Goal: Communication & Community: Answer question/provide support

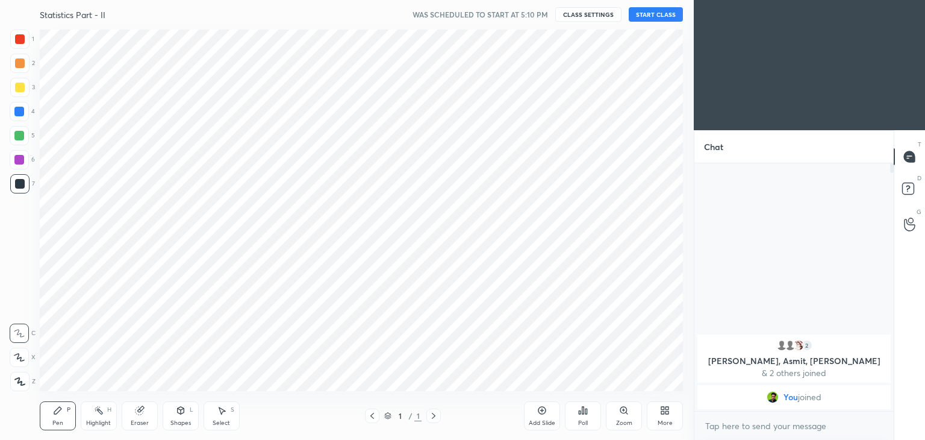
scroll to position [59883, 59600]
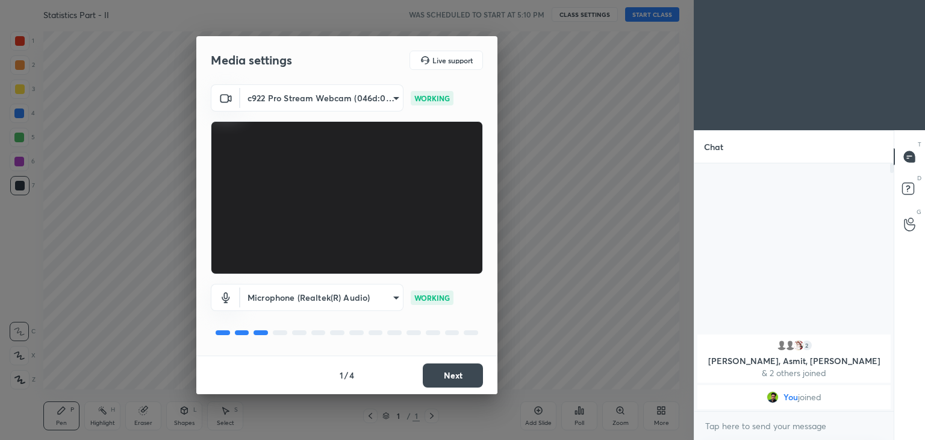
click at [448, 371] on button "Next" at bounding box center [453, 375] width 60 height 24
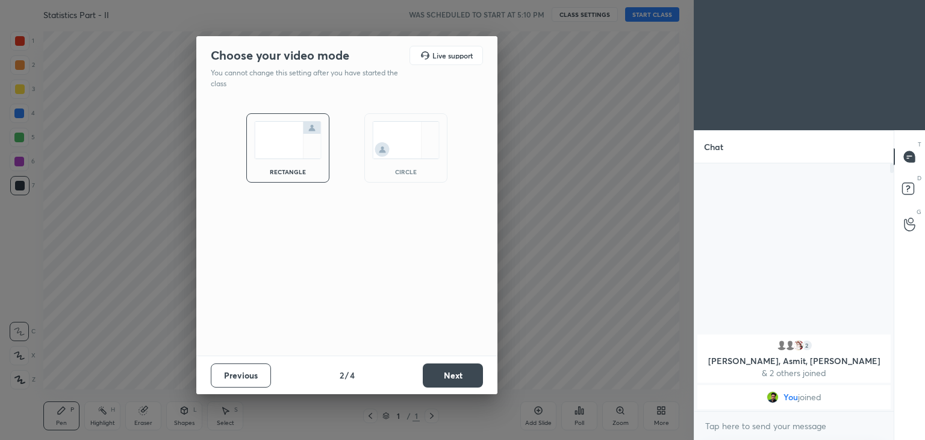
click at [396, 163] on div "circle" at bounding box center [405, 147] width 83 height 69
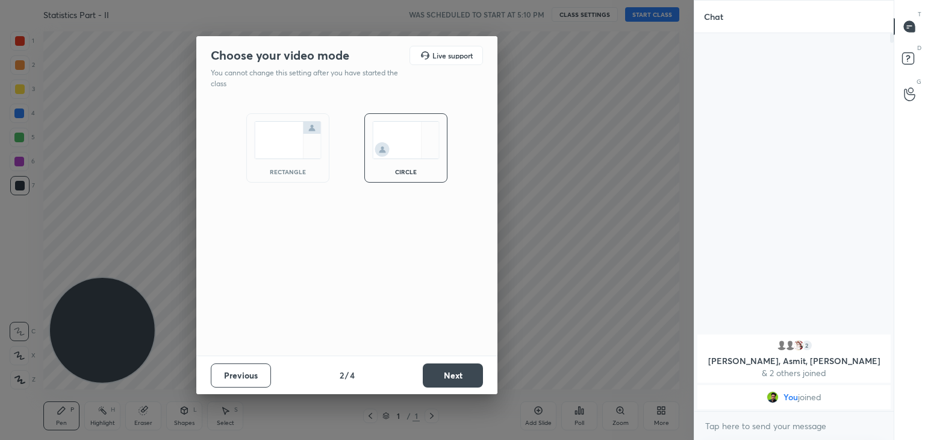
scroll to position [275, 196]
click at [448, 378] on button "Next" at bounding box center [453, 375] width 60 height 24
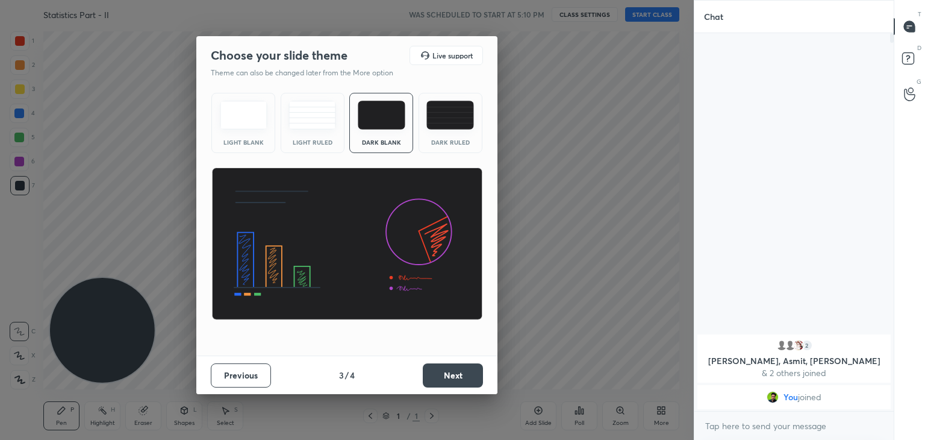
click at [455, 376] on button "Next" at bounding box center [453, 375] width 60 height 24
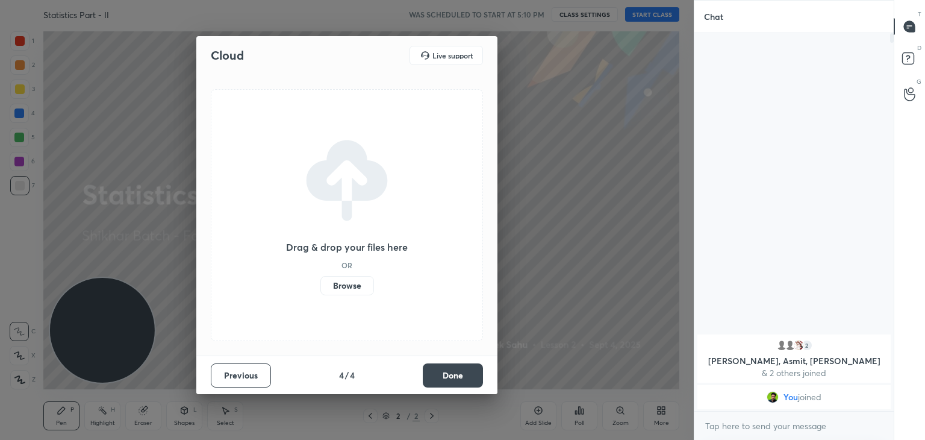
click at [465, 374] on button "Done" at bounding box center [453, 375] width 60 height 24
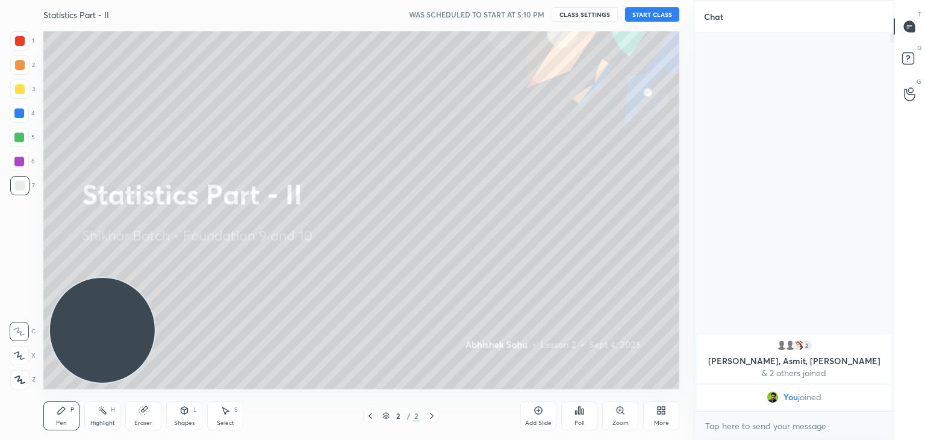
click at [658, 411] on icon at bounding box center [659, 412] width 3 height 3
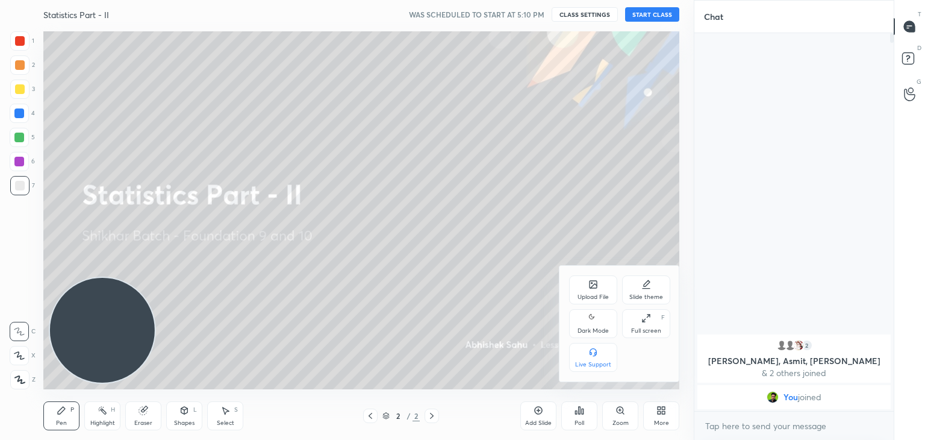
drag, startPoint x: 595, startPoint y: 331, endPoint x: 584, endPoint y: 324, distance: 13.2
click at [593, 328] on div "Dark Mode" at bounding box center [593, 331] width 31 height 6
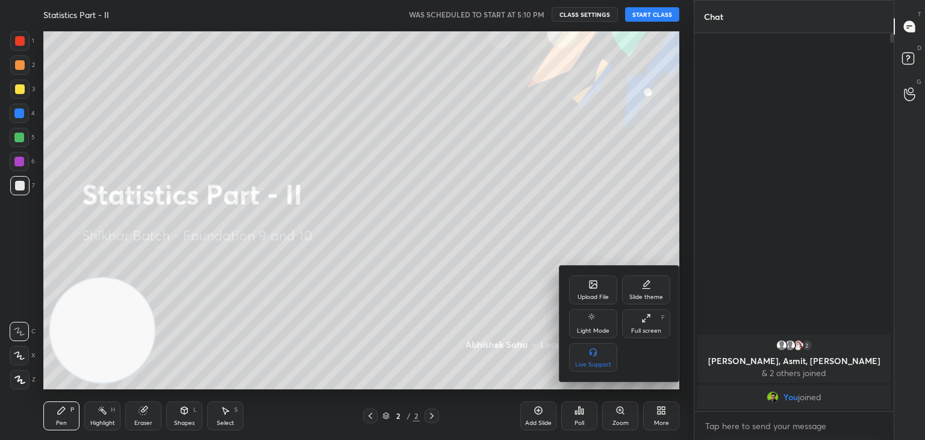
drag, startPoint x: 522, startPoint y: 325, endPoint x: 518, endPoint y: 310, distance: 15.6
click at [522, 326] on div at bounding box center [462, 220] width 925 height 440
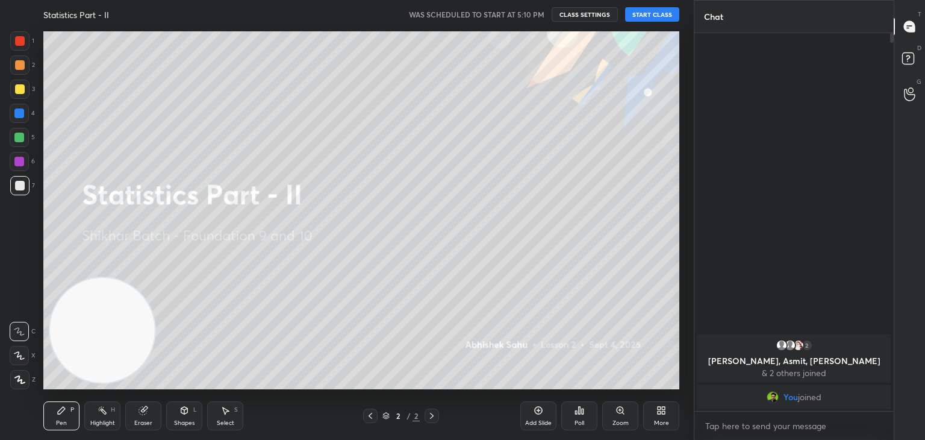
click at [652, 13] on button "START CLASS" at bounding box center [652, 14] width 54 height 14
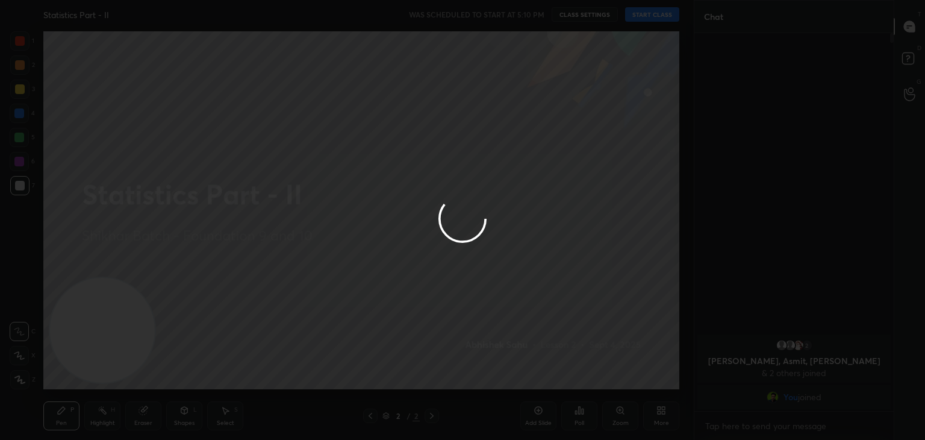
type textarea "x"
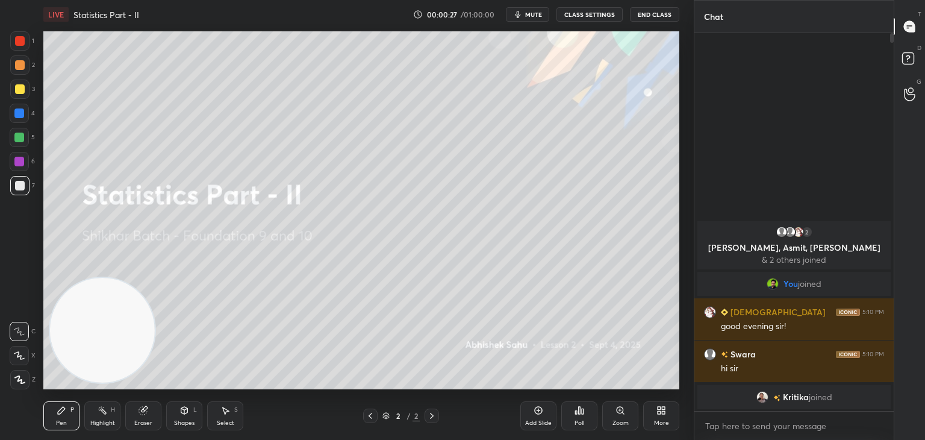
drag, startPoint x: 533, startPoint y: 14, endPoint x: 526, endPoint y: 13, distance: 6.7
click at [531, 14] on span "mute" at bounding box center [533, 14] width 17 height 8
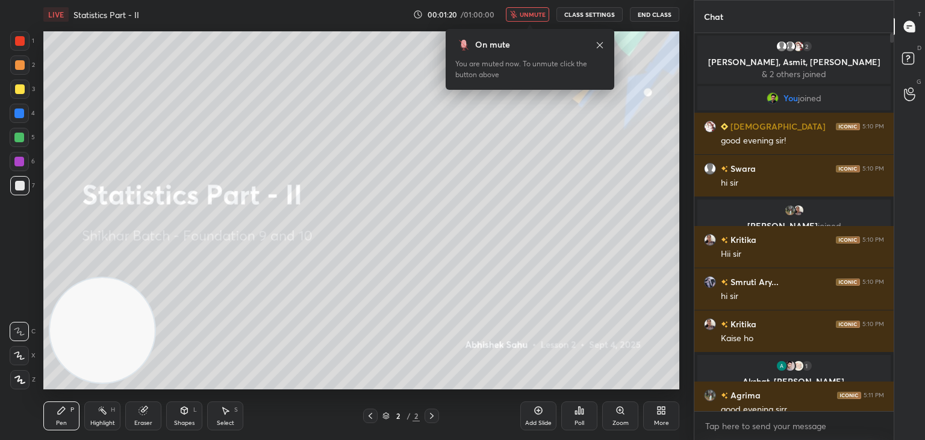
click at [528, 17] on span "unmute" at bounding box center [533, 14] width 26 height 8
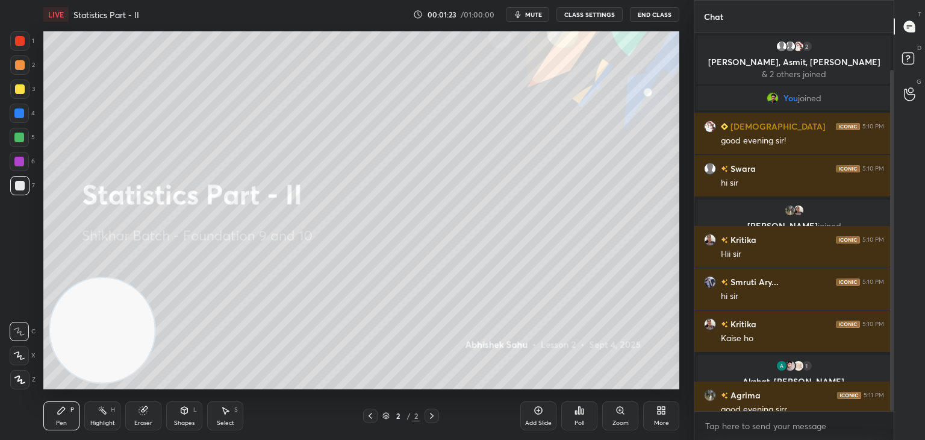
scroll to position [41, 0]
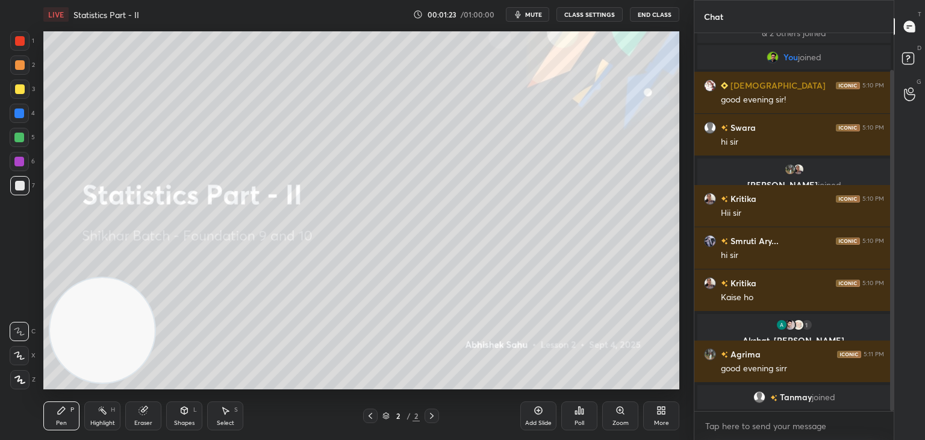
drag, startPoint x: 890, startPoint y: 151, endPoint x: 895, endPoint y: 191, distance: 40.1
click at [896, 191] on div "Chat 2 [PERSON_NAME], [PERSON_NAME], [PERSON_NAME] & 2 others joined You joined…" at bounding box center [809, 220] width 231 height 440
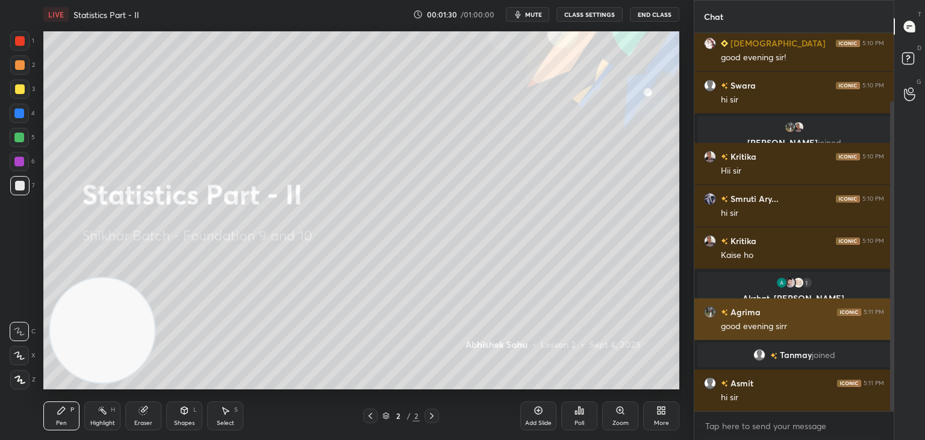
scroll to position [125, 0]
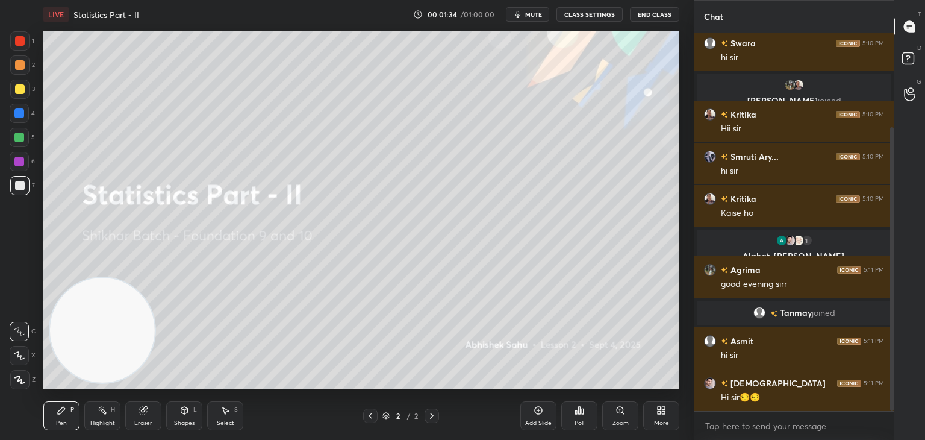
drag, startPoint x: 889, startPoint y: 167, endPoint x: 889, endPoint y: 159, distance: 7.8
click at [889, 159] on div at bounding box center [890, 222] width 7 height 378
click at [894, 160] on div "T Messages (T) D Doubts (D) G Raise Hand (G)" at bounding box center [909, 220] width 31 height 440
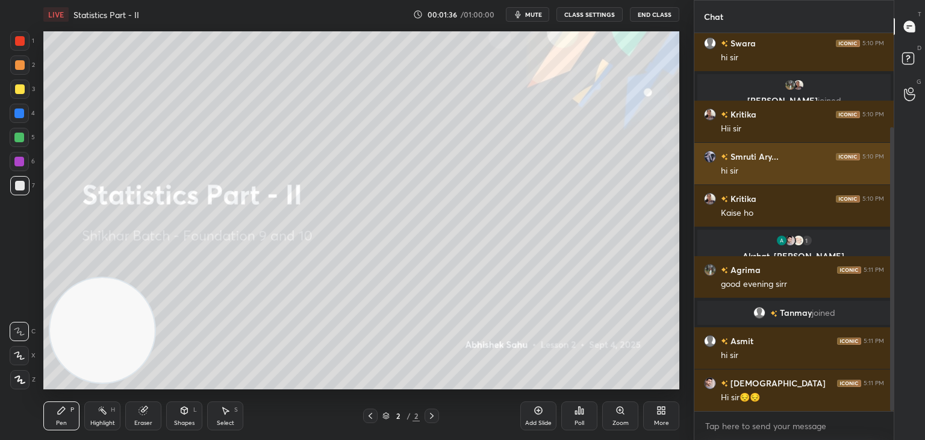
drag, startPoint x: 892, startPoint y: 162, endPoint x: 877, endPoint y: 178, distance: 22.2
click at [888, 186] on div at bounding box center [890, 222] width 7 height 378
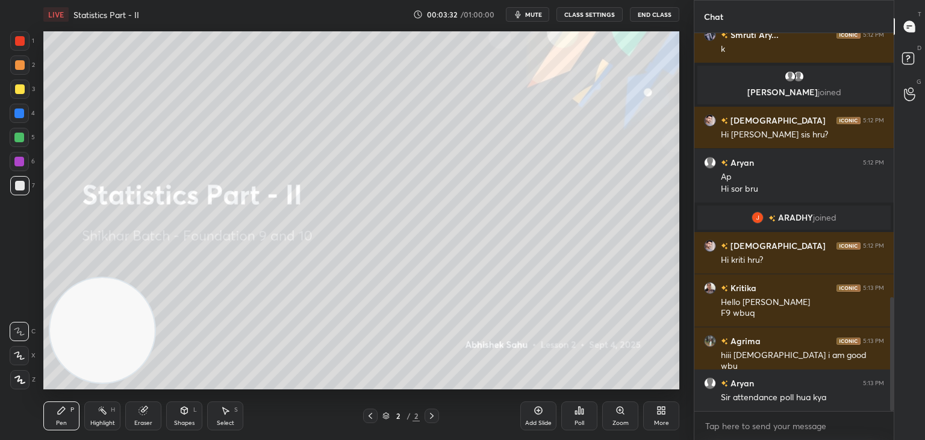
scroll to position [878, 0]
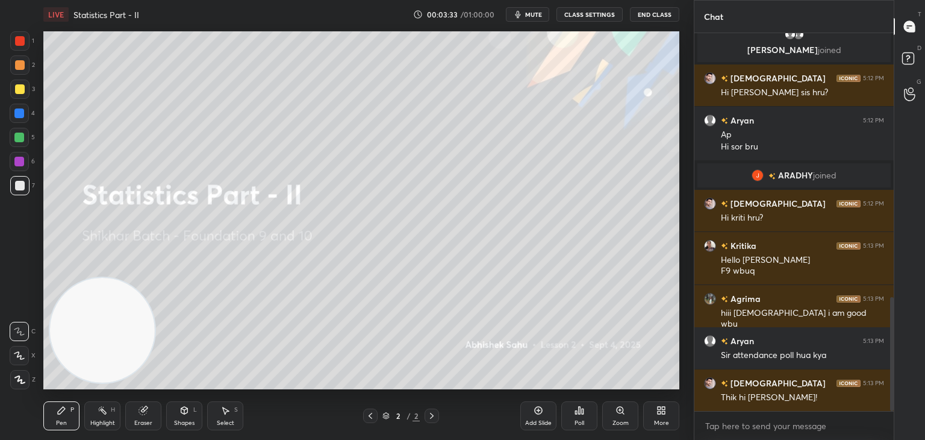
click at [578, 418] on div "Poll" at bounding box center [579, 415] width 36 height 29
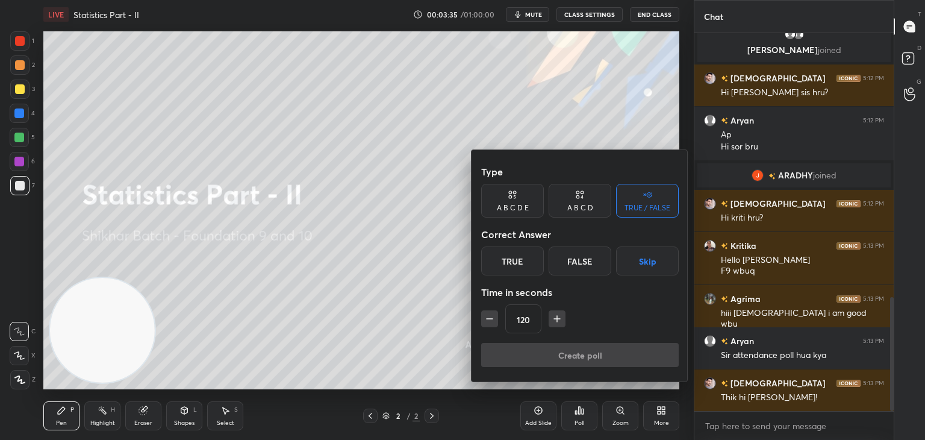
click at [572, 207] on div "A B C D" at bounding box center [581, 207] width 26 height 7
click at [506, 258] on div "A" at bounding box center [499, 260] width 36 height 29
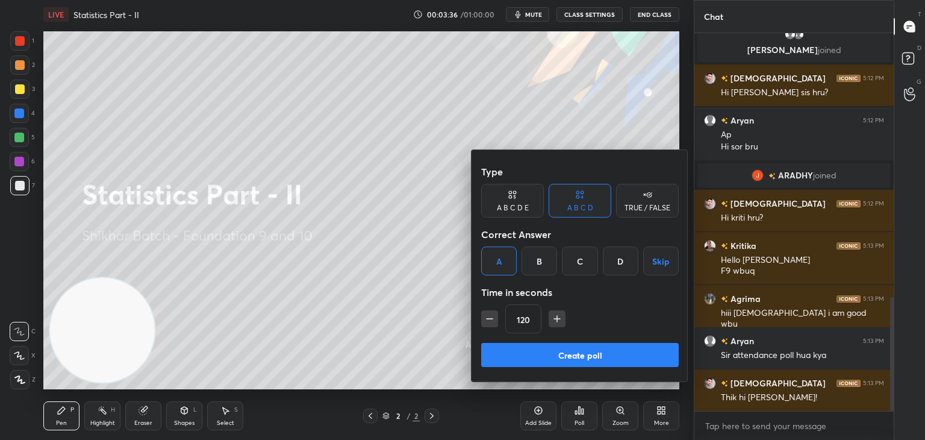
click at [493, 319] on icon "button" at bounding box center [490, 319] width 12 height 12
click at [487, 324] on icon "button" at bounding box center [490, 319] width 12 height 12
type input "90"
click at [541, 364] on button "Create poll" at bounding box center [580, 355] width 198 height 24
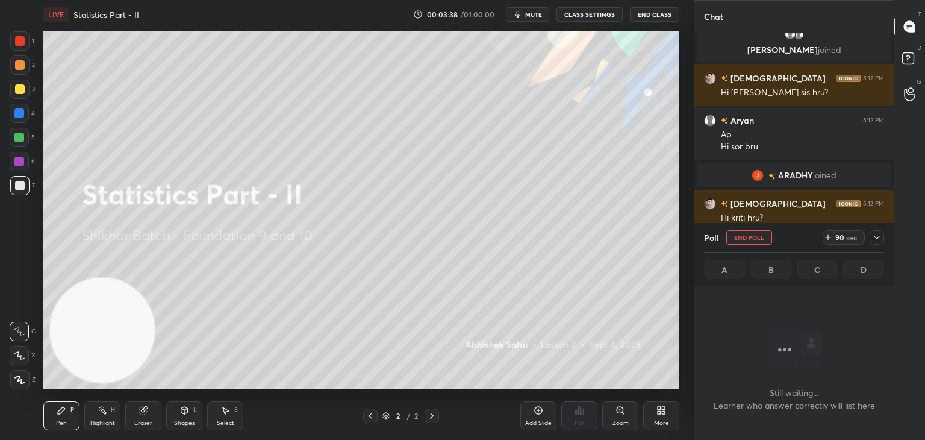
scroll to position [0, 0]
drag, startPoint x: 878, startPoint y: 240, endPoint x: 886, endPoint y: 245, distance: 10.0
click at [877, 239] on icon at bounding box center [877, 238] width 10 height 10
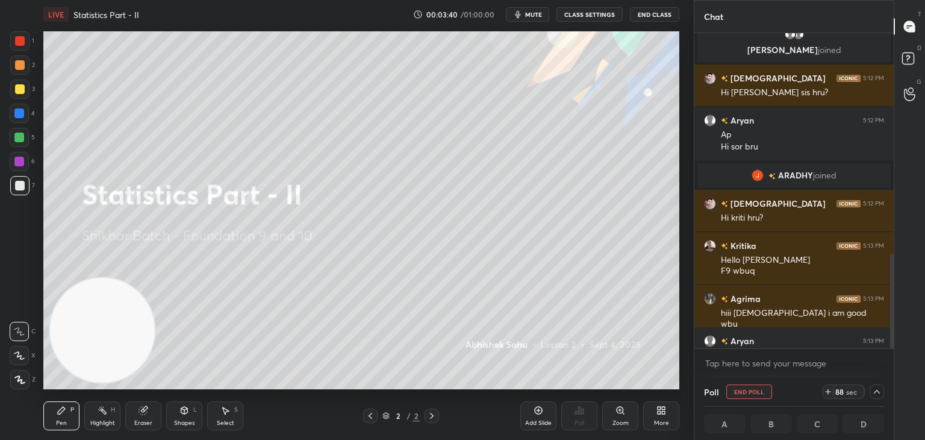
scroll to position [0, 4]
click at [890, 267] on div at bounding box center [890, 190] width 7 height 315
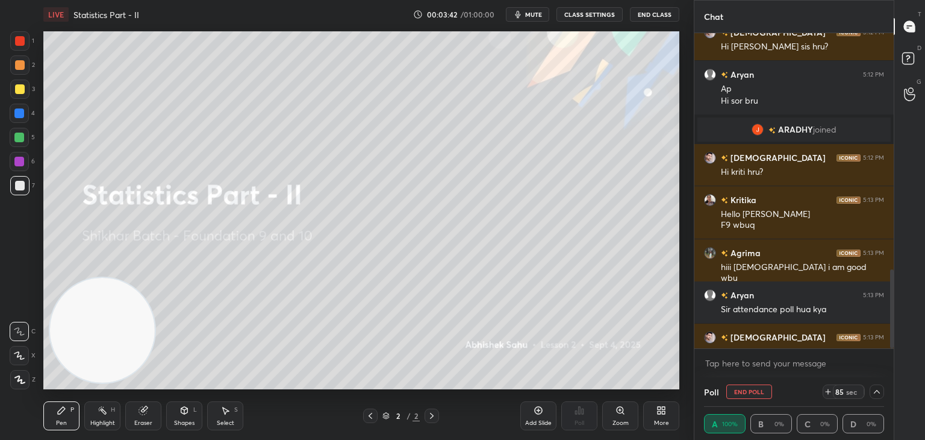
scroll to position [941, 0]
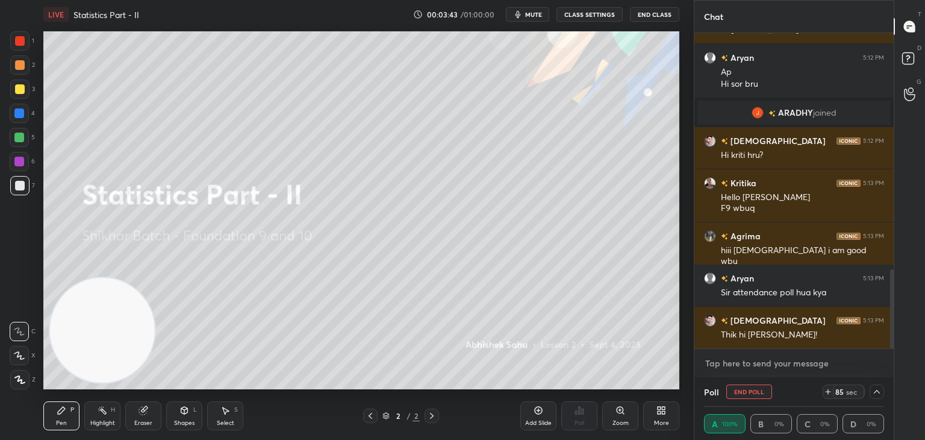
drag, startPoint x: 761, startPoint y: 360, endPoint x: 768, endPoint y: 362, distance: 7.5
click at [760, 360] on textarea at bounding box center [794, 363] width 180 height 19
click at [877, 391] on icon at bounding box center [877, 392] width 10 height 10
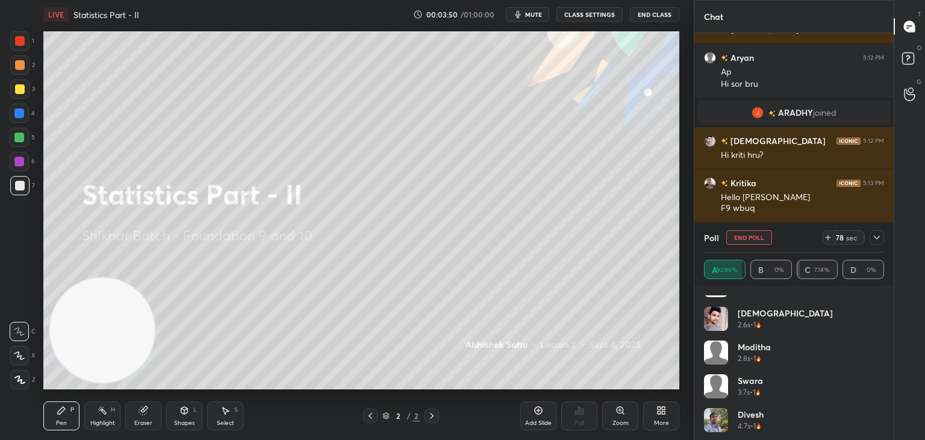
scroll to position [294, 0]
click at [878, 240] on icon at bounding box center [877, 238] width 10 height 10
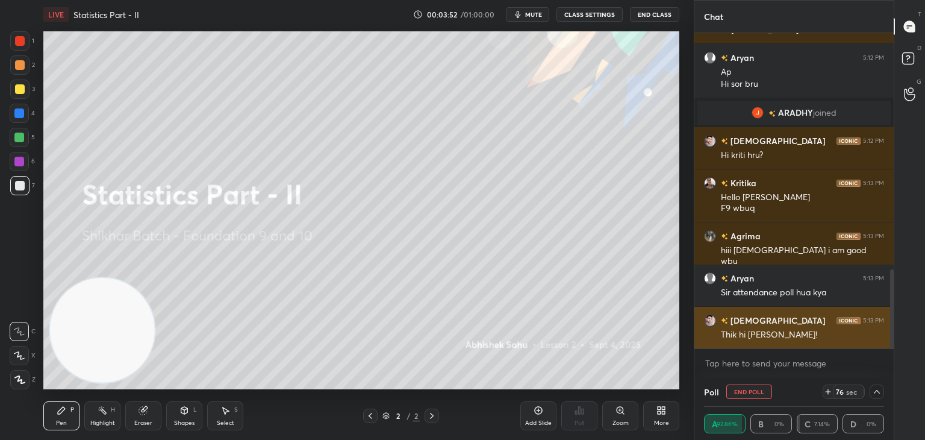
scroll to position [4, 4]
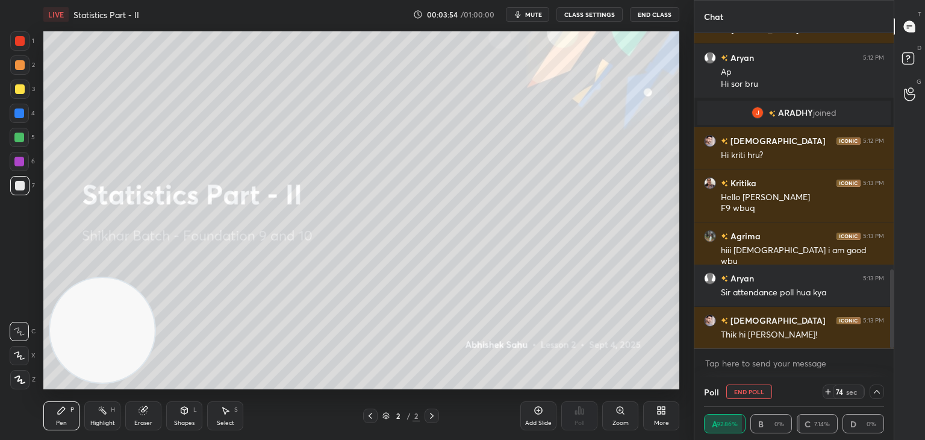
drag, startPoint x: 892, startPoint y: 275, endPoint x: 890, endPoint y: 334, distance: 58.5
click at [893, 324] on div at bounding box center [892, 308] width 4 height 79
click at [875, 389] on icon at bounding box center [877, 392] width 10 height 10
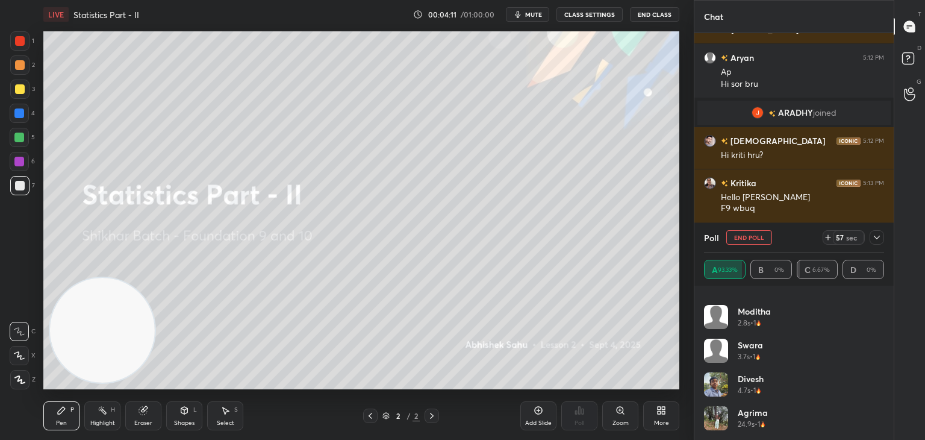
click at [875, 237] on icon at bounding box center [877, 238] width 10 height 10
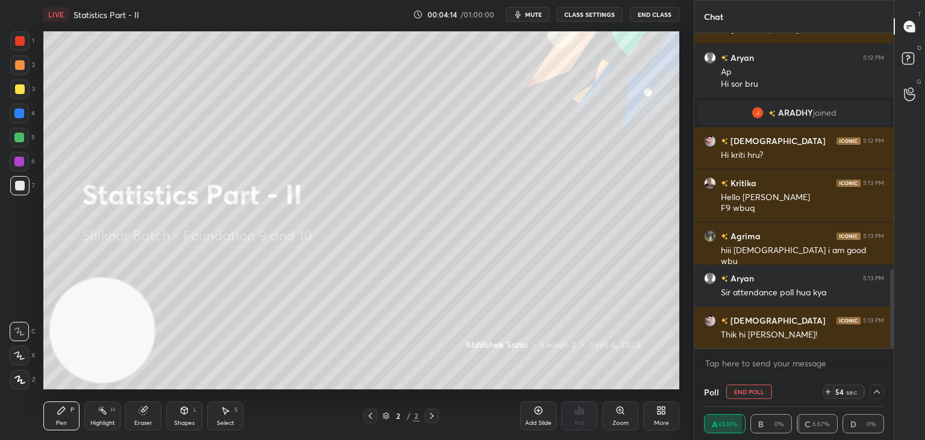
drag, startPoint x: 890, startPoint y: 281, endPoint x: 892, endPoint y: 310, distance: 29.5
click at [892, 310] on div at bounding box center [892, 308] width 4 height 79
click at [543, 420] on div "Add Slide" at bounding box center [538, 423] width 27 height 6
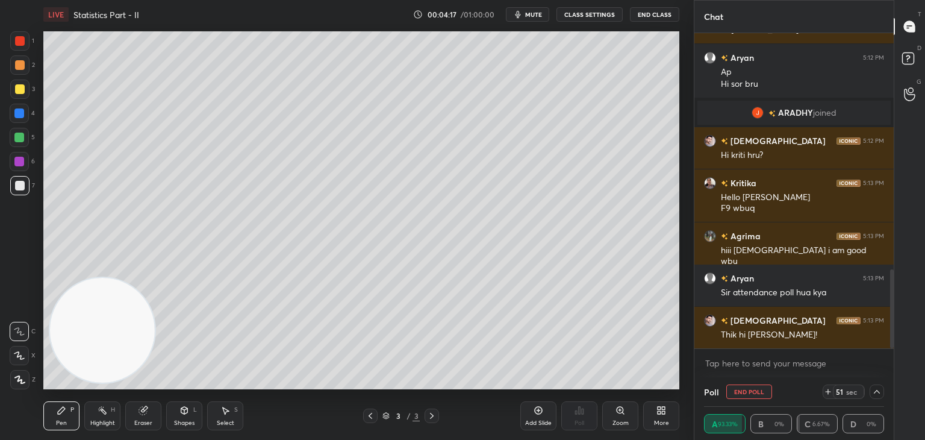
drag, startPoint x: 881, startPoint y: 392, endPoint x: 892, endPoint y: 360, distance: 33.4
click at [880, 391] on icon at bounding box center [877, 392] width 10 height 10
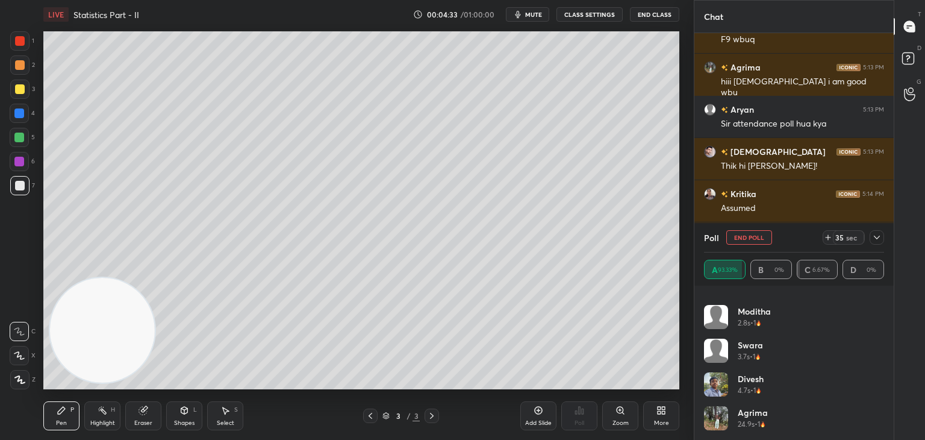
drag, startPoint x: 12, startPoint y: 92, endPoint x: 34, endPoint y: 86, distance: 22.7
click at [12, 92] on div at bounding box center [19, 89] width 19 height 19
drag, startPoint x: 195, startPoint y: 418, endPoint x: 200, endPoint y: 408, distance: 10.2
click at [196, 418] on div "Shapes L" at bounding box center [184, 415] width 36 height 29
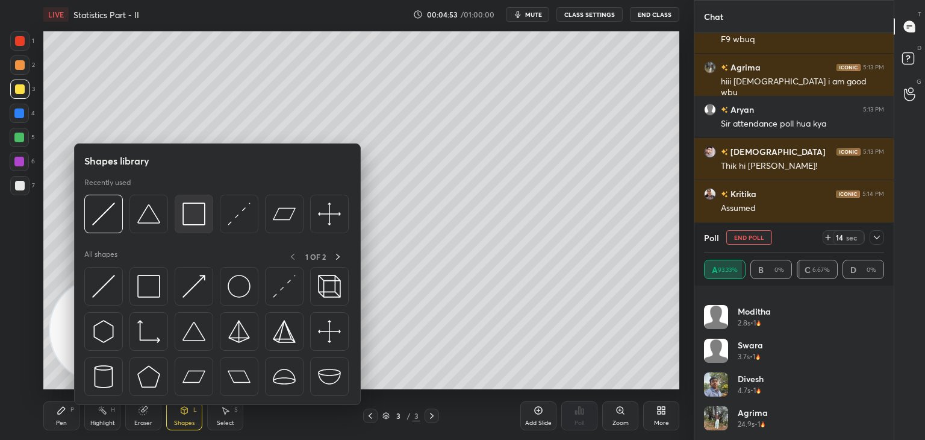
click at [195, 219] on img at bounding box center [194, 213] width 23 height 23
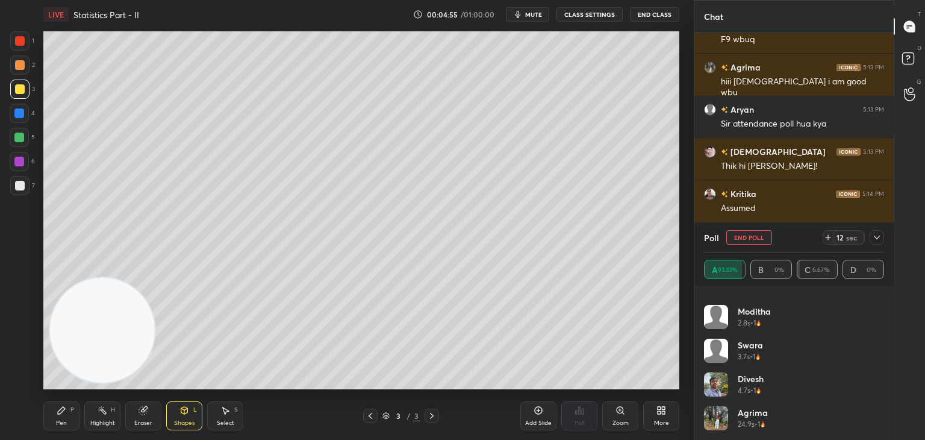
scroll to position [1152, 0]
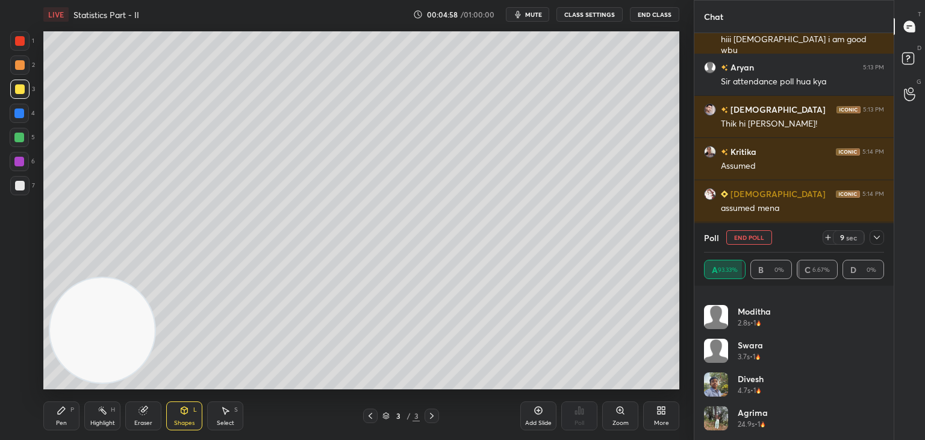
click at [875, 237] on icon at bounding box center [877, 238] width 10 height 10
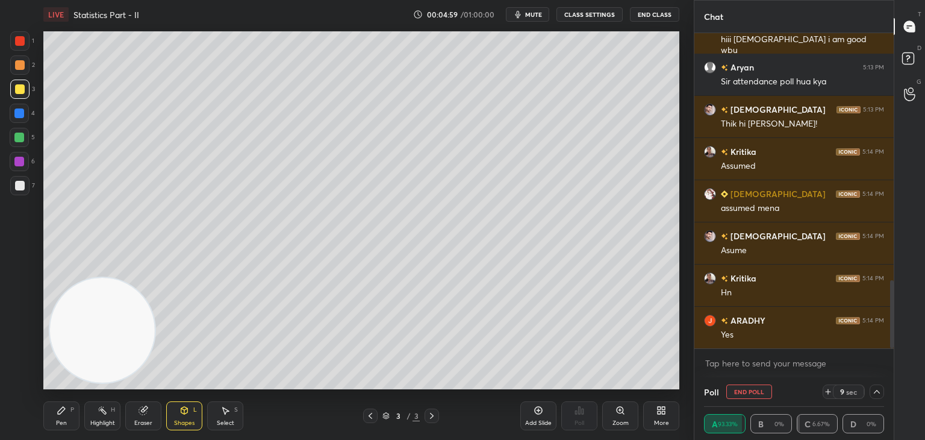
scroll to position [0, 0]
click at [191, 415] on div "Shapes L" at bounding box center [184, 415] width 36 height 29
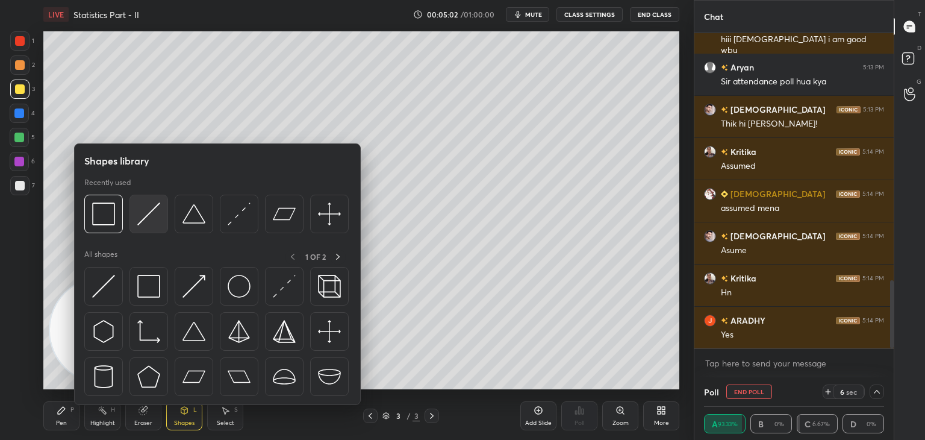
click at [151, 210] on img at bounding box center [148, 213] width 23 height 23
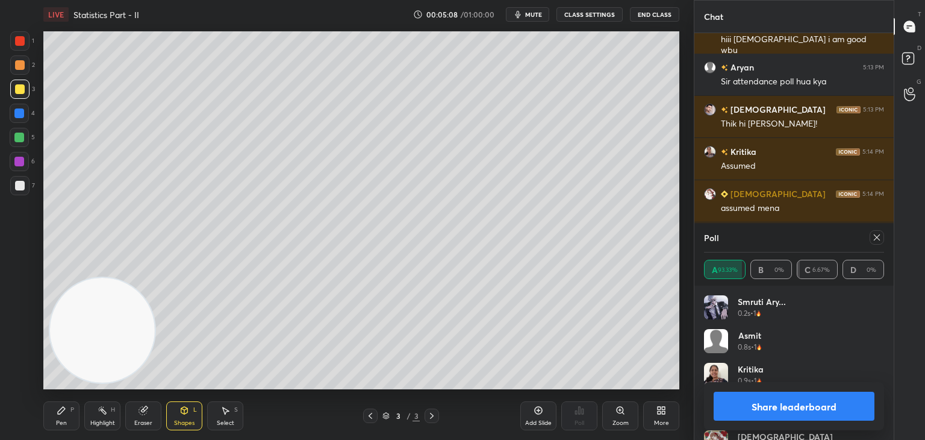
scroll to position [141, 177]
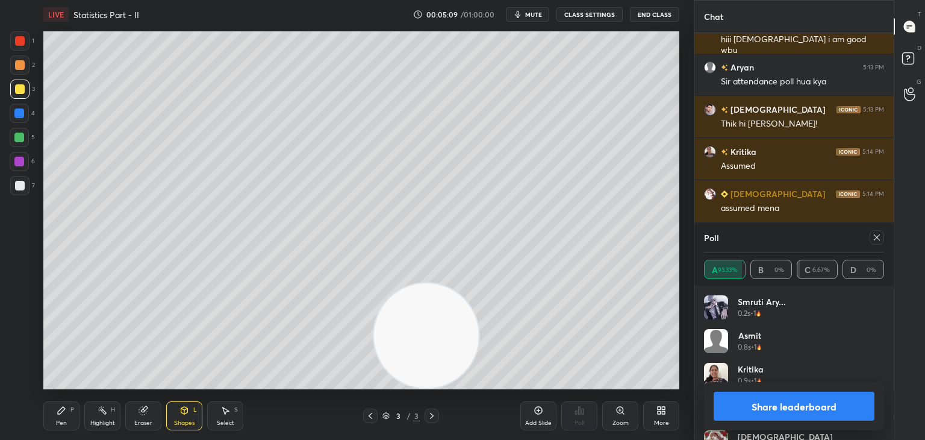
drag, startPoint x: 87, startPoint y: 340, endPoint x: 655, endPoint y: 399, distance: 571.8
click at [630, 413] on div "LIVE Statistics Part - II 00:05:09 / 01:00:00 mute CLASS SETTINGS End Class Set…" at bounding box center [362, 220] width 646 height 440
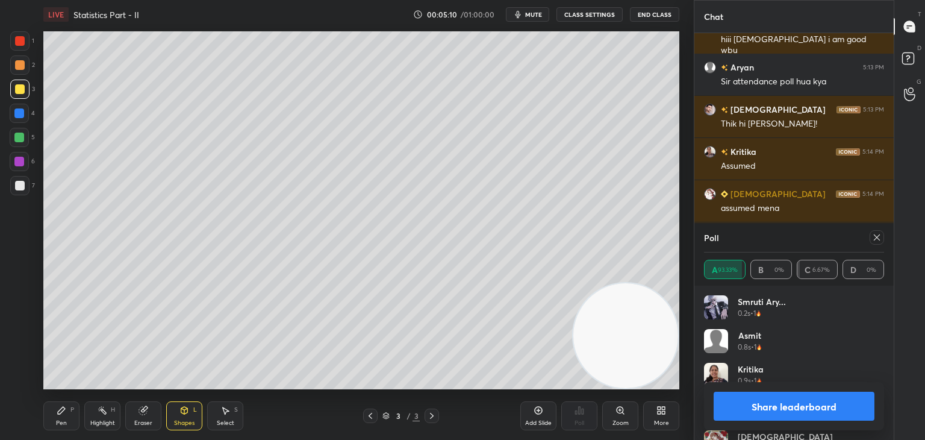
click at [875, 239] on icon at bounding box center [877, 238] width 10 height 10
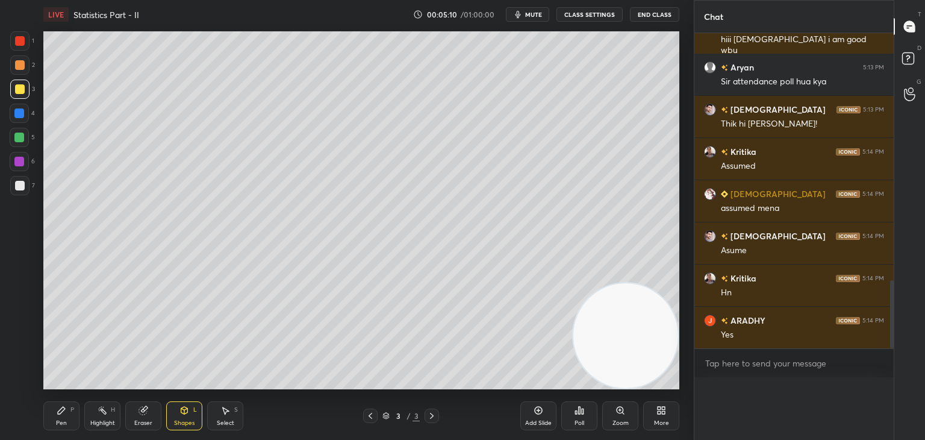
scroll to position [0, 0]
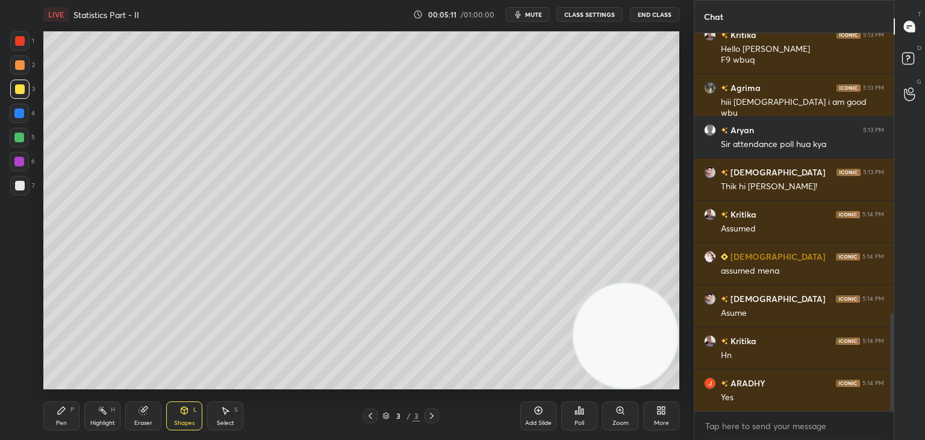
drag, startPoint x: 69, startPoint y: 411, endPoint x: 63, endPoint y: 410, distance: 6.1
click at [63, 411] on div "Pen P" at bounding box center [61, 415] width 36 height 29
click at [23, 184] on div at bounding box center [20, 186] width 10 height 10
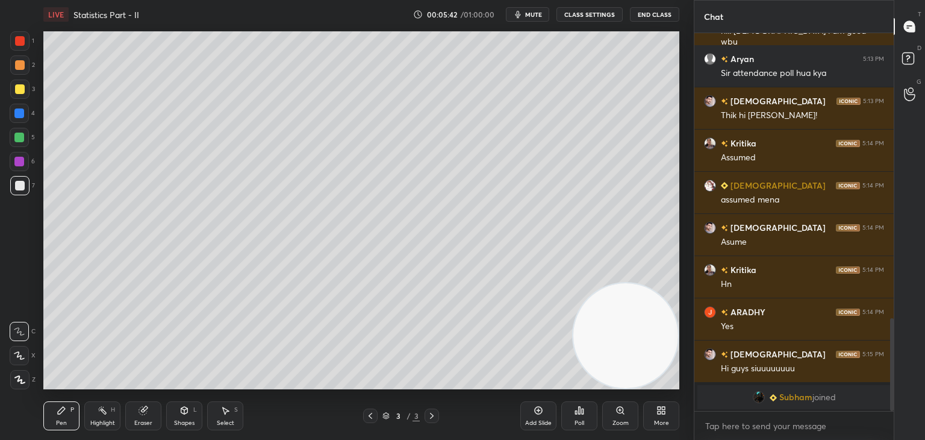
drag, startPoint x: 185, startPoint y: 419, endPoint x: 179, endPoint y: 415, distance: 7.0
click at [180, 419] on div "Shapes L" at bounding box center [184, 415] width 36 height 29
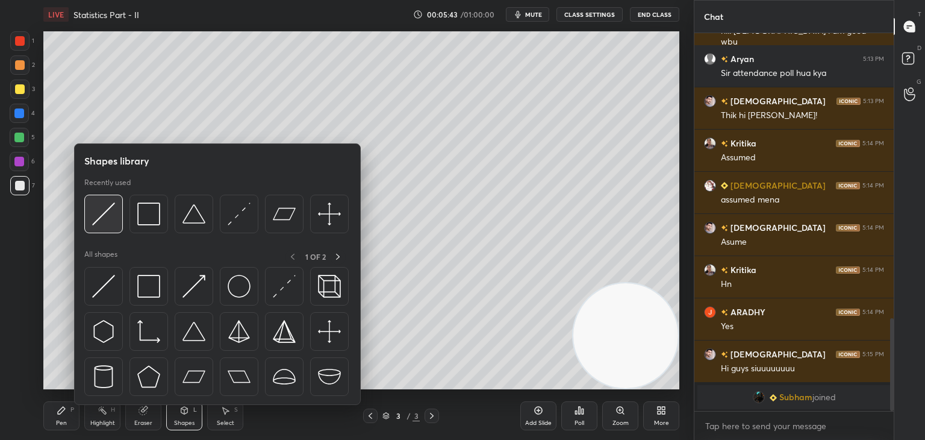
click at [108, 225] on div at bounding box center [103, 214] width 39 height 39
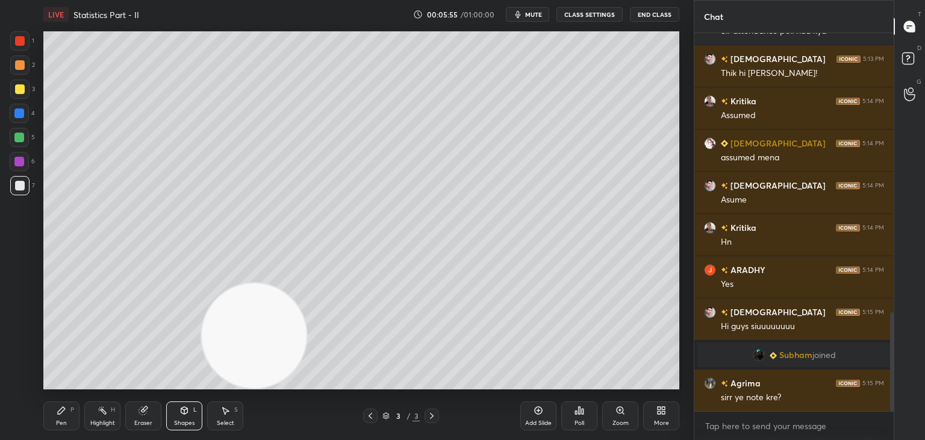
drag, startPoint x: 602, startPoint y: 340, endPoint x: 1, endPoint y: 409, distance: 604.6
click at [1, 409] on div "1 2 3 4 5 6 7 C X Z C X Z E E Erase all H H LIVE Statistics Part - II 00:05:55 …" at bounding box center [342, 220] width 684 height 440
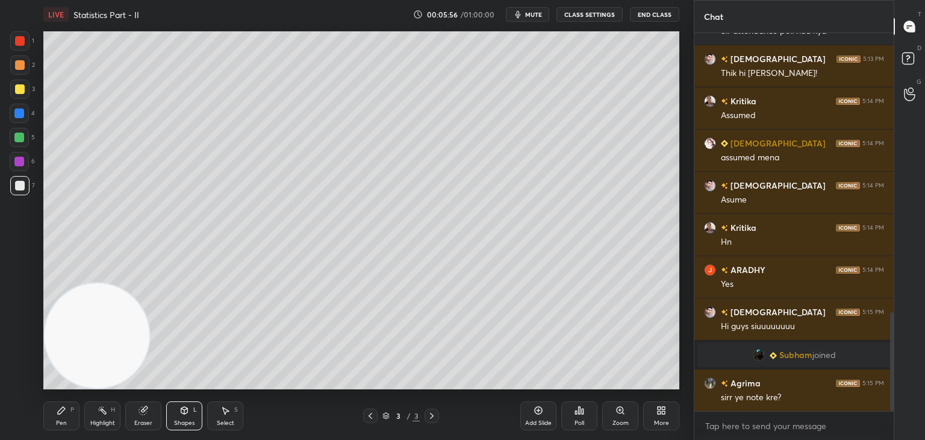
click at [70, 423] on div "Pen P" at bounding box center [61, 415] width 36 height 29
drag, startPoint x: 135, startPoint y: 410, endPoint x: 152, endPoint y: 395, distance: 23.0
click at [135, 410] on div "Eraser" at bounding box center [143, 415] width 36 height 29
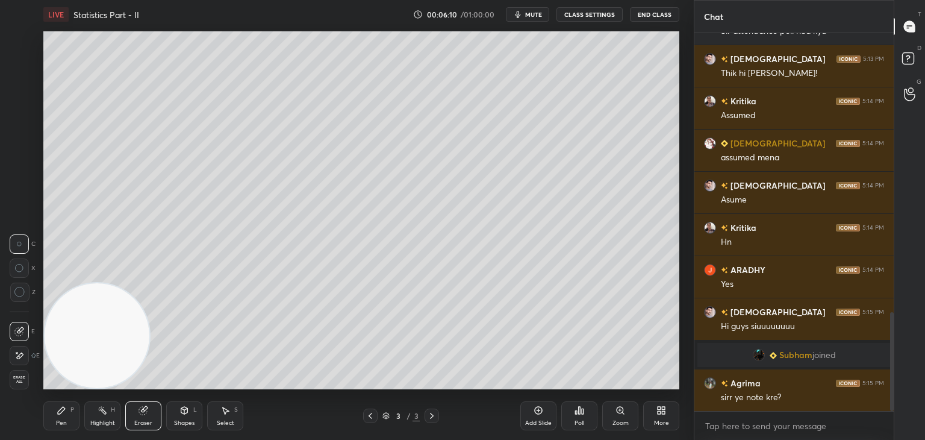
drag, startPoint x: 60, startPoint y: 416, endPoint x: 64, endPoint y: 406, distance: 10.5
click at [59, 416] on div "Pen P" at bounding box center [61, 415] width 36 height 29
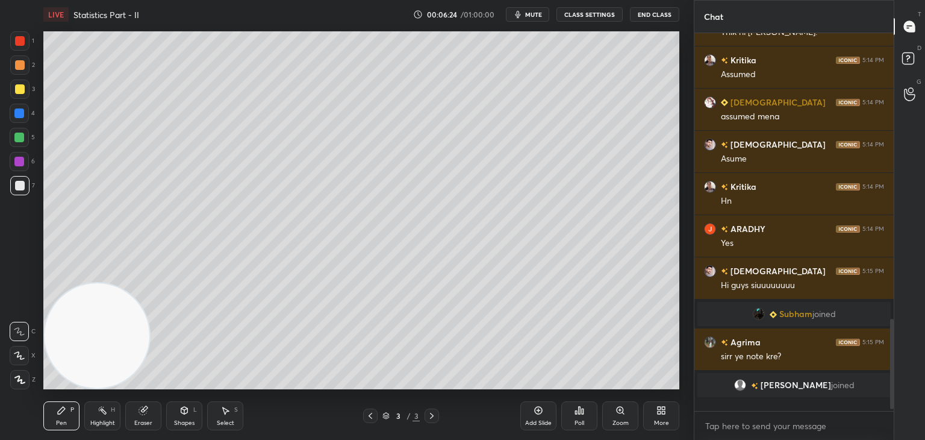
scroll to position [374, 196]
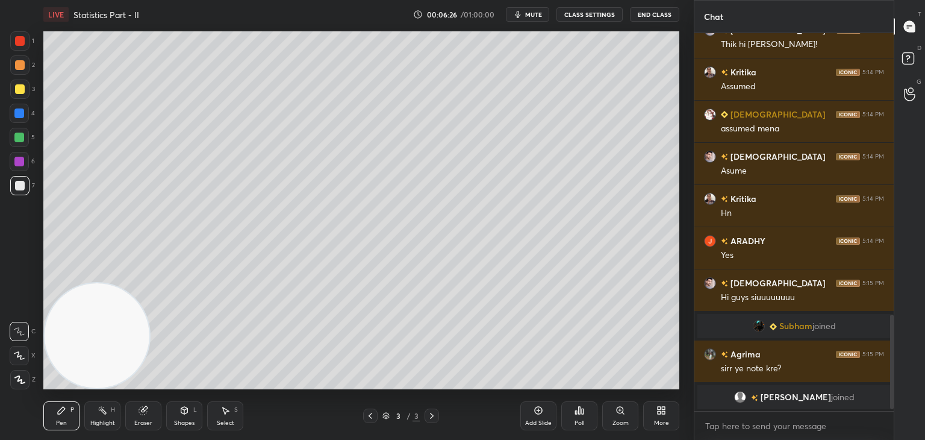
click at [581, 418] on div "Poll" at bounding box center [579, 415] width 36 height 29
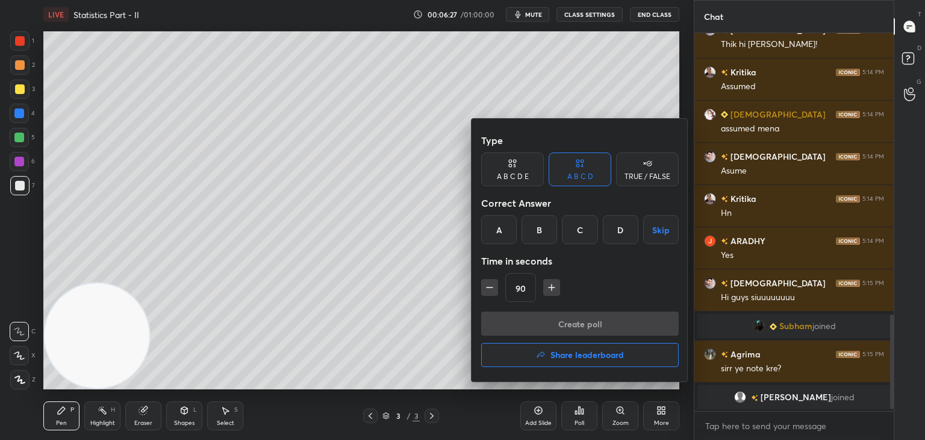
click at [499, 235] on div "A" at bounding box center [499, 229] width 36 height 29
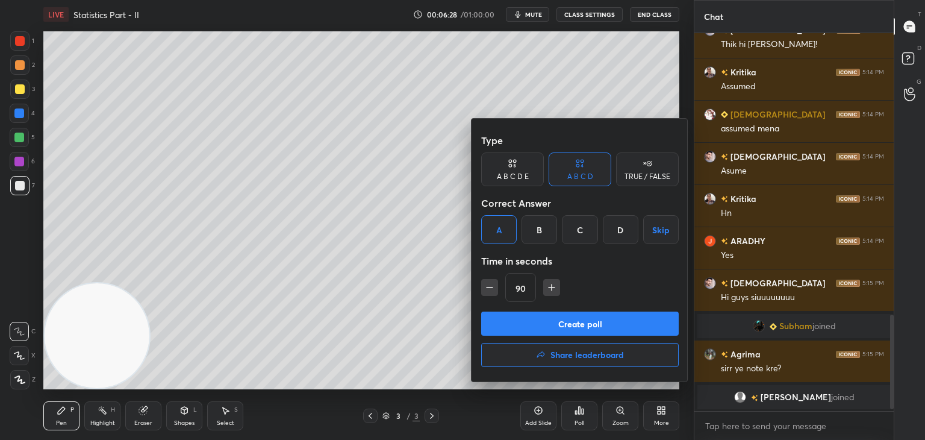
click at [537, 325] on button "Create poll" at bounding box center [580, 323] width 198 height 24
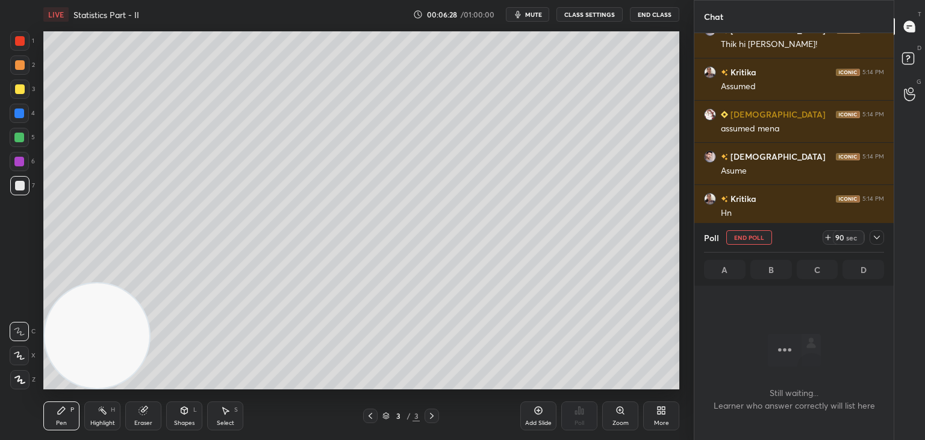
scroll to position [212, 196]
drag, startPoint x: 881, startPoint y: 233, endPoint x: 877, endPoint y: 242, distance: 9.2
click at [880, 234] on icon at bounding box center [877, 238] width 10 height 10
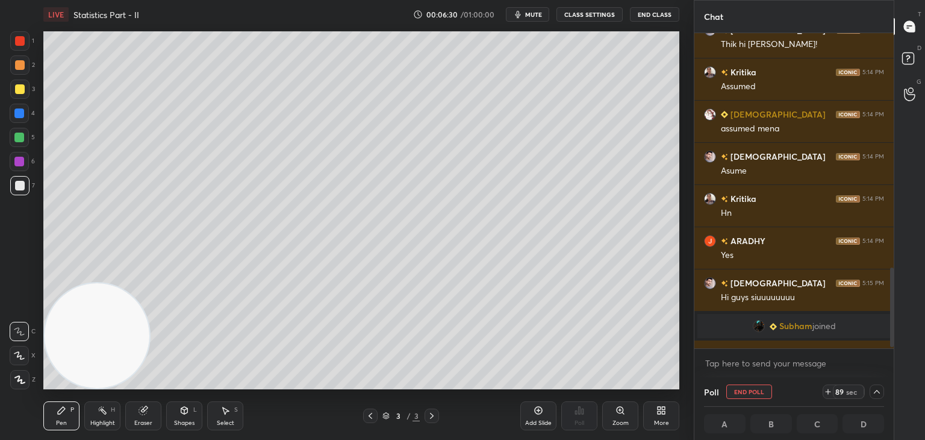
scroll to position [1163, 0]
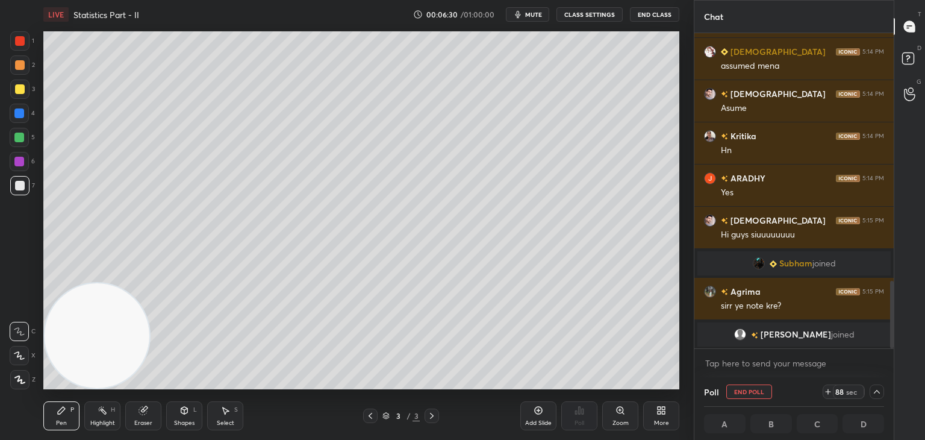
drag, startPoint x: 892, startPoint y: 304, endPoint x: 885, endPoint y: 364, distance: 60.6
click at [887, 364] on div "[PERSON_NAME] 5:13 PM Thik hi hu! [PERSON_NAME] 5:14 PM Assumed [PERSON_NAME] 5…" at bounding box center [794, 205] width 199 height 344
click at [875, 392] on icon at bounding box center [877, 392] width 10 height 10
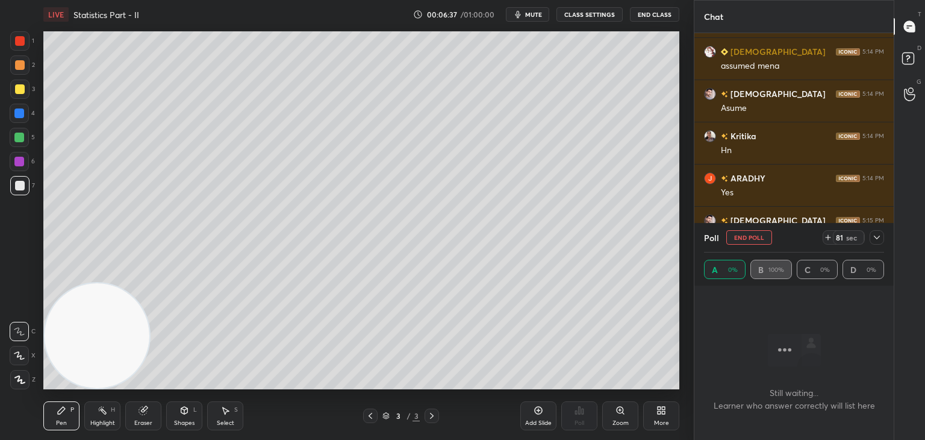
click at [879, 239] on div at bounding box center [877, 237] width 14 height 14
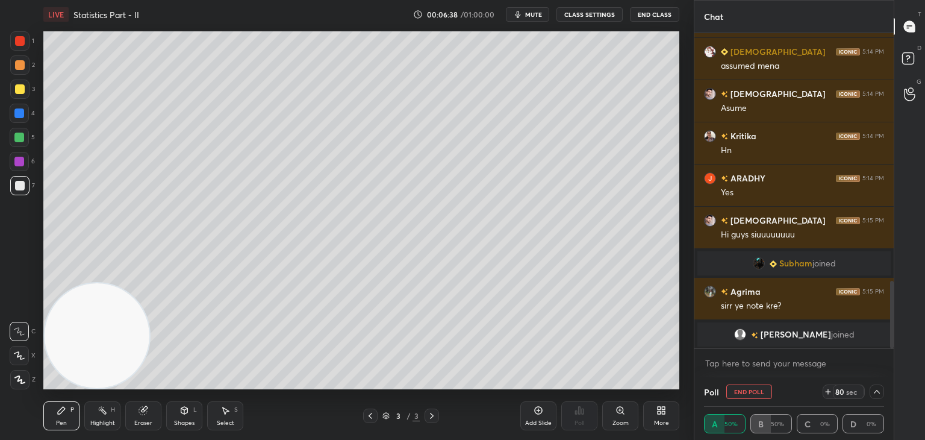
scroll to position [0, 4]
click at [872, 394] on div "Poll End Poll 79 sec" at bounding box center [794, 391] width 180 height 29
click at [875, 390] on icon at bounding box center [877, 392] width 10 height 10
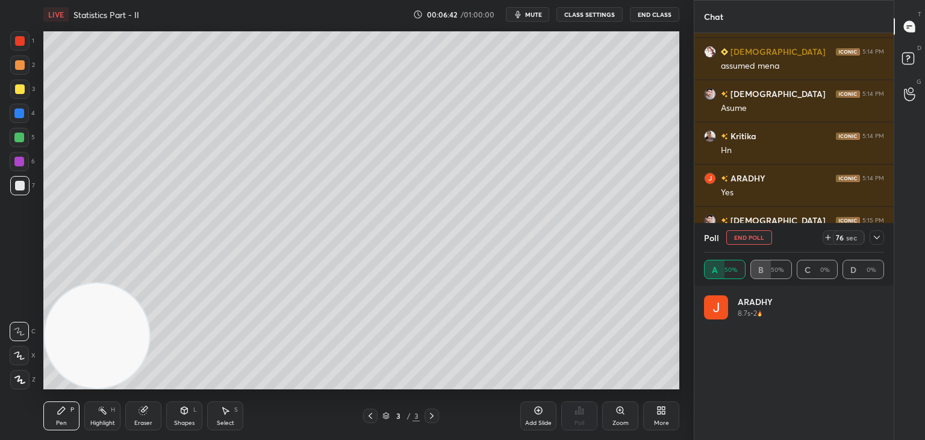
scroll to position [1169, 0]
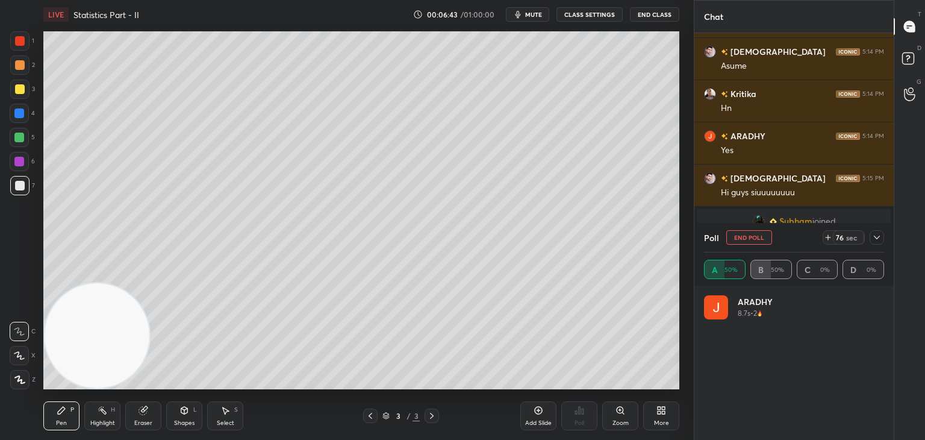
click at [877, 237] on icon at bounding box center [877, 238] width 10 height 10
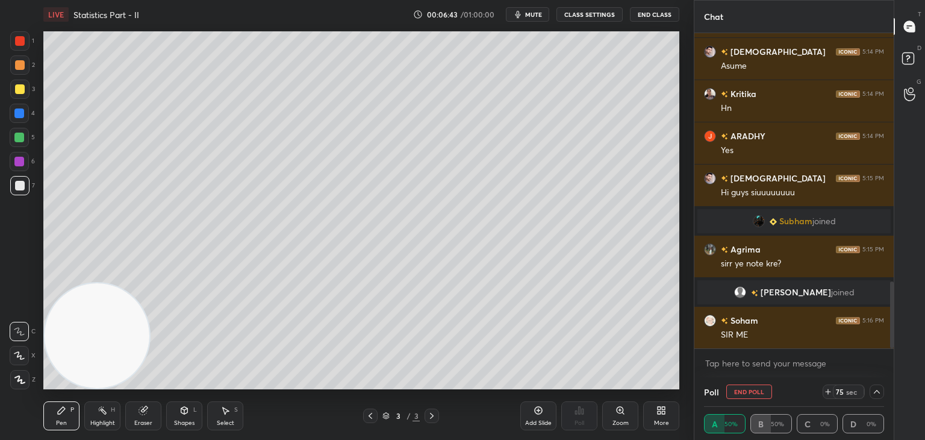
scroll to position [0, 0]
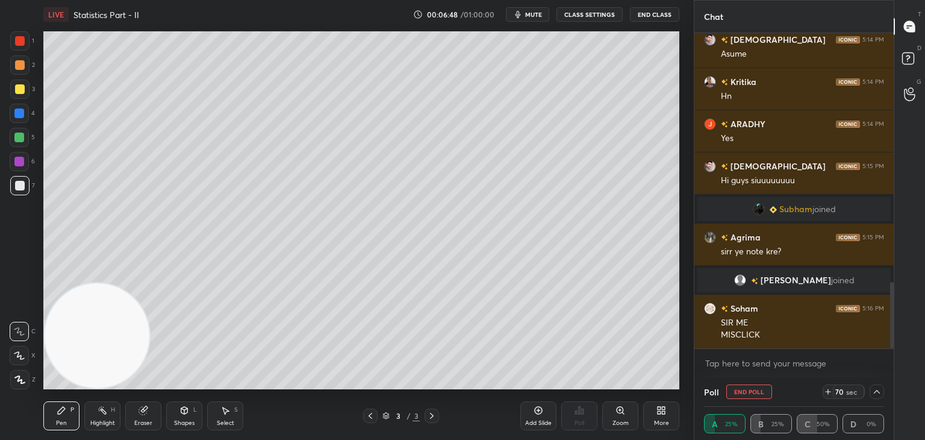
click at [875, 392] on icon at bounding box center [877, 392] width 10 height 10
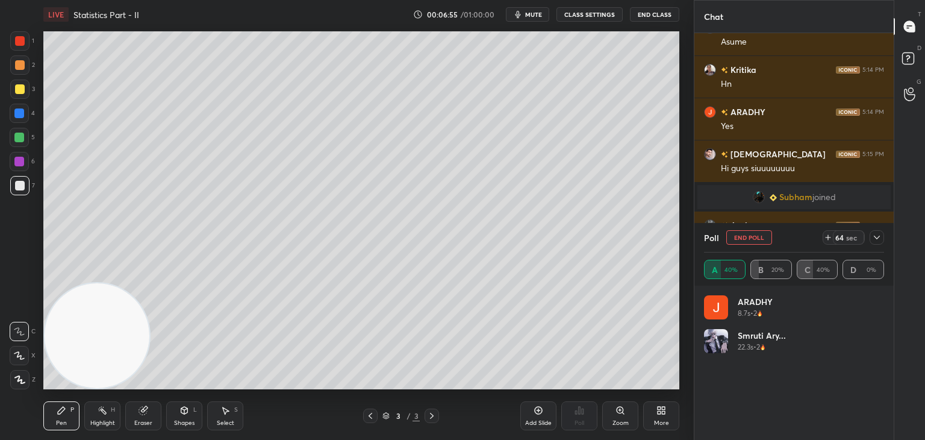
click at [872, 236] on icon at bounding box center [877, 238] width 10 height 10
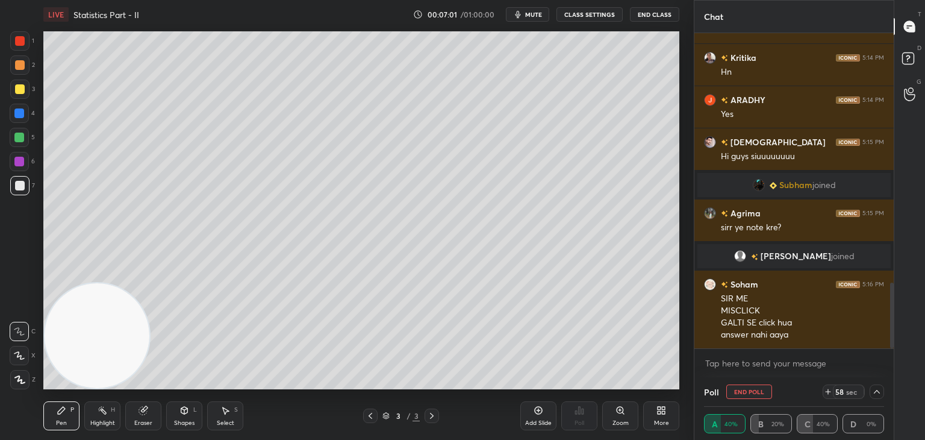
drag, startPoint x: 879, startPoint y: 392, endPoint x: 868, endPoint y: 390, distance: 11.6
click at [879, 391] on icon at bounding box center [877, 392] width 10 height 10
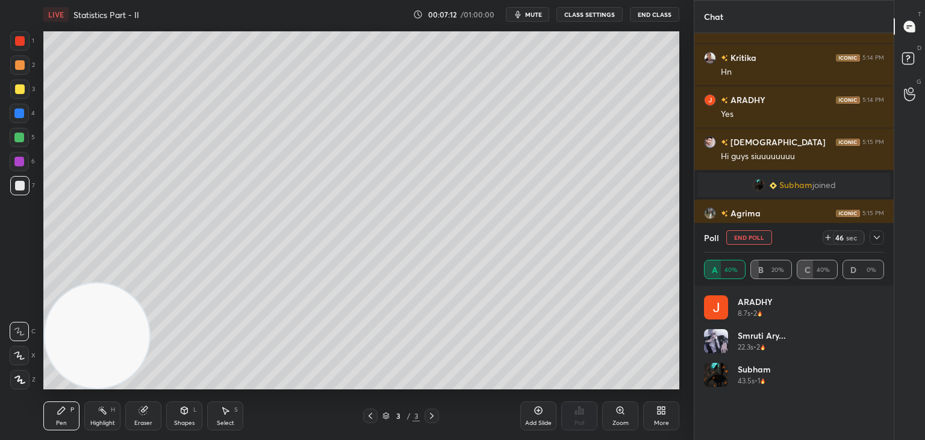
click at [878, 239] on icon at bounding box center [877, 238] width 10 height 10
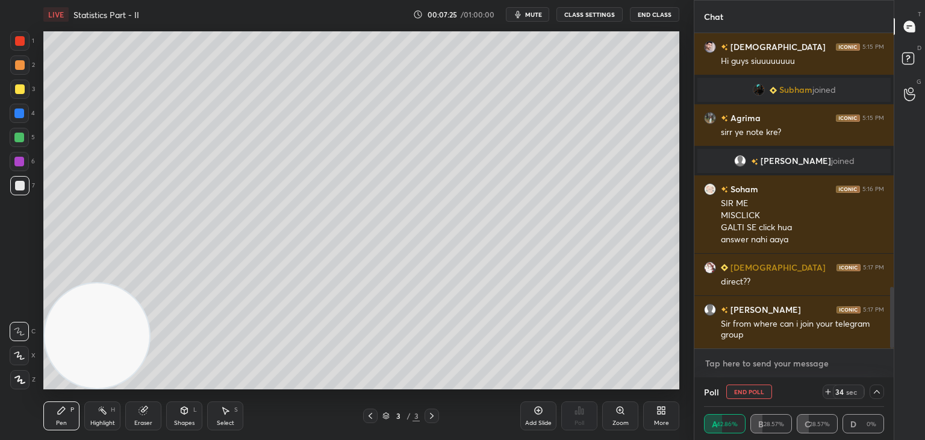
click at [764, 361] on textarea at bounding box center [794, 363] width 180 height 19
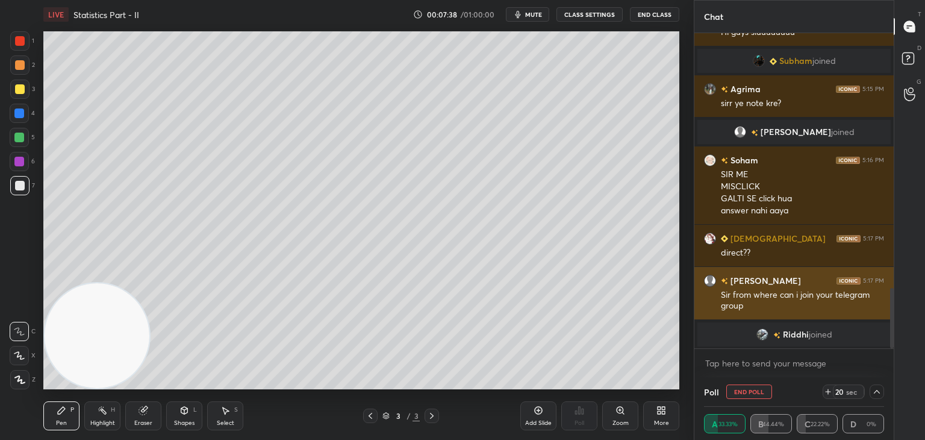
click at [713, 280] on img "grid" at bounding box center [710, 281] width 12 height 12
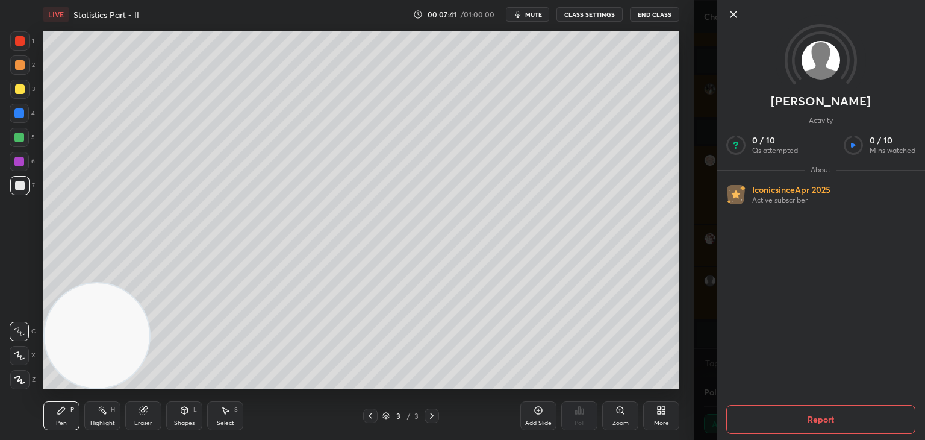
click at [730, 11] on icon at bounding box center [734, 14] width 14 height 14
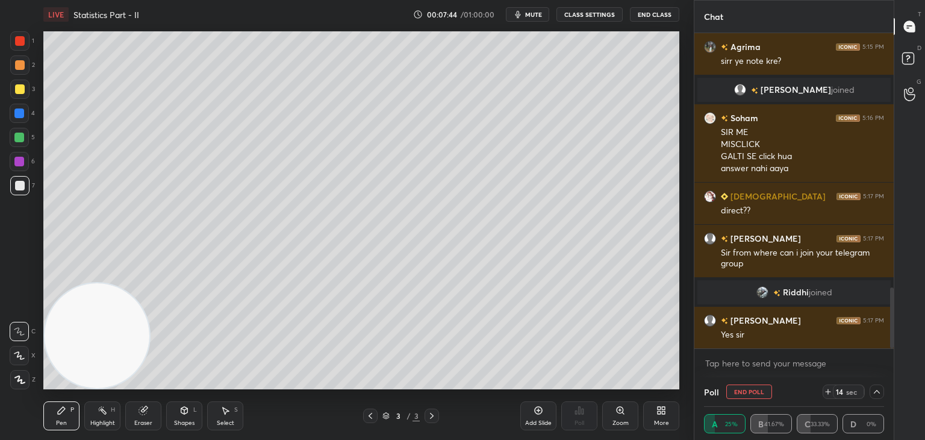
scroll to position [1310, 0]
click at [880, 390] on div at bounding box center [877, 391] width 14 height 14
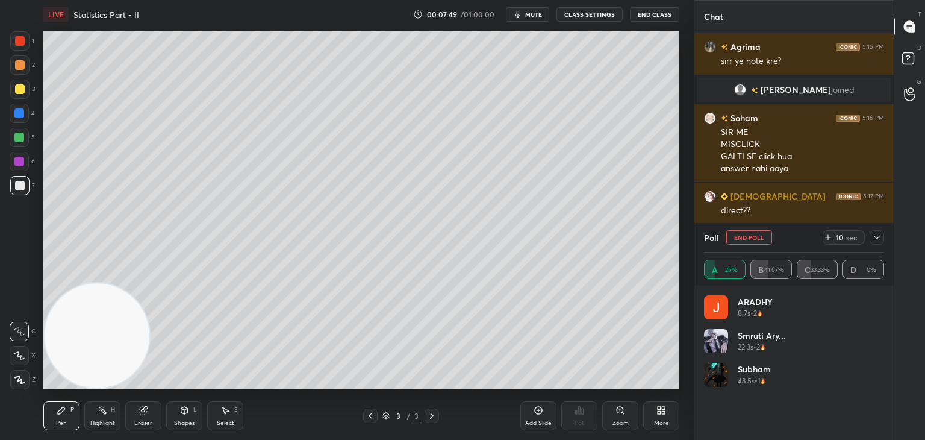
scroll to position [141, 177]
click at [828, 237] on icon at bounding box center [829, 238] width 10 height 10
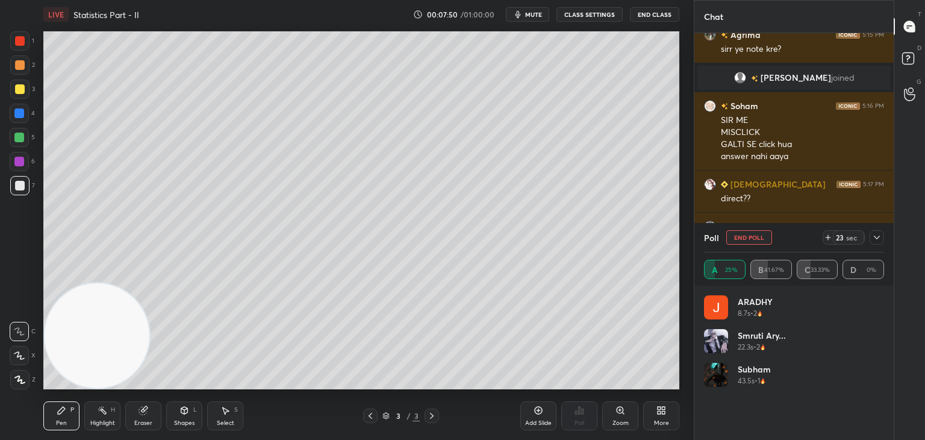
click at [881, 237] on div at bounding box center [877, 237] width 14 height 14
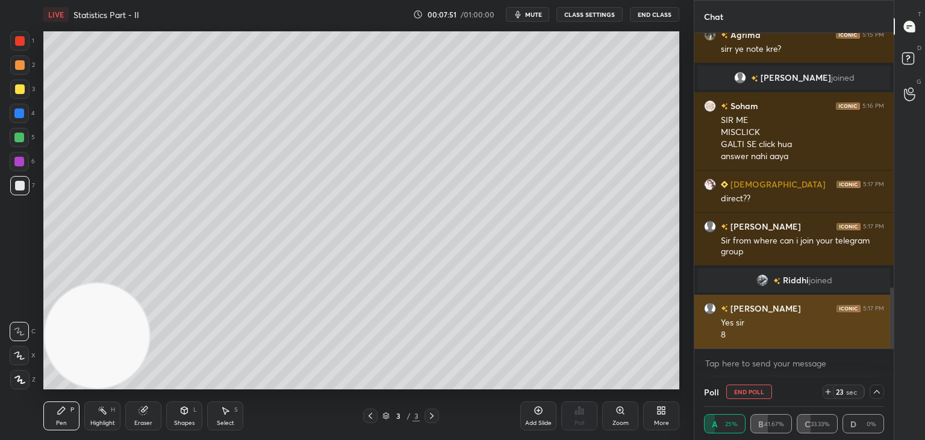
scroll to position [0, 4]
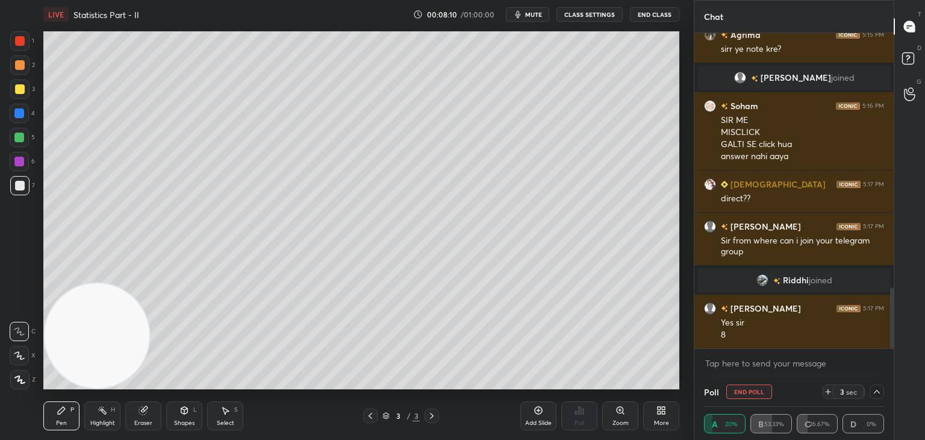
click at [830, 393] on icon at bounding box center [829, 392] width 10 height 10
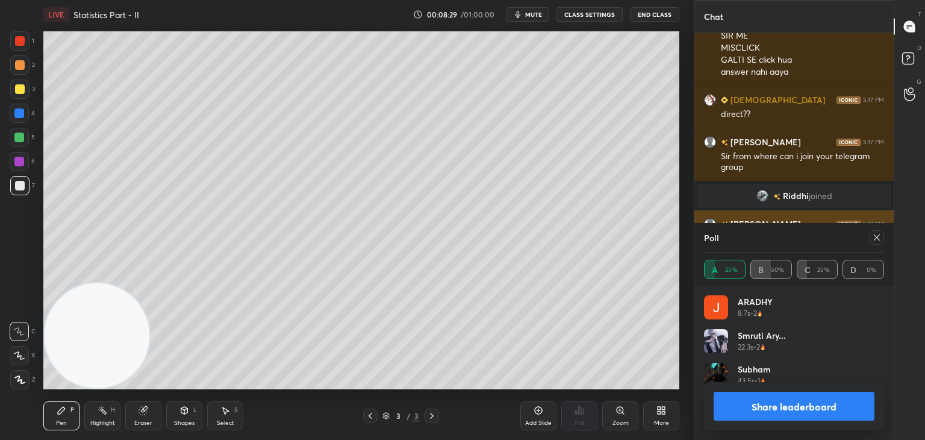
scroll to position [141, 177]
click at [871, 237] on div at bounding box center [877, 237] width 14 height 14
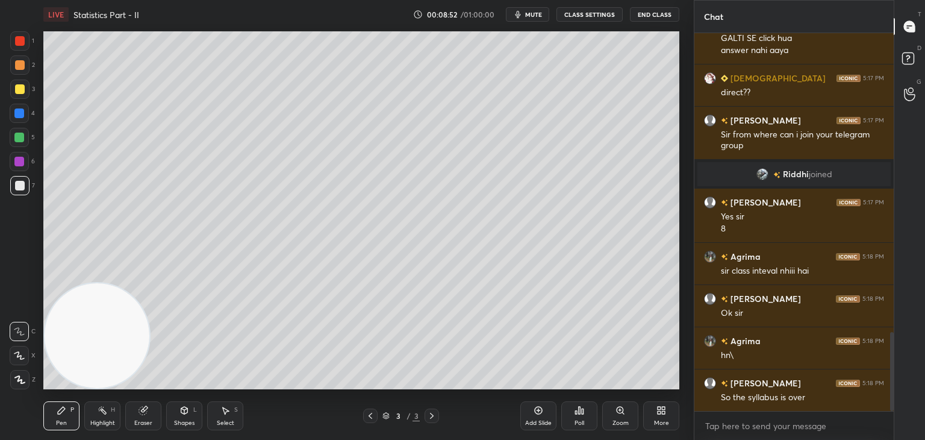
scroll to position [1470, 0]
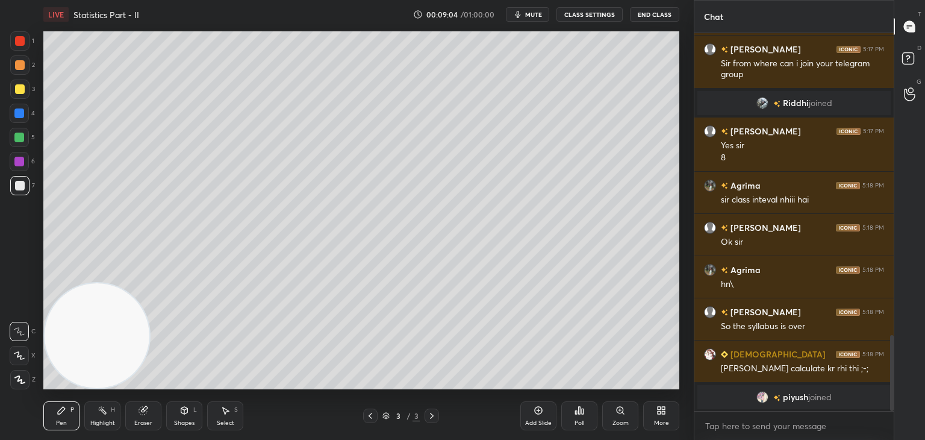
drag, startPoint x: 152, startPoint y: 415, endPoint x: 154, endPoint y: 403, distance: 12.3
click at [149, 415] on div "Eraser" at bounding box center [143, 415] width 36 height 29
click at [60, 419] on div "Pen P" at bounding box center [61, 415] width 36 height 29
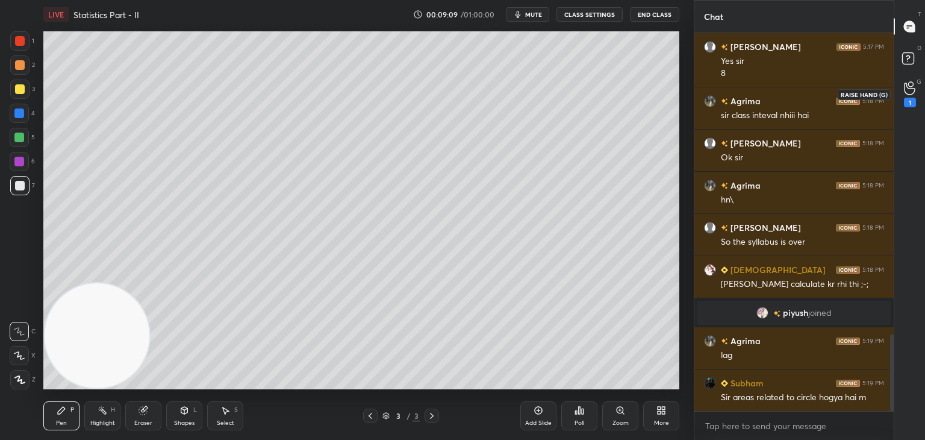
click at [909, 87] on icon at bounding box center [909, 88] width 11 height 14
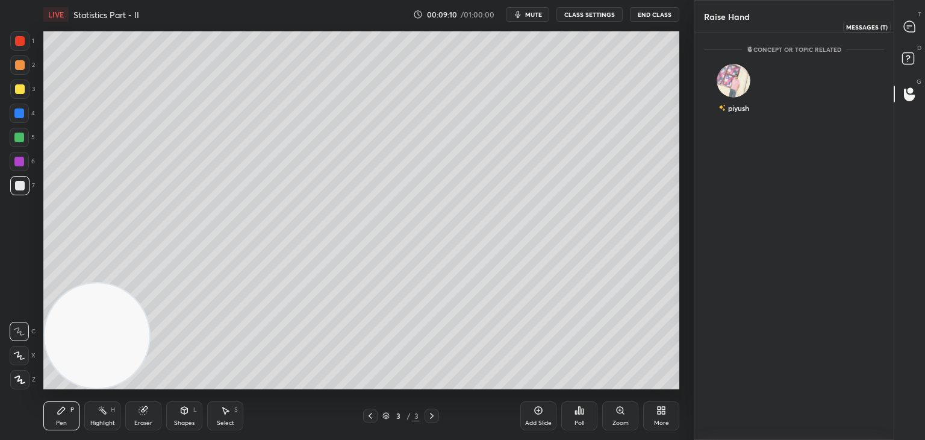
click at [912, 34] on div at bounding box center [910, 27] width 24 height 22
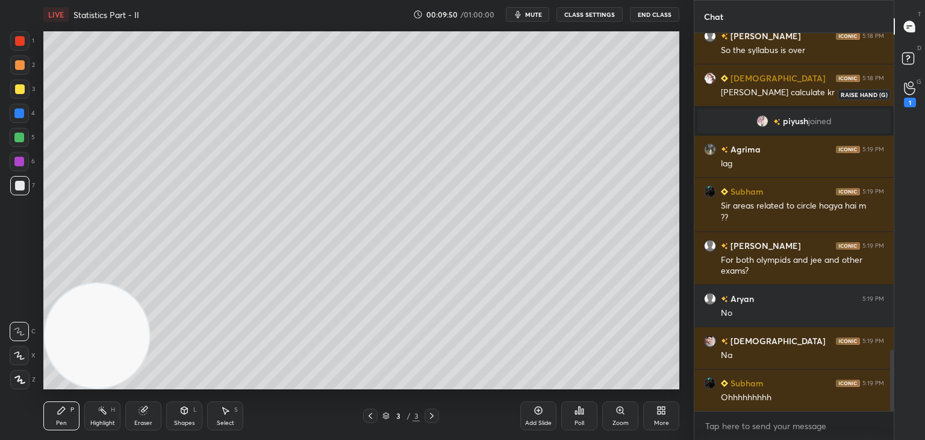
click at [910, 95] on div "1" at bounding box center [910, 94] width 12 height 26
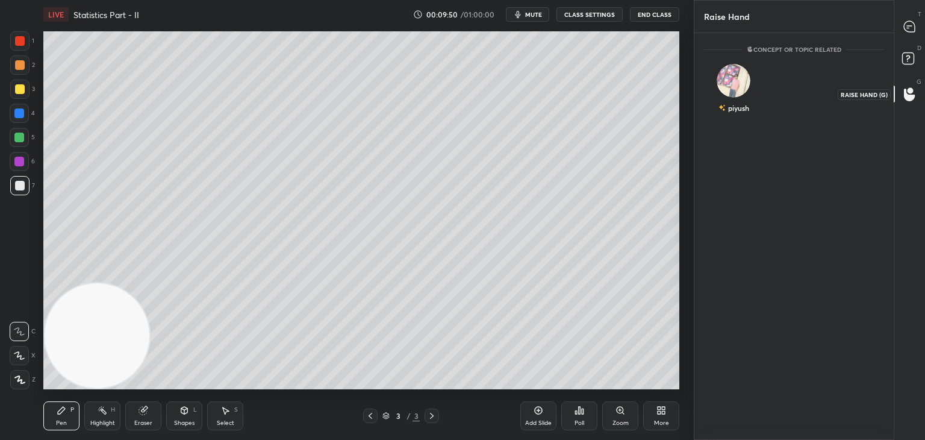
scroll to position [4, 4]
click at [909, 31] on icon at bounding box center [909, 26] width 11 height 11
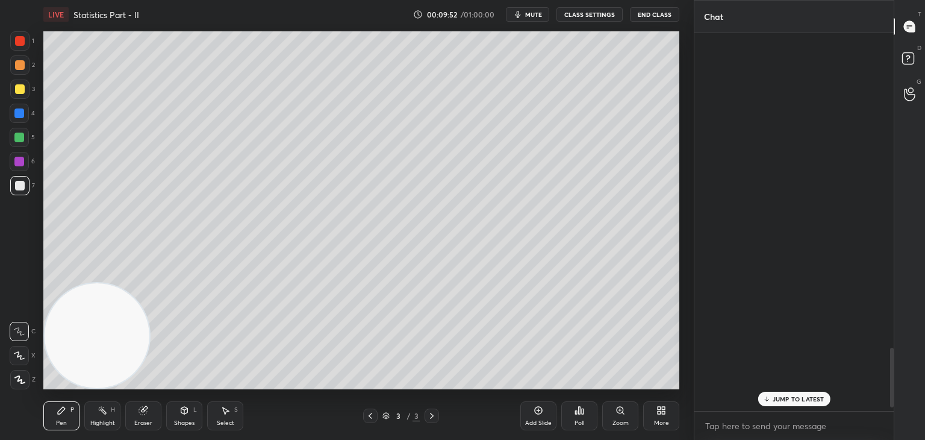
scroll to position [374, 196]
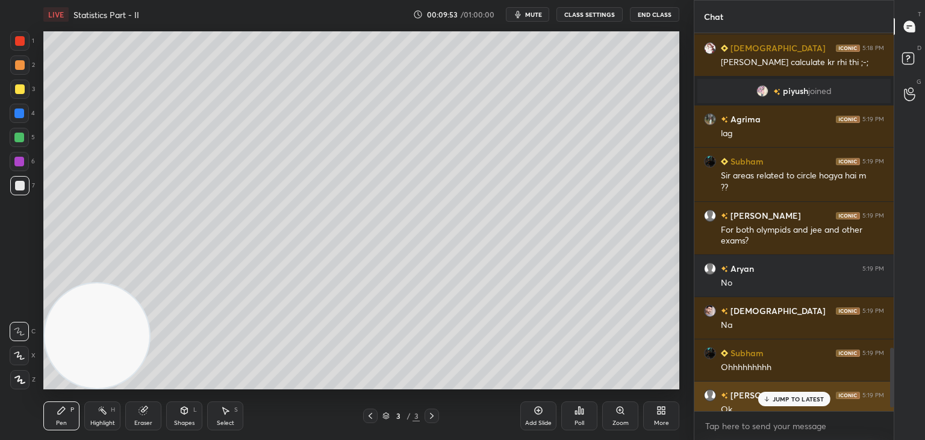
click at [781, 399] on p "JUMP TO LATEST" at bounding box center [799, 398] width 52 height 7
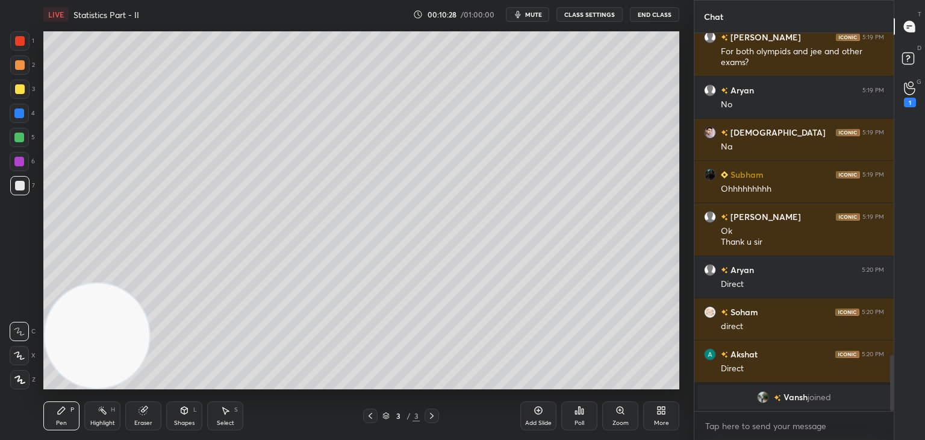
scroll to position [1801, 0]
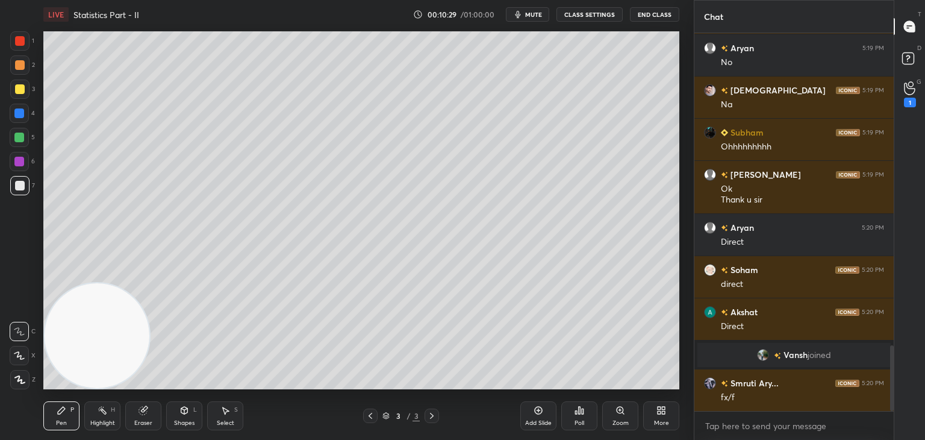
click at [901, 92] on div "1" at bounding box center [910, 94] width 24 height 22
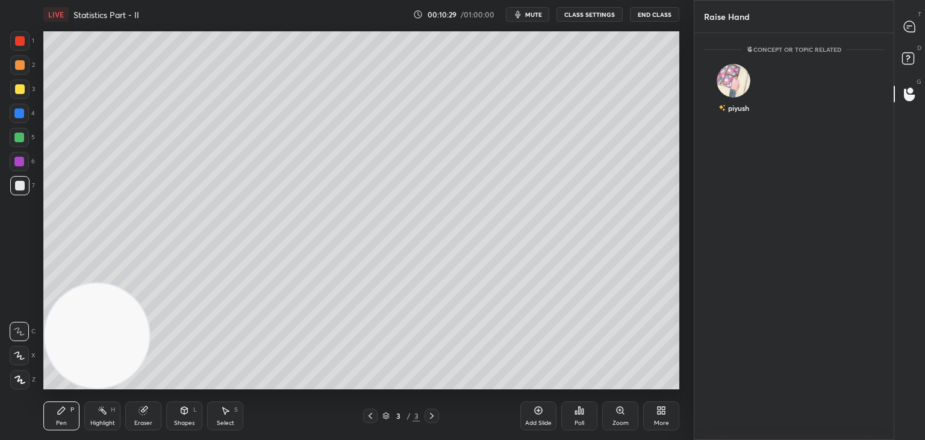
scroll to position [4, 4]
click at [910, 32] on div at bounding box center [910, 27] width 24 height 22
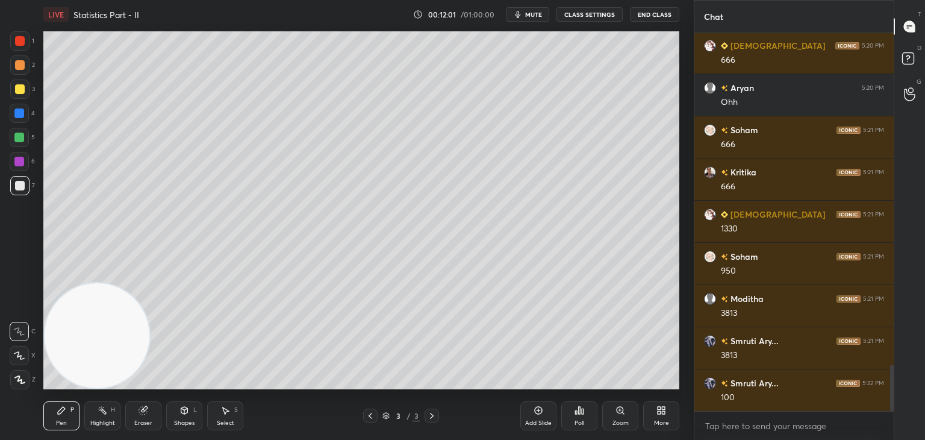
scroll to position [2750, 0]
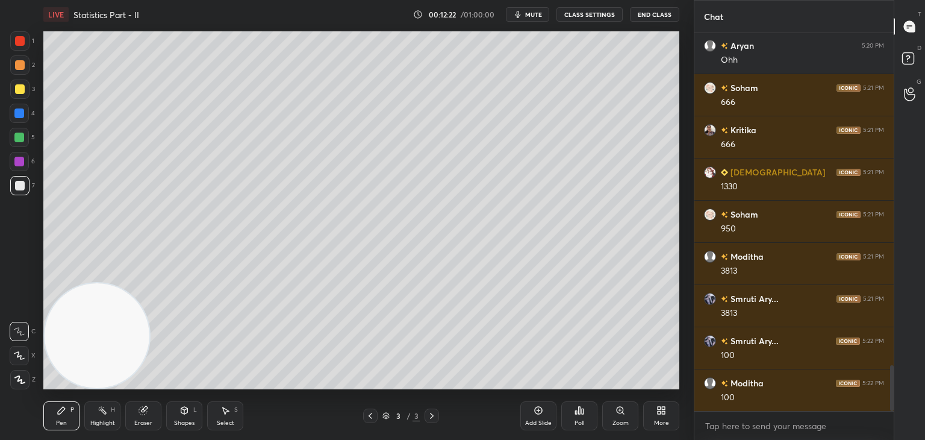
click at [145, 422] on div "Eraser" at bounding box center [143, 423] width 18 height 6
drag, startPoint x: 72, startPoint y: 415, endPoint x: 110, endPoint y: 398, distance: 41.8
click at [70, 416] on div "Pen P" at bounding box center [61, 415] width 36 height 29
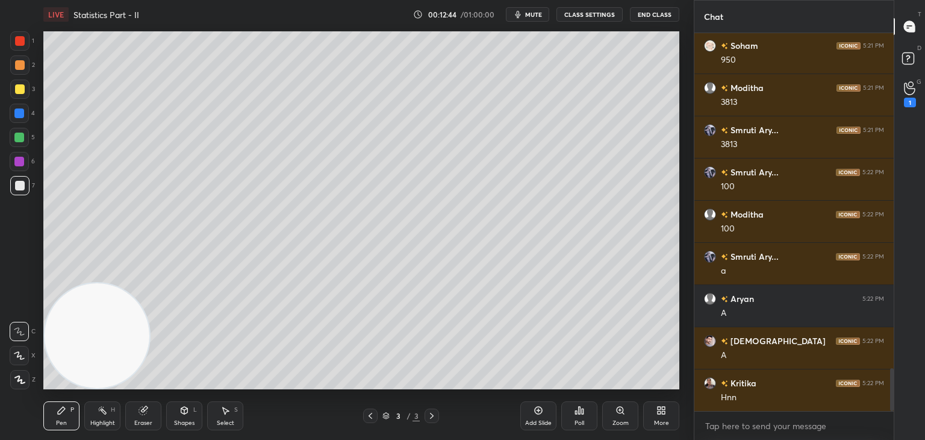
scroll to position [2960, 0]
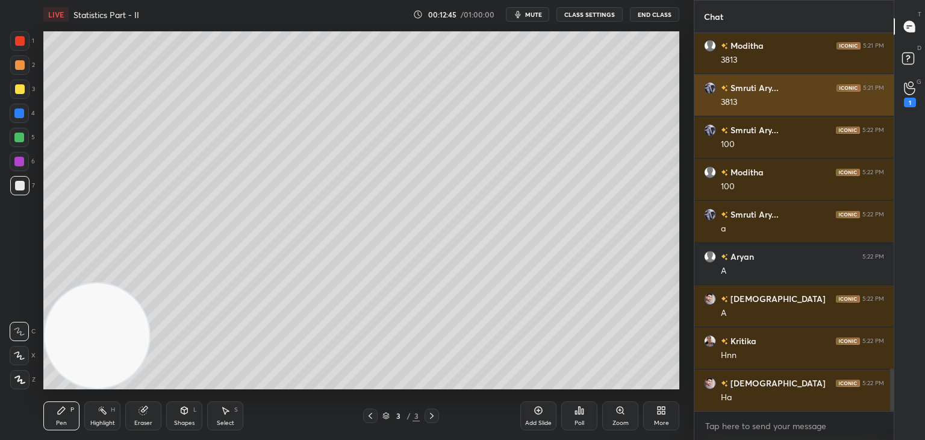
click at [876, 78] on div "[PERSON_NAME]... 5:21 PM 3813" at bounding box center [794, 95] width 199 height 42
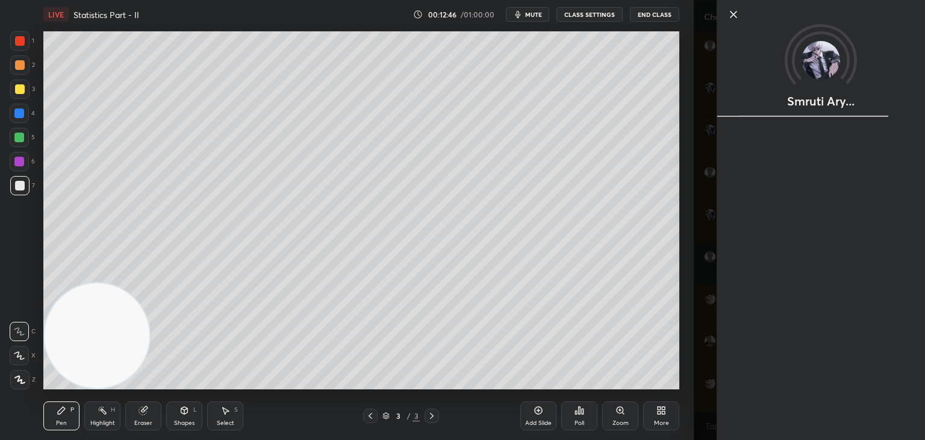
click at [909, 89] on div "Smruti Ary..." at bounding box center [821, 53] width 208 height 106
click at [730, 11] on icon at bounding box center [734, 14] width 14 height 14
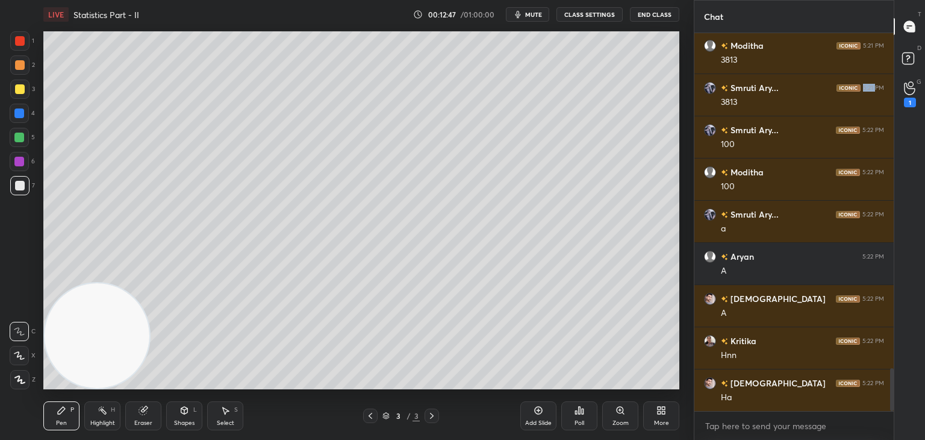
scroll to position [3003, 0]
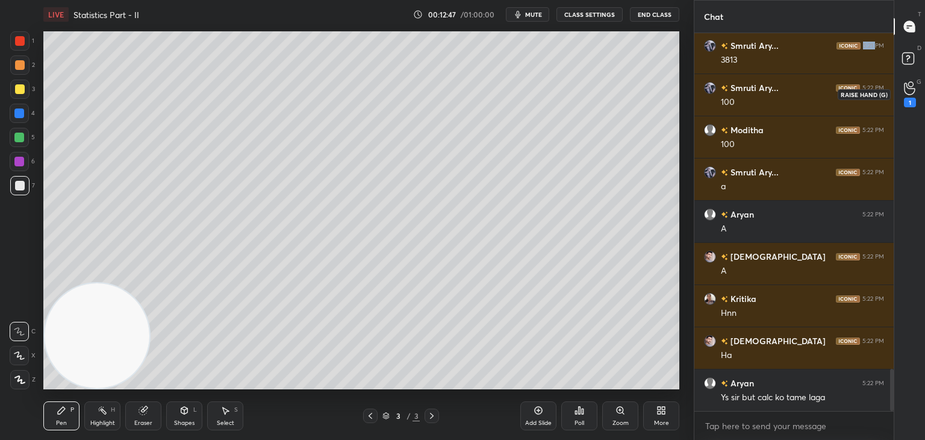
drag, startPoint x: 906, startPoint y: 90, endPoint x: 894, endPoint y: 90, distance: 12.1
click at [906, 90] on icon at bounding box center [909, 88] width 11 height 14
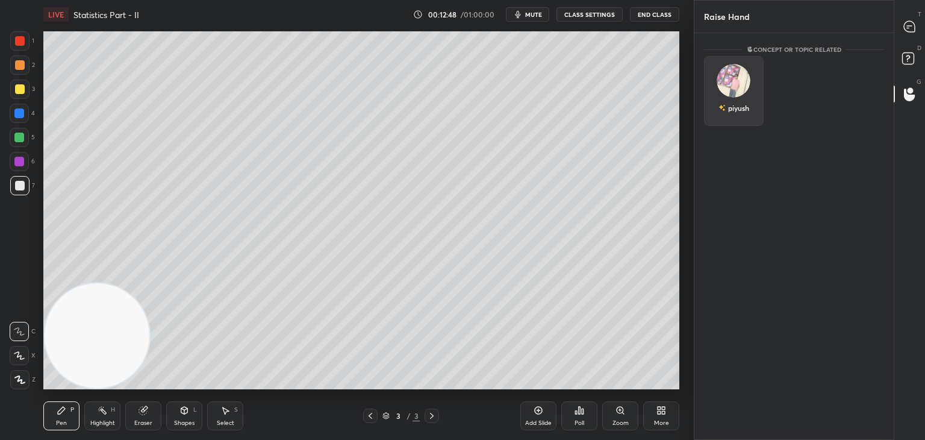
click at [723, 82] on div "piyush" at bounding box center [734, 91] width 60 height 70
click at [736, 114] on button "INVITE" at bounding box center [734, 116] width 49 height 16
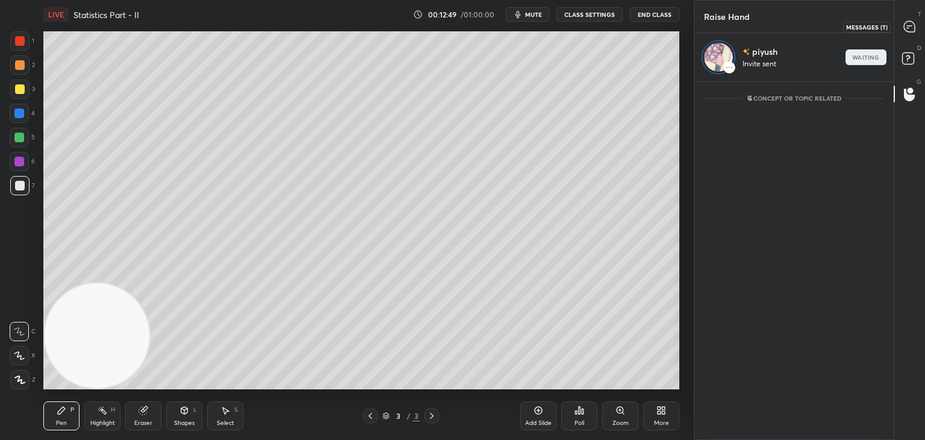
click at [904, 31] on icon at bounding box center [910, 26] width 13 height 13
type textarea "x"
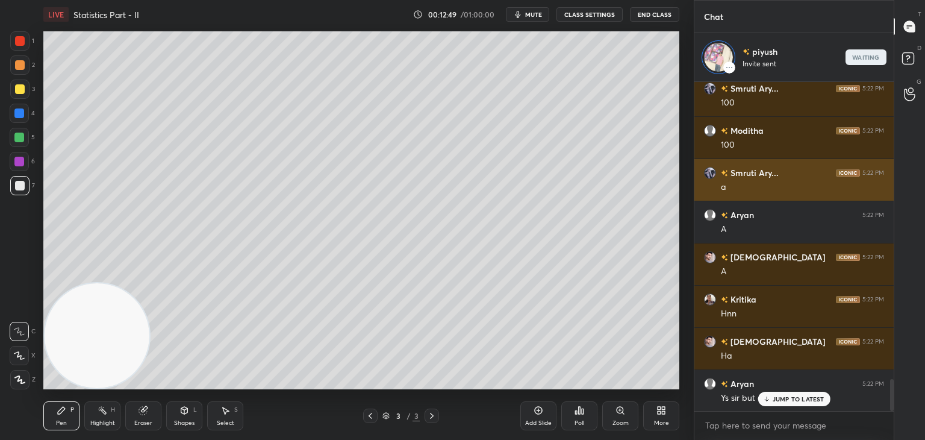
scroll to position [325, 196]
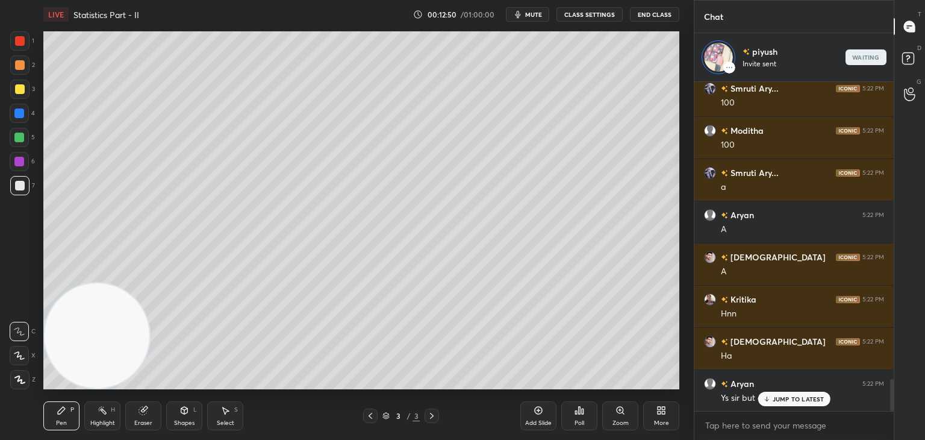
click at [781, 396] on p "JUMP TO LATEST" at bounding box center [799, 398] width 52 height 7
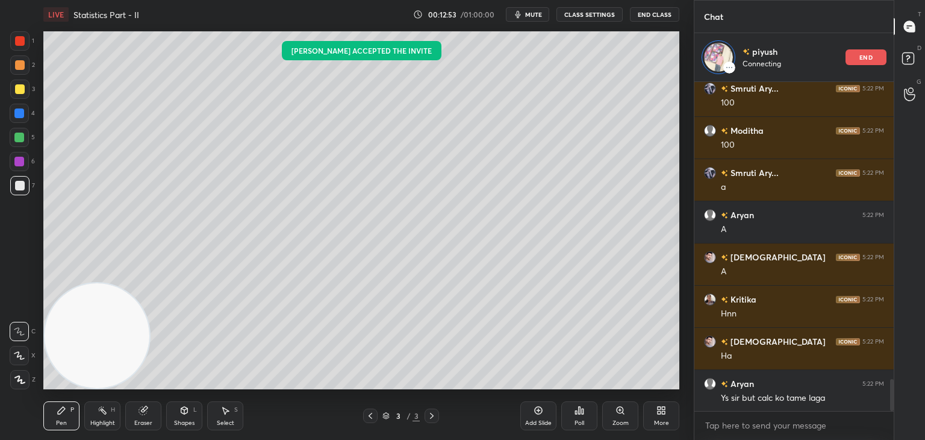
drag, startPoint x: 539, startPoint y: 408, endPoint x: 527, endPoint y: 386, distance: 25.9
click at [535, 408] on icon at bounding box center [539, 410] width 10 height 10
click at [27, 96] on div "3" at bounding box center [22, 92] width 25 height 24
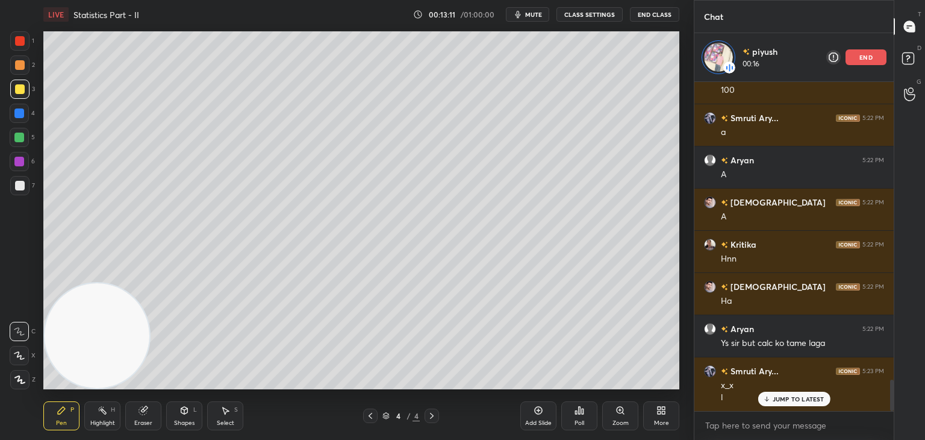
scroll to position [3147, 0]
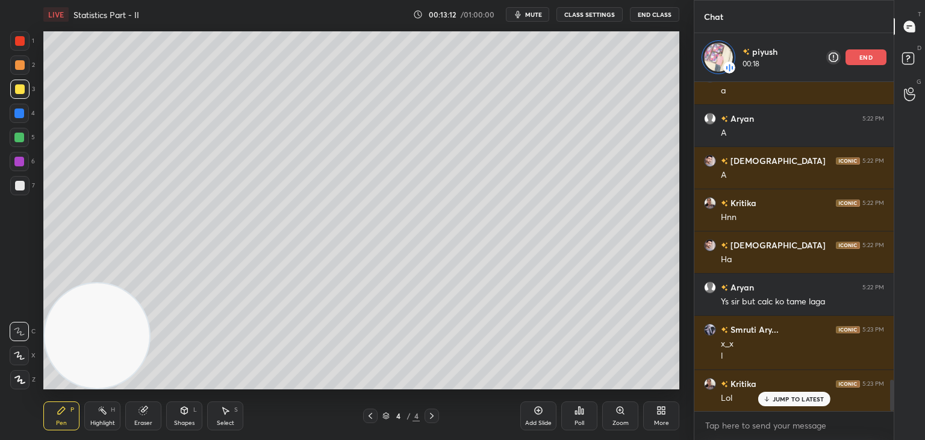
click at [183, 420] on div "Shapes" at bounding box center [184, 423] width 20 height 6
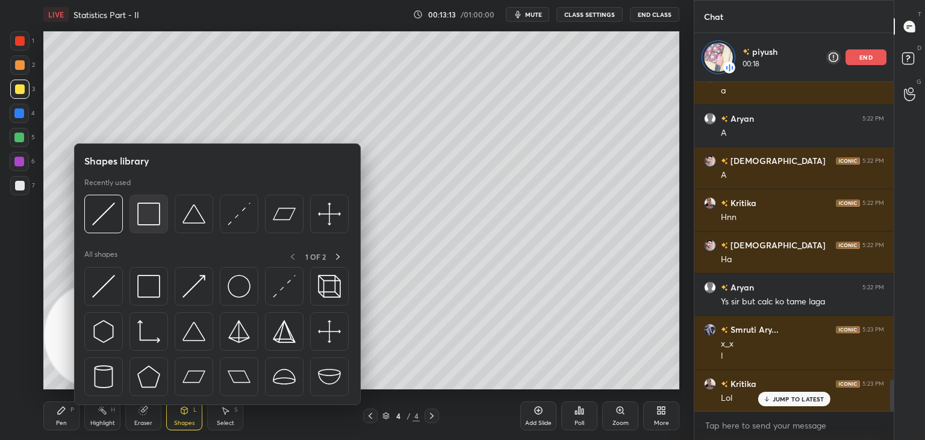
click at [149, 218] on img at bounding box center [148, 213] width 23 height 23
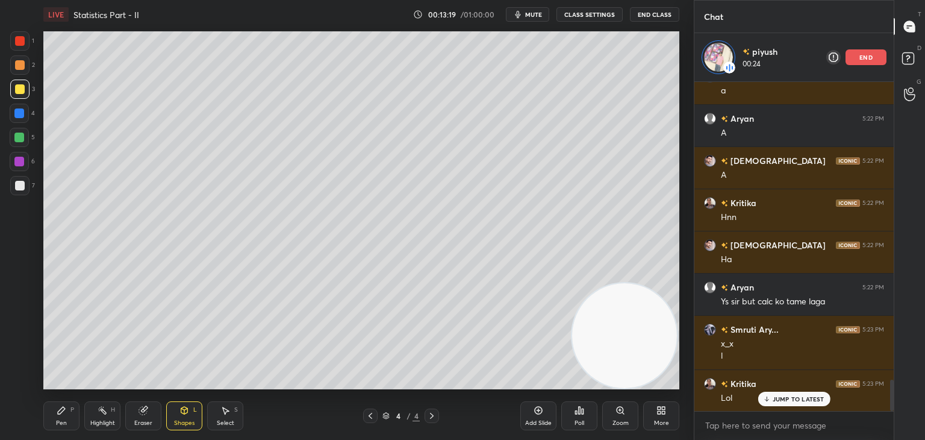
drag, startPoint x: 96, startPoint y: 356, endPoint x: 619, endPoint y: 379, distance: 522.8
click at [627, 389] on div "LIVE Statistics Part - II 00:13:19 / 01:00:00 mute CLASS SETTINGS End Class Set…" at bounding box center [362, 220] width 646 height 440
click at [186, 417] on div "Shapes L" at bounding box center [184, 415] width 36 height 29
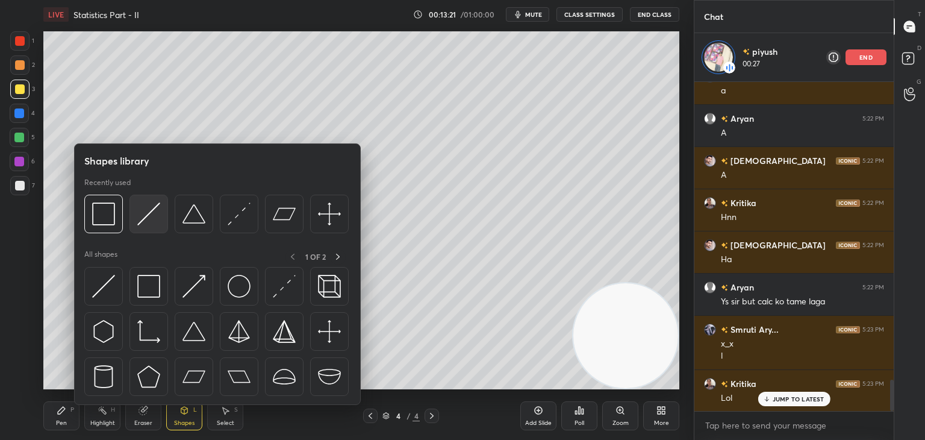
click at [149, 211] on img at bounding box center [148, 213] width 23 height 23
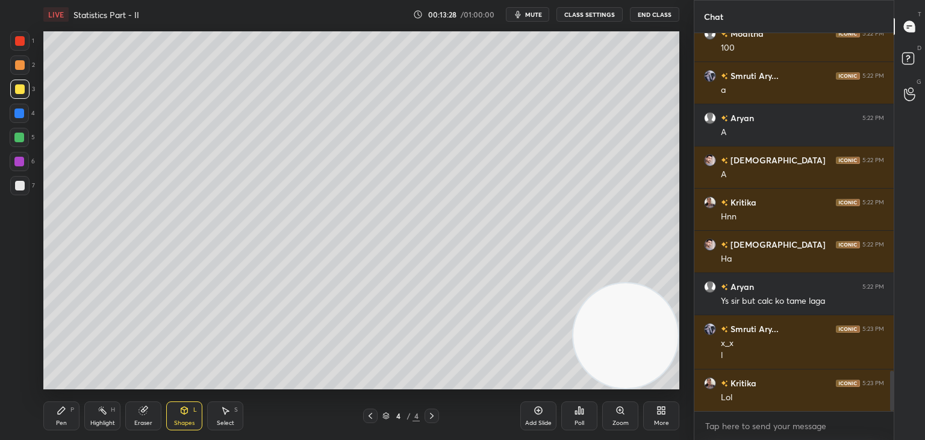
scroll to position [3141, 0]
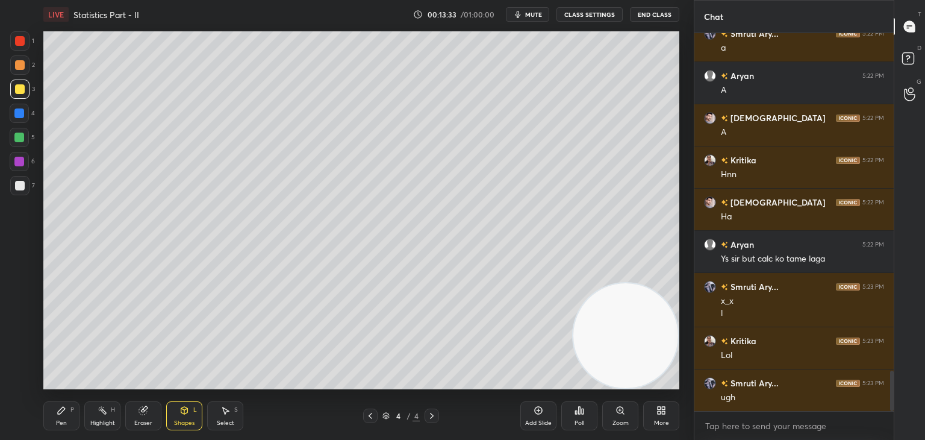
click at [65, 418] on div "Pen P" at bounding box center [61, 415] width 36 height 29
click at [20, 188] on div at bounding box center [20, 186] width 10 height 10
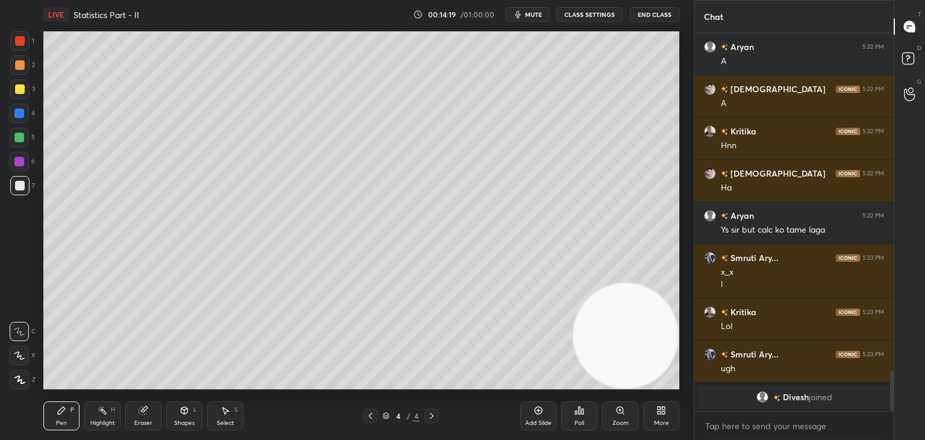
scroll to position [2609, 0]
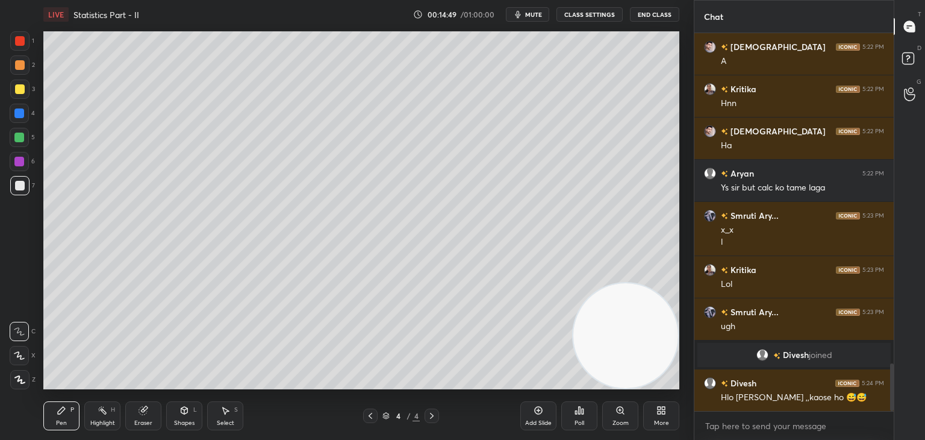
click at [578, 414] on icon at bounding box center [580, 410] width 10 height 10
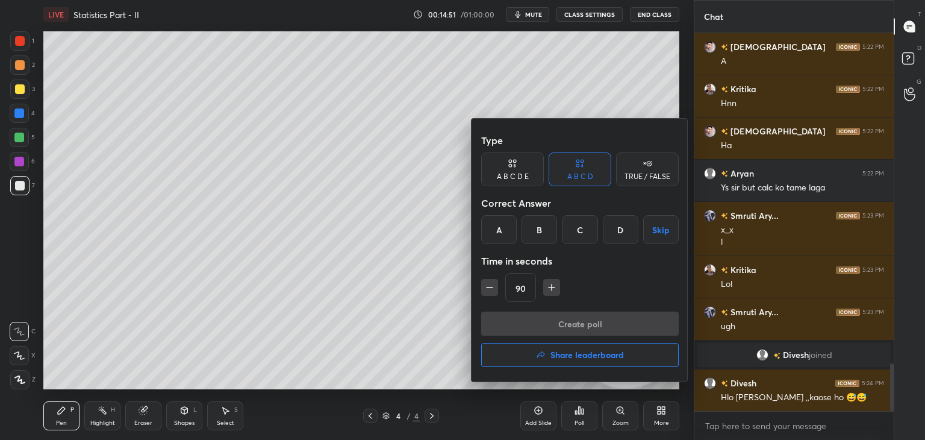
drag, startPoint x: 546, startPoint y: 232, endPoint x: 556, endPoint y: 258, distance: 28.2
click at [545, 231] on div "B" at bounding box center [540, 229] width 36 height 29
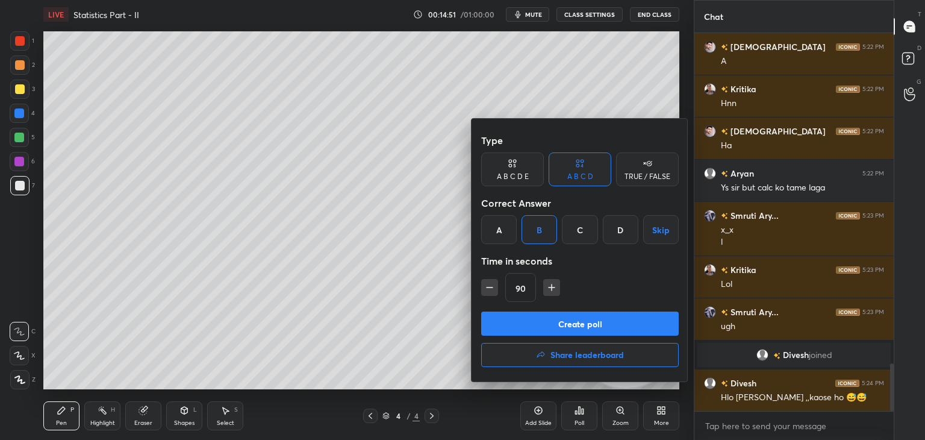
click at [545, 283] on div "90" at bounding box center [580, 287] width 198 height 29
click at [546, 287] on icon "button" at bounding box center [552, 287] width 12 height 12
click at [549, 287] on button "button" at bounding box center [557, 287] width 17 height 17
click at [549, 289] on button "button" at bounding box center [557, 287] width 17 height 17
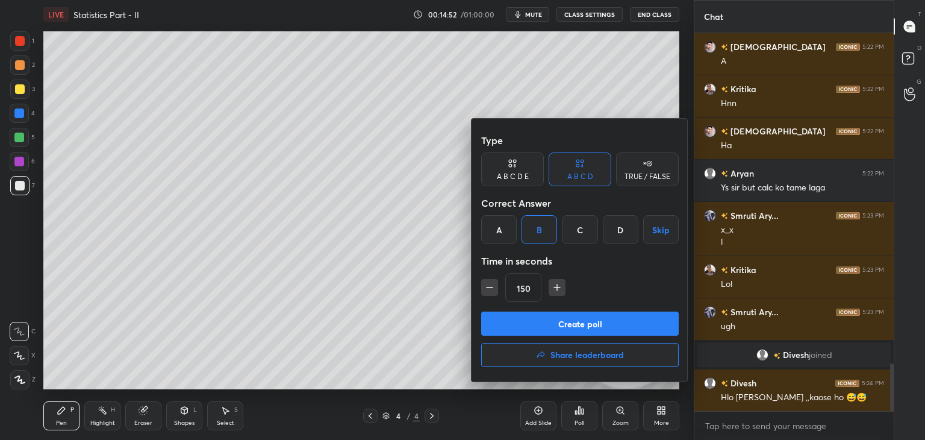
drag, startPoint x: 552, startPoint y: 290, endPoint x: 549, endPoint y: 298, distance: 9.0
click at [551, 289] on icon "button" at bounding box center [557, 287] width 12 height 12
type input "165"
click at [539, 324] on button "Create poll" at bounding box center [580, 323] width 198 height 24
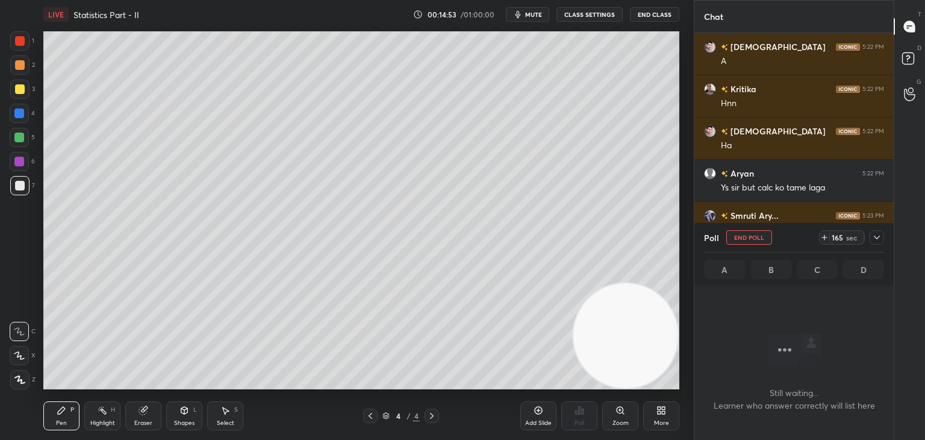
scroll to position [212, 196]
click at [877, 236] on icon at bounding box center [877, 238] width 10 height 10
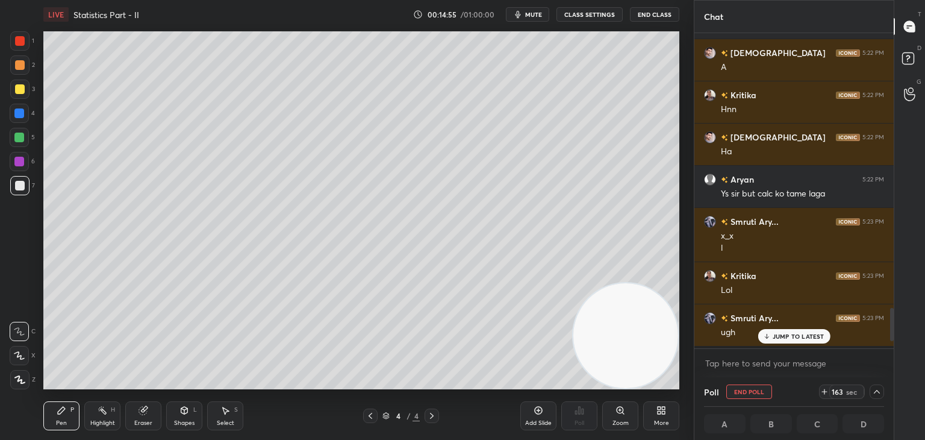
scroll to position [2671, 0]
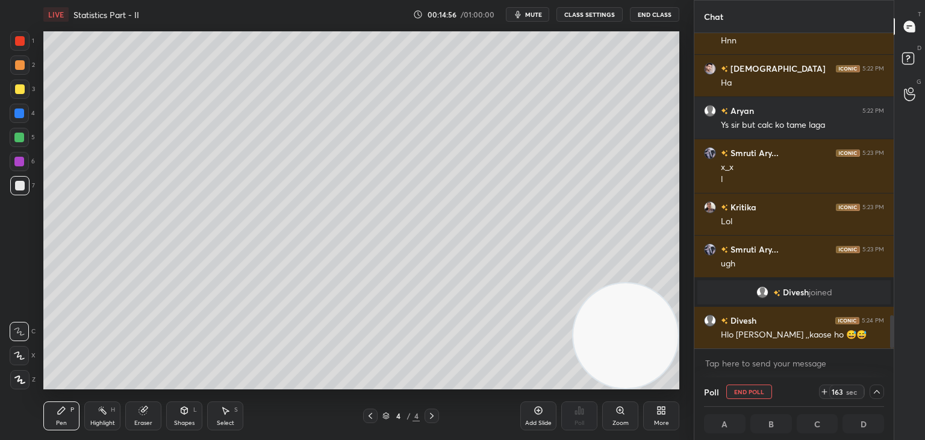
drag, startPoint x: 892, startPoint y: 324, endPoint x: 881, endPoint y: 381, distance: 58.1
click at [890, 381] on div "Chat [PERSON_NAME] 5:22 PM A [PERSON_NAME] 5:22 PM Hnn [PERSON_NAME] 5:22 PM Ha…" at bounding box center [794, 220] width 200 height 440
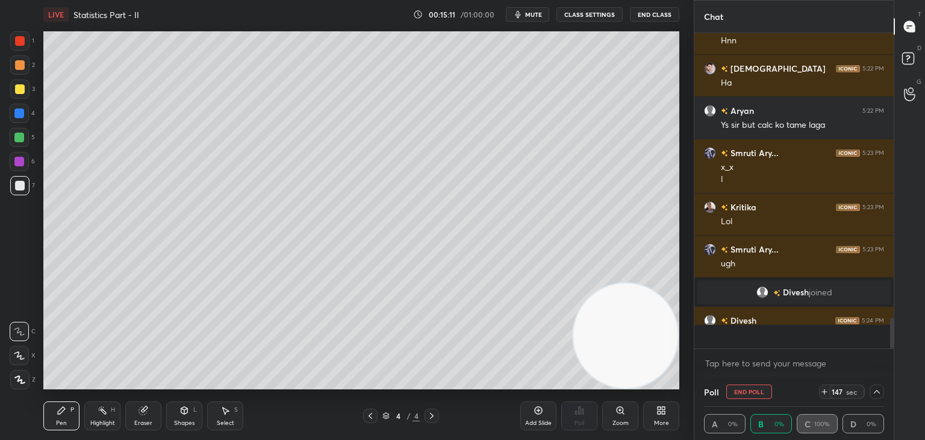
drag, startPoint x: 892, startPoint y: 298, endPoint x: 889, endPoint y: 330, distance: 32.0
click at [889, 330] on div at bounding box center [890, 190] width 7 height 315
drag, startPoint x: 889, startPoint y: 322, endPoint x: 887, endPoint y: 337, distance: 15.3
click at [887, 333] on div at bounding box center [890, 190] width 7 height 315
click at [869, 396] on div "144 sec" at bounding box center [851, 391] width 65 height 14
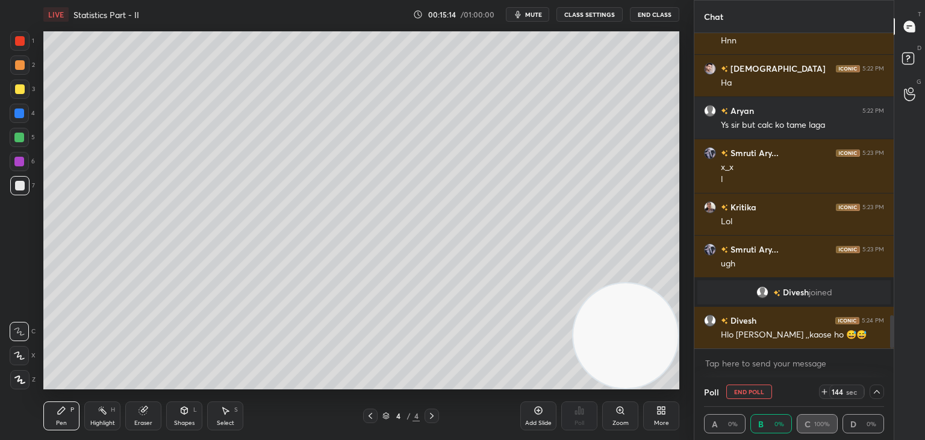
click at [875, 391] on icon at bounding box center [877, 392] width 10 height 10
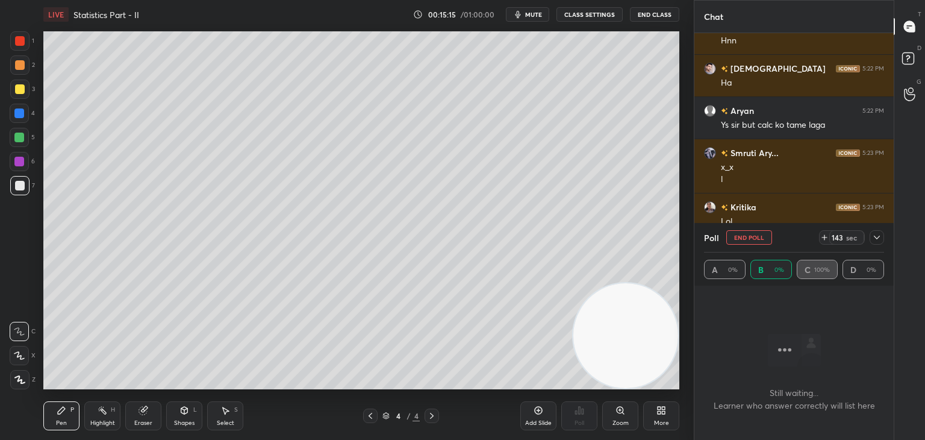
click at [880, 236] on icon at bounding box center [877, 238] width 10 height 10
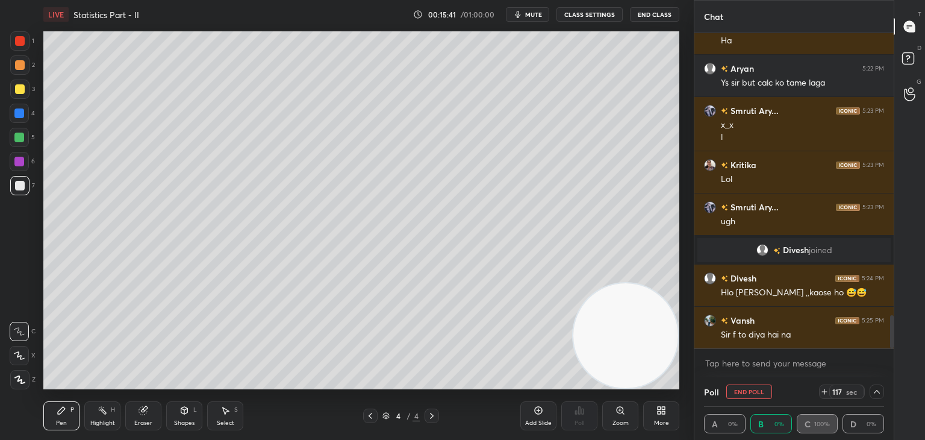
scroll to position [0, 4]
drag, startPoint x: 113, startPoint y: 412, endPoint x: 107, endPoint y: 414, distance: 6.3
click at [109, 413] on div "Highlight H" at bounding box center [102, 415] width 36 height 29
drag, startPoint x: 69, startPoint y: 414, endPoint x: 76, endPoint y: 393, distance: 22.1
click at [67, 414] on div "Pen P" at bounding box center [61, 415] width 36 height 29
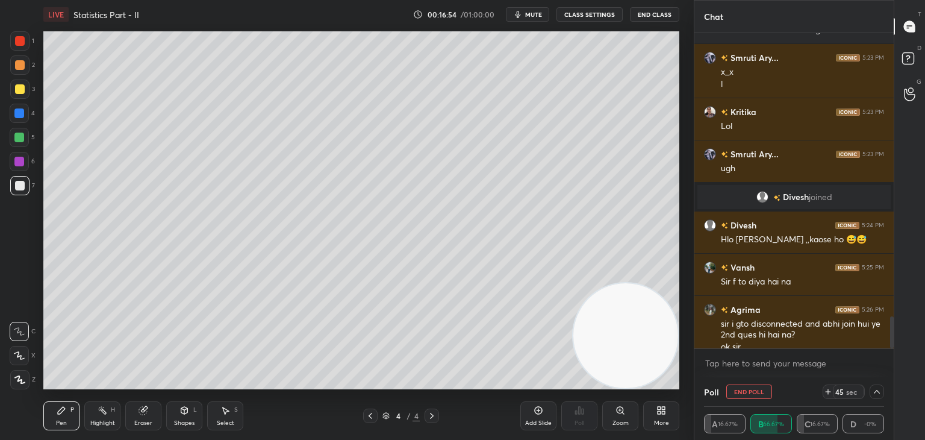
scroll to position [2779, 0]
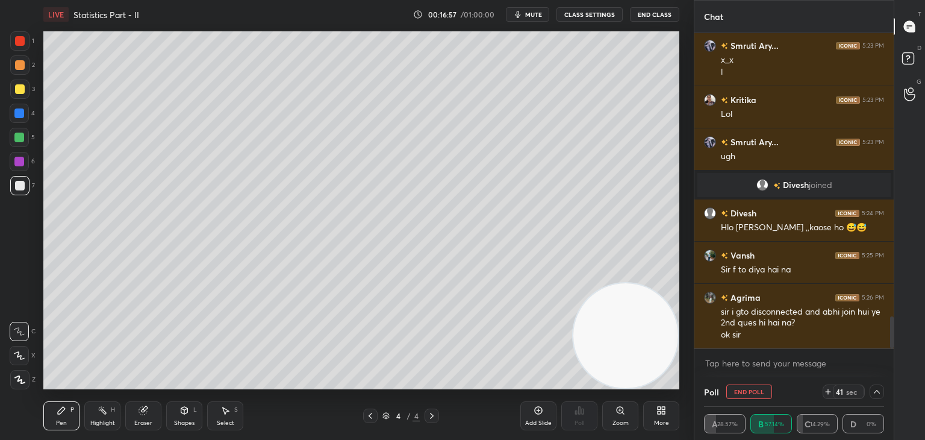
drag, startPoint x: 530, startPoint y: 16, endPoint x: 494, endPoint y: 15, distance: 36.2
click at [530, 17] on span "mute" at bounding box center [533, 14] width 17 height 8
drag, startPoint x: 524, startPoint y: 10, endPoint x: 516, endPoint y: 10, distance: 7.8
click at [516, 10] on button "unmute" at bounding box center [527, 14] width 43 height 14
click at [877, 391] on icon at bounding box center [877, 392] width 10 height 10
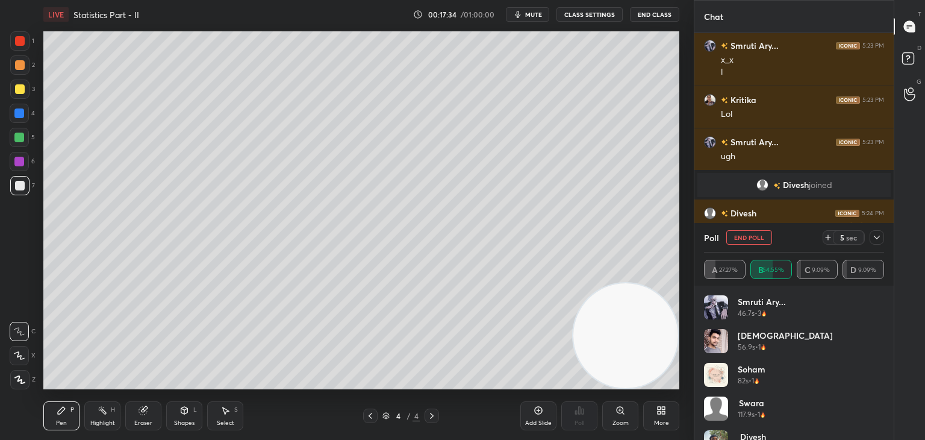
scroll to position [141, 177]
click at [827, 239] on icon at bounding box center [829, 238] width 10 height 10
click at [825, 237] on icon at bounding box center [829, 238] width 10 height 10
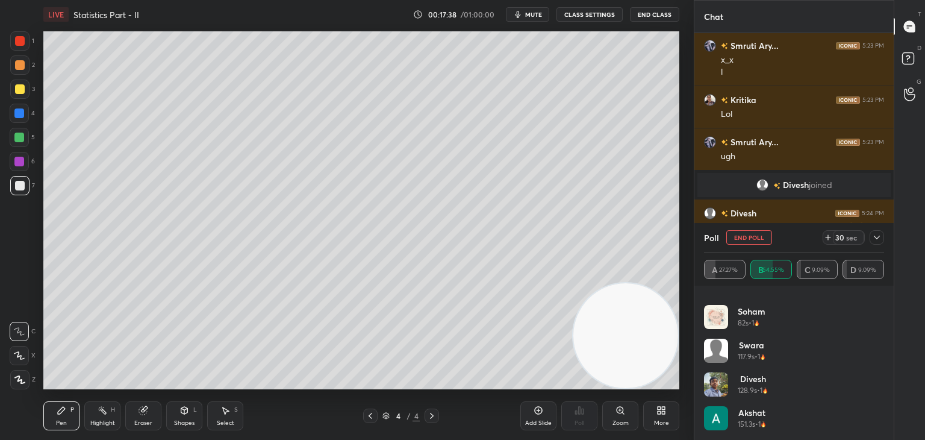
scroll to position [0, 0]
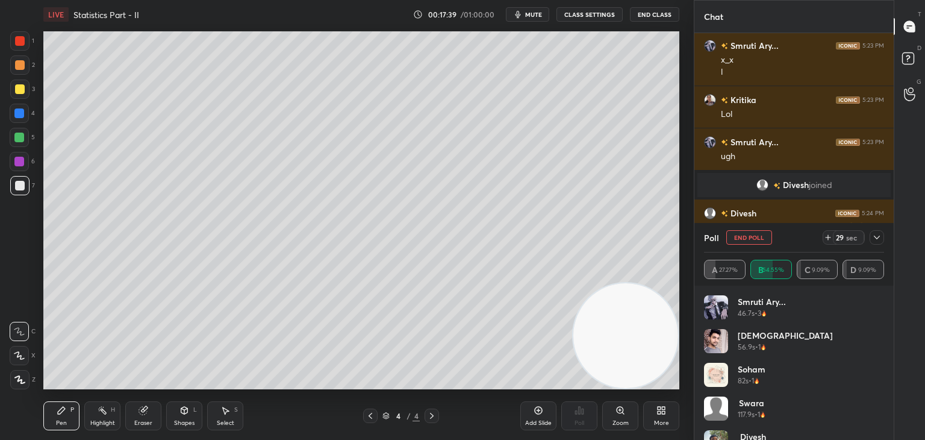
click at [875, 236] on icon at bounding box center [877, 238] width 10 height 10
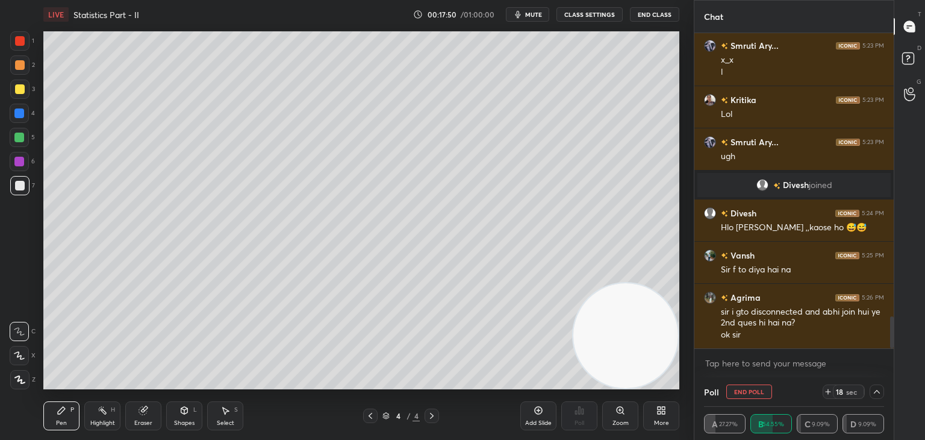
drag, startPoint x: 531, startPoint y: 14, endPoint x: 521, endPoint y: 13, distance: 10.3
click at [530, 14] on span "mute" at bounding box center [533, 14] width 17 height 8
click at [531, 13] on span "unmute" at bounding box center [533, 14] width 26 height 8
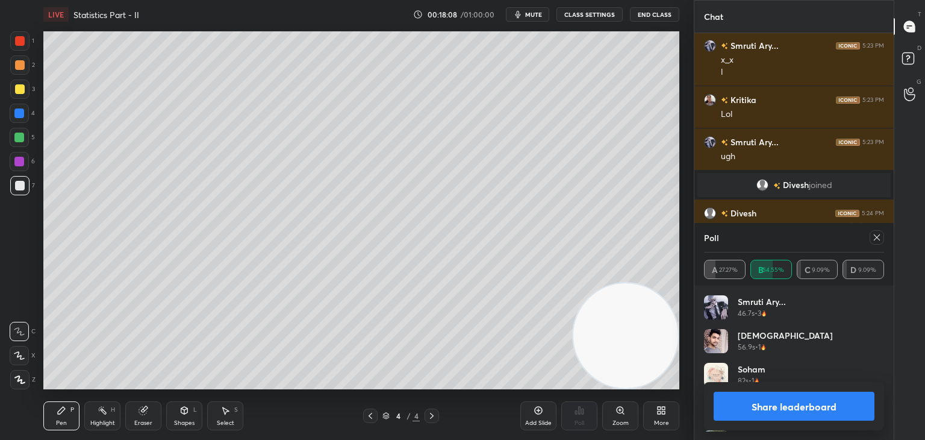
scroll to position [141, 177]
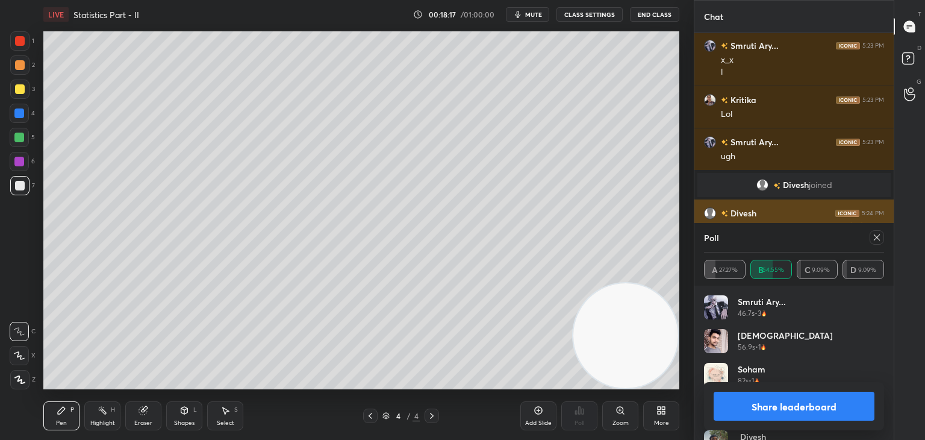
drag, startPoint x: 880, startPoint y: 237, endPoint x: 869, endPoint y: 227, distance: 14.9
click at [879, 237] on icon at bounding box center [877, 238] width 10 height 10
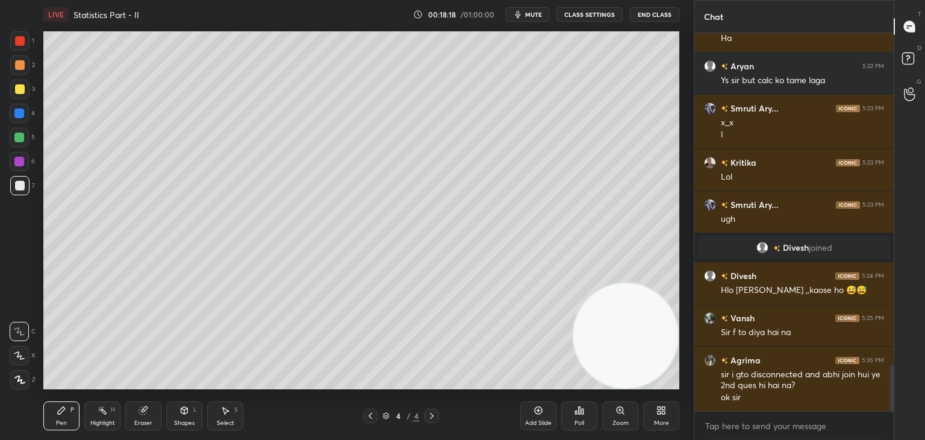
scroll to position [374, 196]
click at [540, 13] on span "mute" at bounding box center [533, 14] width 17 height 8
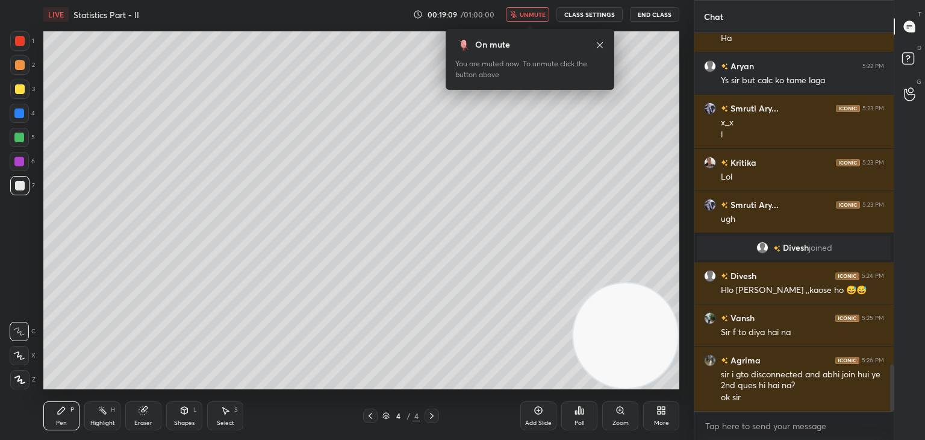
drag, startPoint x: 531, startPoint y: 11, endPoint x: 515, endPoint y: 22, distance: 19.4
click at [528, 11] on span "unmute" at bounding box center [533, 14] width 26 height 8
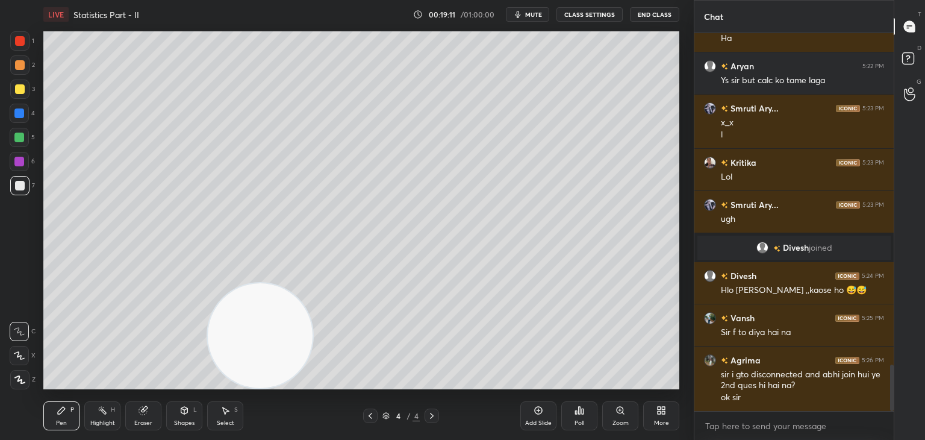
drag, startPoint x: 627, startPoint y: 337, endPoint x: 13, endPoint y: 422, distance: 620.3
click at [20, 422] on div "1 2 3 4 5 6 7 C X Z C X Z E E Erase all H H LIVE Statistics Part - II 00:19:11 …" at bounding box center [342, 220] width 684 height 440
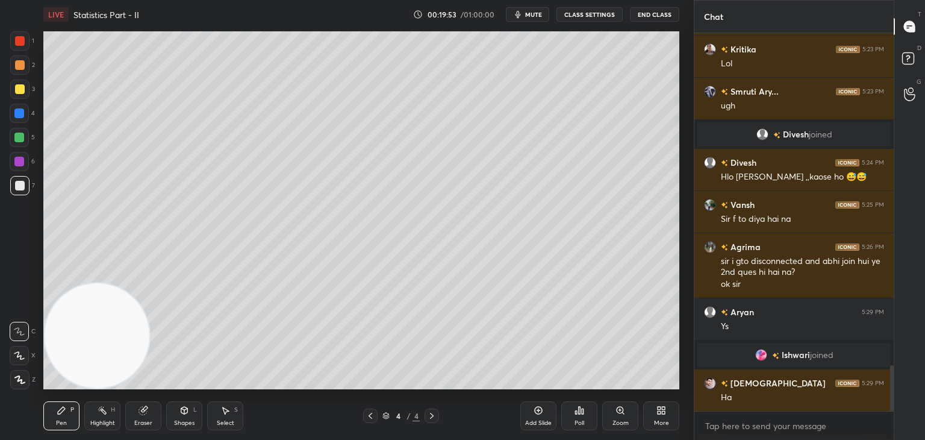
scroll to position [2799, 0]
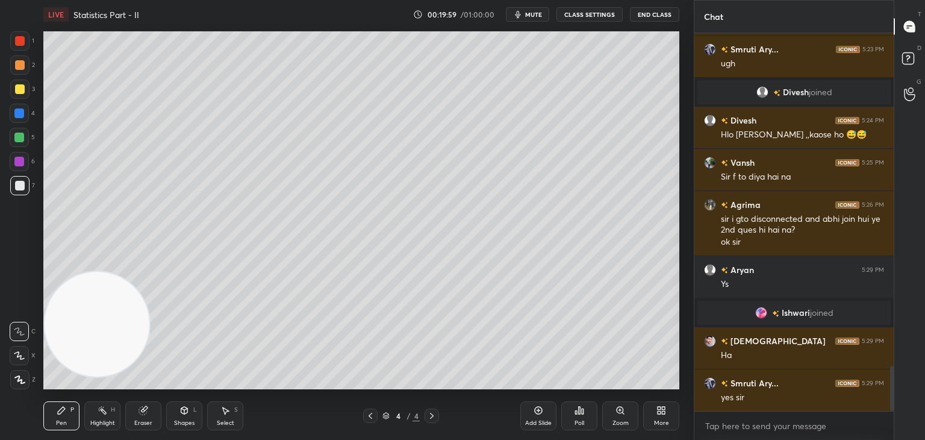
drag, startPoint x: 113, startPoint y: 321, endPoint x: 110, endPoint y: 214, distance: 106.7
click at [108, 272] on video at bounding box center [97, 324] width 105 height 105
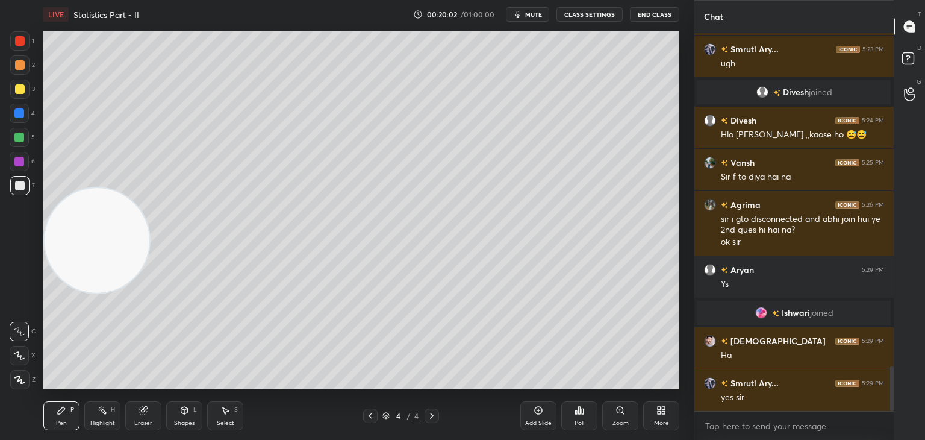
scroll to position [2841, 0]
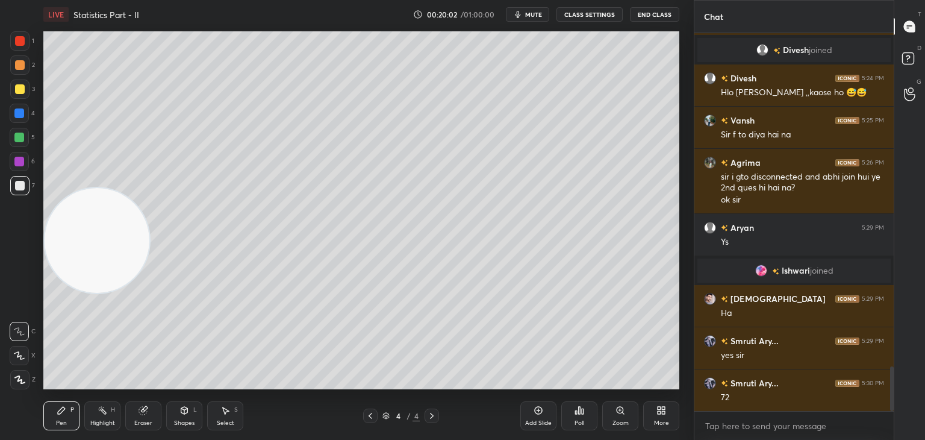
drag, startPoint x: 112, startPoint y: 240, endPoint x: 65, endPoint y: 397, distance: 163.5
click at [65, 395] on div "LIVE Statistics Part - II 00:20:02 / 01:00:00 mute CLASS SETTINGS End Class Set…" at bounding box center [362, 220] width 646 height 440
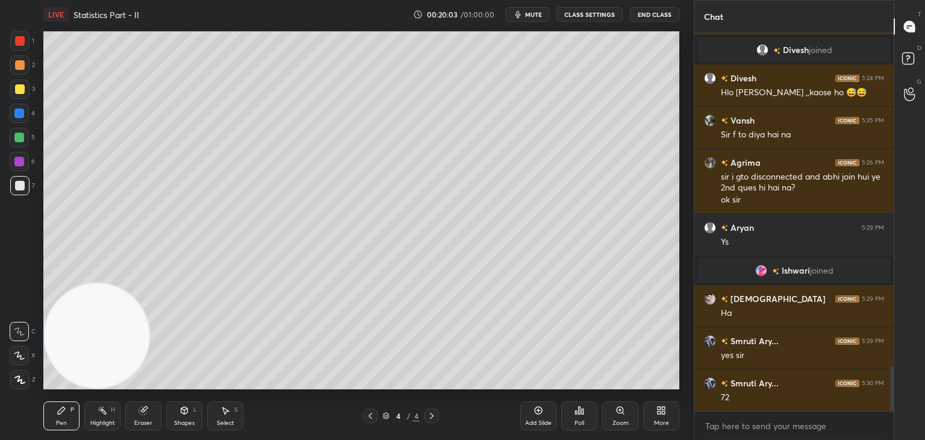
drag, startPoint x: 537, startPoint y: 13, endPoint x: 532, endPoint y: 16, distance: 6.2
click at [537, 14] on span "mute" at bounding box center [533, 14] width 17 height 8
click at [530, 19] on button "unmute" at bounding box center [527, 14] width 43 height 14
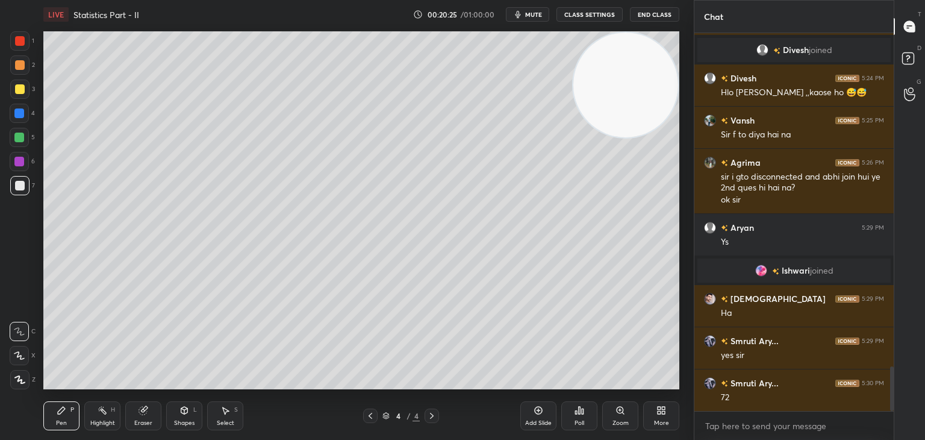
drag, startPoint x: 87, startPoint y: 337, endPoint x: 642, endPoint y: 54, distance: 622.9
click at [648, 63] on video at bounding box center [626, 85] width 105 height 105
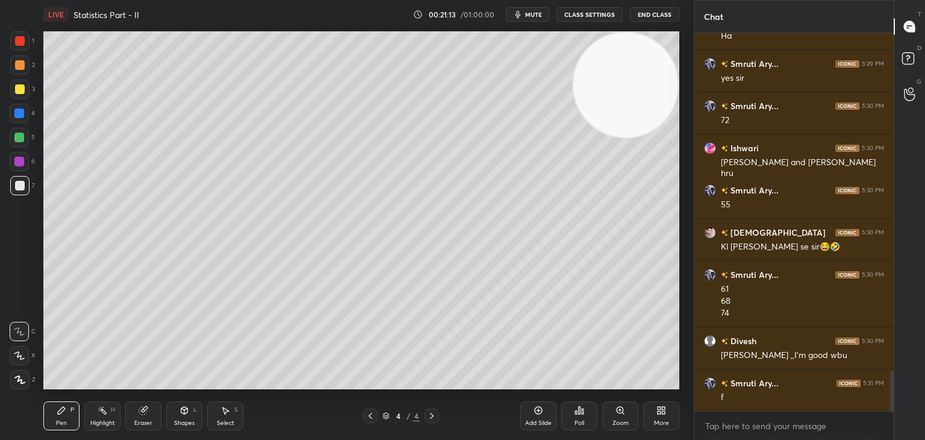
scroll to position [3161, 0]
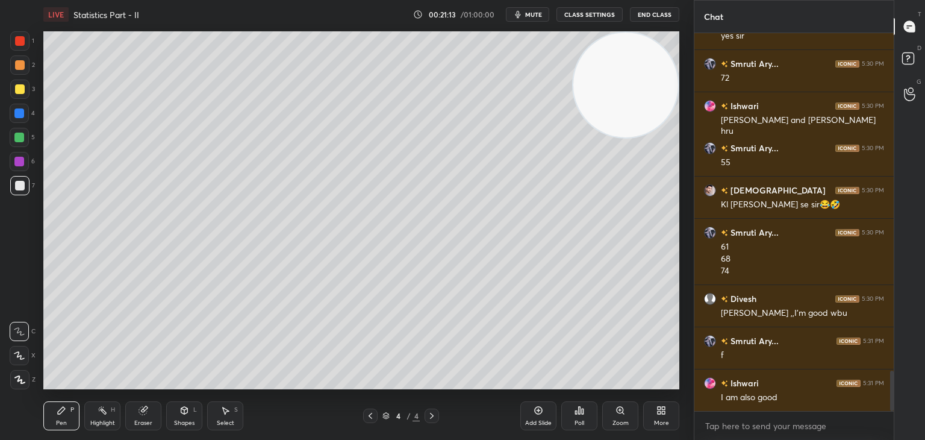
click at [143, 408] on icon at bounding box center [144, 410] width 10 height 10
click at [20, 293] on icon at bounding box center [19, 292] width 11 height 11
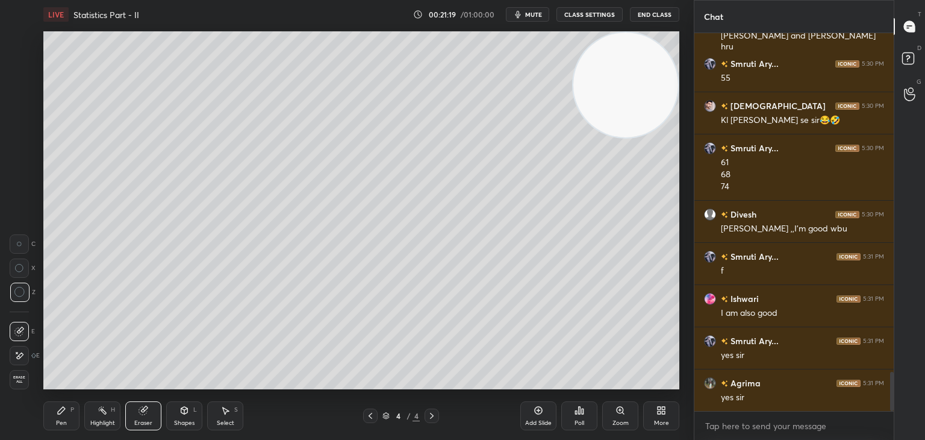
scroll to position [3287, 0]
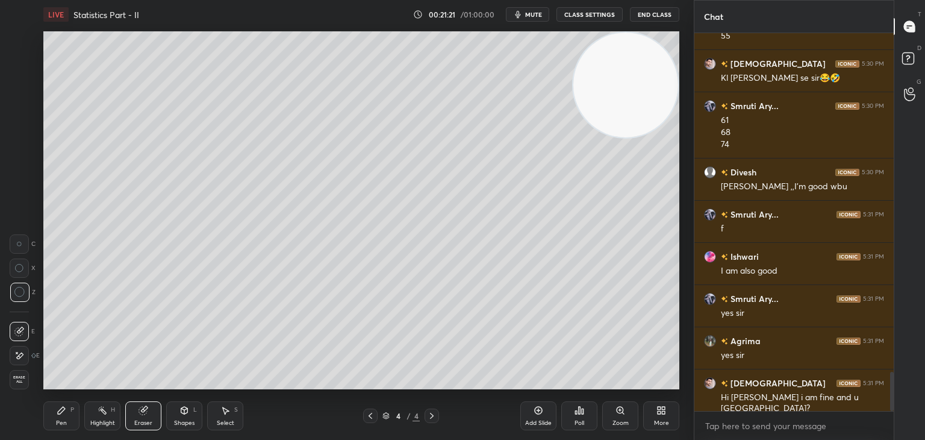
click at [69, 419] on div "Pen P" at bounding box center [61, 415] width 36 height 29
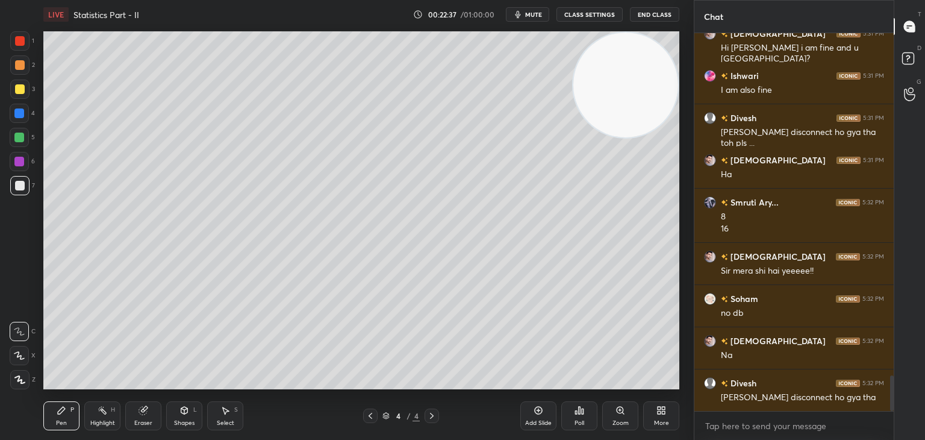
scroll to position [3679, 0]
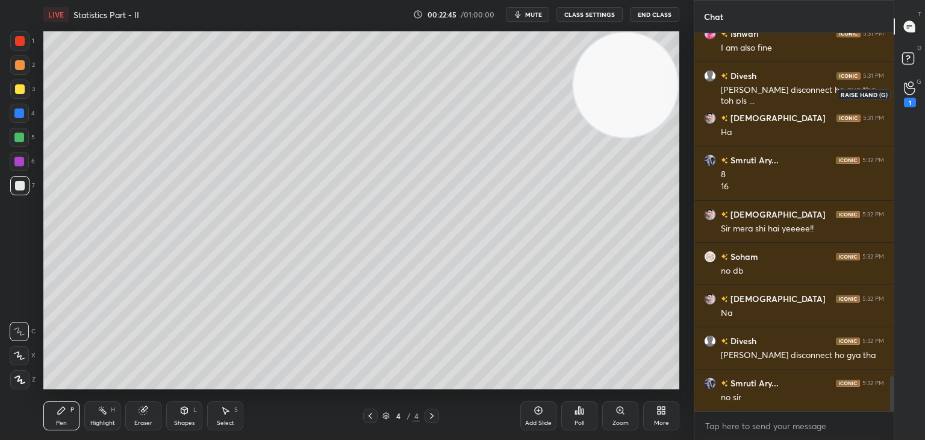
drag, startPoint x: 911, startPoint y: 99, endPoint x: 897, endPoint y: 96, distance: 14.2
click at [910, 98] on div "1" at bounding box center [910, 103] width 12 height 10
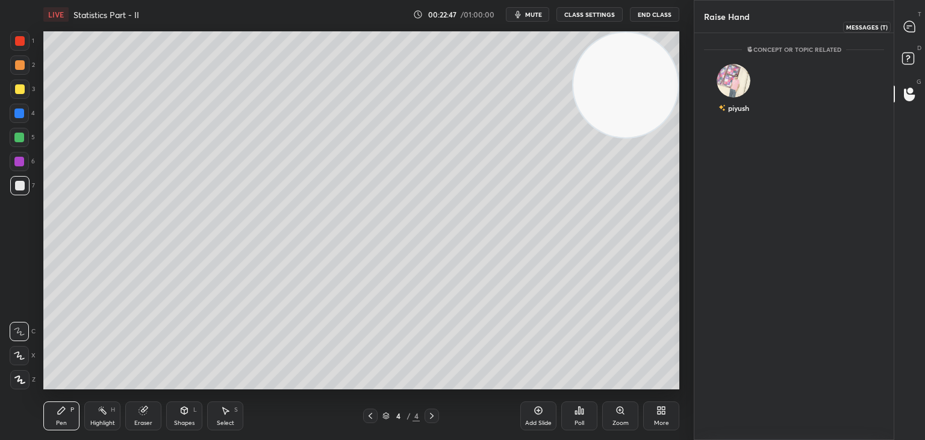
click at [907, 36] on div at bounding box center [910, 27] width 24 height 22
type textarea "x"
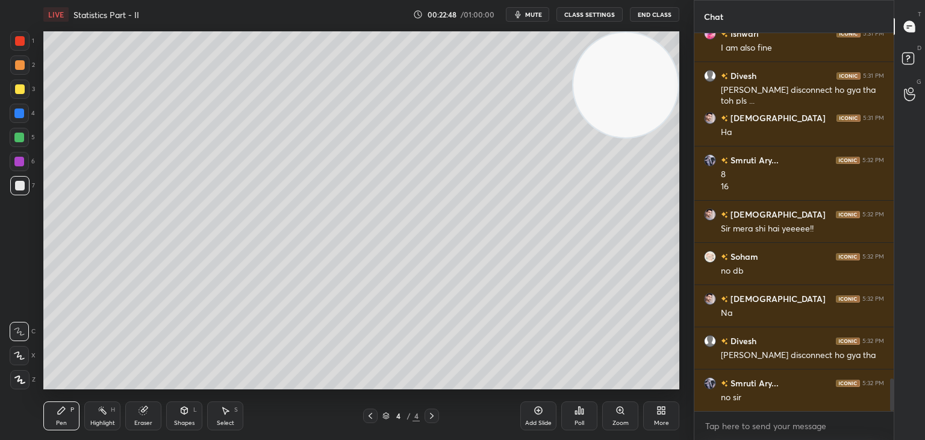
scroll to position [3994, 0]
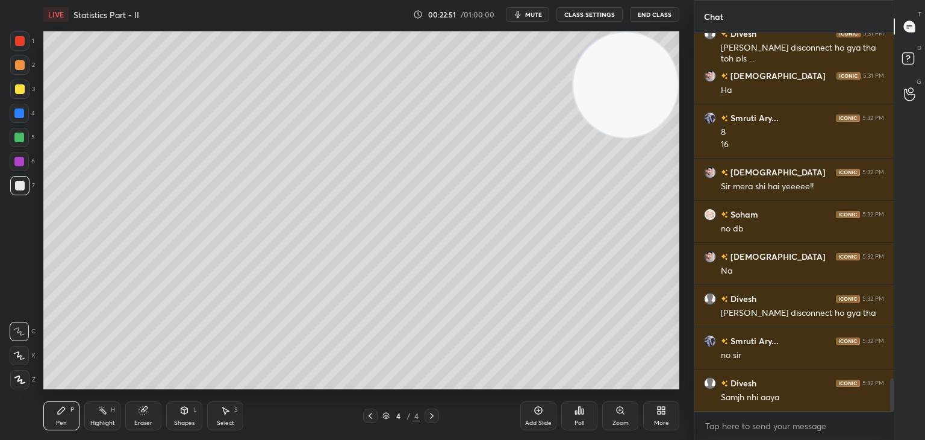
drag, startPoint x: 113, startPoint y: 416, endPoint x: 124, endPoint y: 401, distance: 18.1
click at [111, 415] on div "Highlight H" at bounding box center [102, 415] width 36 height 29
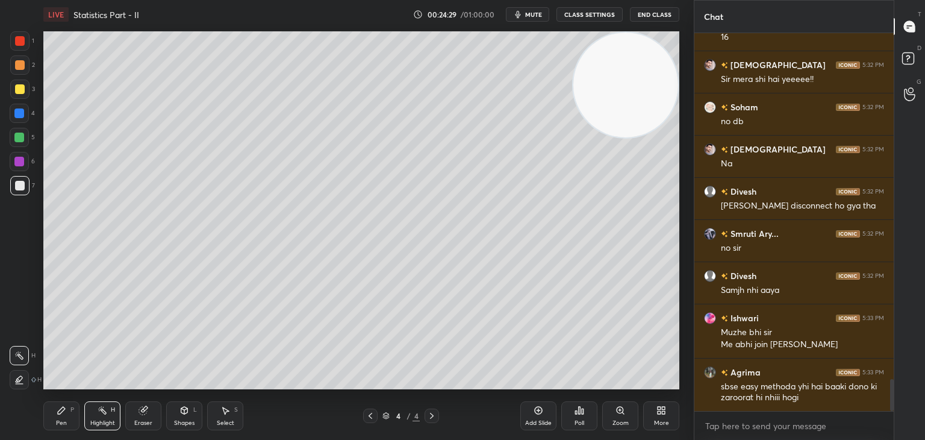
scroll to position [4155, 0]
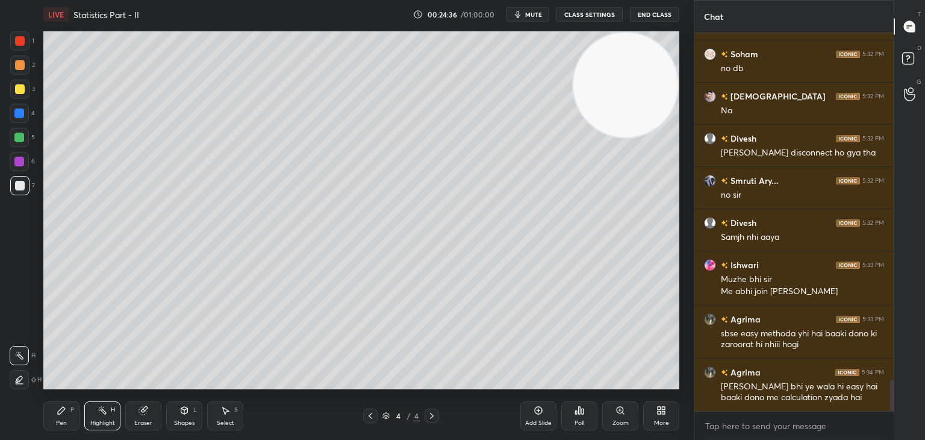
drag, startPoint x: 540, startPoint y: 411, endPoint x: 539, endPoint y: 398, distance: 14.0
click at [539, 413] on icon at bounding box center [539, 410] width 10 height 10
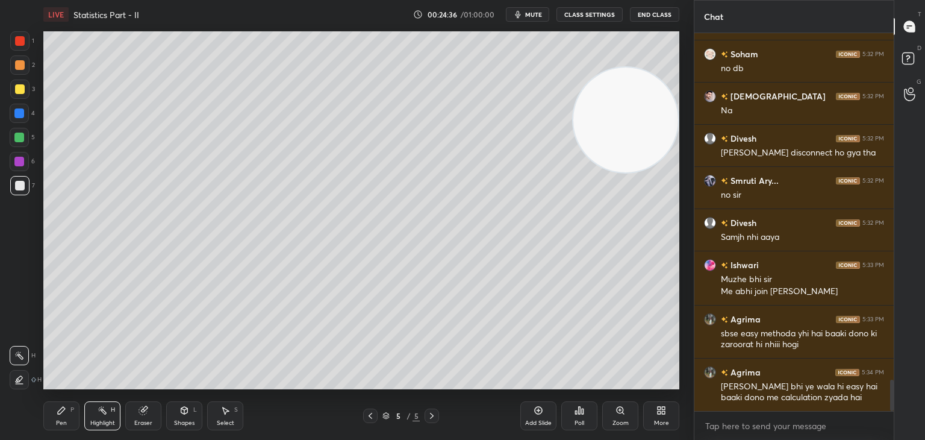
drag, startPoint x: 636, startPoint y: 110, endPoint x: 642, endPoint y: 419, distance: 309.1
click at [642, 418] on div "LIVE Statistics Part - II 00:24:36 / 01:00:00 mute CLASS SETTINGS End Class Set…" at bounding box center [362, 220] width 646 height 440
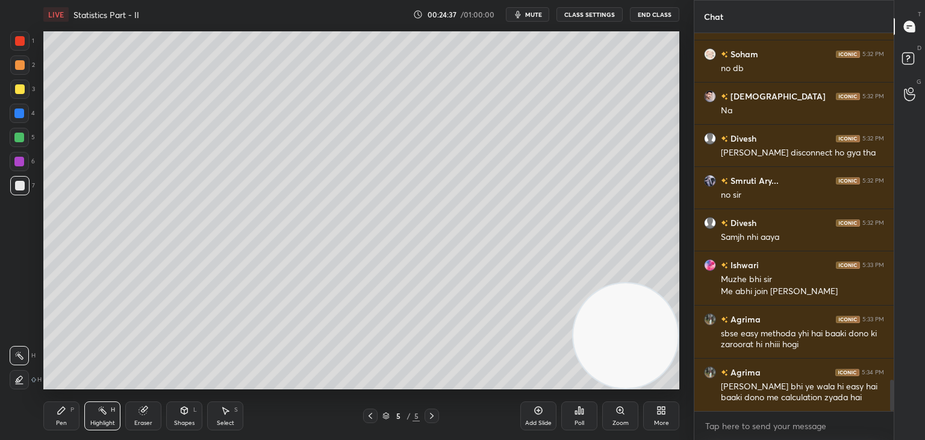
click at [20, 89] on div at bounding box center [19, 89] width 19 height 19
click at [72, 401] on div "Pen P Highlight H Eraser Shapes L Select S 5 / 5 Add Slide Poll Zoom More" at bounding box center [361, 416] width 636 height 48
click at [60, 415] on icon at bounding box center [62, 410] width 10 height 10
drag, startPoint x: 191, startPoint y: 421, endPoint x: 184, endPoint y: 410, distance: 13.0
click at [190, 420] on div "Shapes" at bounding box center [184, 423] width 20 height 6
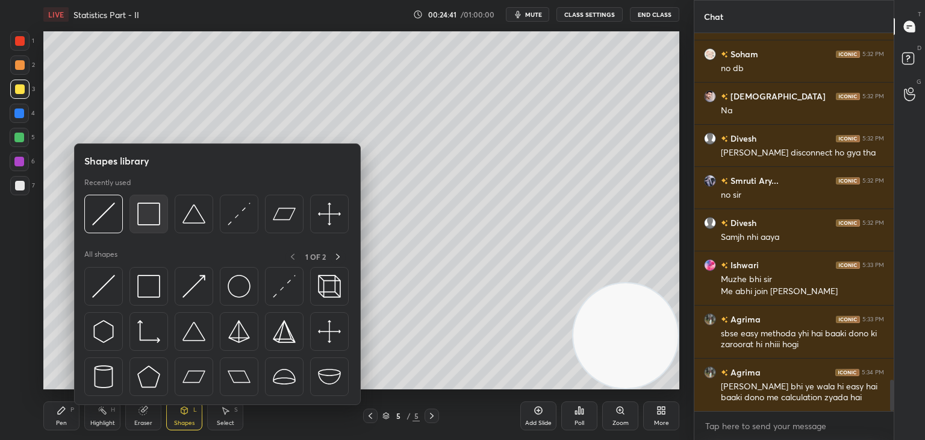
click at [149, 222] on img at bounding box center [148, 213] width 23 height 23
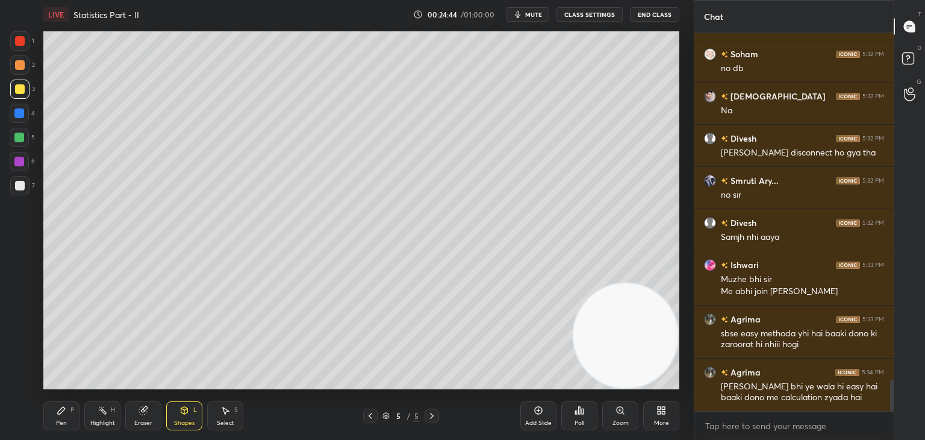
drag, startPoint x: 200, startPoint y: 413, endPoint x: 195, endPoint y: 408, distance: 6.8
click at [198, 411] on div "Shapes L" at bounding box center [184, 415] width 36 height 29
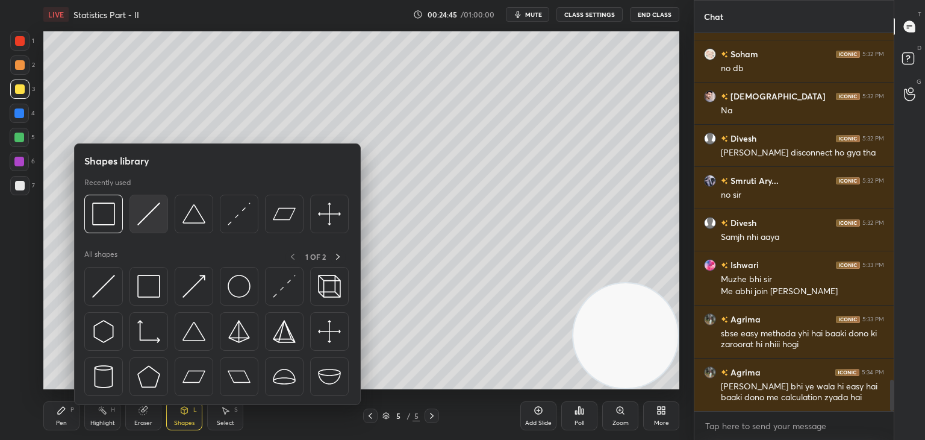
click at [143, 219] on img at bounding box center [148, 213] width 23 height 23
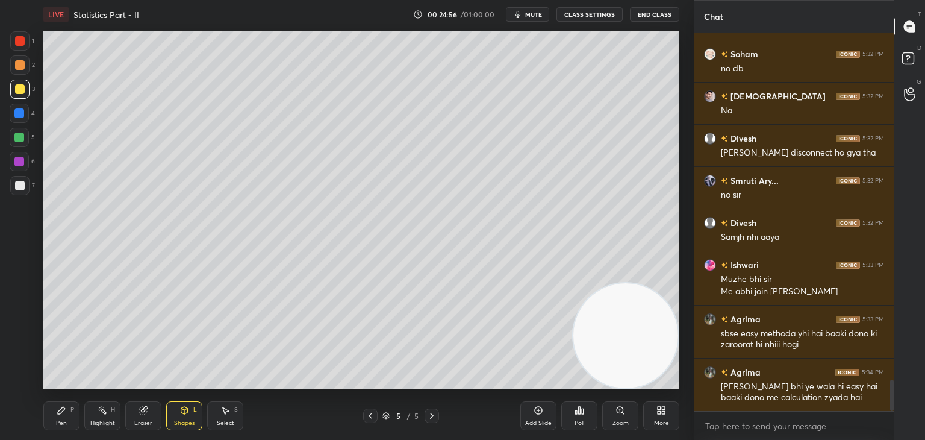
click at [68, 414] on div "Pen P" at bounding box center [61, 415] width 36 height 29
click at [25, 186] on div at bounding box center [19, 185] width 19 height 19
drag, startPoint x: 27, startPoint y: 136, endPoint x: 40, endPoint y: 125, distance: 16.8
click at [24, 136] on div at bounding box center [19, 137] width 19 height 19
click at [27, 355] on div at bounding box center [19, 355] width 19 height 19
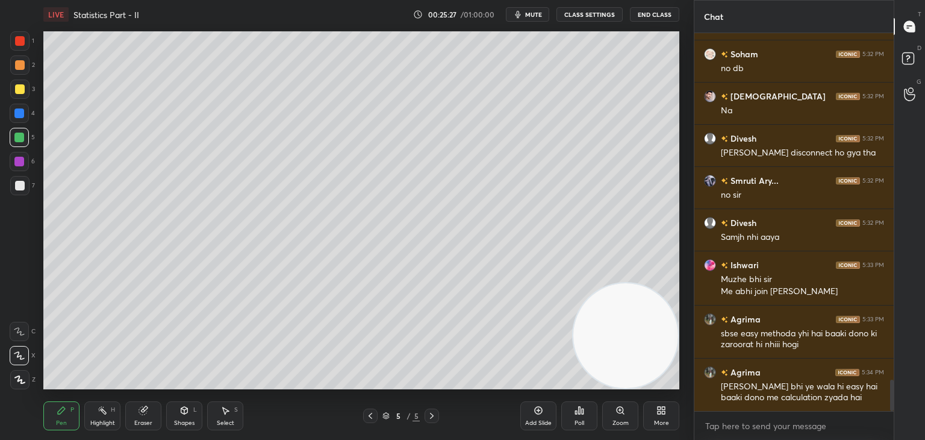
drag, startPoint x: 151, startPoint y: 421, endPoint x: 154, endPoint y: 408, distance: 13.0
click at [151, 420] on div "Eraser" at bounding box center [143, 415] width 36 height 29
click at [72, 413] on div "Pen P" at bounding box center [61, 415] width 36 height 29
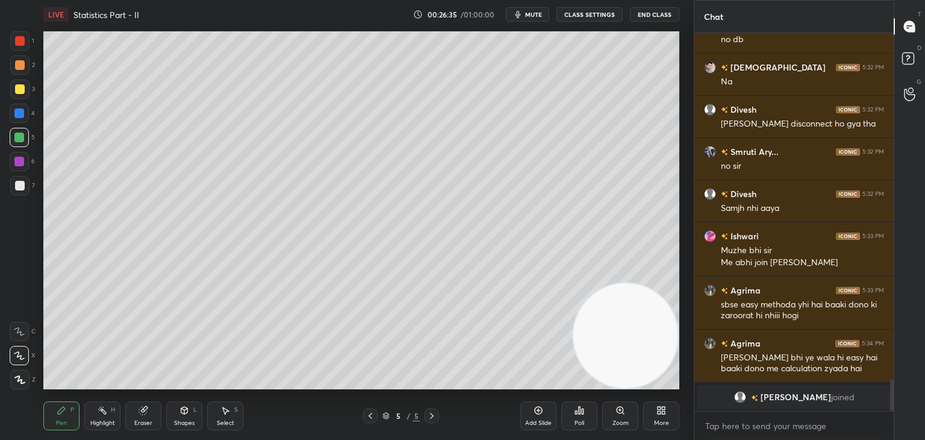
drag, startPoint x: 28, startPoint y: 186, endPoint x: 24, endPoint y: 192, distance: 7.4
click at [25, 189] on div at bounding box center [19, 185] width 19 height 19
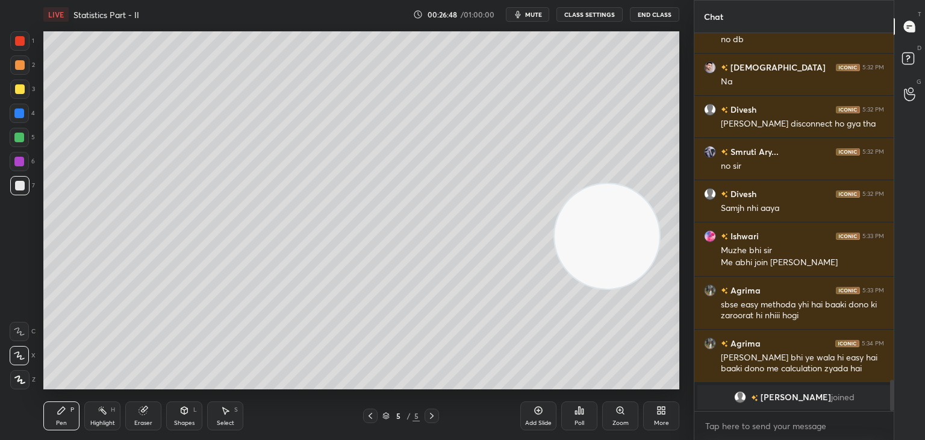
drag, startPoint x: 588, startPoint y: 249, endPoint x: 589, endPoint y: 104, distance: 145.2
click at [589, 184] on video at bounding box center [607, 236] width 105 height 105
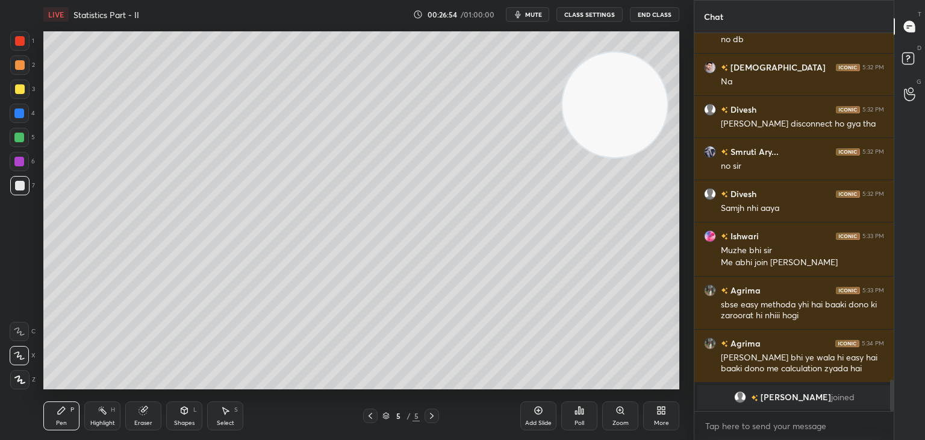
click at [572, 427] on div "Poll" at bounding box center [579, 415] width 36 height 67
click at [575, 410] on icon at bounding box center [580, 410] width 10 height 10
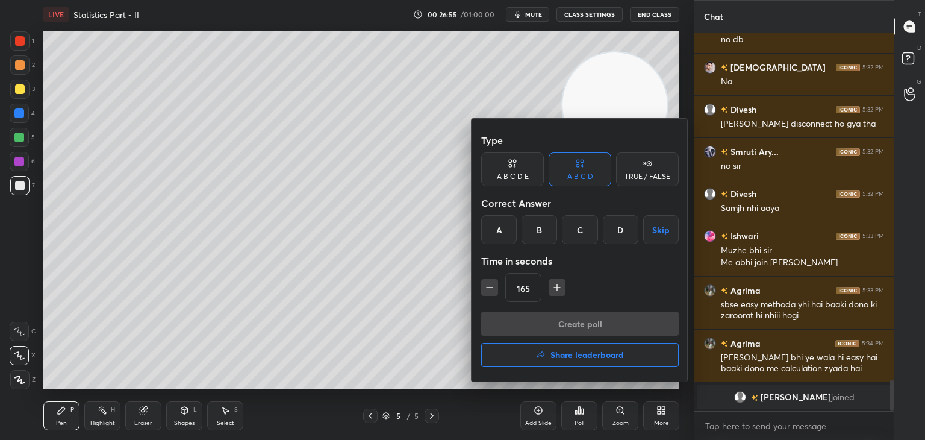
click at [581, 230] on div "C" at bounding box center [580, 229] width 36 height 29
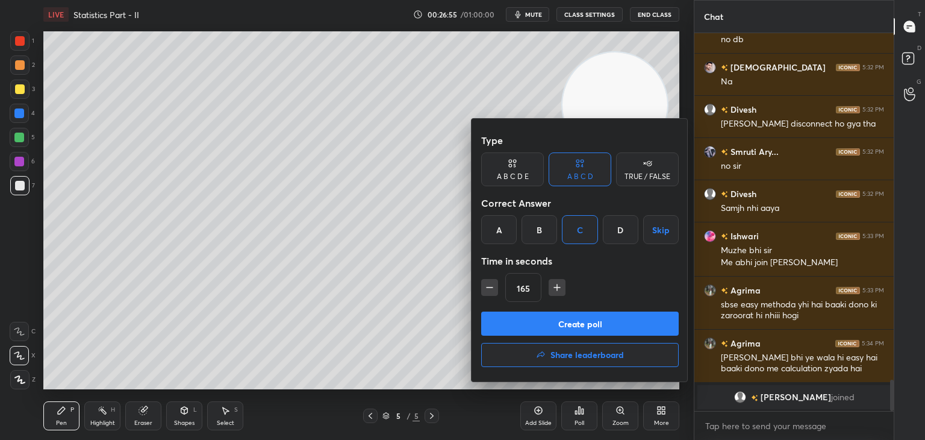
click at [558, 290] on icon "button" at bounding box center [557, 287] width 12 height 12
type input "180"
click at [536, 314] on button "Create poll" at bounding box center [580, 323] width 198 height 24
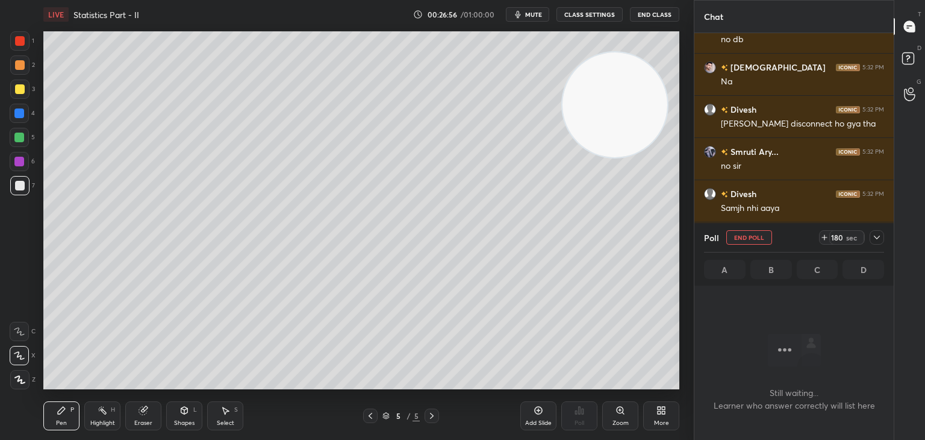
scroll to position [212, 196]
click at [878, 234] on icon at bounding box center [877, 238] width 10 height 10
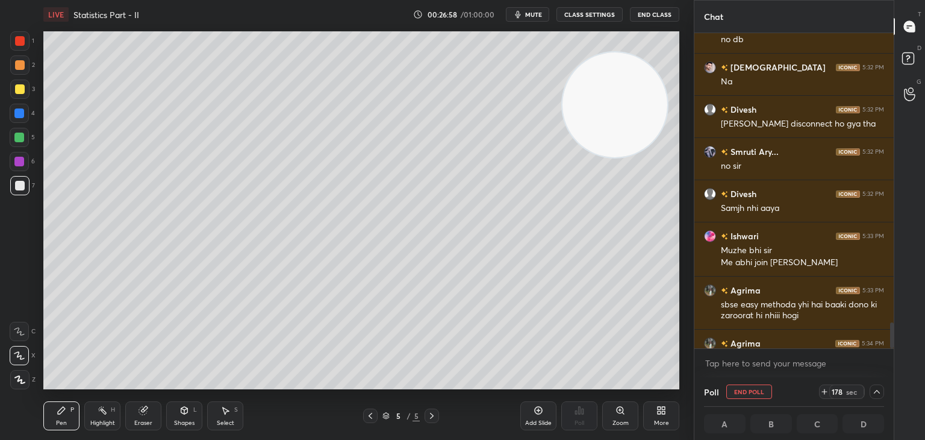
scroll to position [4246, 0]
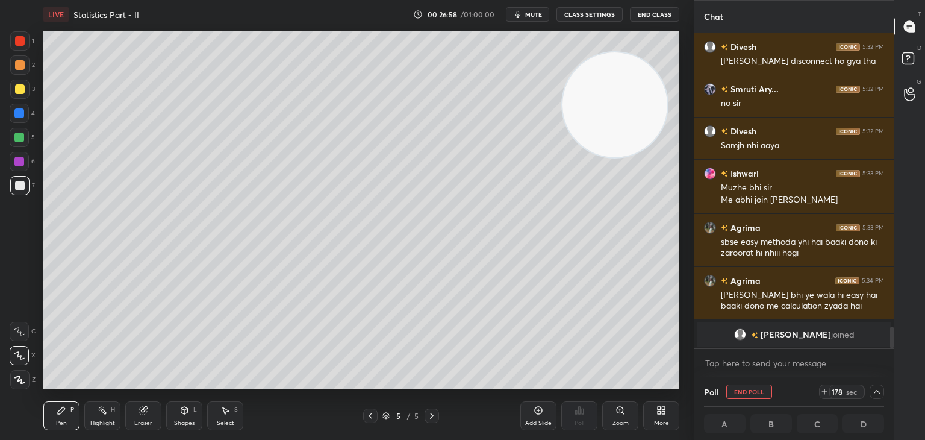
drag, startPoint x: 892, startPoint y: 328, endPoint x: 885, endPoint y: 367, distance: 39.2
click at [893, 367] on div "[PERSON_NAME] 5:32 PM Na [PERSON_NAME] 5:32 PM [PERSON_NAME] disconnect ho gya …" at bounding box center [794, 205] width 199 height 344
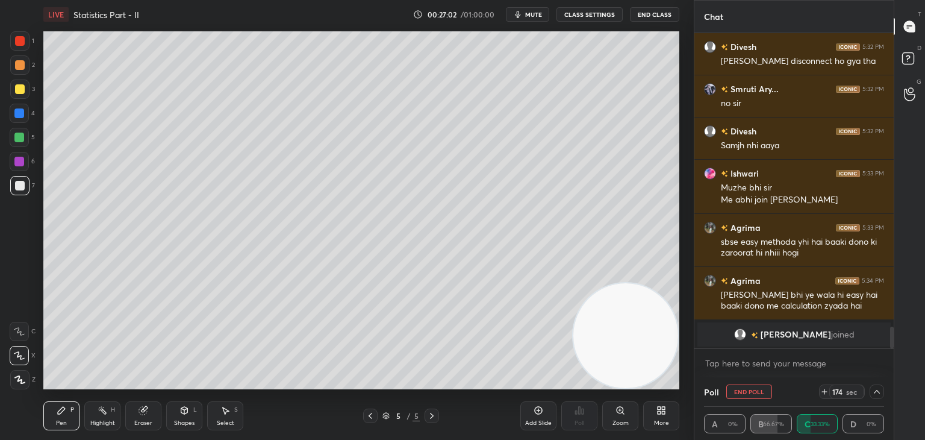
drag, startPoint x: 607, startPoint y: 136, endPoint x: 675, endPoint y: 415, distance: 287.7
click at [677, 415] on div "LIVE Statistics Part - II 00:27:02 / 01:00:00 mute CLASS SETTINGS End Class Set…" at bounding box center [362, 220] width 646 height 440
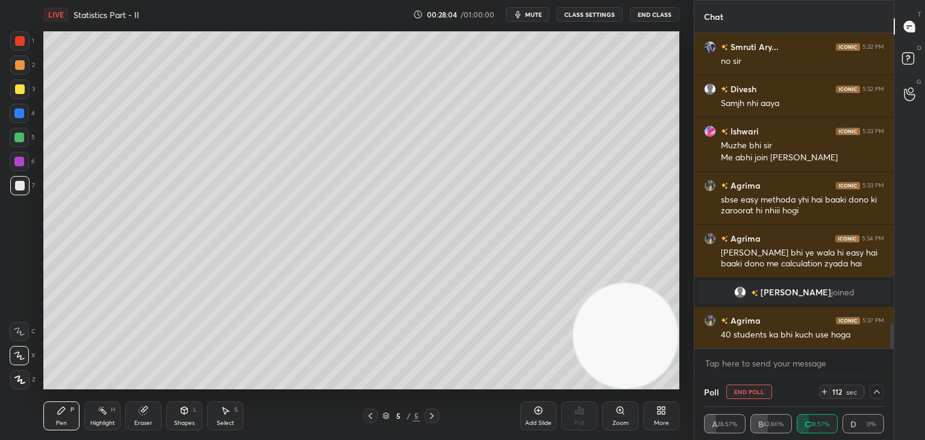
click at [875, 391] on icon at bounding box center [877, 392] width 10 height 10
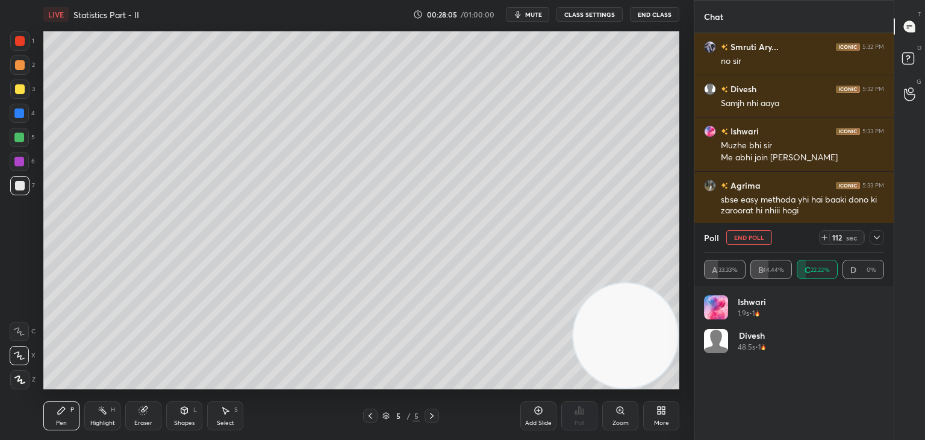
scroll to position [141, 177]
click at [875, 238] on icon at bounding box center [877, 238] width 10 height 10
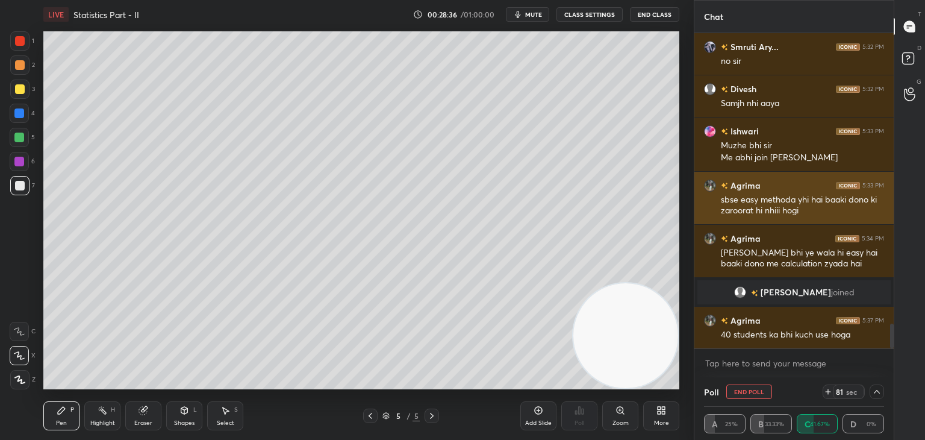
scroll to position [3675, 0]
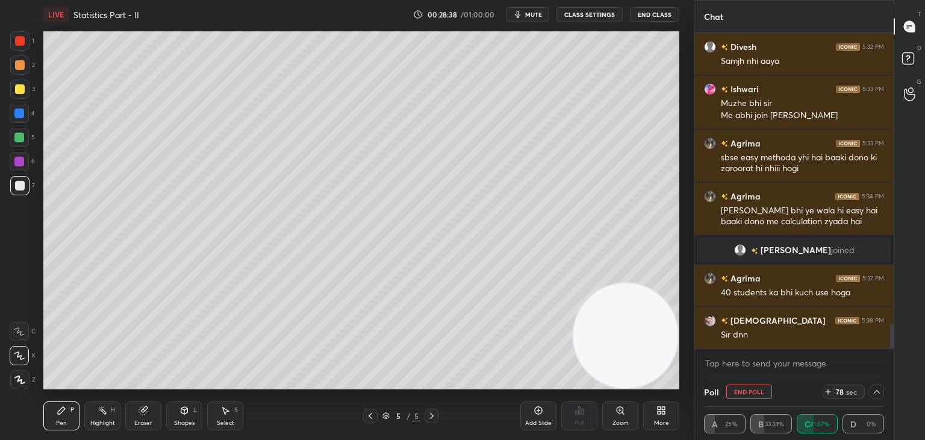
click at [875, 395] on div at bounding box center [877, 391] width 14 height 14
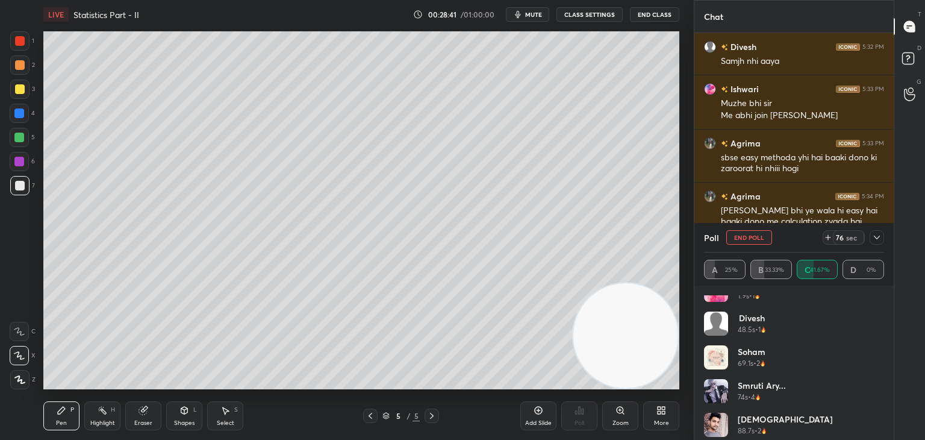
scroll to position [24, 0]
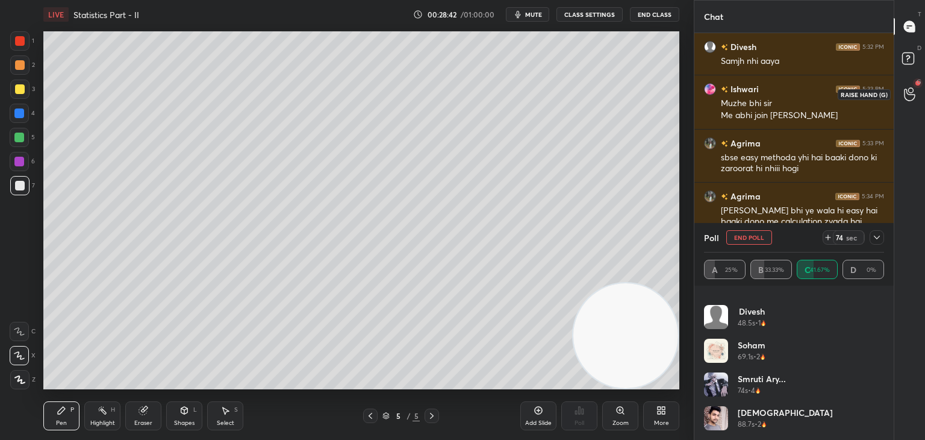
drag, startPoint x: 911, startPoint y: 92, endPoint x: 899, endPoint y: 89, distance: 12.4
click at [911, 92] on icon at bounding box center [909, 94] width 11 height 14
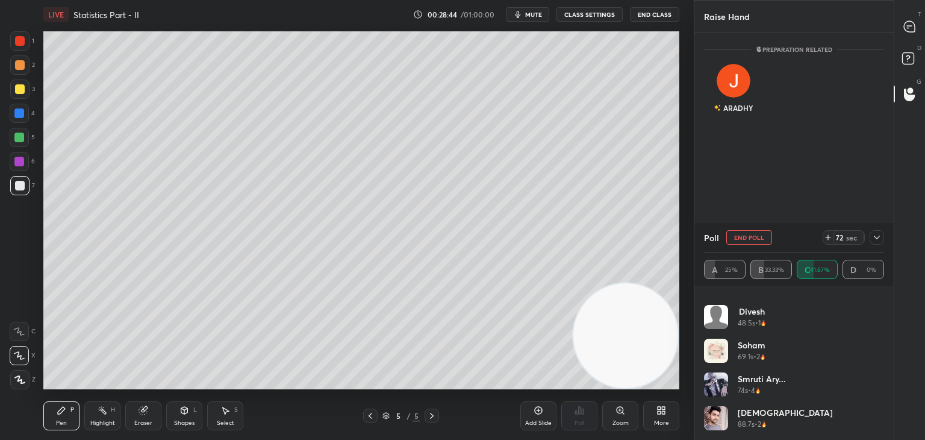
scroll to position [340, 196]
click at [906, 36] on div "T Messages (T)" at bounding box center [910, 27] width 31 height 34
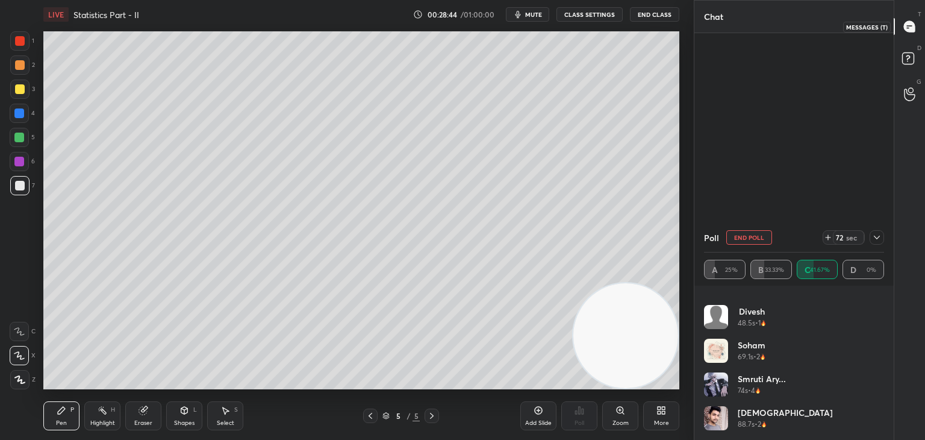
scroll to position [311, 196]
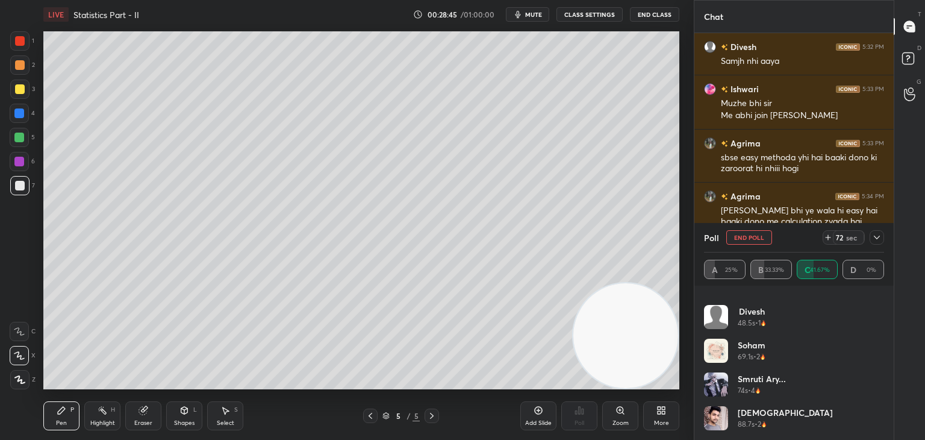
click at [907, 95] on icon at bounding box center [909, 94] width 11 height 14
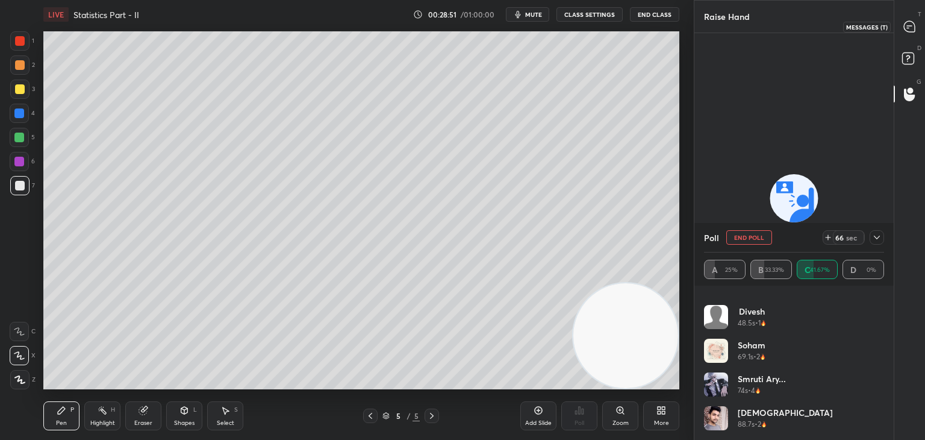
drag, startPoint x: 902, startPoint y: 27, endPoint x: 899, endPoint y: 36, distance: 9.5
click at [904, 27] on div at bounding box center [910, 27] width 24 height 22
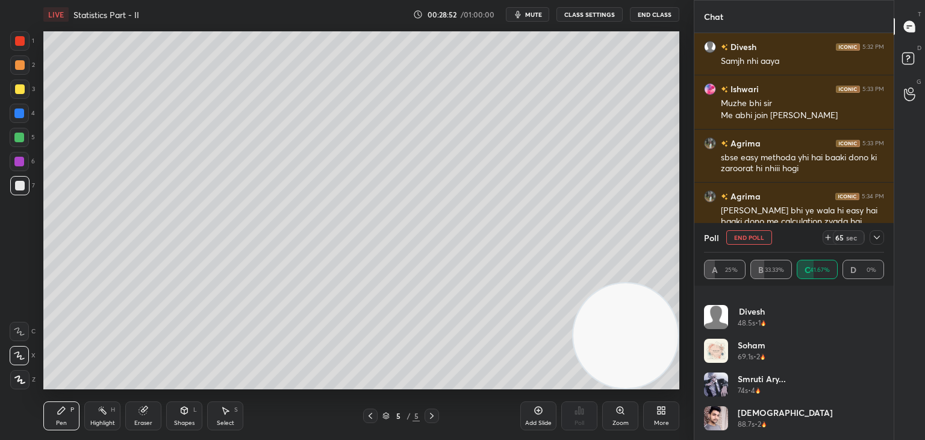
click at [879, 240] on icon at bounding box center [877, 238] width 10 height 10
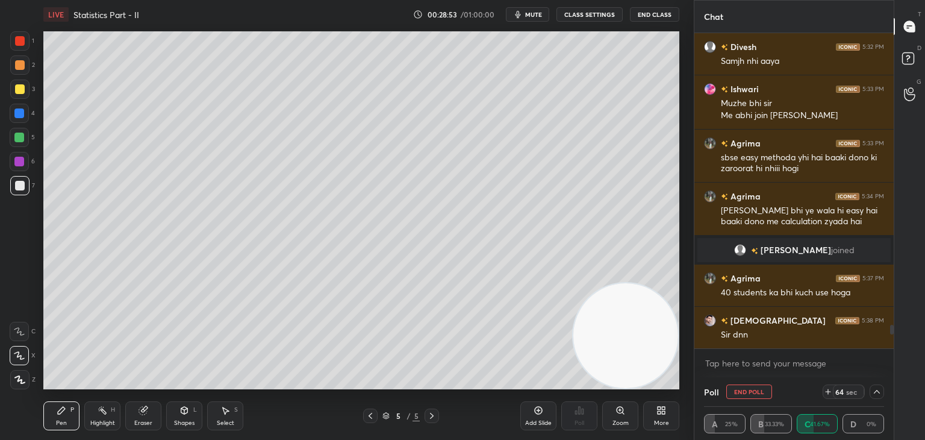
scroll to position [3923, 0]
drag, startPoint x: 892, startPoint y: 328, endPoint x: 892, endPoint y: 355, distance: 27.1
click at [894, 359] on div "Chat [PERSON_NAME]... 5:32 PM no sir Divesh 5:32 PM Samjh nhi [PERSON_NAME] 5:3…" at bounding box center [809, 220] width 231 height 440
click at [908, 93] on icon at bounding box center [909, 94] width 11 height 14
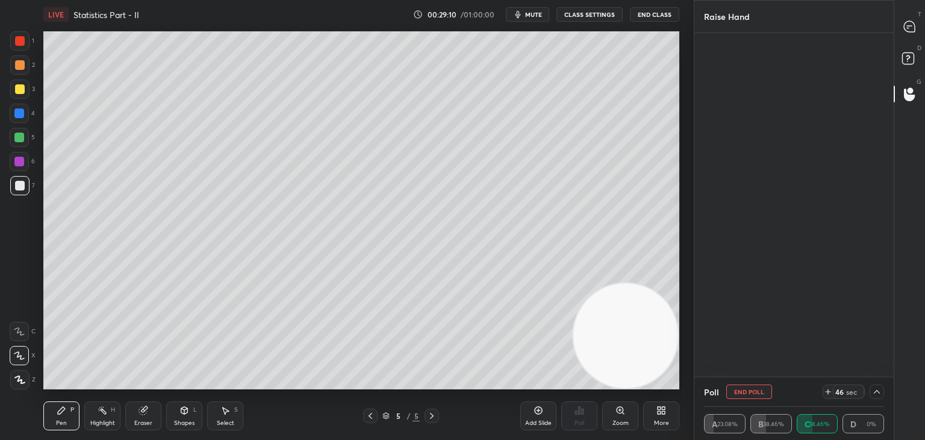
scroll to position [340, 196]
drag, startPoint x: 908, startPoint y: 27, endPoint x: 875, endPoint y: 25, distance: 33.2
click at [908, 27] on icon at bounding box center [910, 26] width 13 height 13
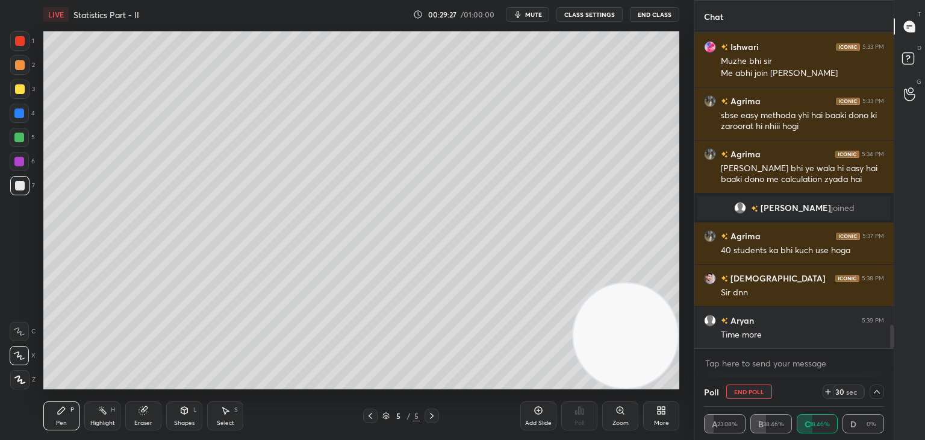
click at [875, 393] on icon at bounding box center [877, 392] width 6 height 4
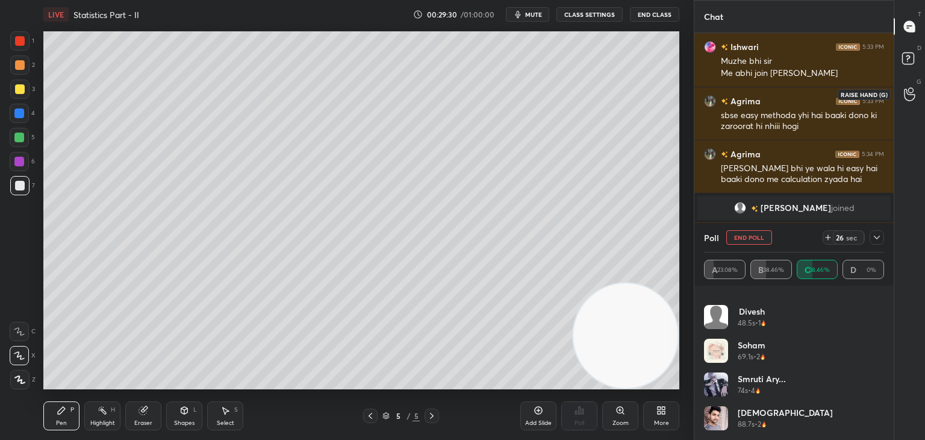
click at [906, 84] on div at bounding box center [910, 94] width 24 height 22
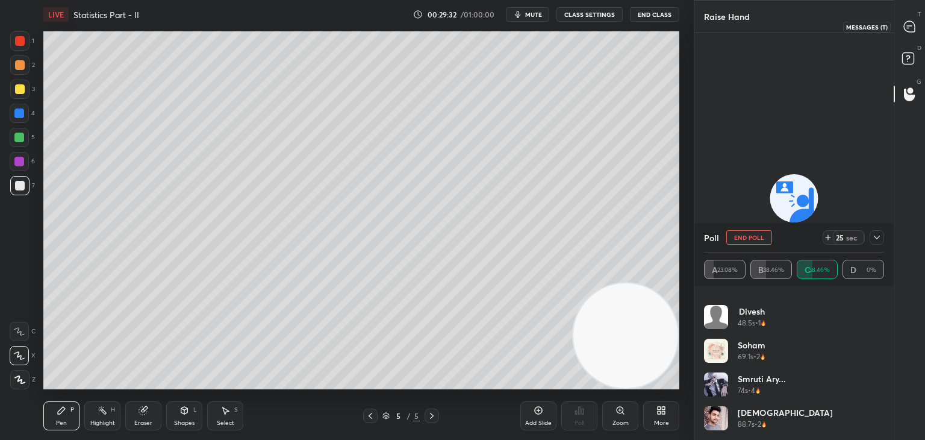
click at [910, 23] on icon at bounding box center [909, 26] width 11 height 11
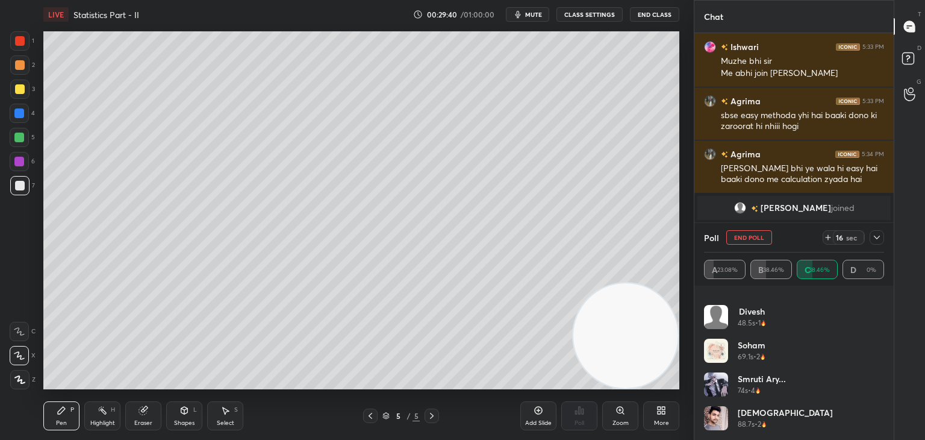
click at [878, 237] on icon at bounding box center [877, 238] width 10 height 10
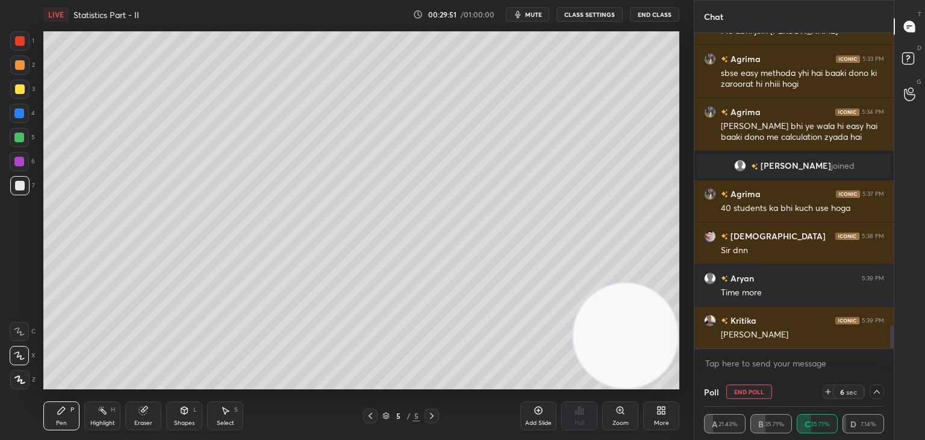
click at [878, 392] on icon at bounding box center [877, 392] width 10 height 10
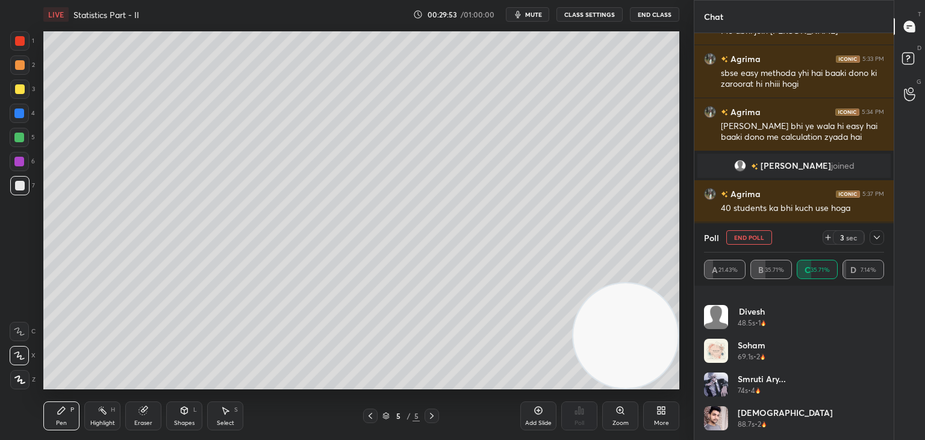
click at [870, 234] on div at bounding box center [877, 237] width 14 height 14
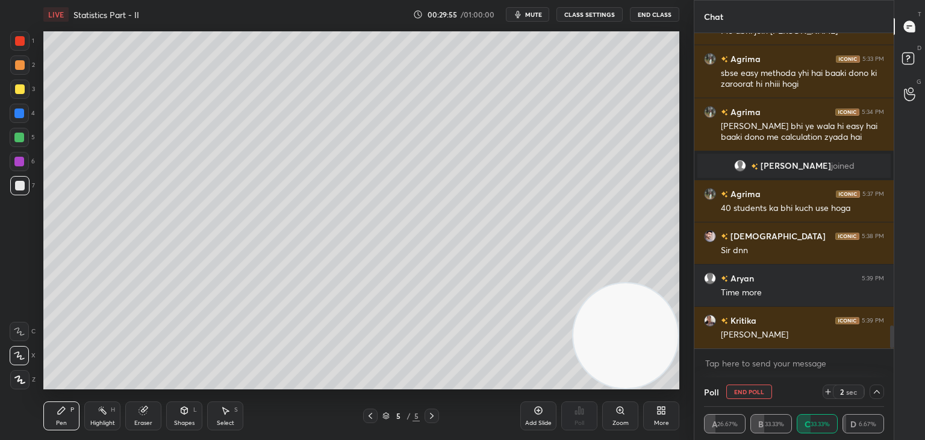
click at [828, 390] on icon at bounding box center [829, 392] width 10 height 10
click at [877, 393] on icon at bounding box center [877, 392] width 10 height 10
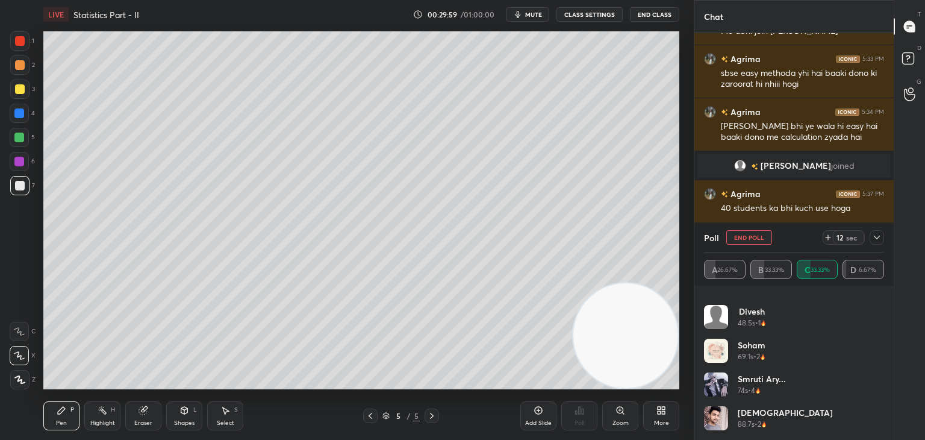
click at [877, 237] on div at bounding box center [877, 237] width 14 height 14
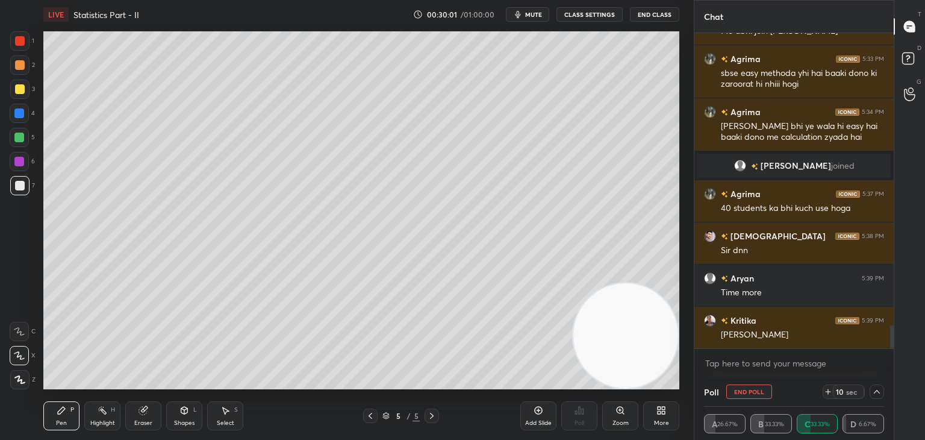
drag, startPoint x: 894, startPoint y: 337, endPoint x: 895, endPoint y: 311, distance: 25.9
click at [896, 306] on div "T Messages (T) D Doubts (D) G Raise Hand (G)" at bounding box center [909, 220] width 31 height 440
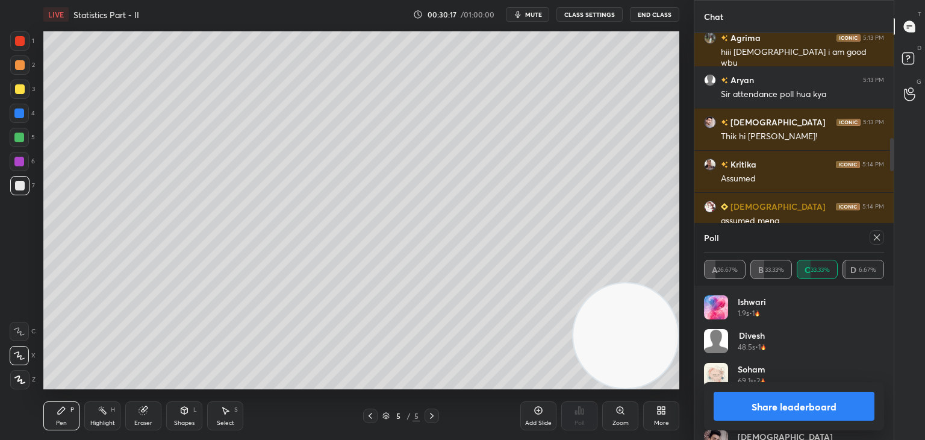
drag, startPoint x: 892, startPoint y: 334, endPoint x: 866, endPoint y: 68, distance: 267.5
click at [877, 36] on div "[PERSON_NAME]... 5:12 PM phir [PERSON_NAME] bhai [PERSON_NAME] 5:12 PM Good eve…" at bounding box center [794, 190] width 199 height 315
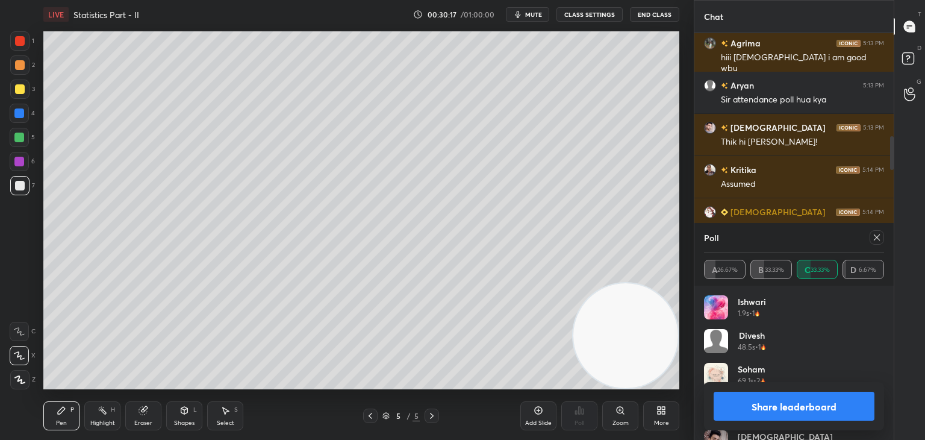
click at [879, 236] on icon at bounding box center [877, 238] width 10 height 10
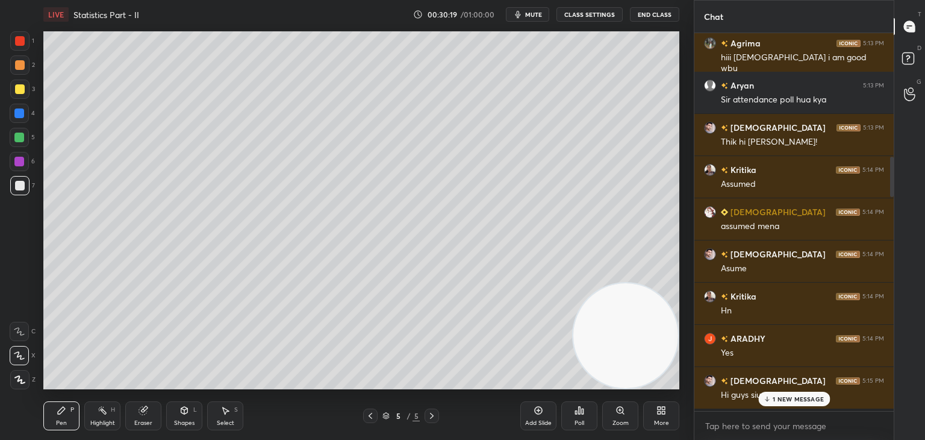
click at [781, 398] on p "1 NEW MESSAGE" at bounding box center [798, 398] width 51 height 7
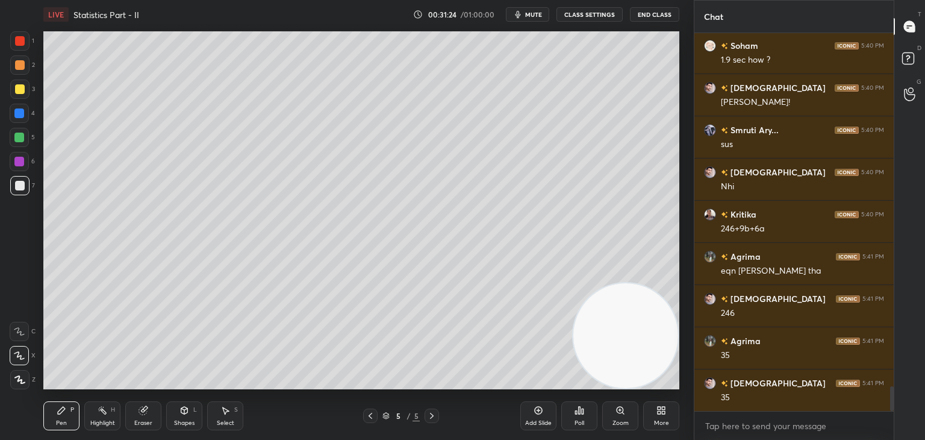
scroll to position [5455, 0]
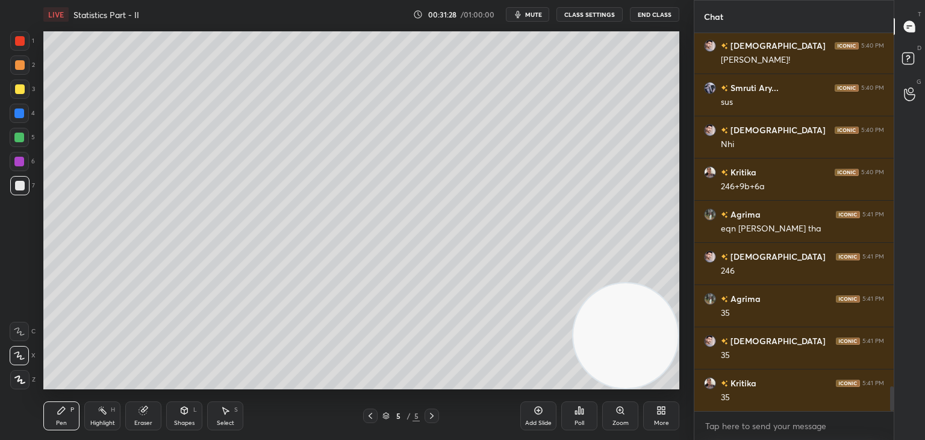
click at [538, 415] on icon at bounding box center [539, 410] width 10 height 10
click at [372, 415] on div at bounding box center [370, 415] width 14 height 14
click at [371, 417] on icon at bounding box center [371, 416] width 10 height 10
click at [434, 420] on div at bounding box center [432, 415] width 14 height 14
click at [428, 418] on icon at bounding box center [432, 416] width 10 height 10
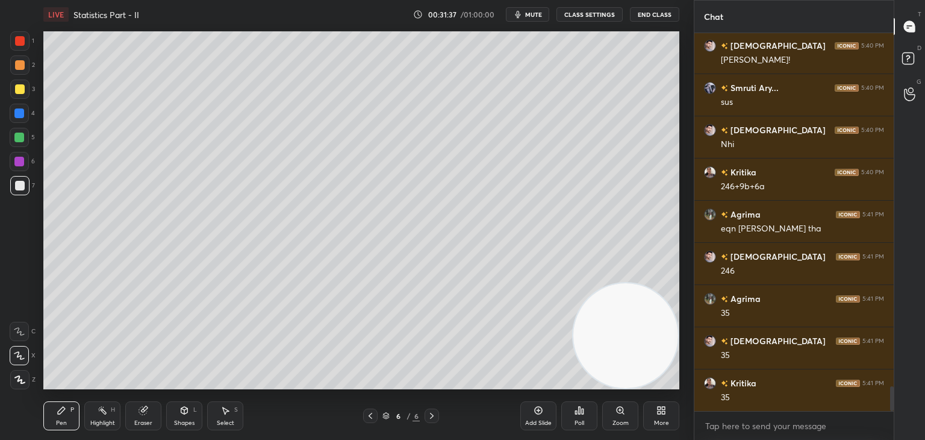
scroll to position [5497, 0]
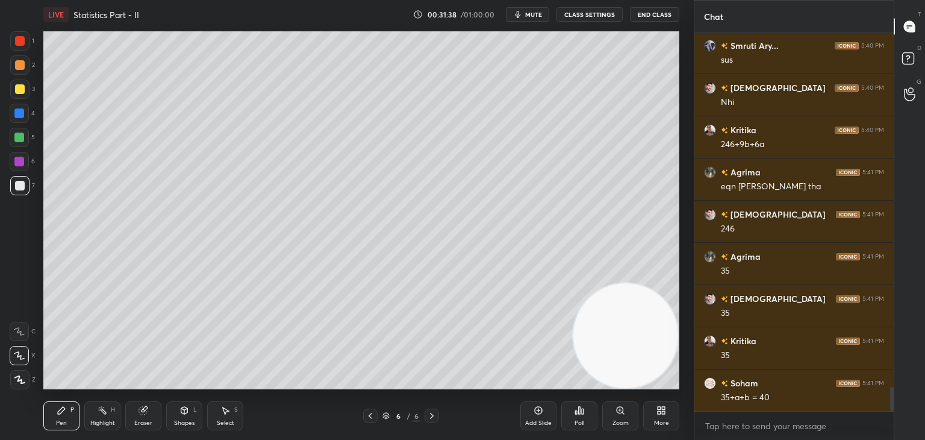
click at [20, 136] on div at bounding box center [19, 138] width 10 height 10
click at [21, 163] on div at bounding box center [19, 162] width 10 height 10
click at [371, 418] on icon at bounding box center [371, 416] width 10 height 10
drag, startPoint x: 429, startPoint y: 413, endPoint x: 425, endPoint y: 398, distance: 15.6
click at [428, 412] on icon at bounding box center [432, 416] width 10 height 10
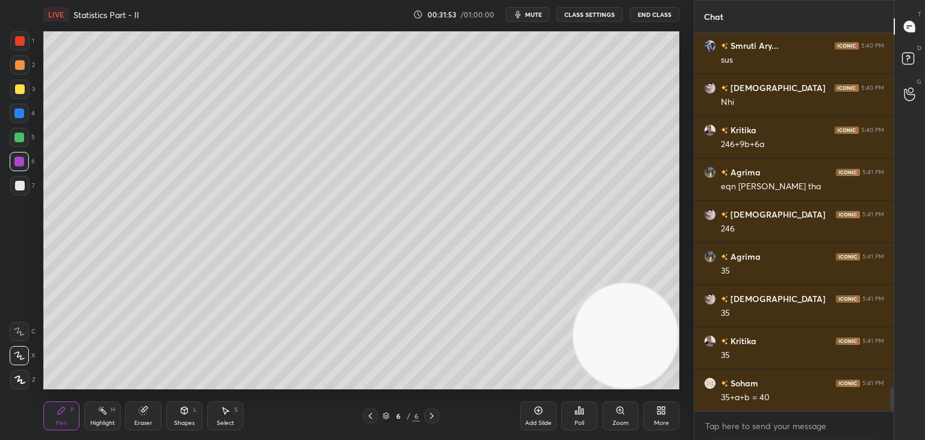
drag, startPoint x: 366, startPoint y: 419, endPoint x: 380, endPoint y: 416, distance: 13.7
click at [367, 419] on icon at bounding box center [371, 416] width 10 height 10
click at [433, 410] on div at bounding box center [432, 415] width 14 height 14
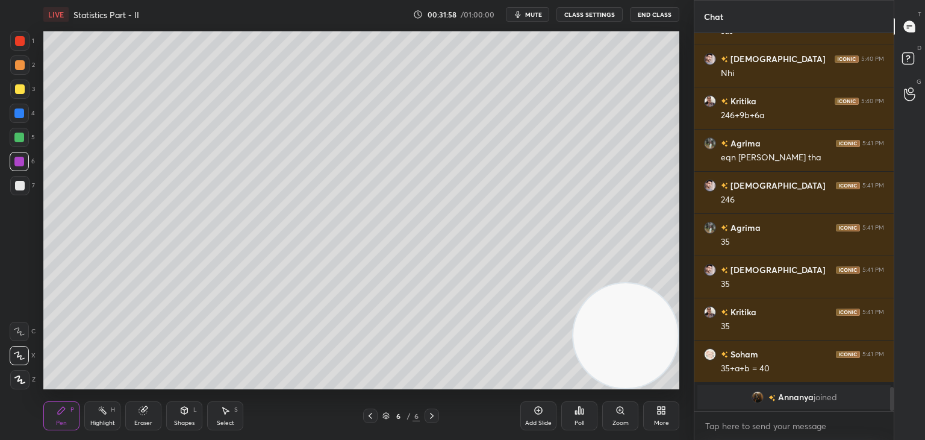
drag, startPoint x: 368, startPoint y: 420, endPoint x: 416, endPoint y: 416, distance: 47.8
click at [369, 420] on icon at bounding box center [371, 416] width 10 height 10
drag, startPoint x: 431, startPoint y: 416, endPoint x: 431, endPoint y: 404, distance: 12.0
click at [430, 416] on icon at bounding box center [432, 416] width 10 height 10
click at [19, 186] on div at bounding box center [20, 186] width 10 height 10
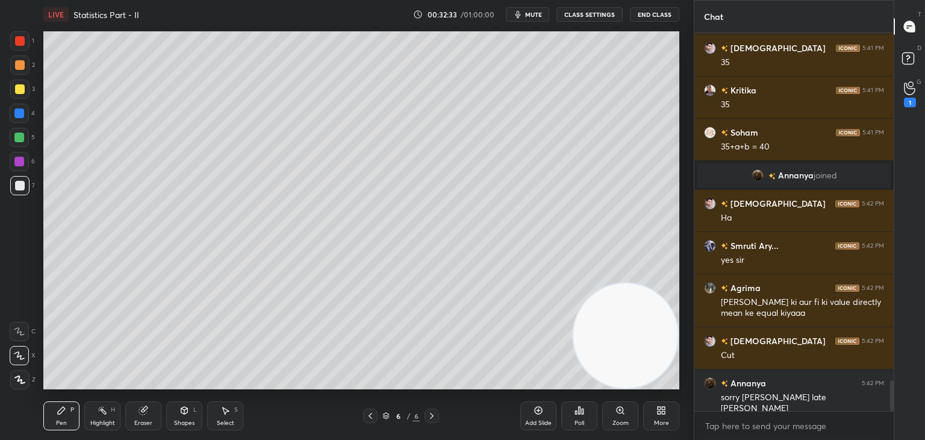
scroll to position [4315, 0]
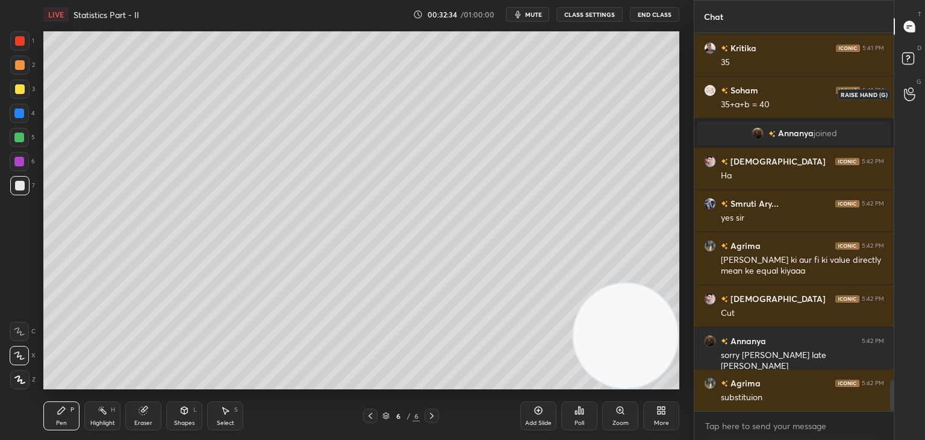
click at [907, 96] on icon at bounding box center [909, 94] width 11 height 14
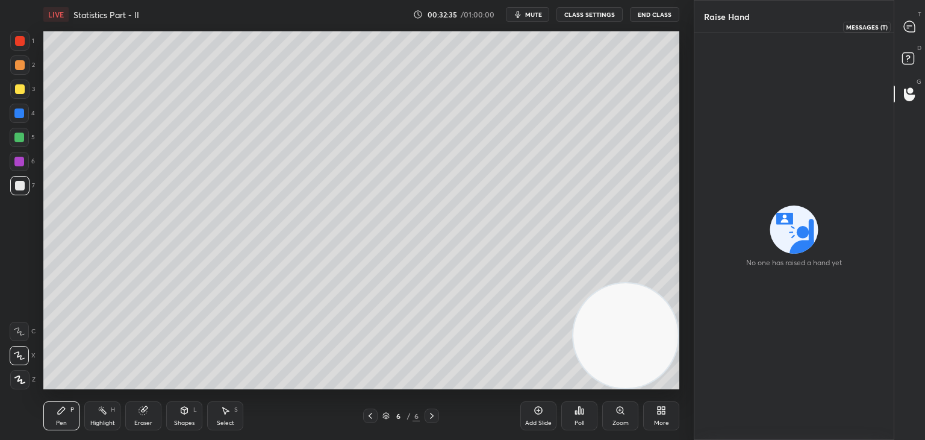
click at [906, 27] on icon at bounding box center [909, 26] width 11 height 11
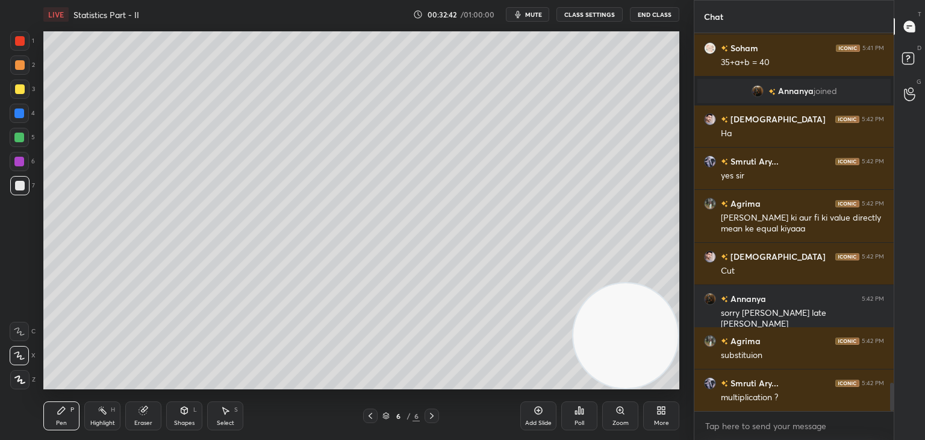
scroll to position [4673, 0]
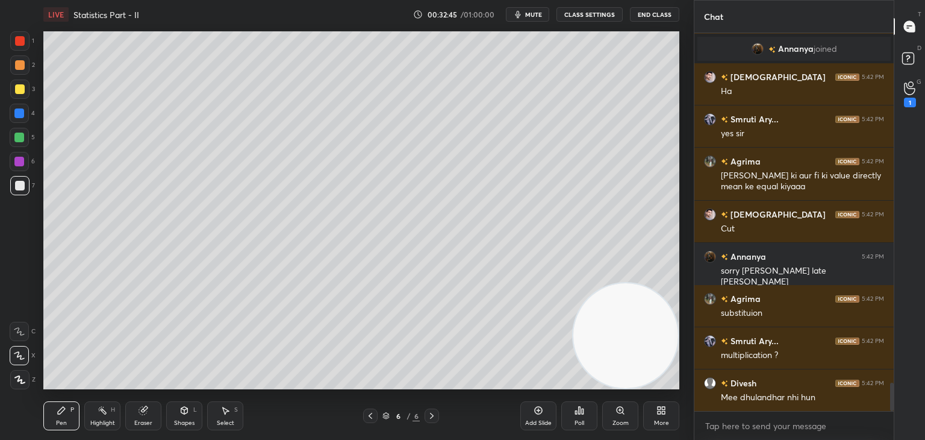
click at [908, 95] on div "1" at bounding box center [910, 94] width 12 height 26
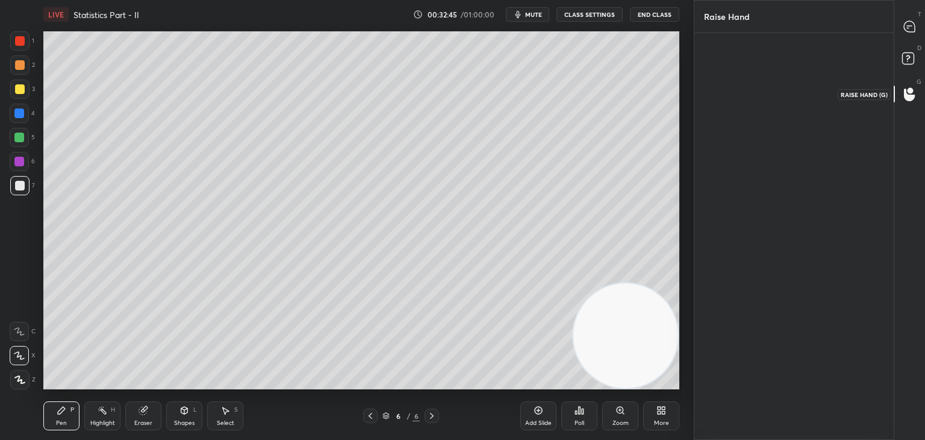
scroll to position [0, 0]
drag, startPoint x: 912, startPoint y: 30, endPoint x: 904, endPoint y: 31, distance: 7.3
click at [911, 30] on div at bounding box center [910, 27] width 24 height 22
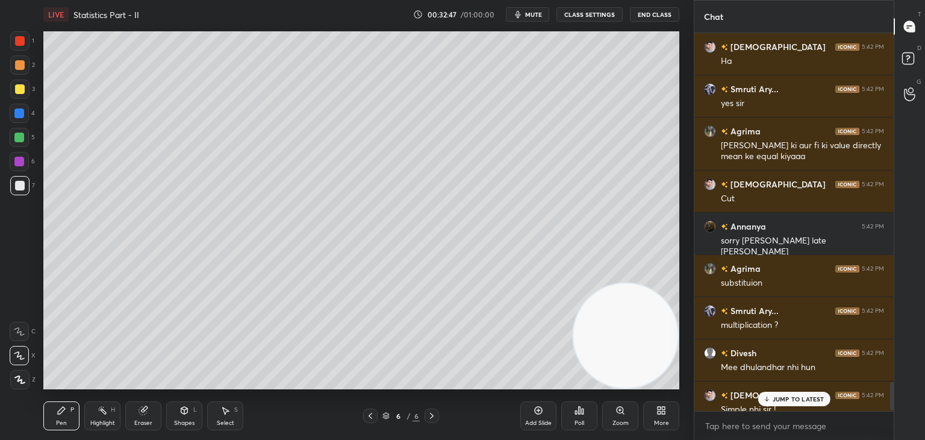
click at [772, 396] on div "JUMP TO LATEST" at bounding box center [794, 399] width 72 height 14
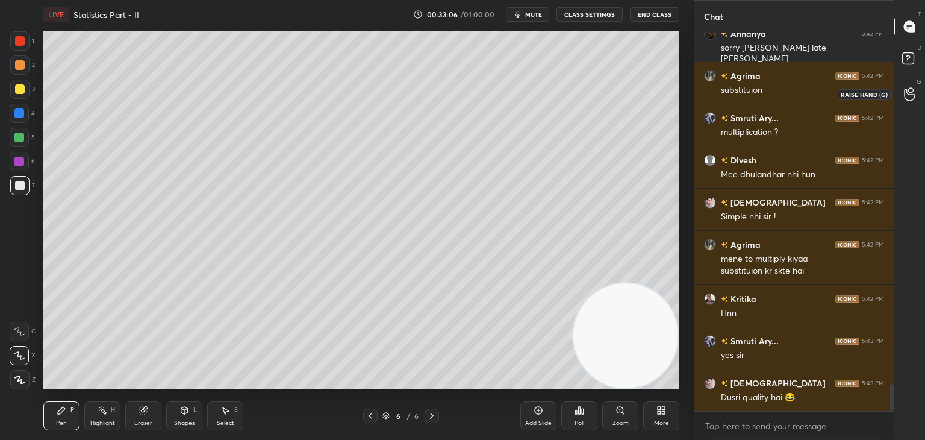
scroll to position [4938, 0]
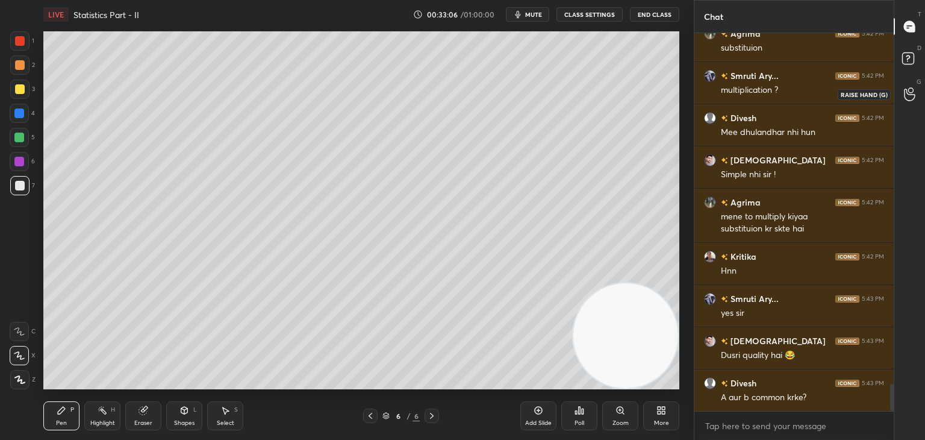
drag, startPoint x: 904, startPoint y: 87, endPoint x: 899, endPoint y: 70, distance: 16.8
click at [904, 87] on icon at bounding box center [909, 94] width 11 height 14
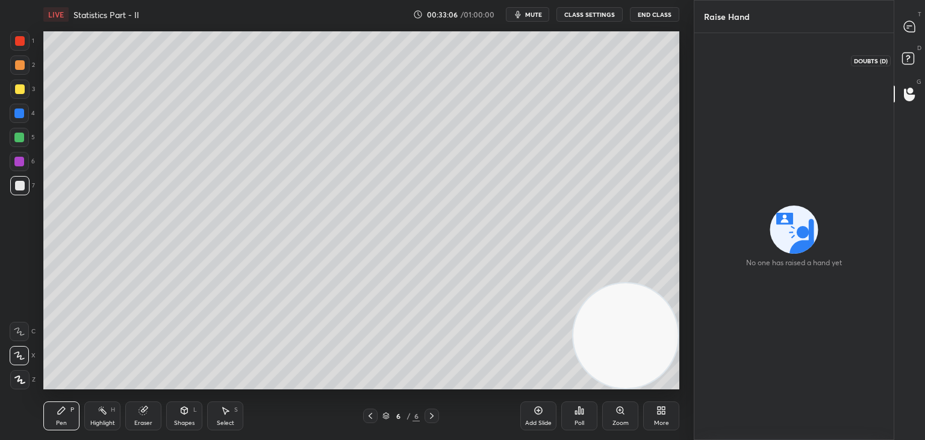
click at [899, 58] on icon at bounding box center [910, 60] width 22 height 22
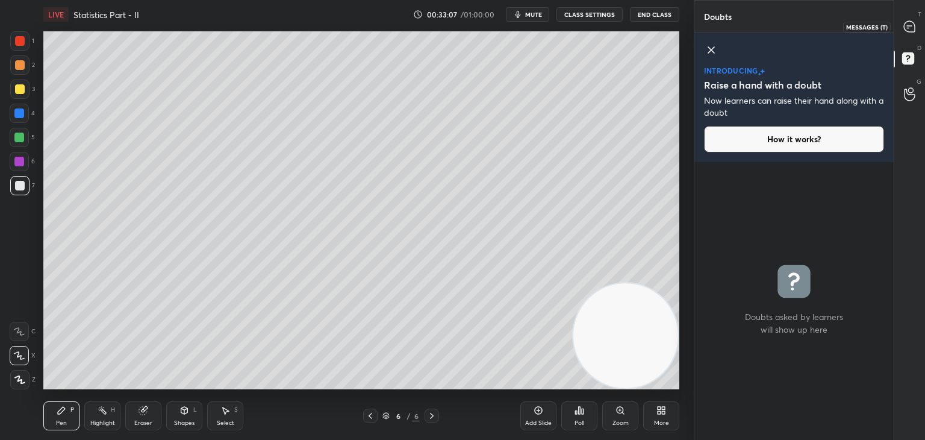
click at [904, 29] on icon at bounding box center [909, 26] width 11 height 11
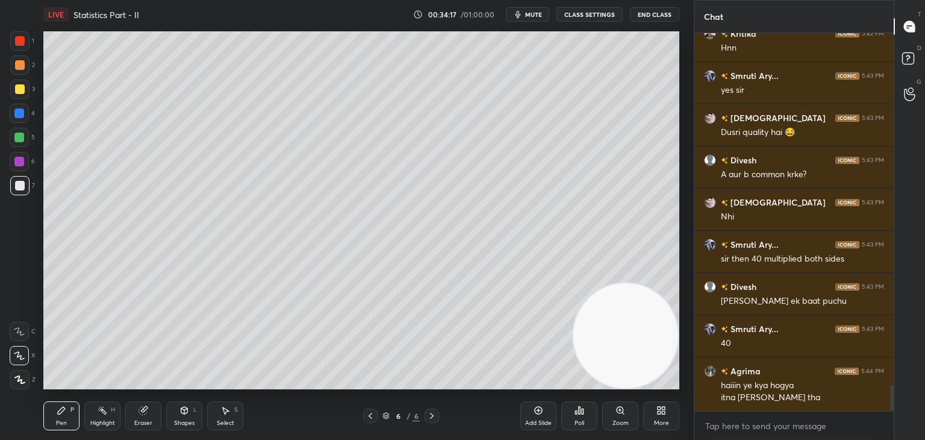
scroll to position [5203, 0]
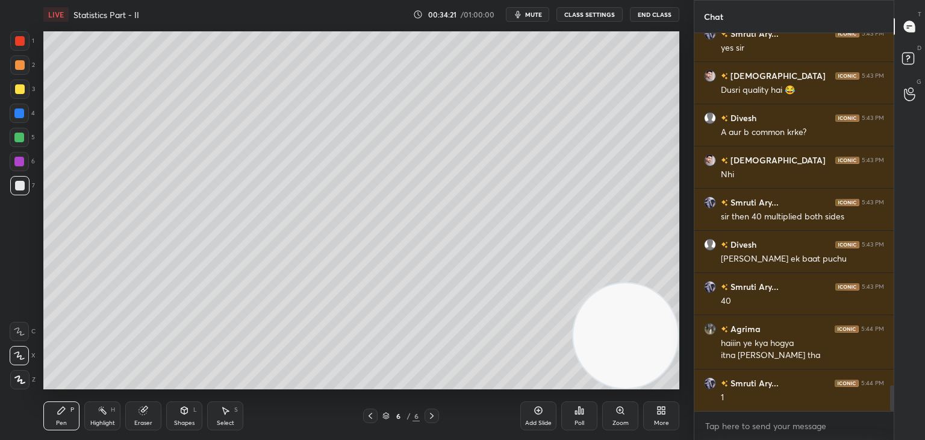
drag, startPoint x: 368, startPoint y: 417, endPoint x: 389, endPoint y: 391, distance: 33.4
click at [368, 416] on icon at bounding box center [371, 416] width 10 height 10
click at [430, 415] on icon at bounding box center [432, 416] width 10 height 10
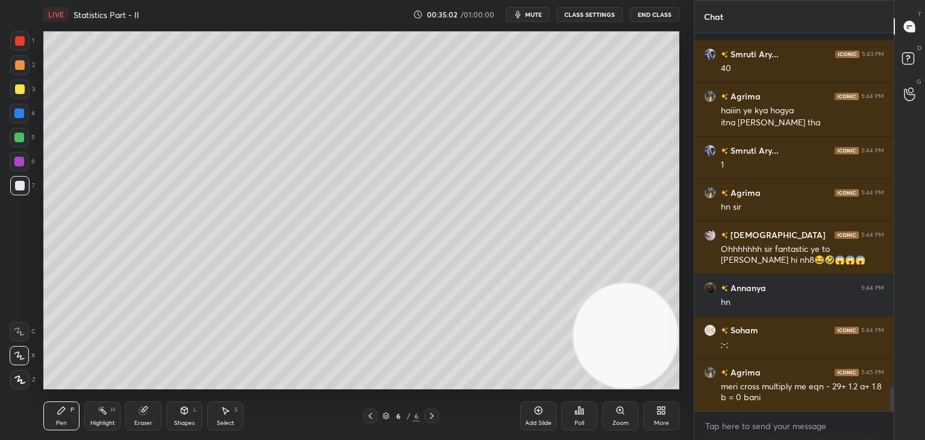
scroll to position [5488, 0]
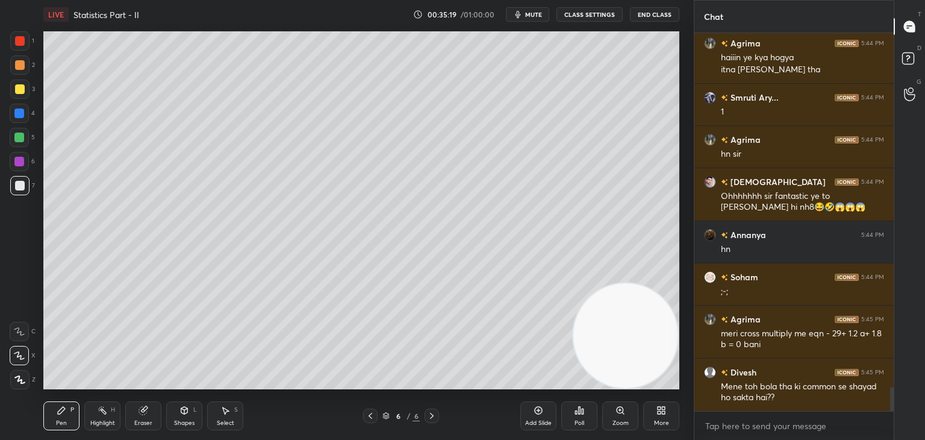
drag, startPoint x: 537, startPoint y: 414, endPoint x: 536, endPoint y: 385, distance: 29.0
click at [536, 414] on icon at bounding box center [539, 410] width 10 height 10
click at [19, 87] on div at bounding box center [20, 89] width 10 height 10
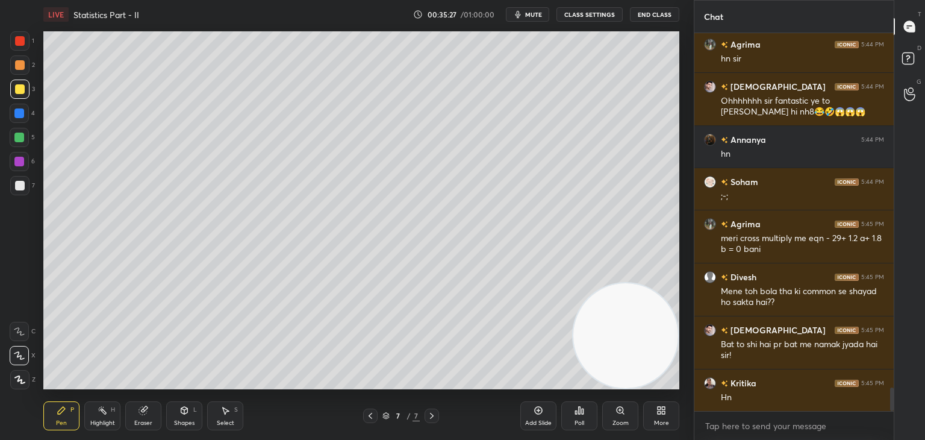
scroll to position [5626, 0]
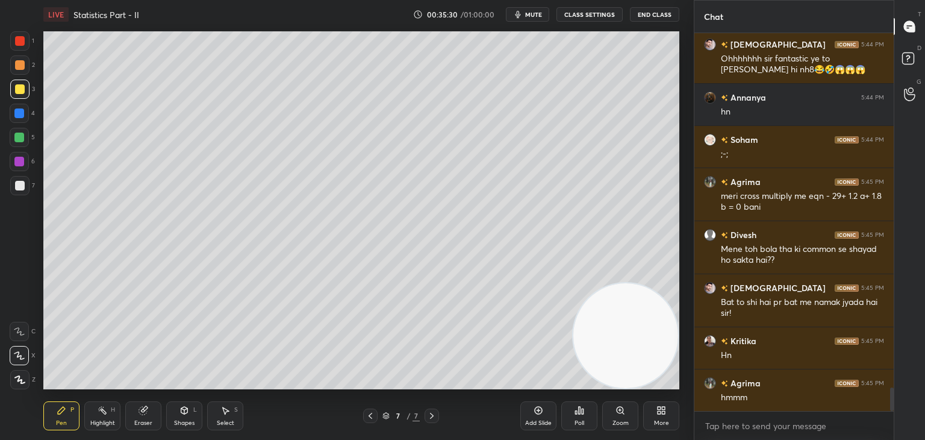
click at [187, 416] on div "Shapes L" at bounding box center [184, 415] width 36 height 29
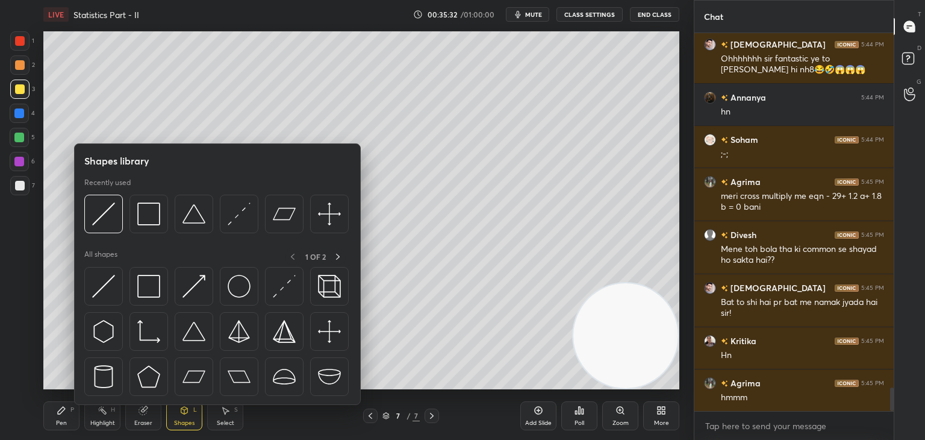
click at [148, 234] on div at bounding box center [216, 217] width 264 height 45
click at [145, 208] on img at bounding box center [148, 213] width 23 height 23
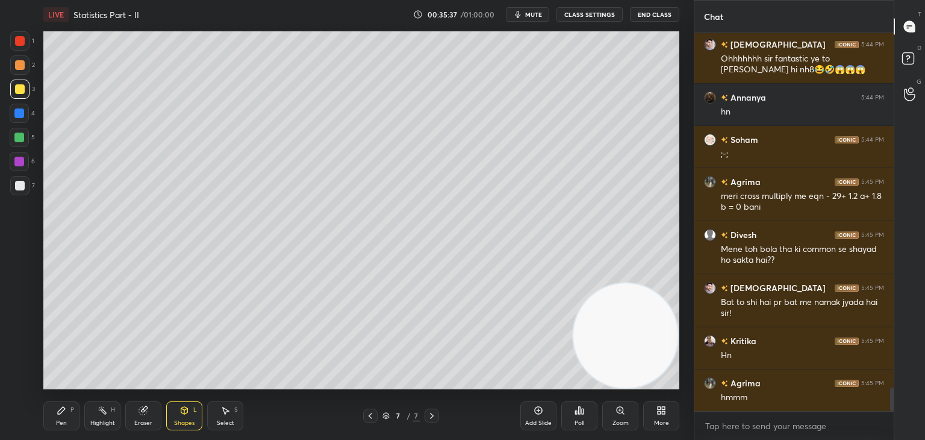
click at [147, 420] on div "Eraser" at bounding box center [143, 423] width 18 height 6
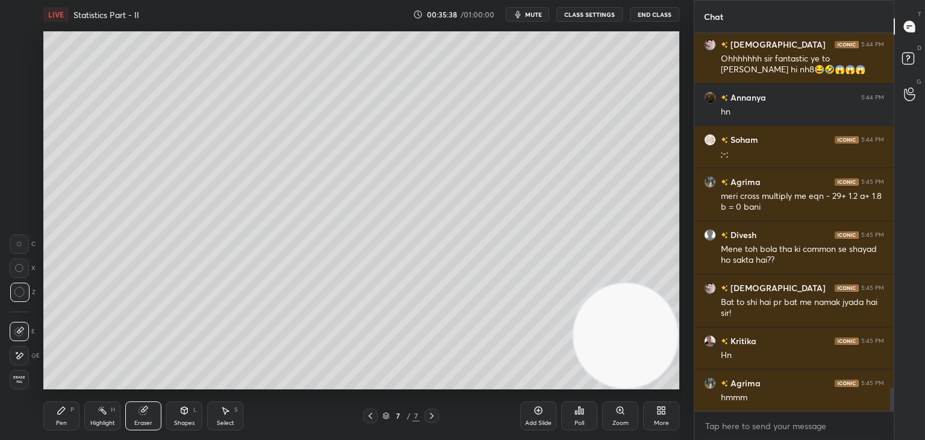
click at [188, 418] on div "Shapes L" at bounding box center [184, 415] width 36 height 29
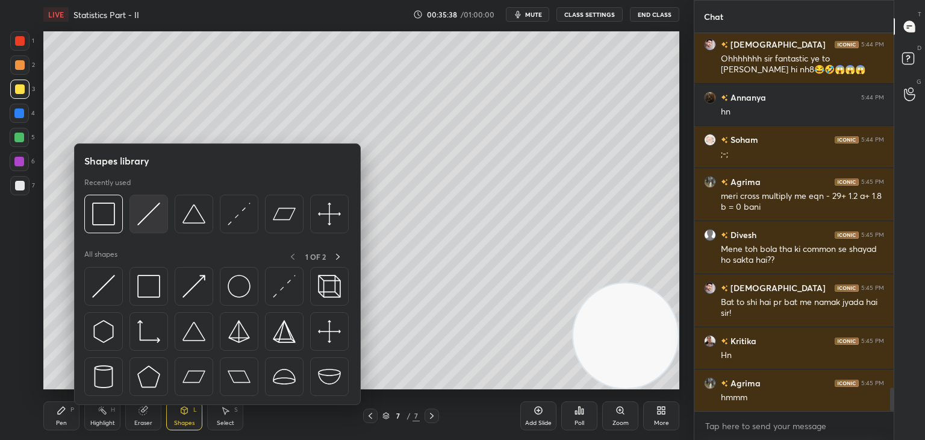
click at [137, 218] on img at bounding box center [148, 213] width 23 height 23
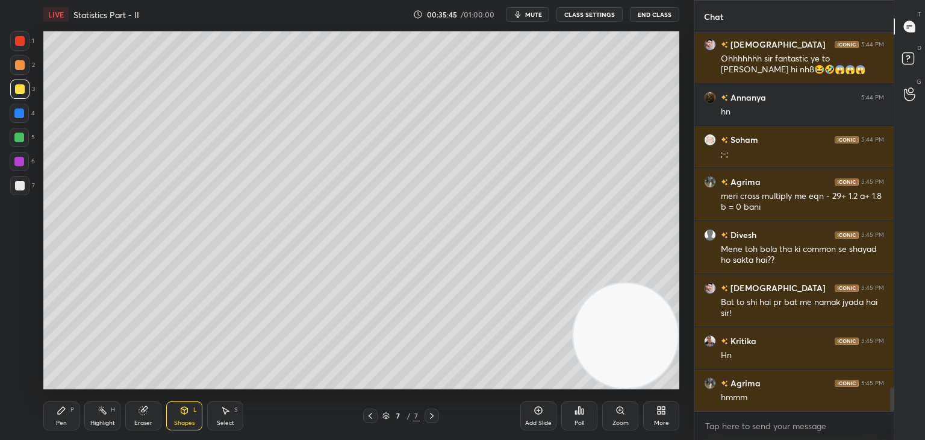
click at [58, 423] on div "Pen" at bounding box center [61, 423] width 11 height 6
click at [20, 186] on div at bounding box center [20, 186] width 10 height 10
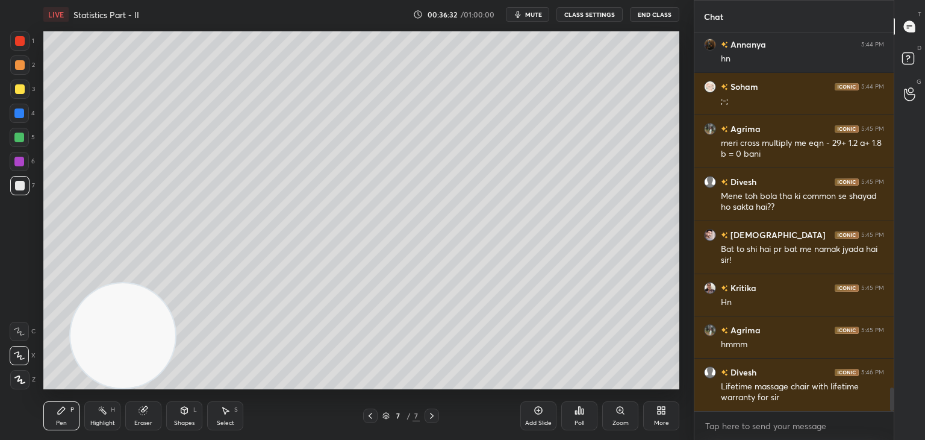
drag, startPoint x: 602, startPoint y: 342, endPoint x: 84, endPoint y: 367, distance: 518.1
click at [130, 410] on div "LIVE Statistics Part - II 00:36:32 / 01:00:00 mute CLASS SETTINGS End Class Set…" at bounding box center [362, 220] width 646 height 440
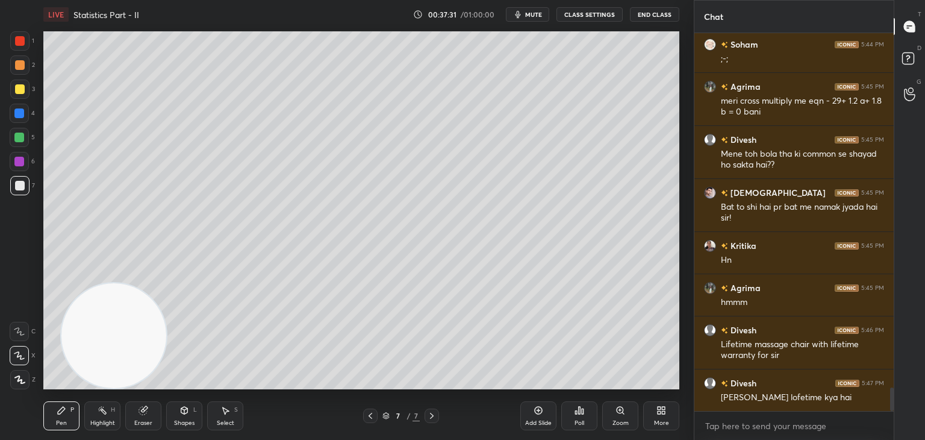
click at [571, 411] on div "Poll" at bounding box center [579, 415] width 36 height 29
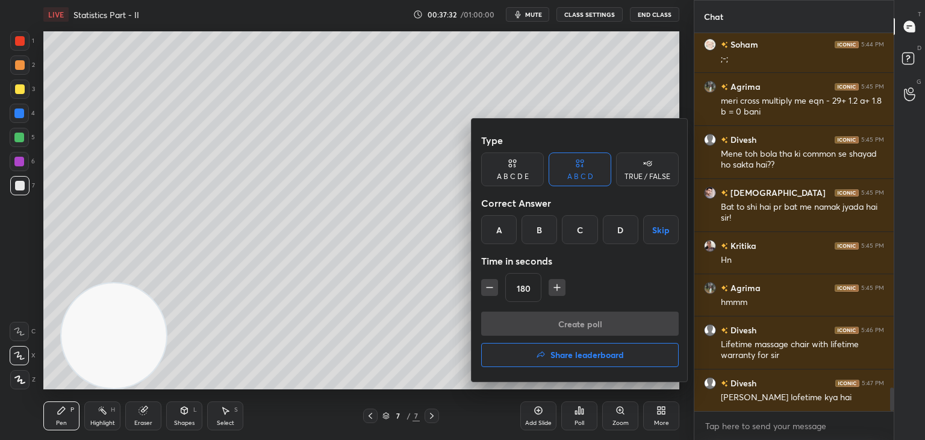
click at [584, 232] on div "C" at bounding box center [580, 229] width 36 height 29
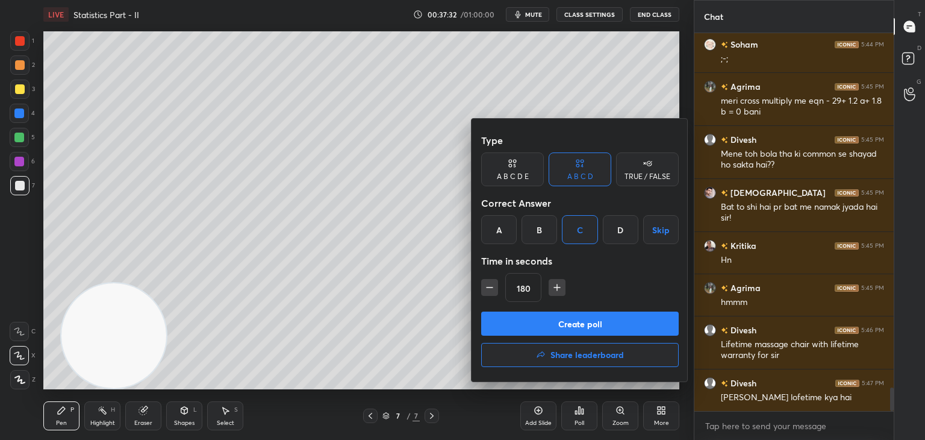
drag, startPoint x: 576, startPoint y: 324, endPoint x: 593, endPoint y: 307, distance: 24.3
click at [575, 324] on button "Create poll" at bounding box center [580, 323] width 198 height 24
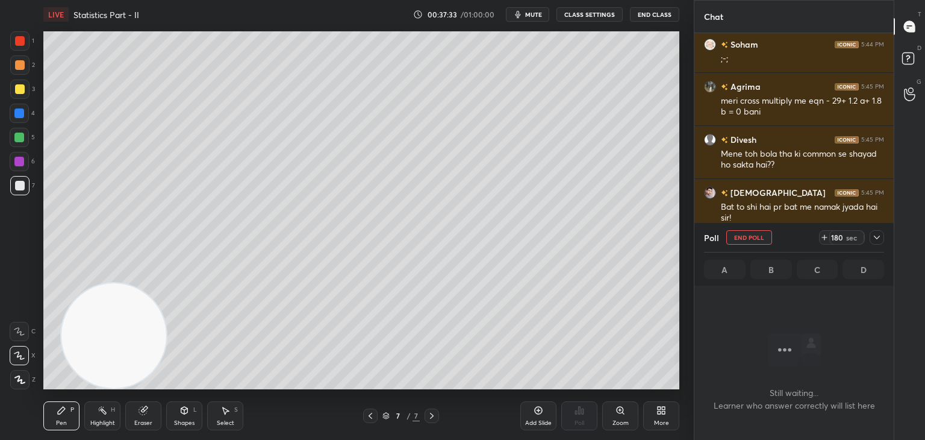
scroll to position [212, 196]
click at [872, 234] on icon at bounding box center [877, 238] width 10 height 10
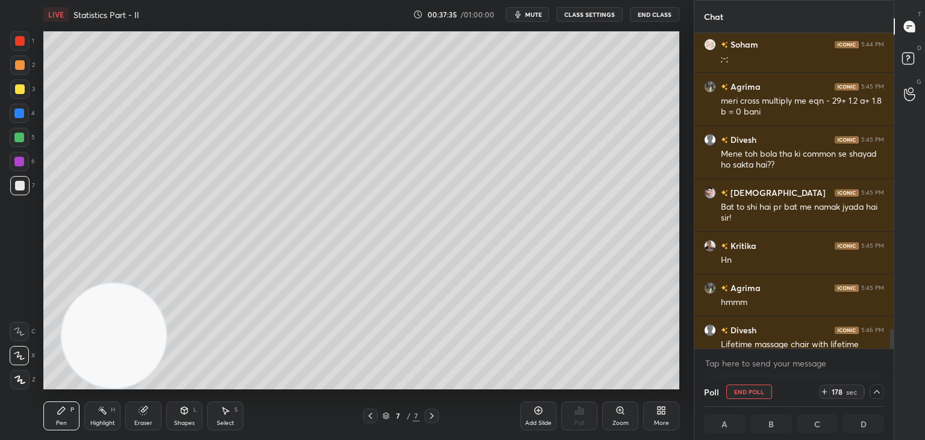
scroll to position [5784, 0]
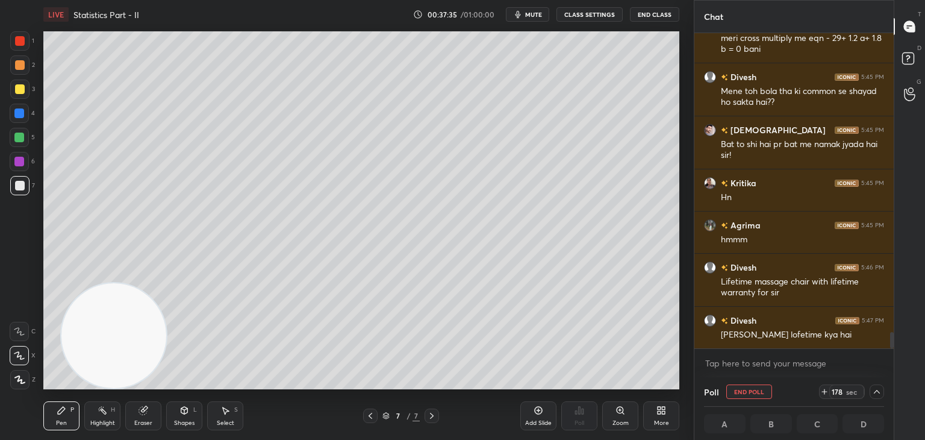
drag, startPoint x: 892, startPoint y: 335, endPoint x: 883, endPoint y: 355, distance: 22.2
click at [891, 366] on div "[PERSON_NAME] 5:44 PM ;-; [PERSON_NAME] 5:45 PM meri cross multiply me eqn - 29…" at bounding box center [794, 205] width 199 height 344
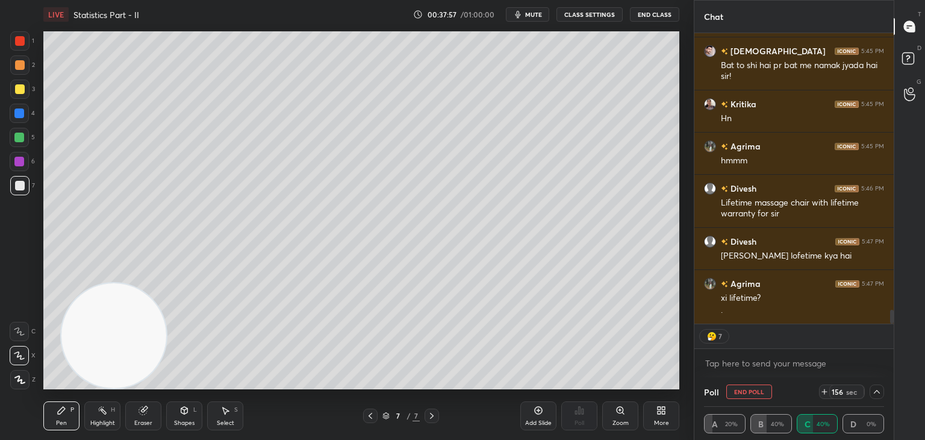
scroll to position [5904, 0]
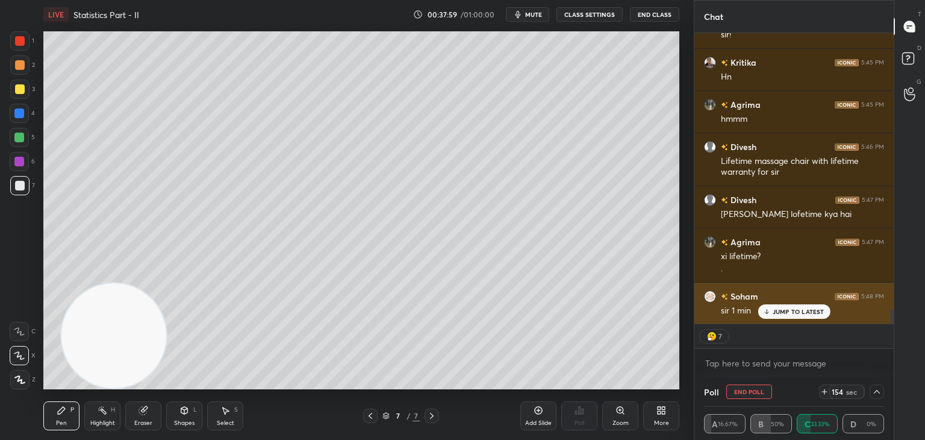
click at [769, 314] on icon at bounding box center [767, 311] width 8 height 7
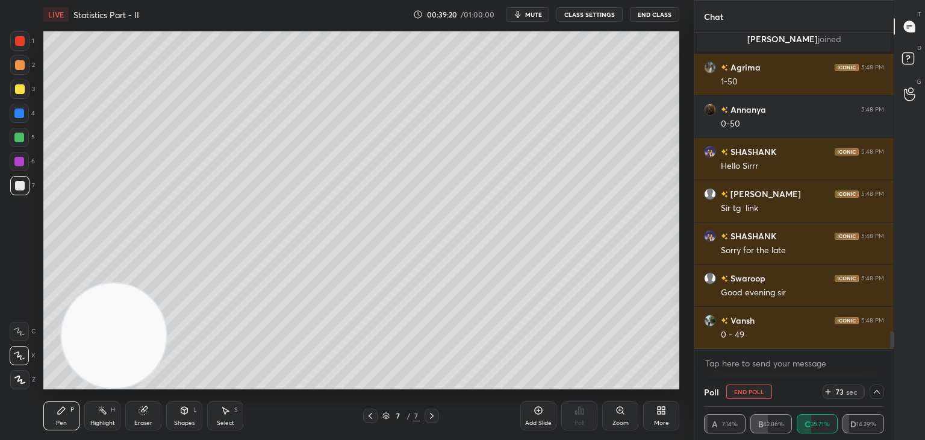
scroll to position [5487, 0]
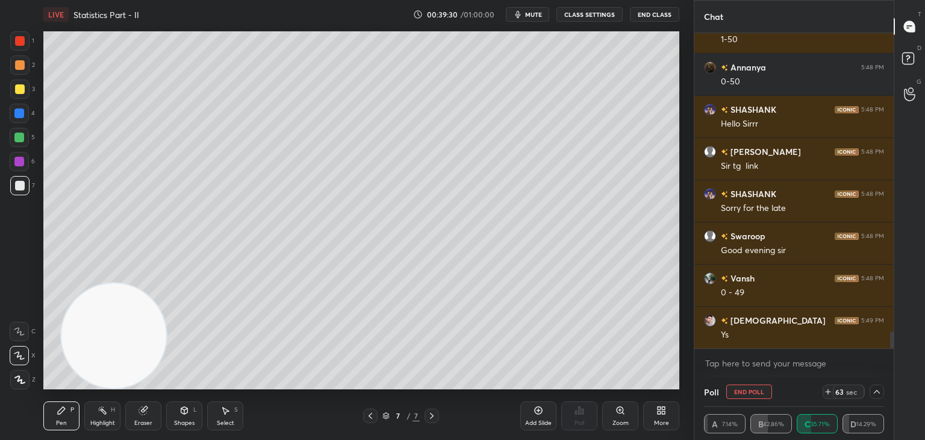
drag, startPoint x: 183, startPoint y: 420, endPoint x: 177, endPoint y: 405, distance: 15.4
click at [181, 420] on div "Shapes" at bounding box center [184, 423] width 20 height 6
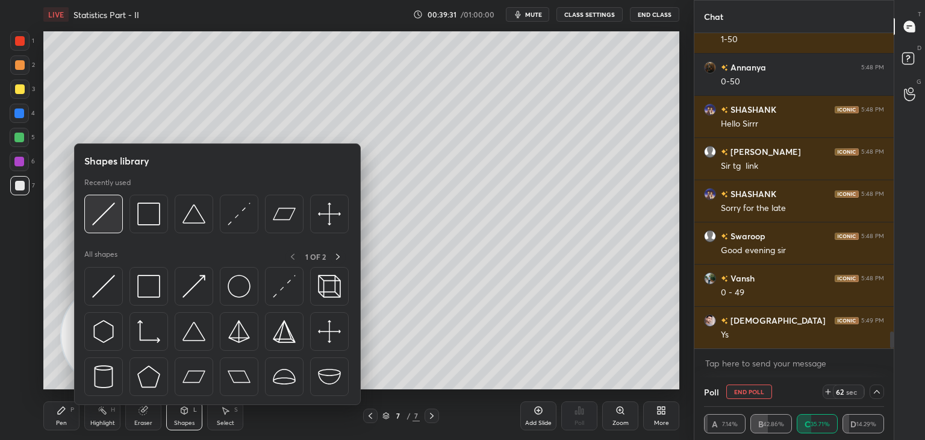
click at [119, 220] on div at bounding box center [103, 214] width 39 height 39
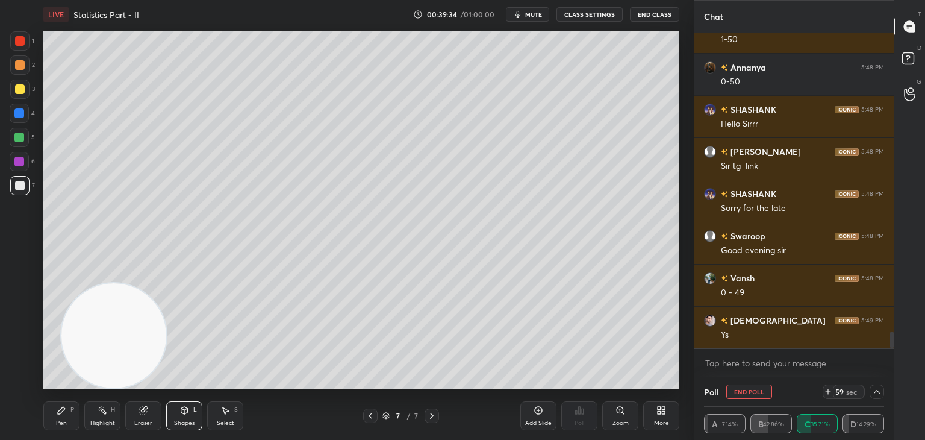
drag, startPoint x: 67, startPoint y: 413, endPoint x: 56, endPoint y: 403, distance: 15.0
click at [66, 413] on div "Pen P" at bounding box center [61, 415] width 36 height 29
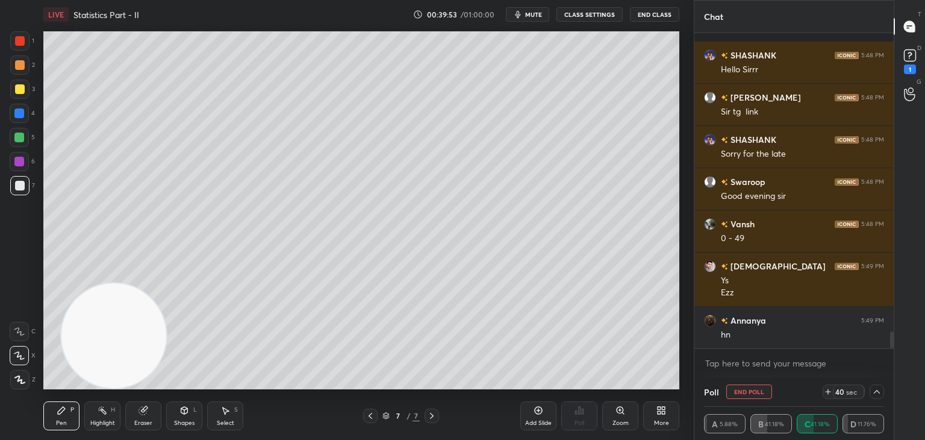
scroll to position [5593, 0]
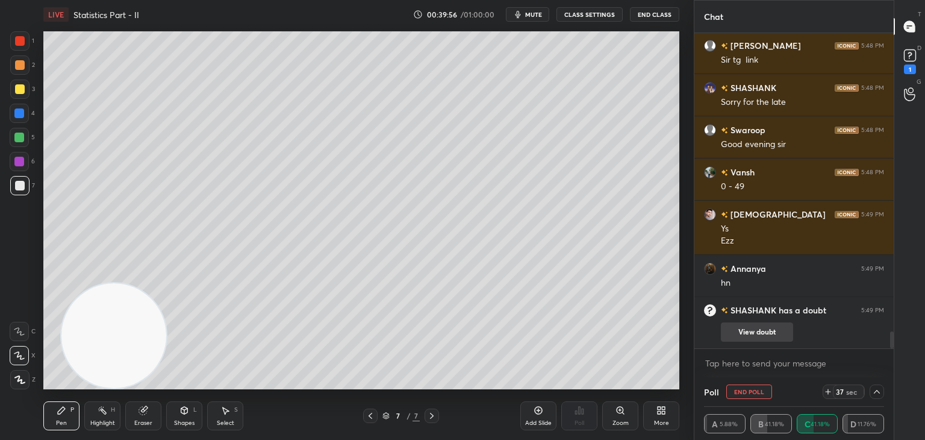
drag, startPoint x: 754, startPoint y: 342, endPoint x: 754, endPoint y: 334, distance: 7.9
click at [753, 340] on div "[PERSON_NAME] has a doubt 5:49 PM View doubt" at bounding box center [794, 323] width 199 height 52
click at [755, 329] on button "View doubt" at bounding box center [757, 331] width 72 height 19
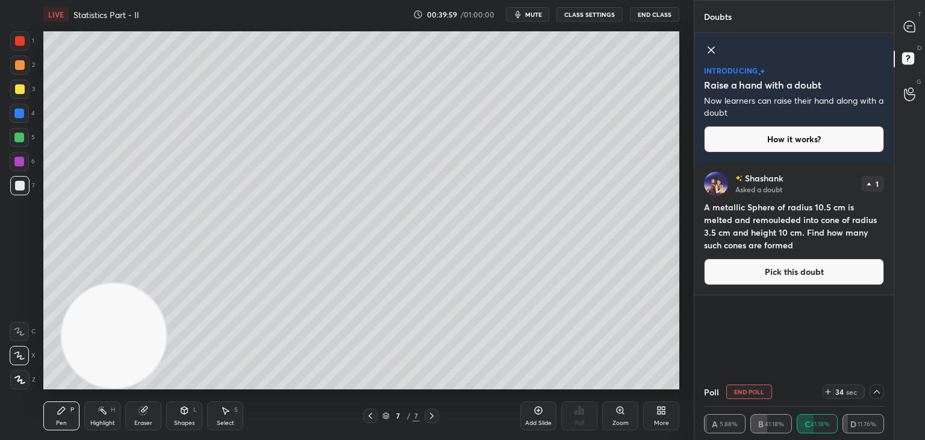
click at [715, 46] on icon at bounding box center [711, 50] width 14 height 14
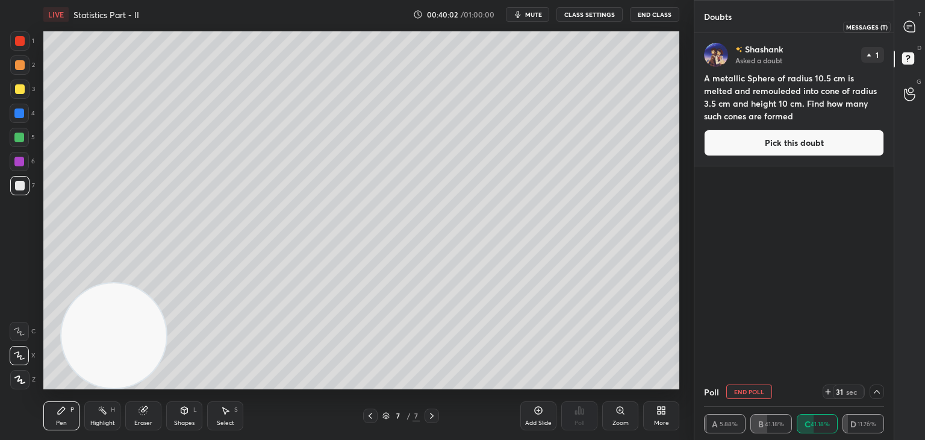
drag, startPoint x: 904, startPoint y: 21, endPoint x: 892, endPoint y: 22, distance: 11.5
click at [904, 21] on div at bounding box center [910, 27] width 24 height 22
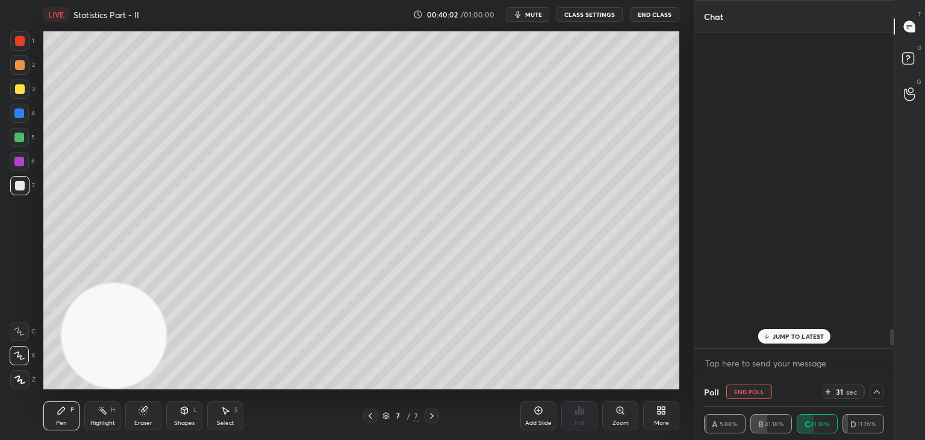
scroll to position [311, 196]
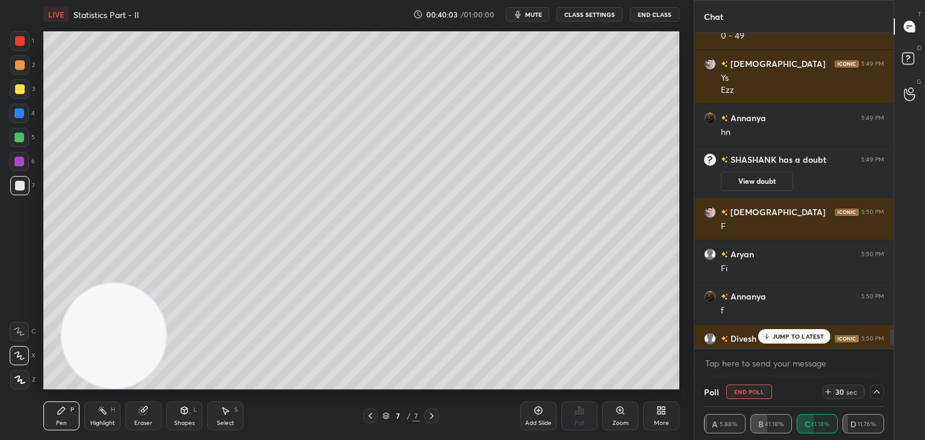
drag, startPoint x: 791, startPoint y: 337, endPoint x: 774, endPoint y: 335, distance: 17.6
click at [790, 337] on p "JUMP TO LATEST" at bounding box center [799, 336] width 52 height 7
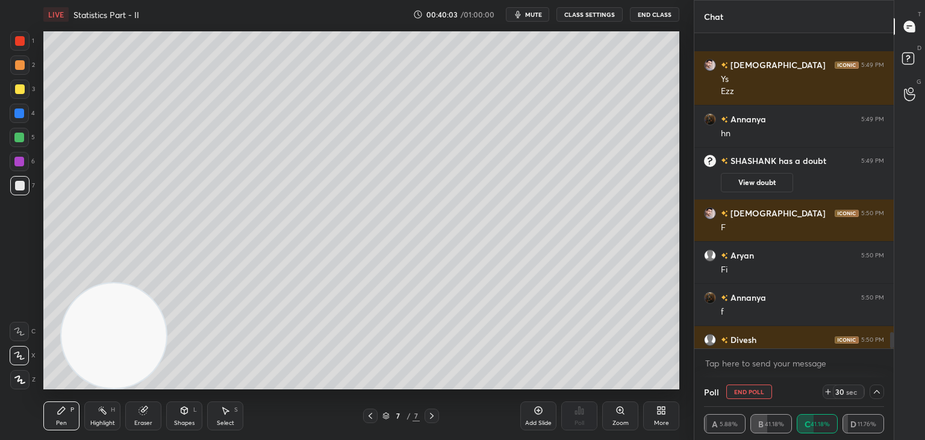
scroll to position [5872, 0]
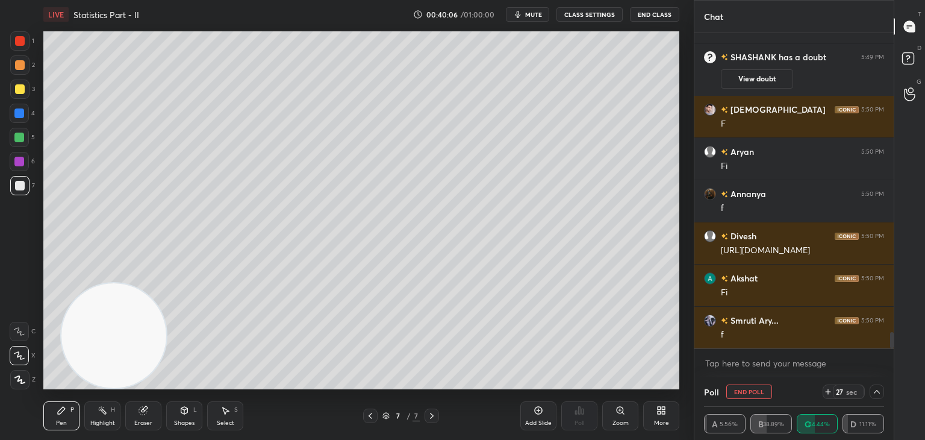
drag, startPoint x: 872, startPoint y: 246, endPoint x: 692, endPoint y: 236, distance: 181.0
click at [702, 246] on div "[PERSON_NAME] 5:50 PM [URL][DOMAIN_NAME]" at bounding box center [794, 243] width 199 height 42
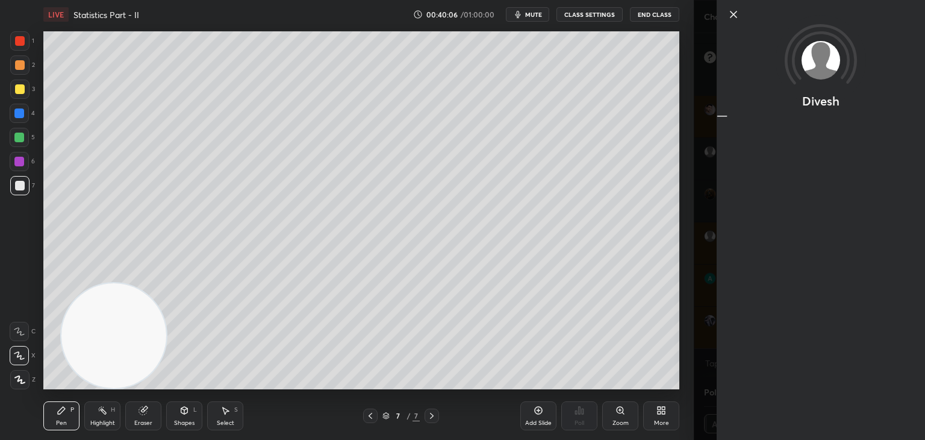
scroll to position [5914, 0]
click at [712, 256] on div "Divesh" at bounding box center [809, 220] width 231 height 440
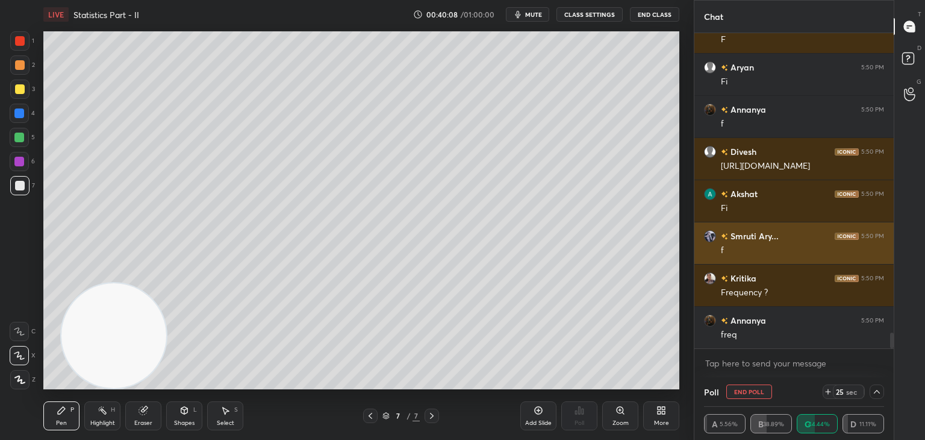
scroll to position [5998, 0]
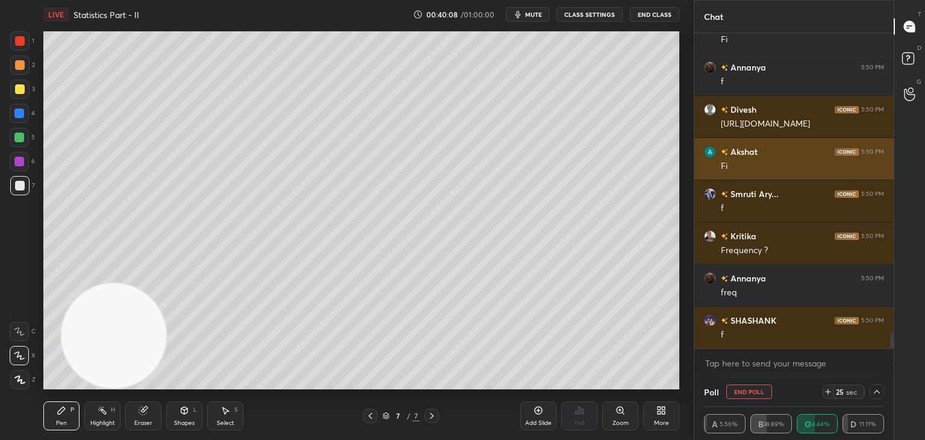
click at [862, 167] on div "Fi" at bounding box center [802, 166] width 163 height 12
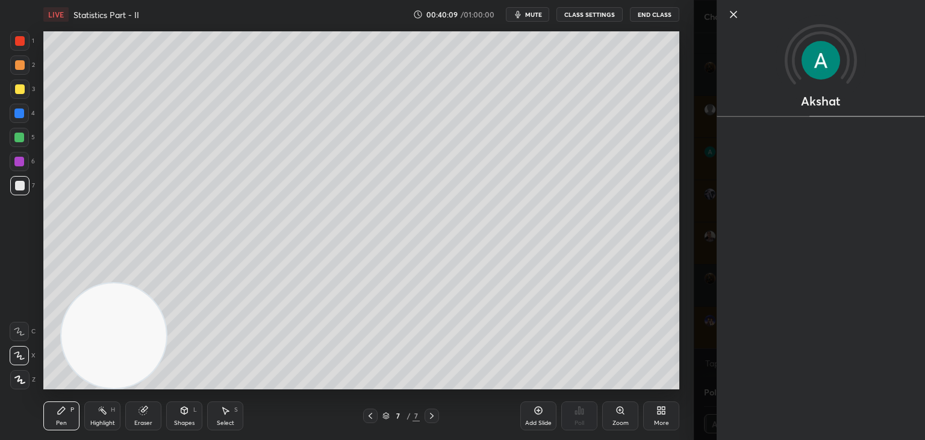
click at [711, 142] on div "Akshat" at bounding box center [809, 220] width 231 height 440
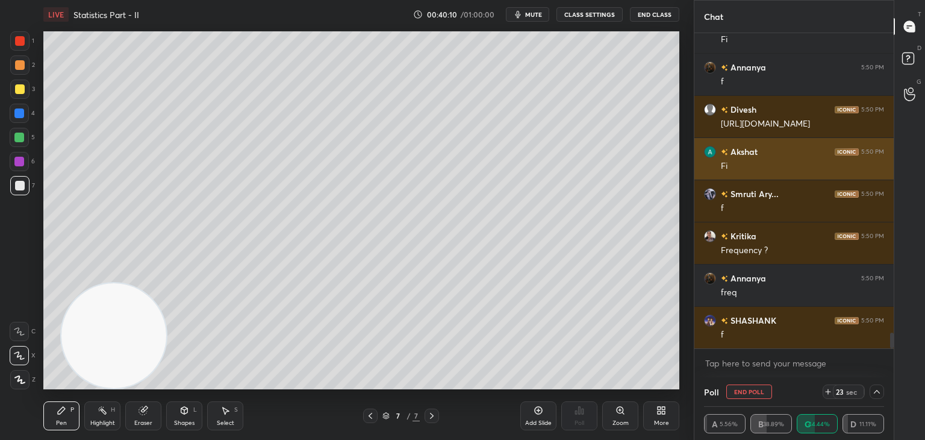
scroll to position [6040, 0]
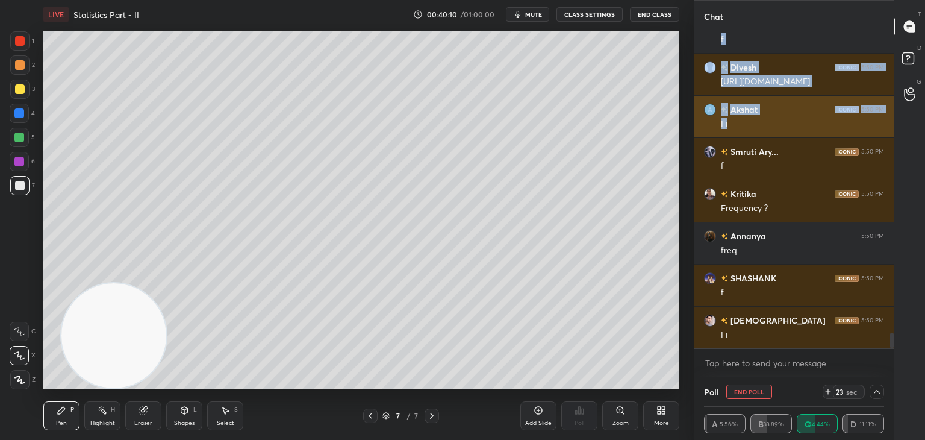
drag, startPoint x: 865, startPoint y: 125, endPoint x: 854, endPoint y: 124, distance: 10.3
click at [855, 125] on div "Aryan 5:50 PM Fi [PERSON_NAME] 5:50 PM f [PERSON_NAME] 5:50 PM [URL][DOMAIN_NAM…" at bounding box center [794, 191] width 199 height 316
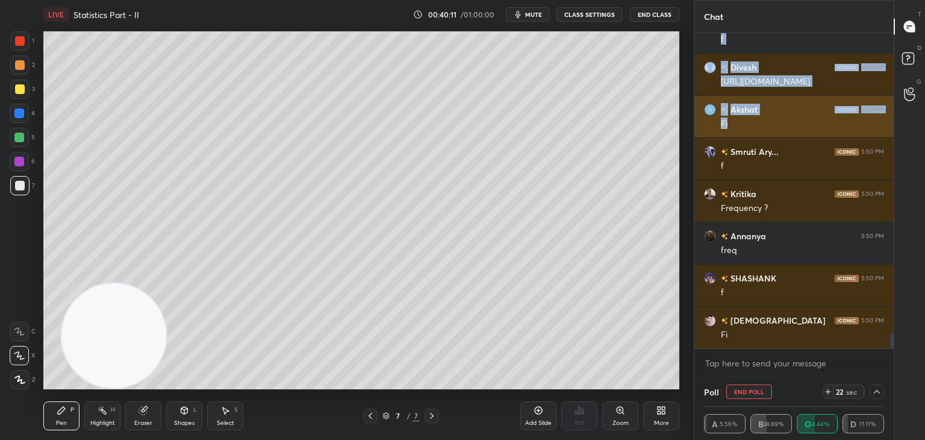
scroll to position [6082, 0]
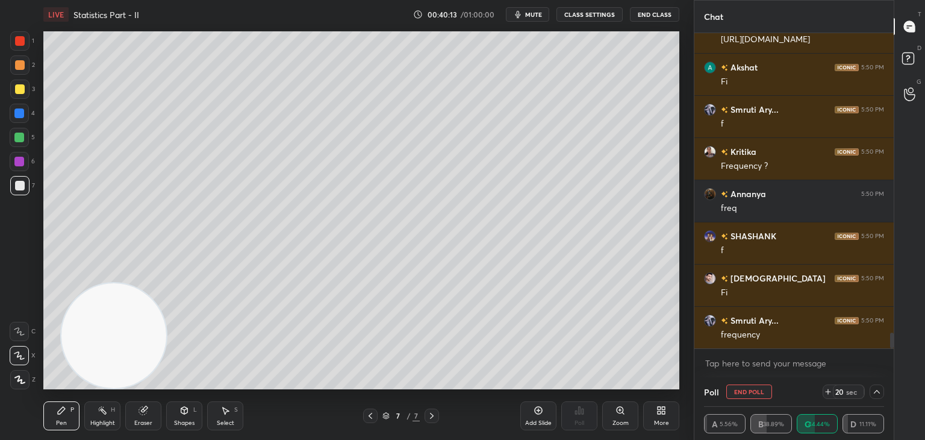
drag, startPoint x: 889, startPoint y: 336, endPoint x: 892, endPoint y: 324, distance: 11.7
click at [892, 321] on div at bounding box center [890, 190] width 7 height 315
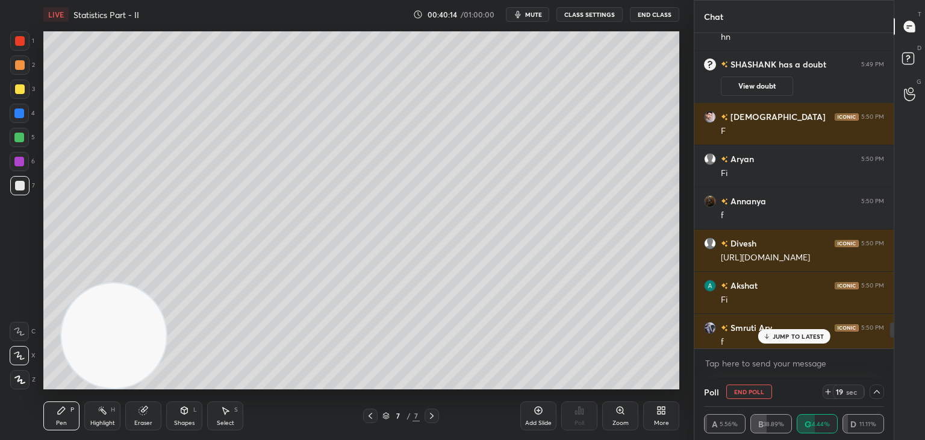
drag, startPoint x: 890, startPoint y: 338, endPoint x: 873, endPoint y: 295, distance: 46.5
click at [889, 327] on div at bounding box center [890, 190] width 7 height 315
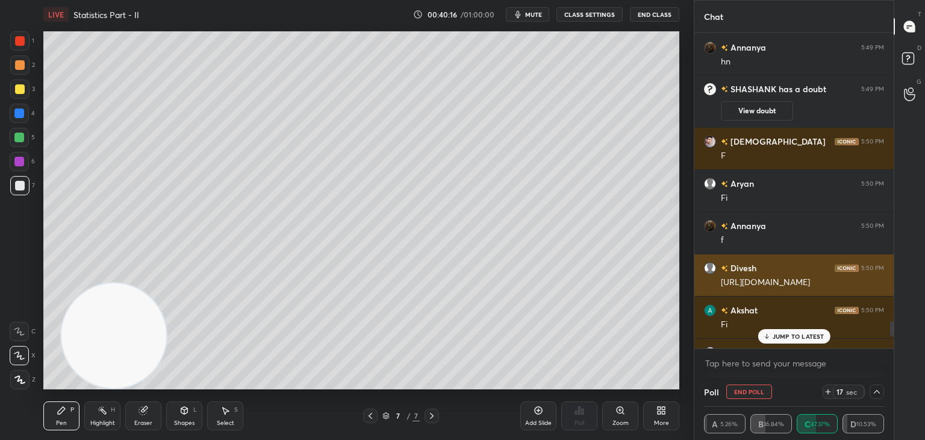
drag, startPoint x: 865, startPoint y: 281, endPoint x: 722, endPoint y: 283, distance: 143.4
click at [722, 283] on div "[URL][DOMAIN_NAME]" at bounding box center [802, 283] width 163 height 12
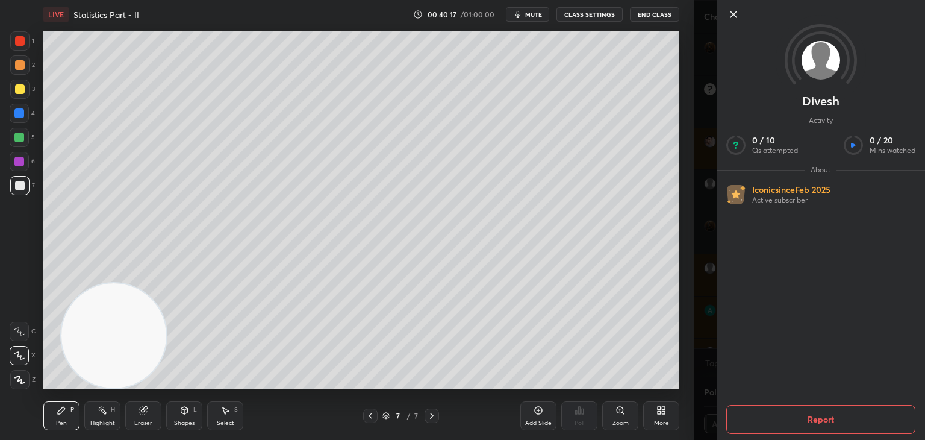
drag, startPoint x: 698, startPoint y: 292, endPoint x: 705, endPoint y: 288, distance: 7.5
click at [699, 290] on div "[PERSON_NAME] Activity 0 / 10 Qs attempted 0 / 20 Mins watched About Iconic sin…" at bounding box center [809, 220] width 231 height 440
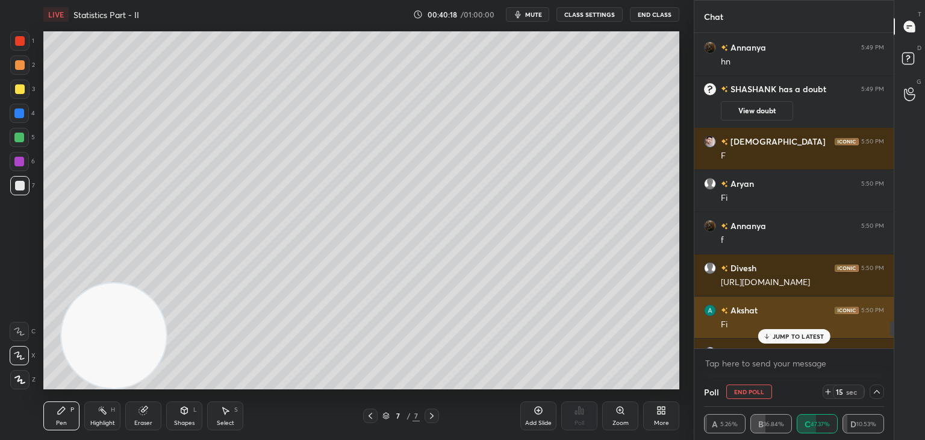
copy div "[URL][DOMAIN_NAME]"
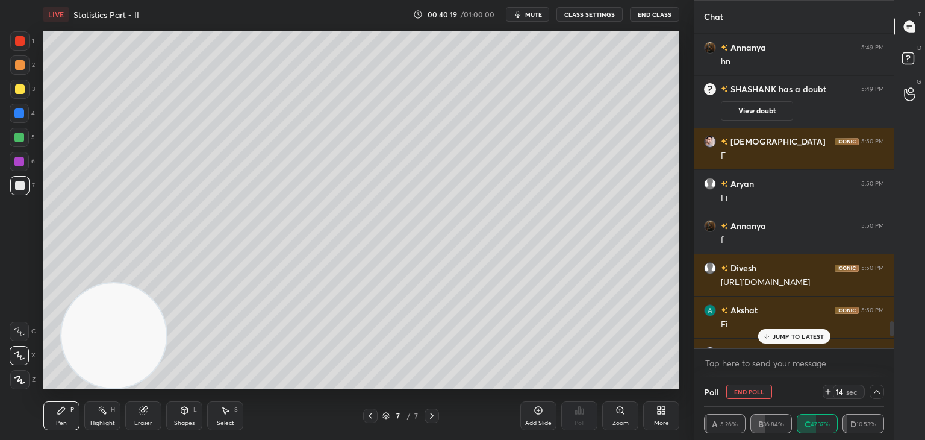
click at [789, 335] on p "JUMP TO LATEST" at bounding box center [799, 336] width 52 height 7
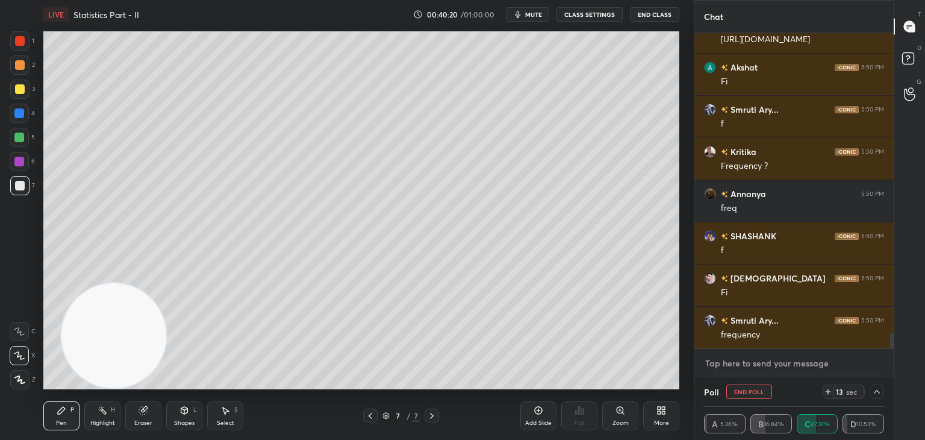
type textarea "x"
click at [772, 366] on textarea at bounding box center [794, 363] width 180 height 19
paste textarea "[URL][DOMAIN_NAME]"
type textarea "[URL][DOMAIN_NAME]"
type textarea "x"
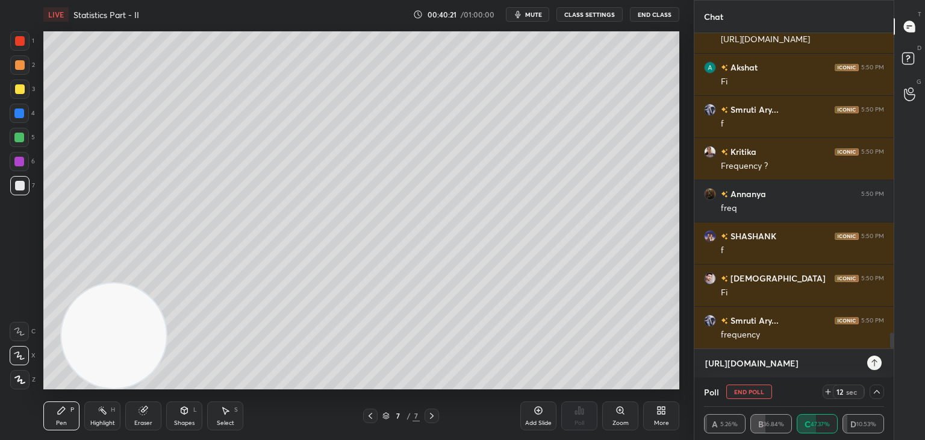
scroll to position [340, 196]
type textarea "[URL][DOMAIN_NAME]"
type textarea "x"
click at [871, 369] on div at bounding box center [875, 362] width 14 height 14
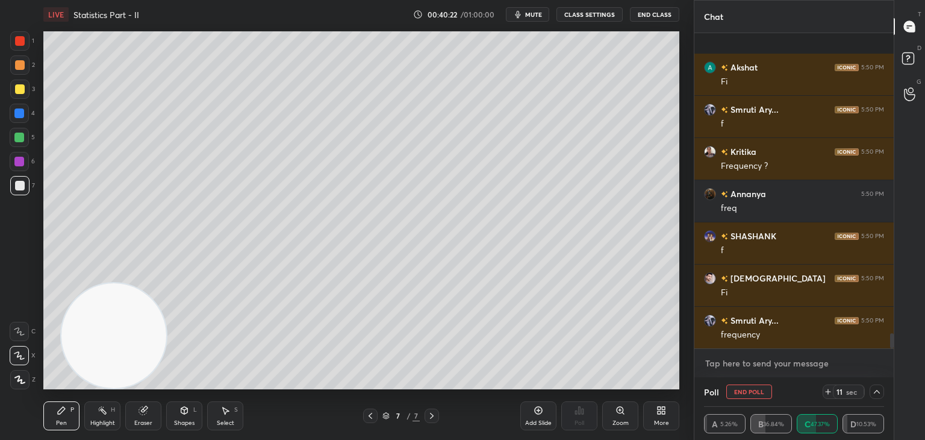
scroll to position [6173, 0]
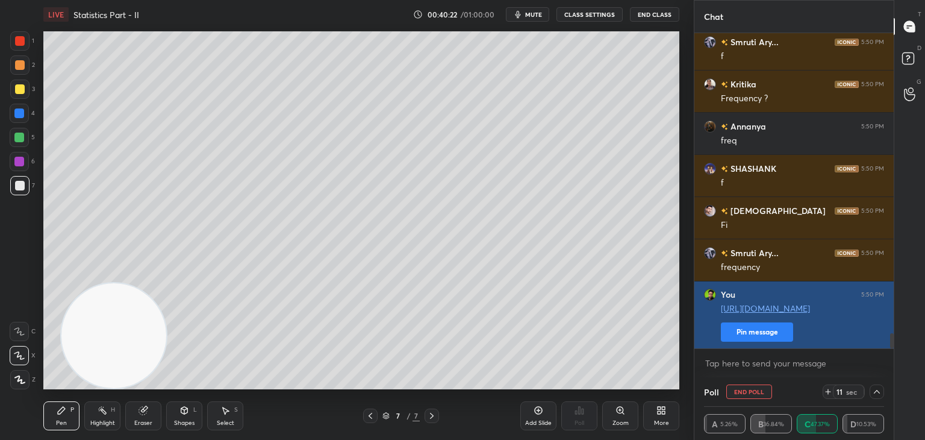
click at [767, 336] on button "Pin message" at bounding box center [757, 331] width 72 height 19
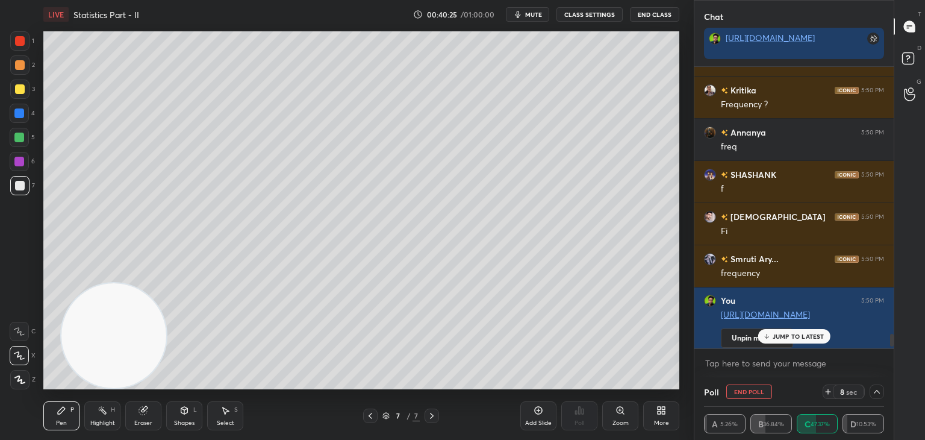
scroll to position [6249, 0]
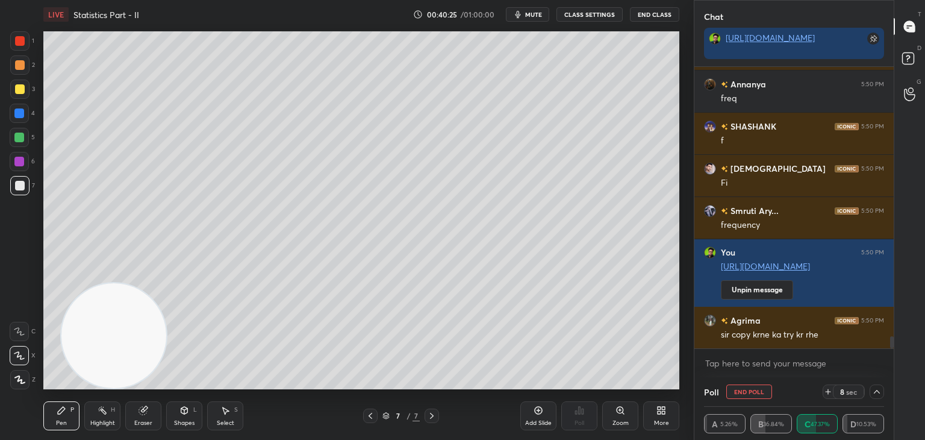
drag, startPoint x: 891, startPoint y: 340, endPoint x: 893, endPoint y: 369, distance: 29.0
click at [893, 369] on div "[PERSON_NAME]... 5:50 PM f [PERSON_NAME] 5:50 PM Frequency ? [PERSON_NAME] 5:50…" at bounding box center [794, 222] width 199 height 310
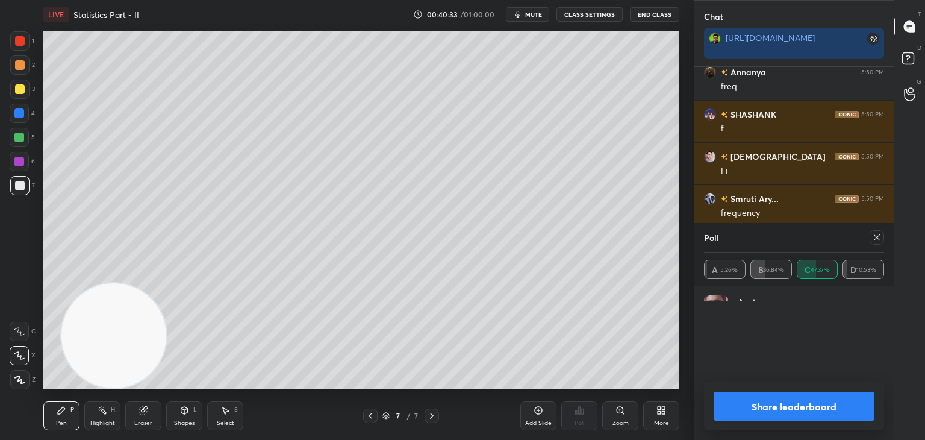
scroll to position [141, 177]
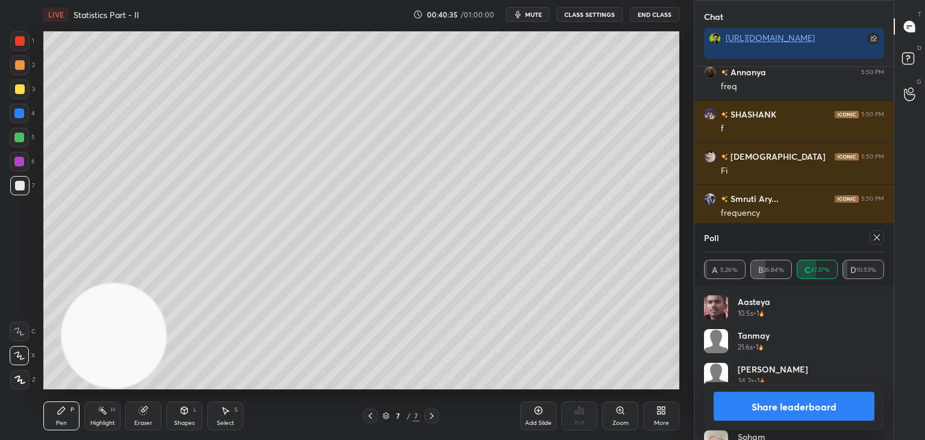
click at [880, 233] on icon at bounding box center [877, 238] width 10 height 10
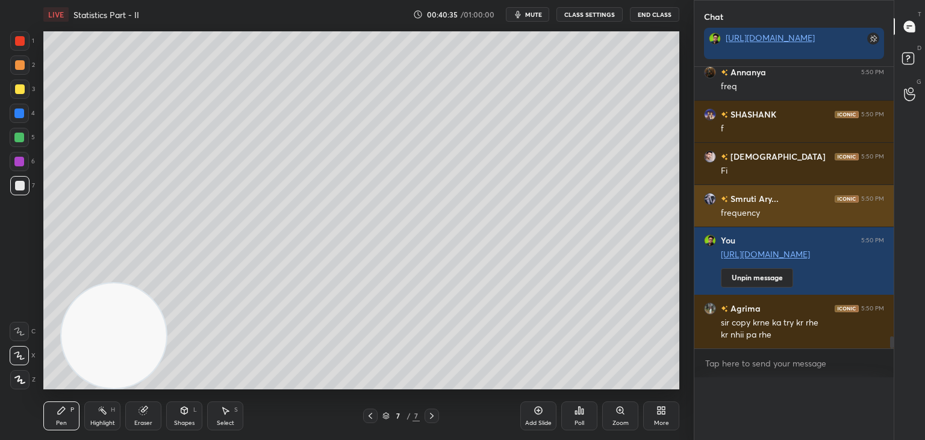
scroll to position [4, 4]
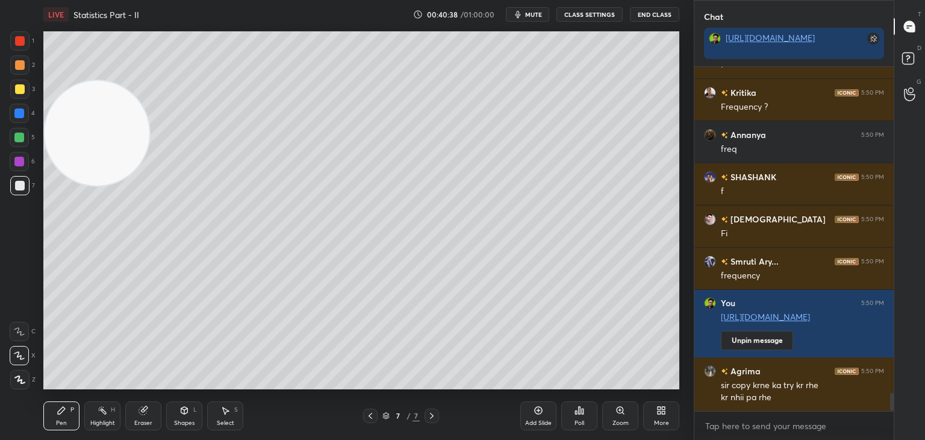
drag, startPoint x: 96, startPoint y: 319, endPoint x: 83, endPoint y: 93, distance: 225.7
click at [73, 81] on video at bounding box center [97, 133] width 105 height 105
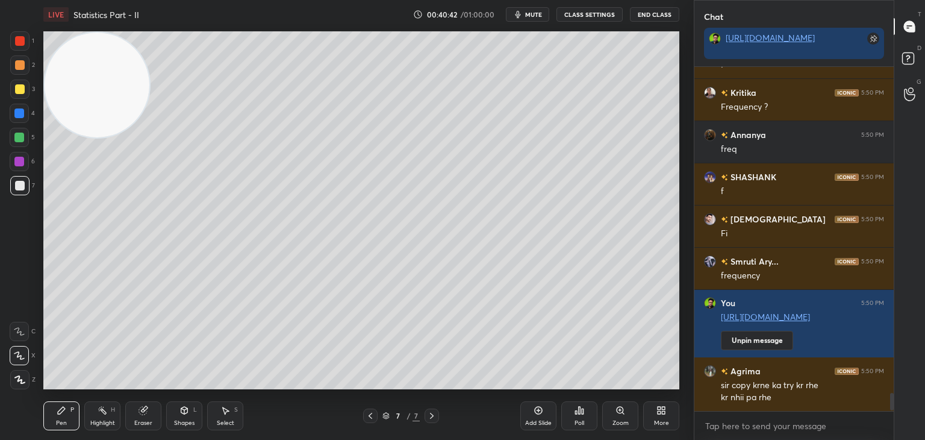
click at [214, 31] on div "Setting up your live class Poll for secs No correct answer Start poll" at bounding box center [362, 210] width 646 height 363
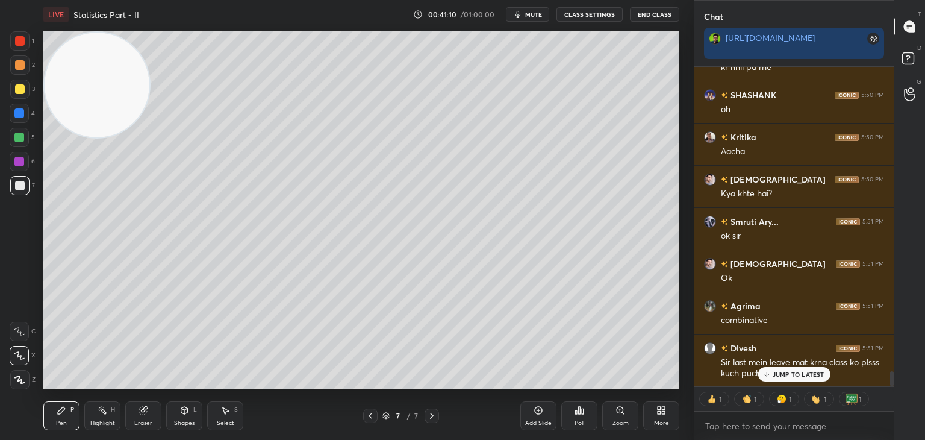
click at [779, 373] on p "JUMP TO LATEST" at bounding box center [799, 374] width 52 height 7
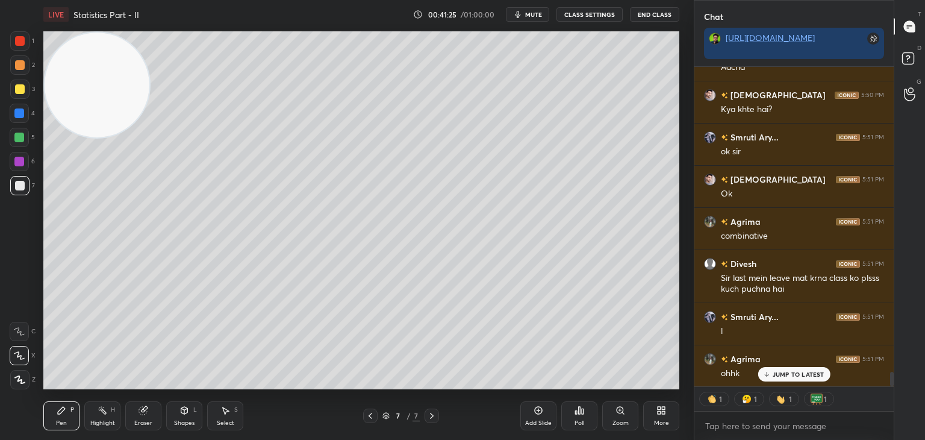
drag, startPoint x: 892, startPoint y: 375, endPoint x: 892, endPoint y: 395, distance: 19.9
click at [891, 395] on div "[PERSON_NAME] 5:50 PM oh [PERSON_NAME] 5:50 PM [PERSON_NAME] 5:50 PM Kya khte h…" at bounding box center [794, 253] width 199 height 373
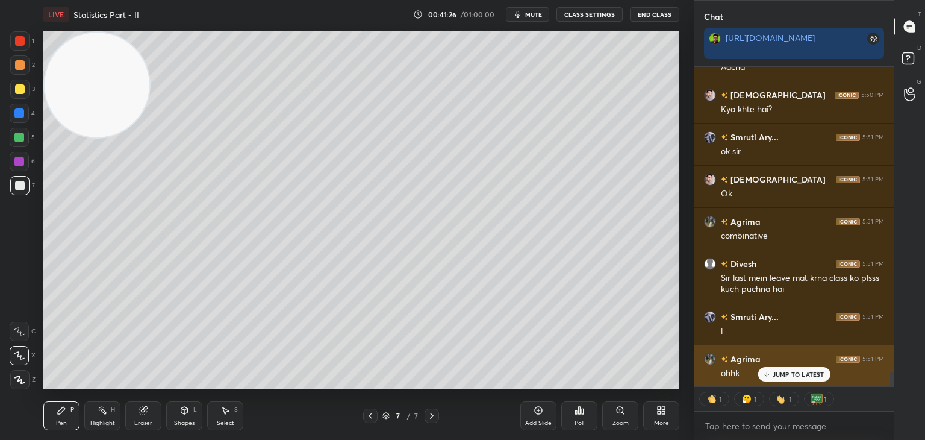
drag, startPoint x: 777, startPoint y: 376, endPoint x: 766, endPoint y: 374, distance: 11.0
click at [777, 375] on p "JUMP TO LATEST" at bounding box center [799, 374] width 52 height 7
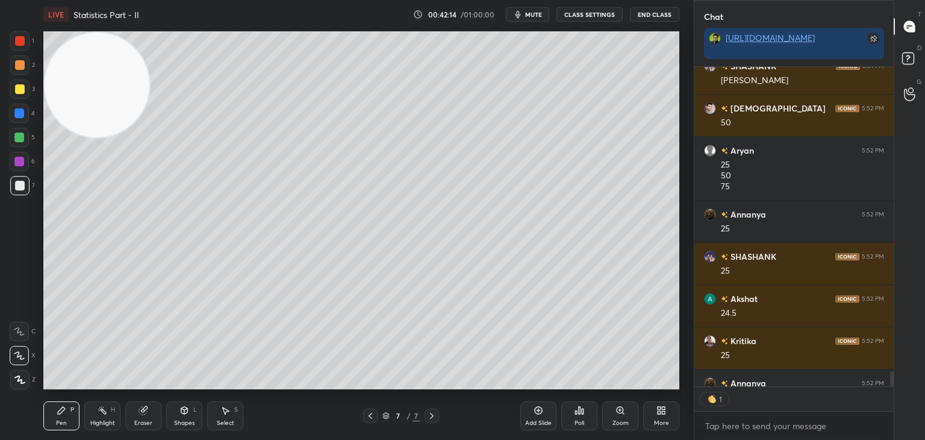
scroll to position [316, 196]
click at [536, 12] on span "mute" at bounding box center [533, 14] width 17 height 8
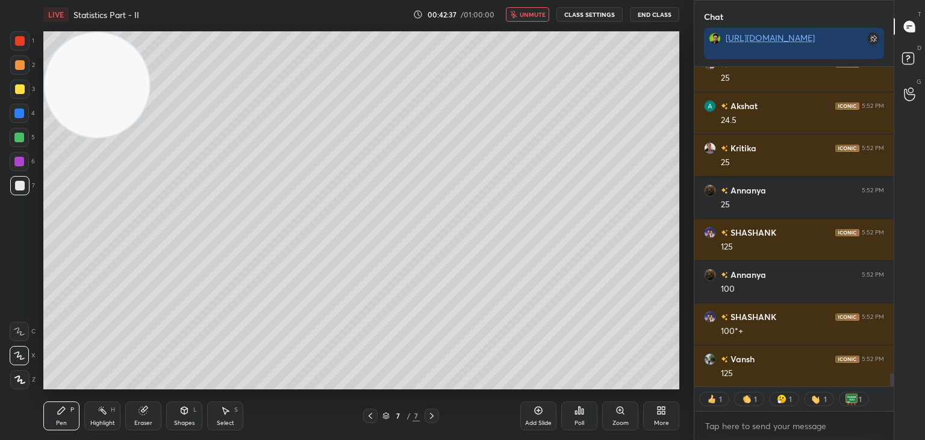
scroll to position [7267, 0]
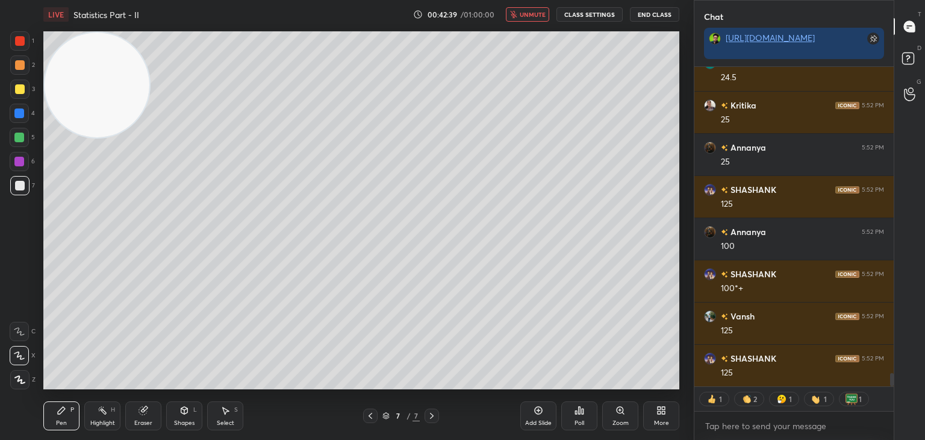
click at [534, 13] on span "unmute" at bounding box center [533, 14] width 26 height 8
click at [173, 412] on div "Shapes L" at bounding box center [184, 415] width 36 height 29
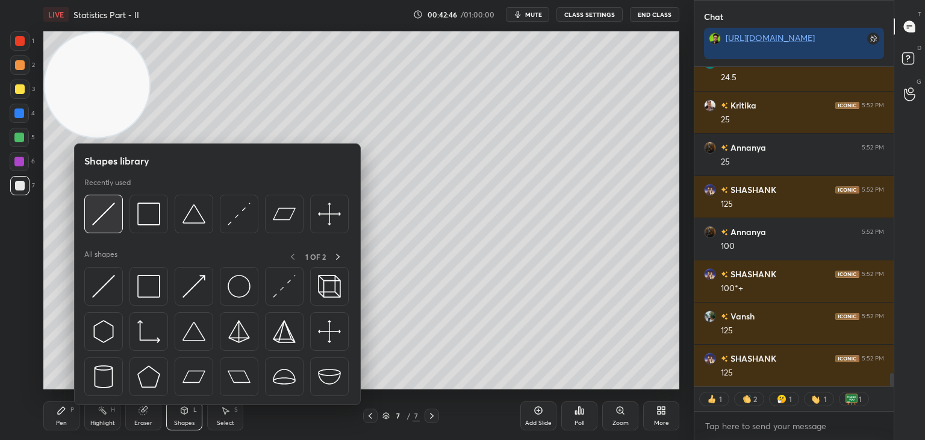
click at [96, 228] on div at bounding box center [103, 214] width 39 height 39
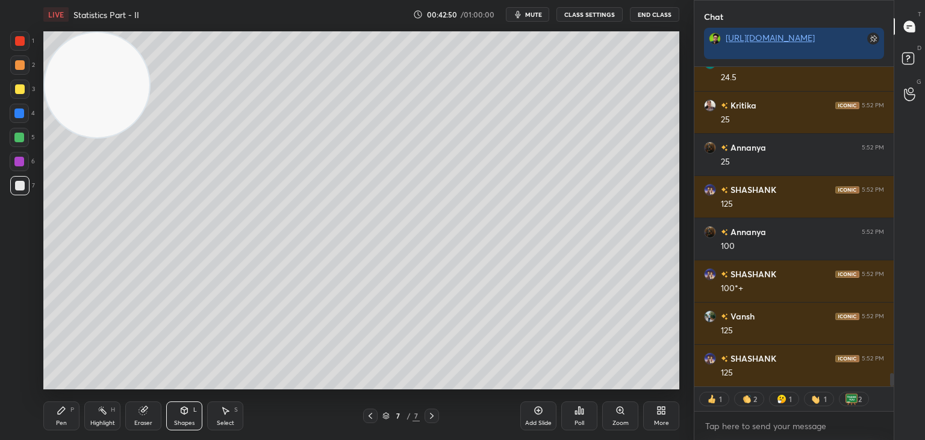
scroll to position [7309, 0]
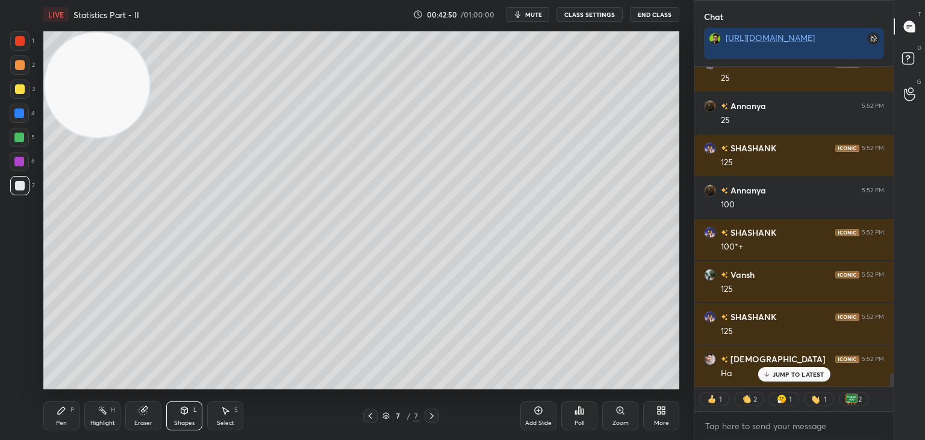
click at [68, 417] on div "Pen P" at bounding box center [61, 415] width 36 height 29
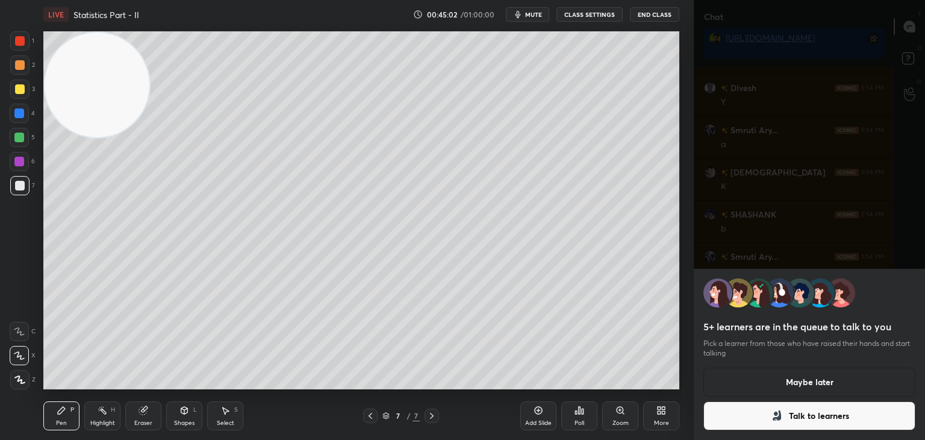
scroll to position [7749, 0]
click at [799, 408] on button "Talk to learners" at bounding box center [810, 415] width 212 height 29
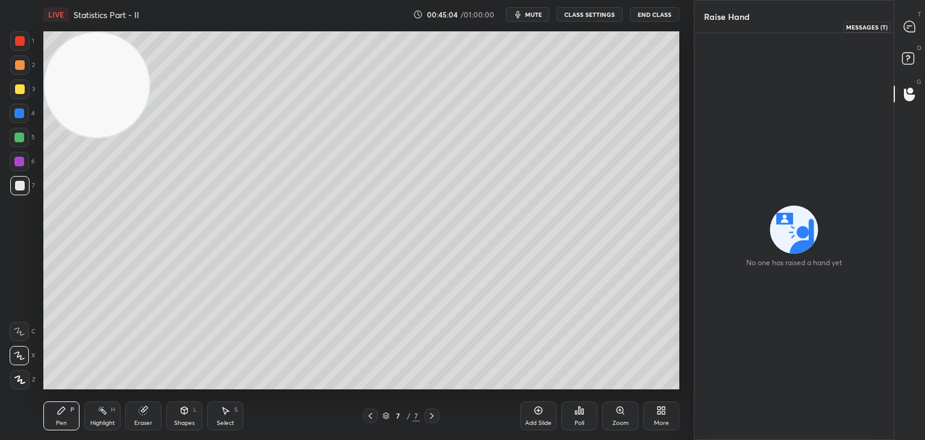
drag, startPoint x: 910, startPoint y: 27, endPoint x: 899, endPoint y: 33, distance: 12.1
click at [909, 25] on icon at bounding box center [910, 26] width 13 height 13
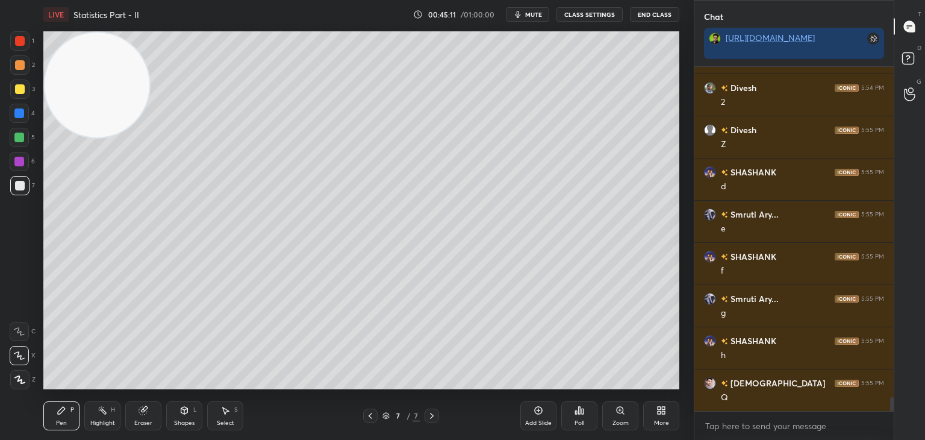
scroll to position [8262, 0]
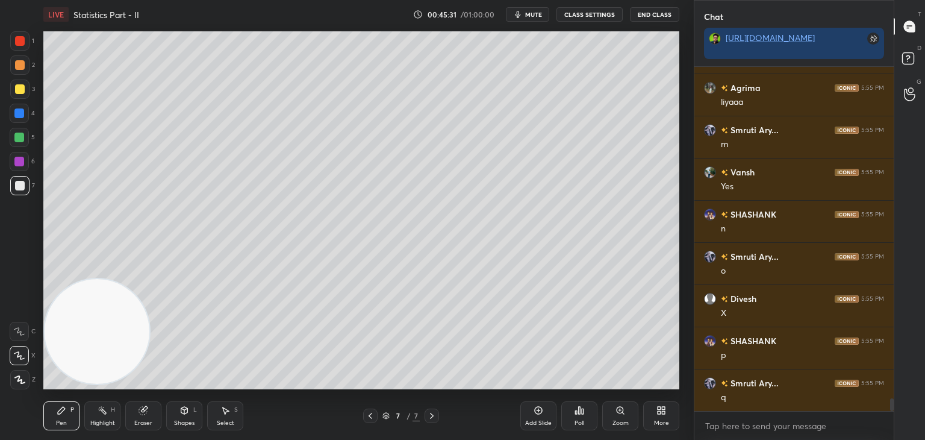
drag, startPoint x: 101, startPoint y: 83, endPoint x: 0, endPoint y: 433, distance: 364.4
click at [0, 433] on div "1 2 3 4 5 6 7 C X Z C X Z E E Erase all H H LIVE Statistics Part - II 00:45:31 …" at bounding box center [342, 220] width 684 height 440
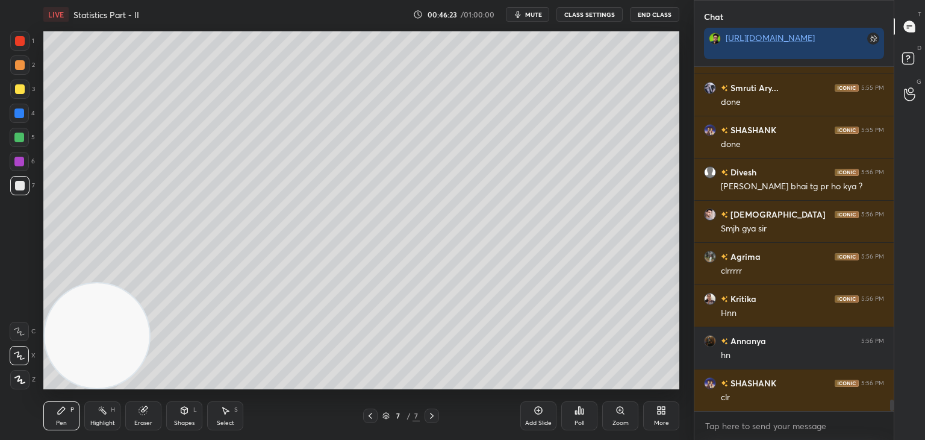
scroll to position [9780, 0]
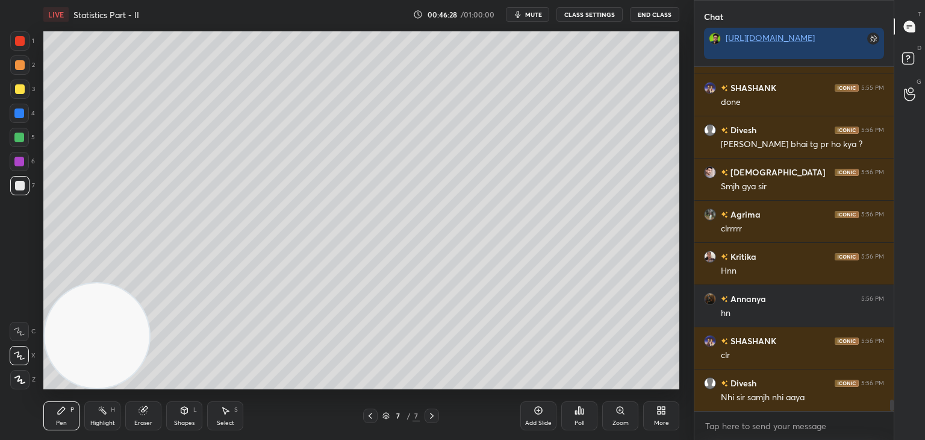
click at [193, 418] on div "Shapes L" at bounding box center [184, 415] width 36 height 29
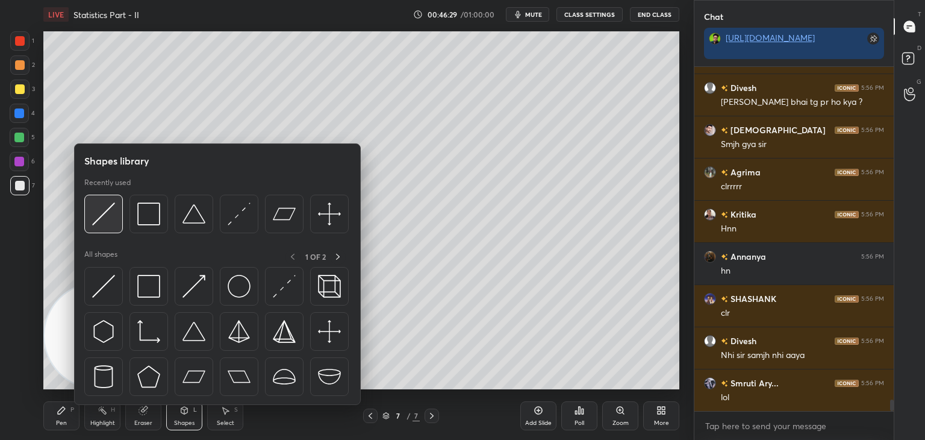
click at [96, 225] on div at bounding box center [103, 214] width 39 height 39
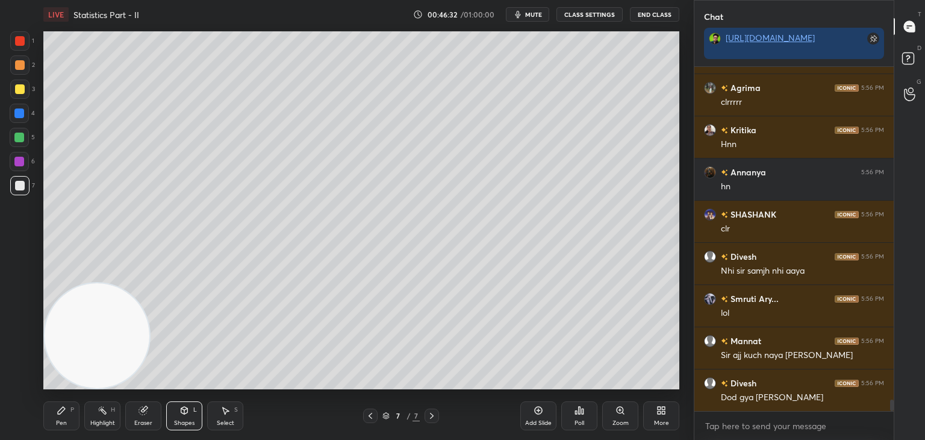
scroll to position [9949, 0]
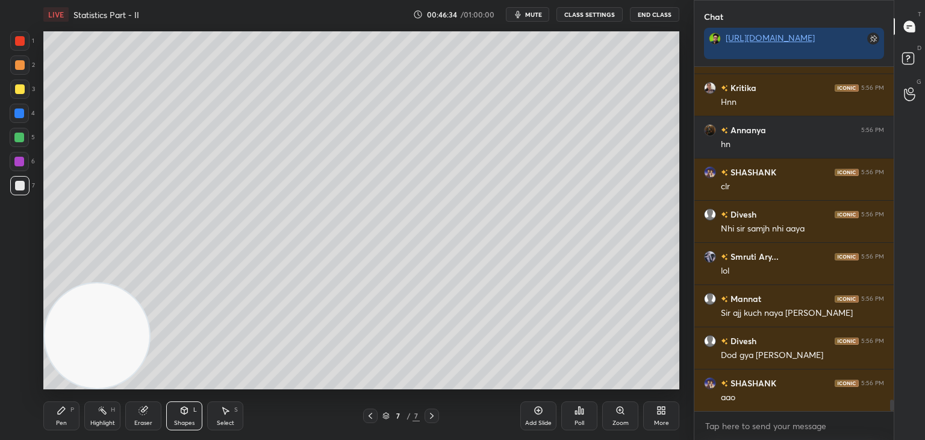
click at [55, 413] on div "Pen P" at bounding box center [61, 415] width 36 height 29
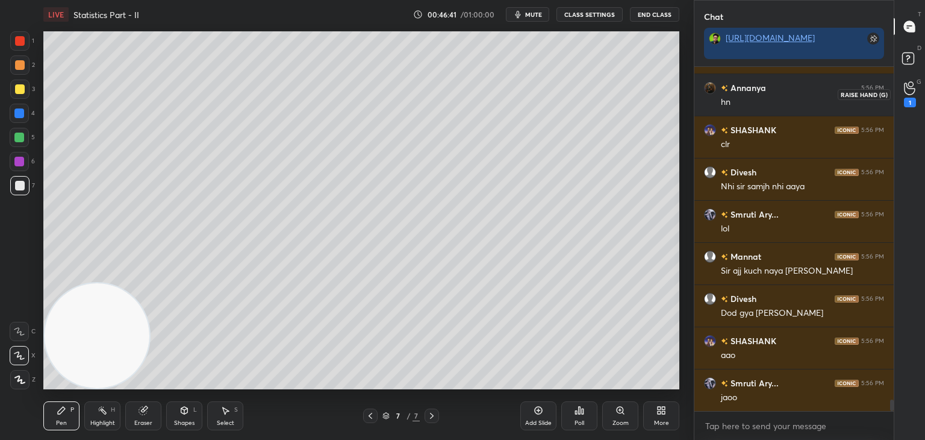
click at [911, 89] on icon at bounding box center [909, 88] width 11 height 14
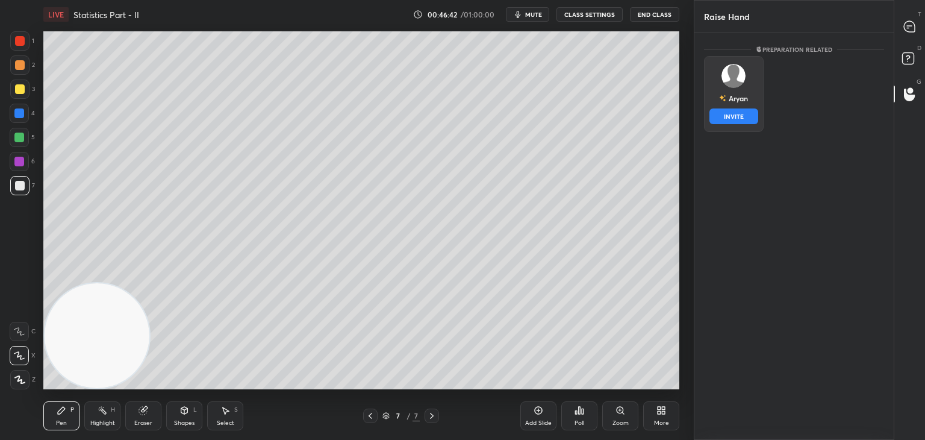
click at [739, 91] on div "[DEMOGRAPHIC_DATA] INVITE" at bounding box center [734, 94] width 60 height 76
click at [739, 116] on button "INVITE" at bounding box center [734, 116] width 49 height 16
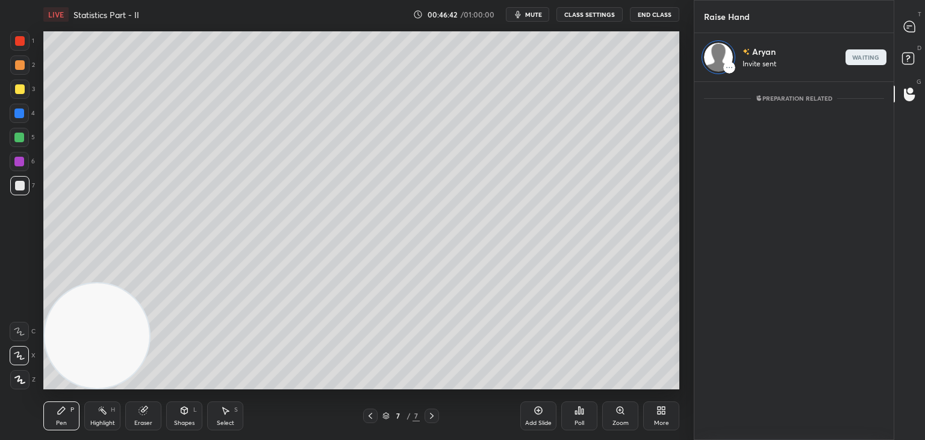
scroll to position [4, 4]
drag, startPoint x: 906, startPoint y: 32, endPoint x: 884, endPoint y: 32, distance: 21.7
click at [906, 31] on div at bounding box center [910, 27] width 24 height 22
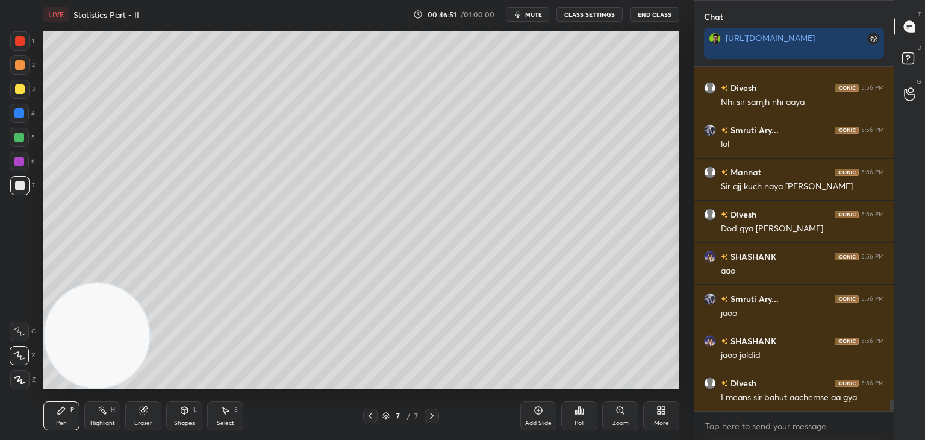
scroll to position [10118, 0]
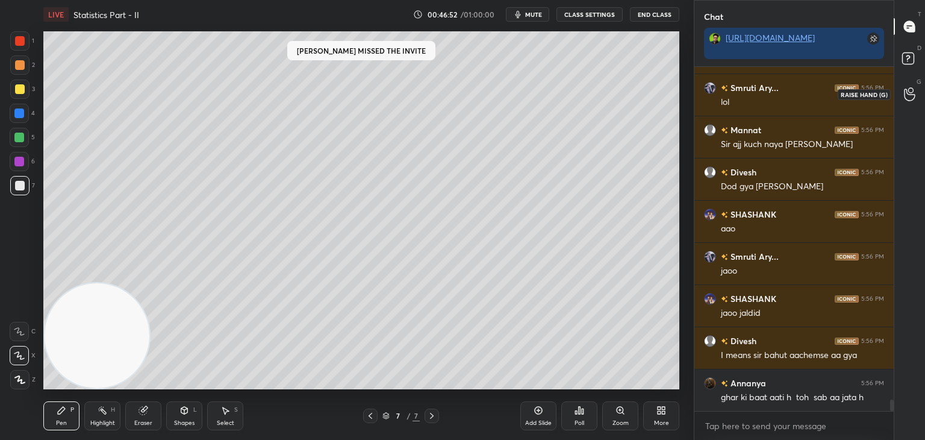
drag, startPoint x: 911, startPoint y: 104, endPoint x: 909, endPoint y: 88, distance: 16.4
click at [909, 97] on div at bounding box center [910, 94] width 24 height 22
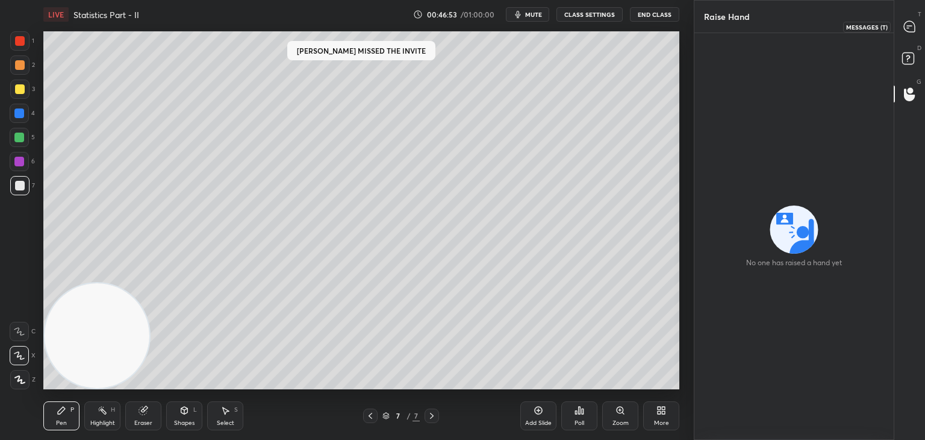
click at [907, 30] on icon at bounding box center [909, 26] width 11 height 11
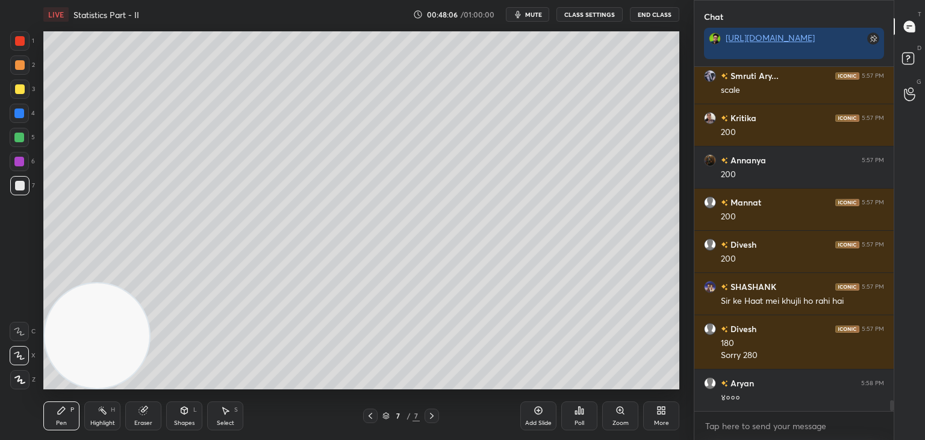
scroll to position [10847, 0]
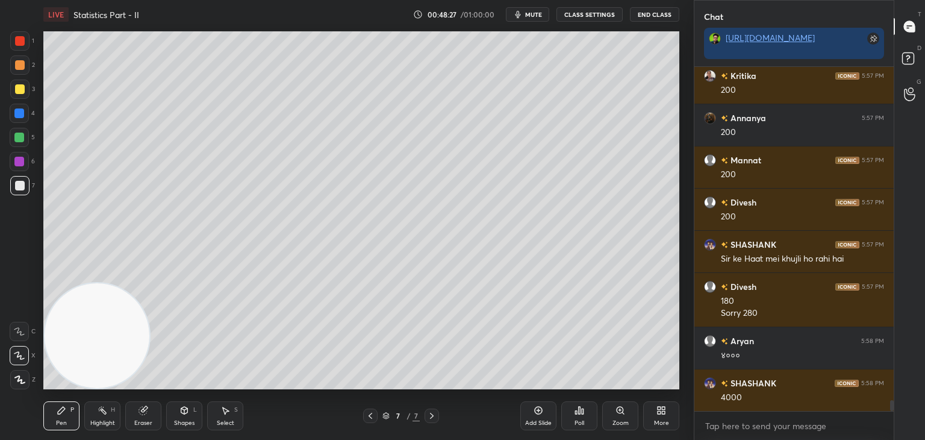
click at [145, 425] on div "Eraser" at bounding box center [143, 423] width 18 height 6
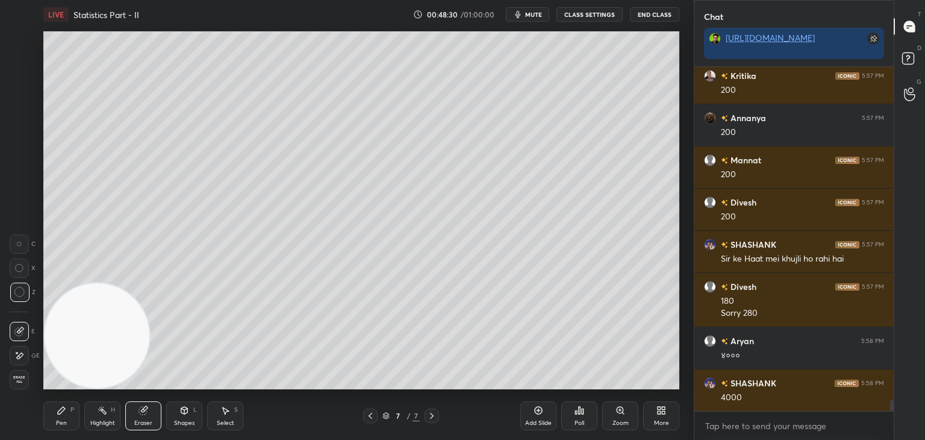
scroll to position [10889, 0]
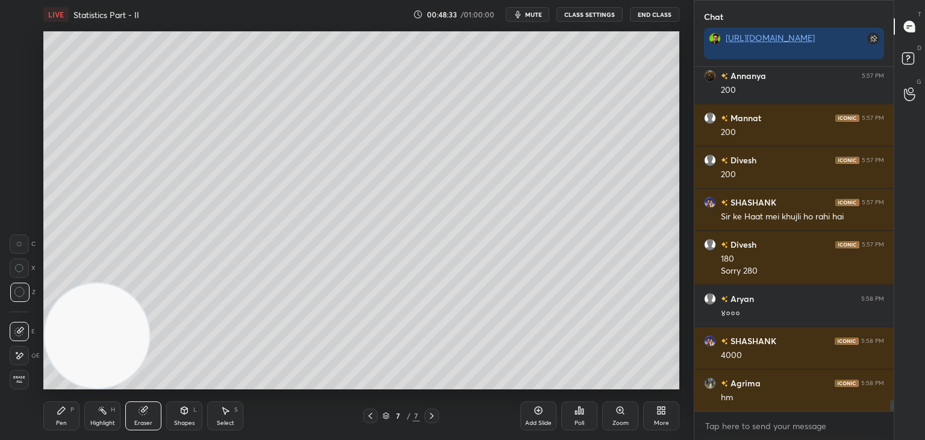
click at [57, 418] on div "Pen P" at bounding box center [61, 415] width 36 height 29
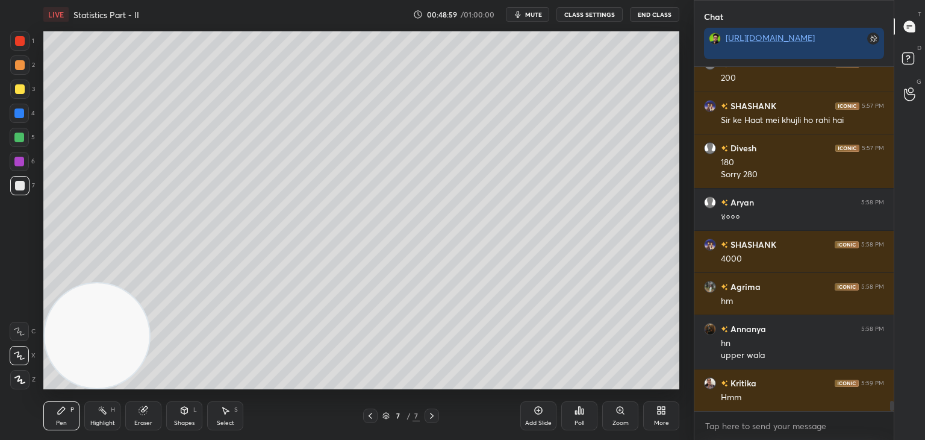
scroll to position [11027, 0]
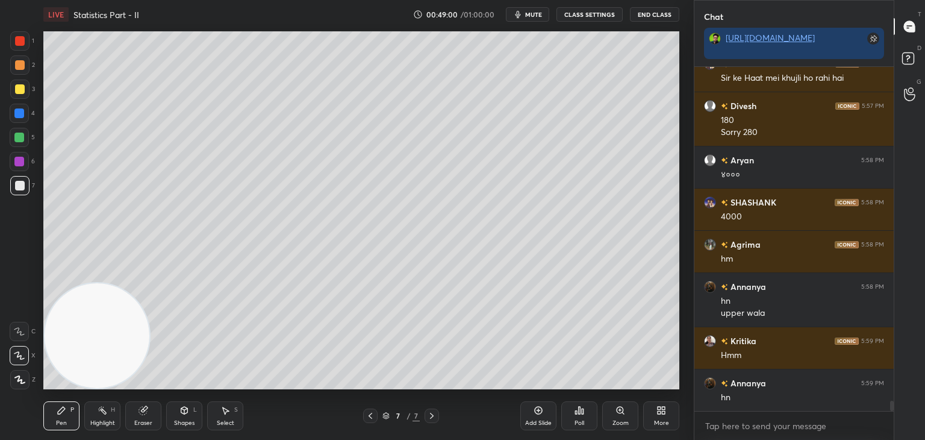
drag, startPoint x: 148, startPoint y: 407, endPoint x: 152, endPoint y: 391, distance: 16.8
click at [147, 408] on div "Eraser" at bounding box center [143, 415] width 36 height 29
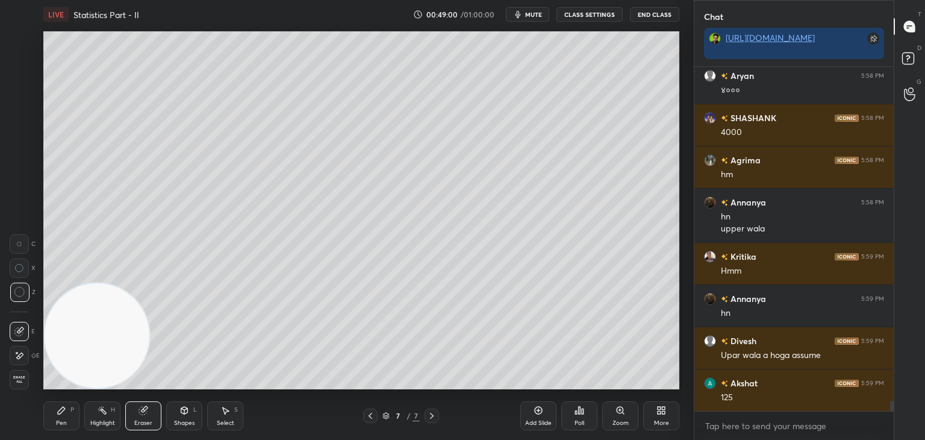
scroll to position [11154, 0]
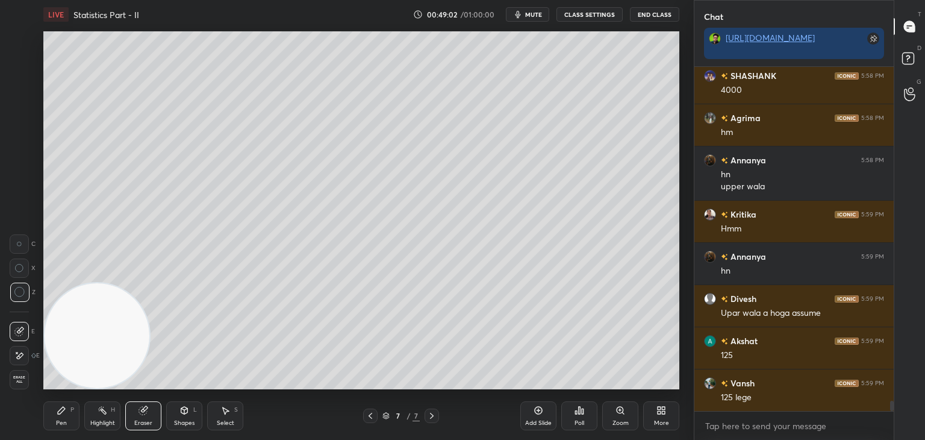
click at [63, 410] on div "Pen P" at bounding box center [61, 415] width 36 height 29
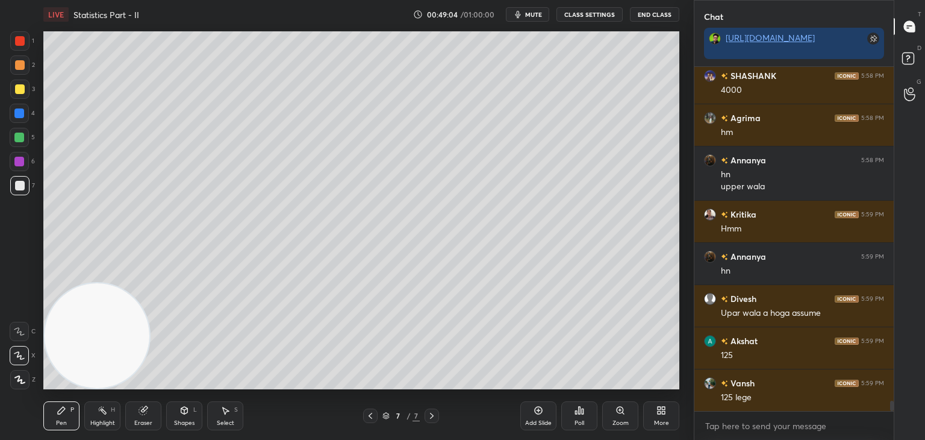
scroll to position [11196, 0]
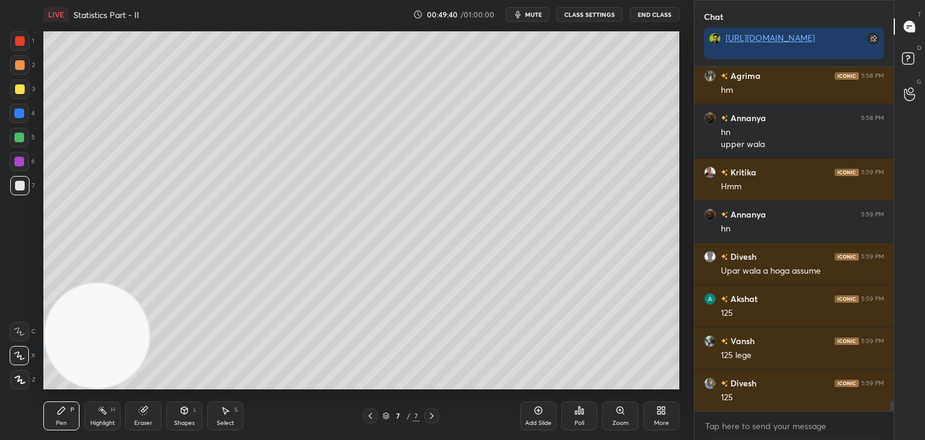
click at [148, 421] on div "Eraser" at bounding box center [143, 423] width 18 height 6
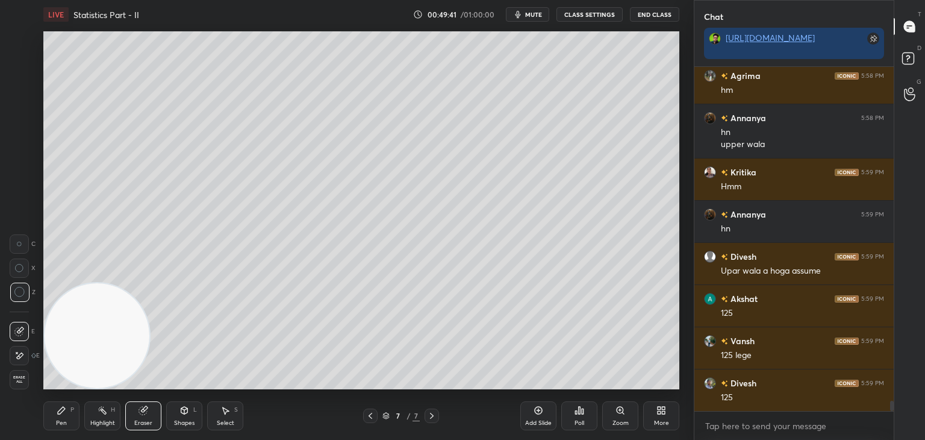
scroll to position [11238, 0]
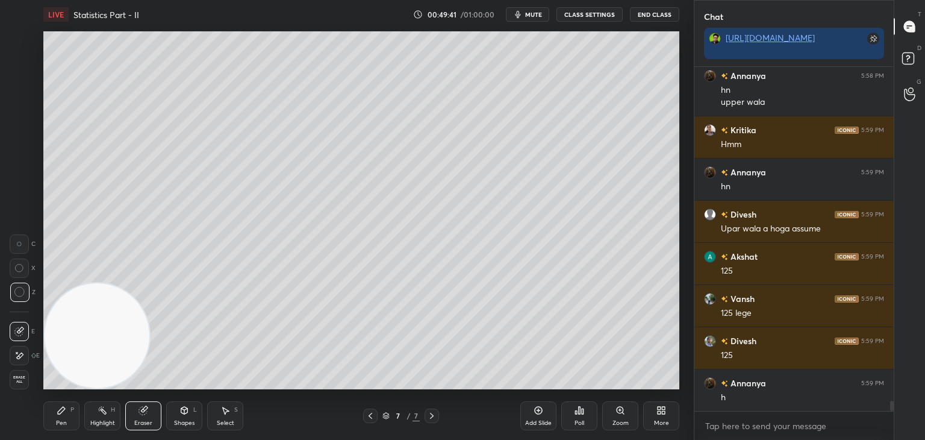
drag, startPoint x: 17, startPoint y: 354, endPoint x: 88, endPoint y: 313, distance: 82.0
click at [17, 354] on icon at bounding box center [19, 356] width 10 height 10
click at [60, 414] on icon at bounding box center [62, 410] width 10 height 10
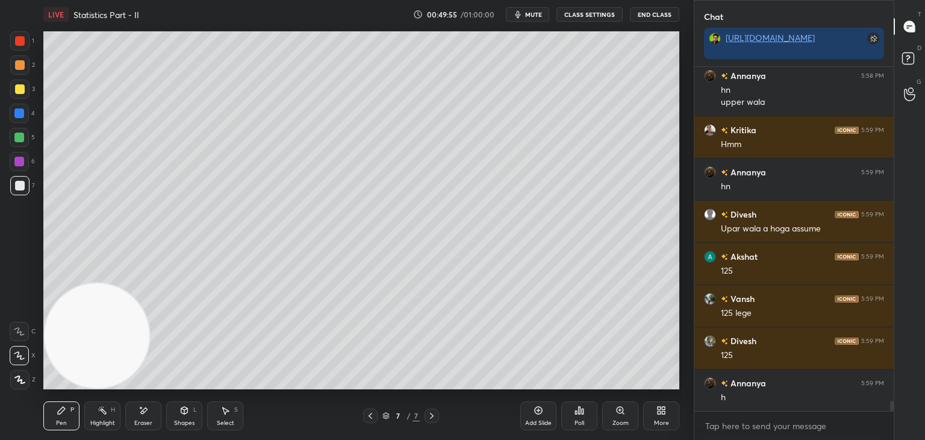
drag, startPoint x: 178, startPoint y: 416, endPoint x: 174, endPoint y: 408, distance: 9.7
click at [177, 415] on div "Shapes L" at bounding box center [184, 415] width 36 height 29
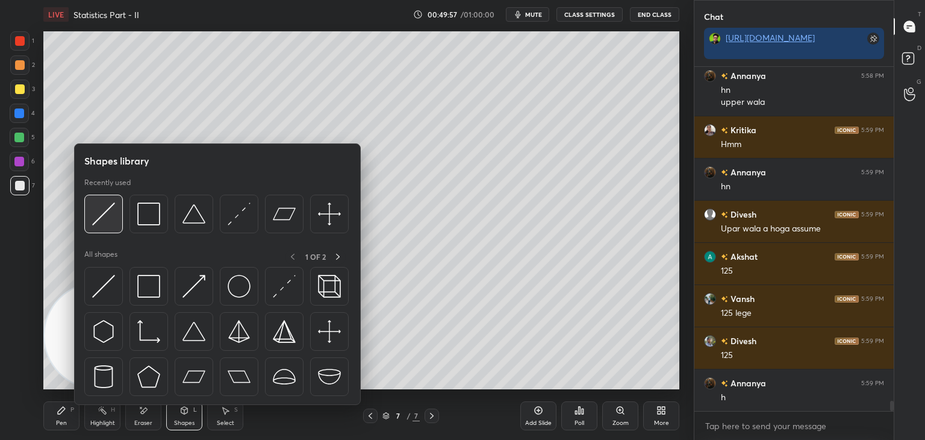
click at [107, 221] on img at bounding box center [103, 213] width 23 height 23
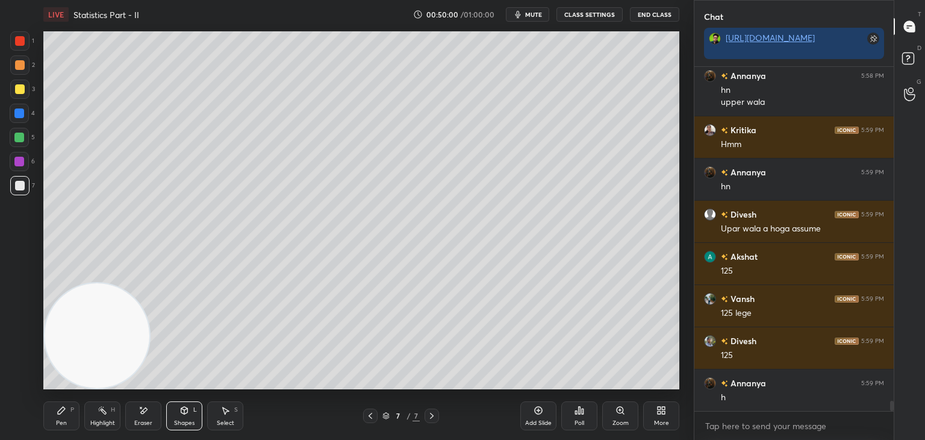
drag, startPoint x: 66, startPoint y: 414, endPoint x: 69, endPoint y: 402, distance: 12.3
click at [64, 413] on div "Pen P" at bounding box center [61, 415] width 36 height 29
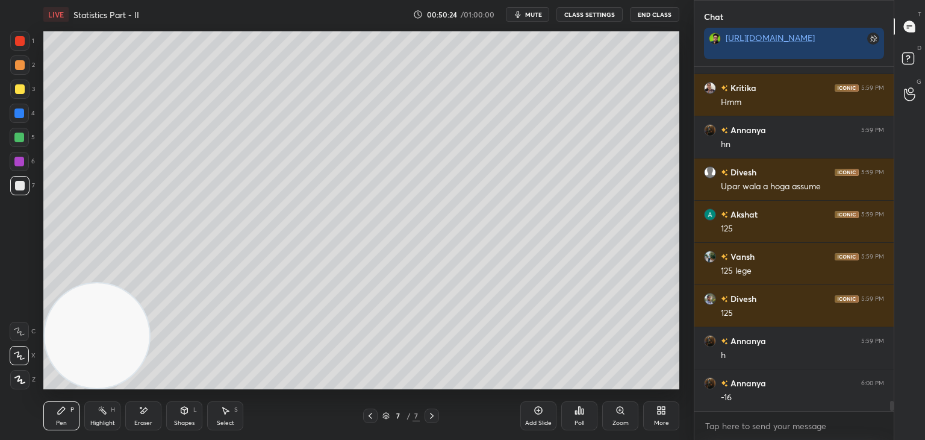
scroll to position [11323, 0]
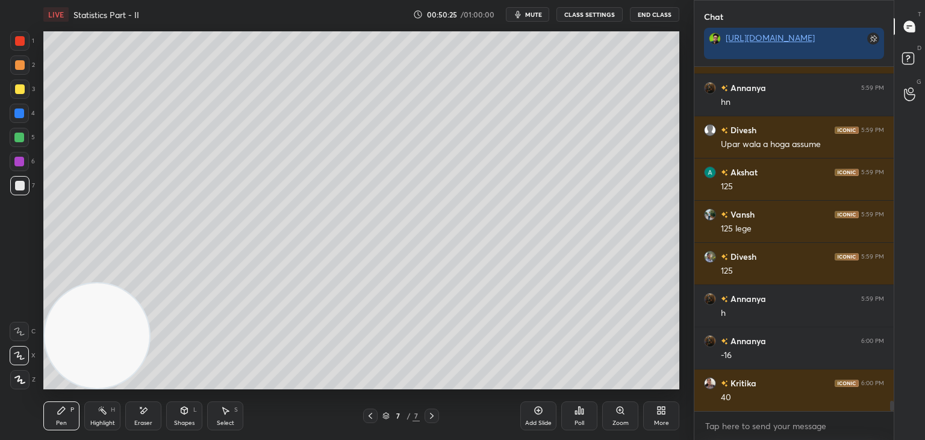
drag, startPoint x: 183, startPoint y: 414, endPoint x: 174, endPoint y: 405, distance: 13.2
click at [182, 415] on div "Shapes L" at bounding box center [184, 415] width 36 height 29
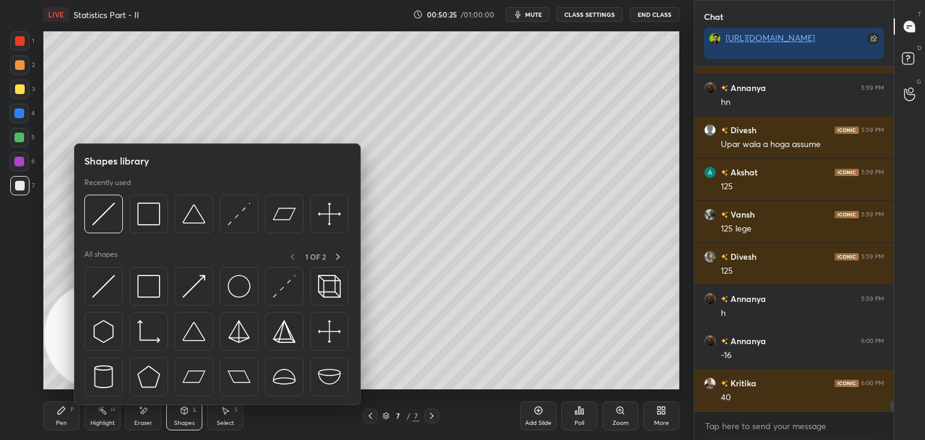
drag, startPoint x: 151, startPoint y: 410, endPoint x: 144, endPoint y: 412, distance: 7.1
click at [145, 412] on div "Eraser" at bounding box center [143, 415] width 36 height 29
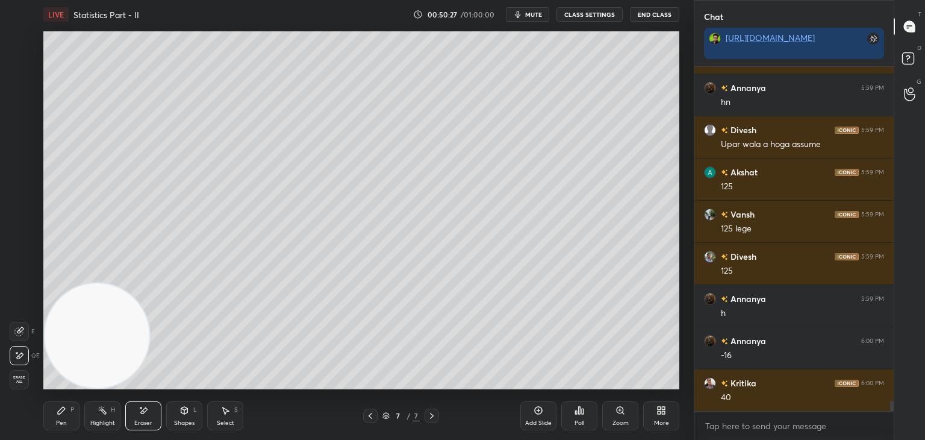
click at [22, 333] on div at bounding box center [19, 331] width 19 height 19
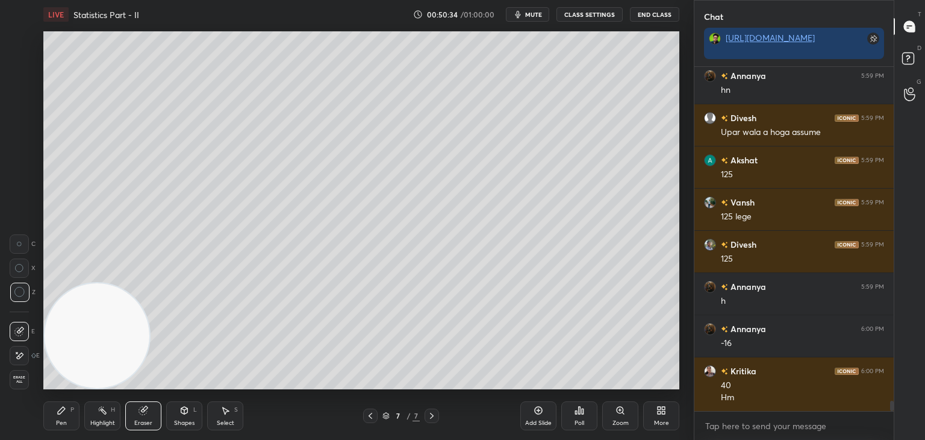
click at [58, 409] on icon at bounding box center [62, 410] width 10 height 10
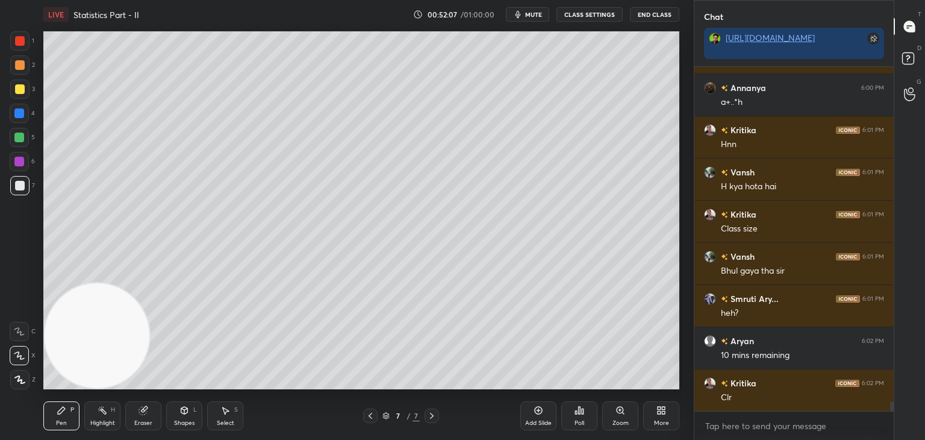
scroll to position [11841, 0]
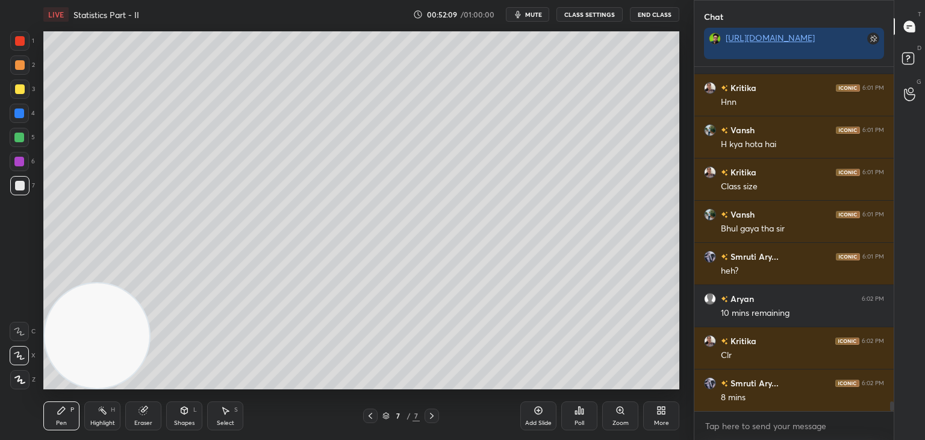
click at [540, 412] on icon at bounding box center [539, 410] width 10 height 10
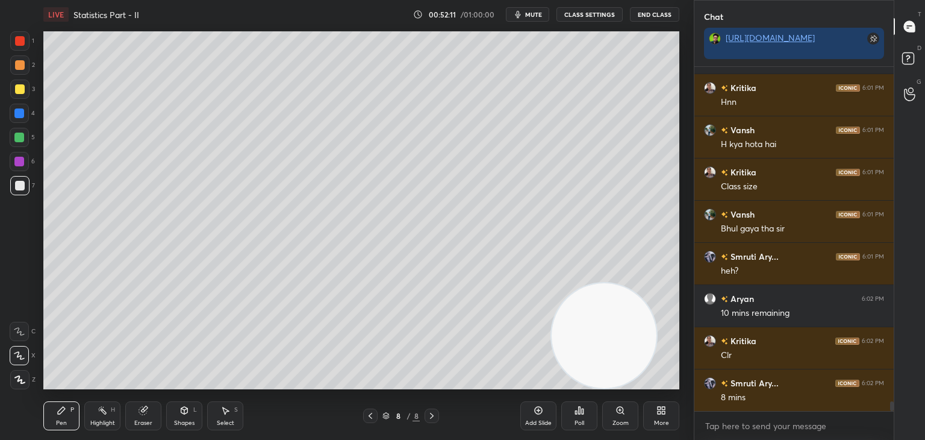
drag, startPoint x: 116, startPoint y: 321, endPoint x: 627, endPoint y: 345, distance: 511.5
click at [657, 379] on video at bounding box center [604, 335] width 105 height 105
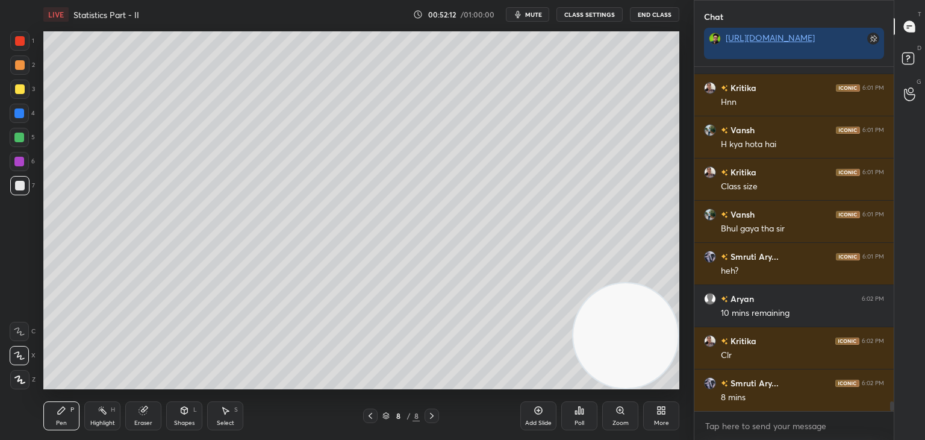
click at [20, 85] on div at bounding box center [20, 89] width 10 height 10
click at [141, 413] on icon at bounding box center [143, 411] width 8 height 8
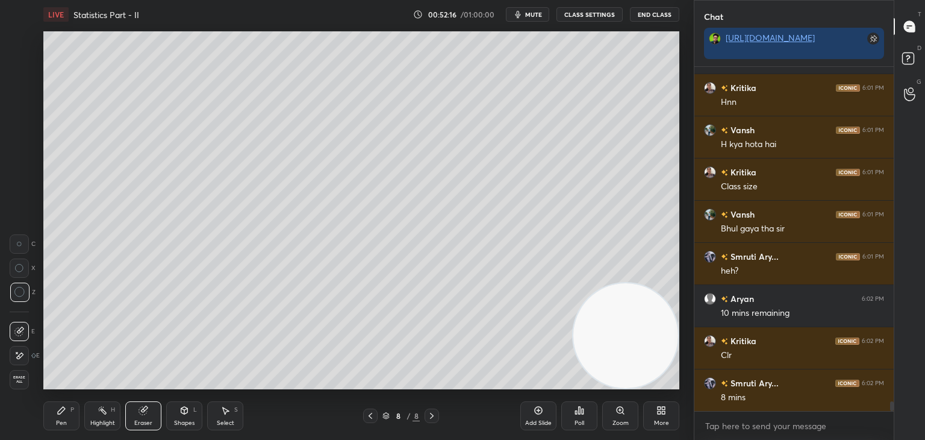
drag, startPoint x: 56, startPoint y: 417, endPoint x: 39, endPoint y: 353, distance: 66.1
click at [57, 418] on div "Pen P" at bounding box center [61, 415] width 36 height 29
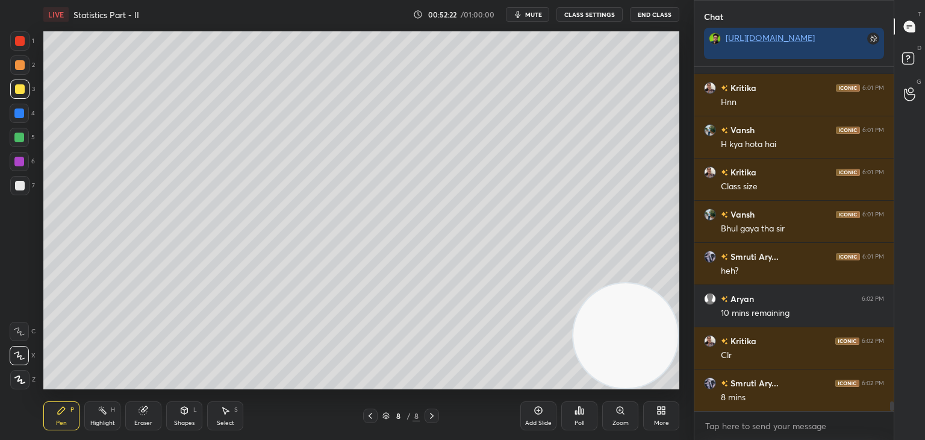
scroll to position [11870, 0]
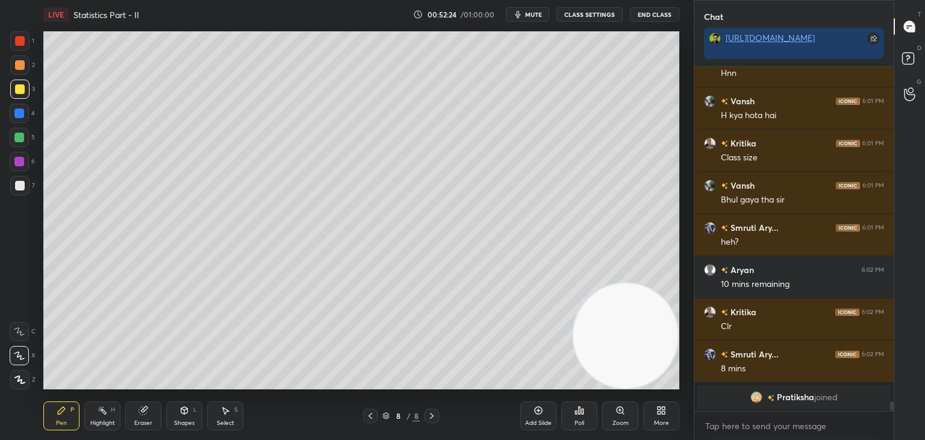
click at [16, 189] on div at bounding box center [20, 186] width 10 height 10
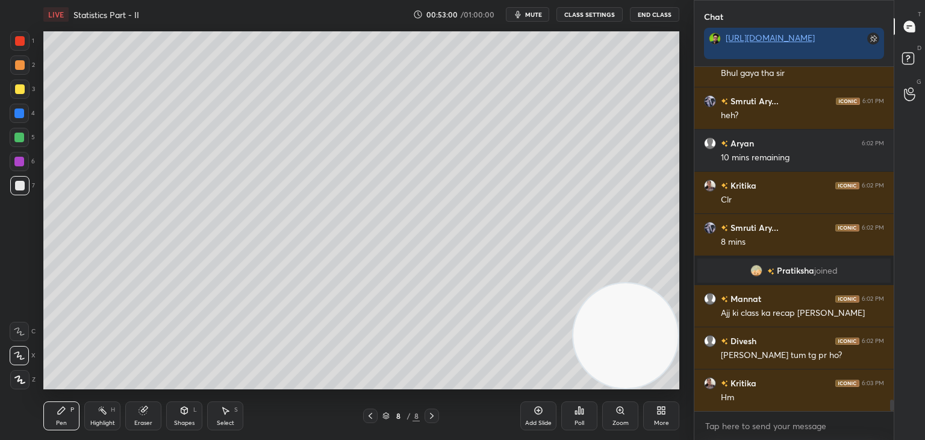
scroll to position [10264, 0]
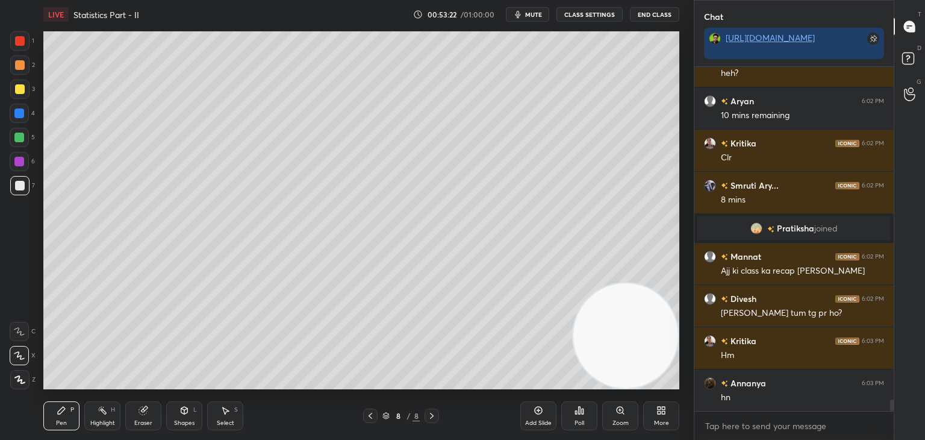
click at [139, 413] on icon at bounding box center [144, 410] width 10 height 10
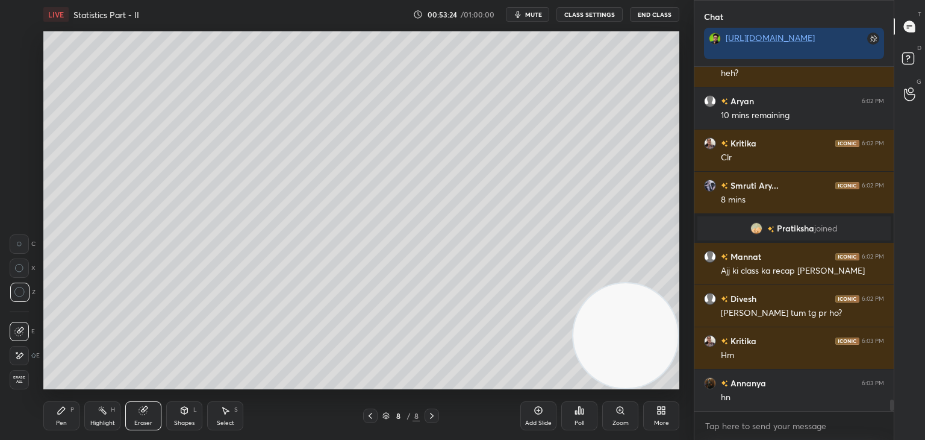
click at [60, 418] on div "Pen P" at bounding box center [61, 415] width 36 height 29
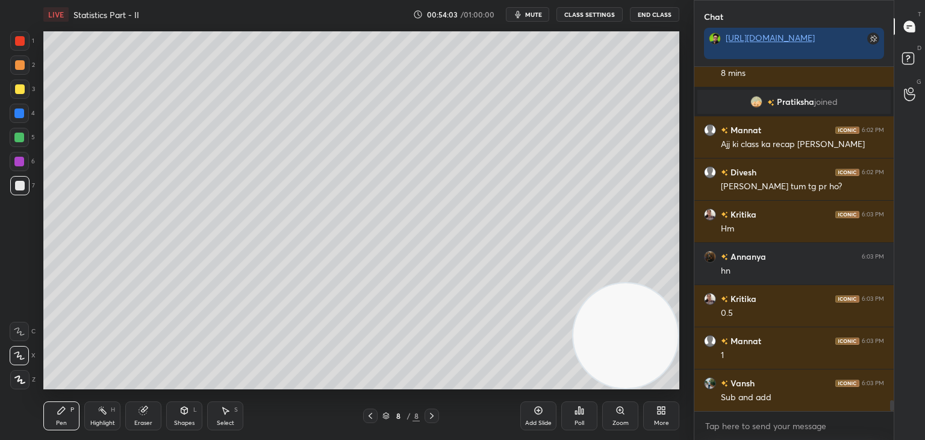
scroll to position [10432, 0]
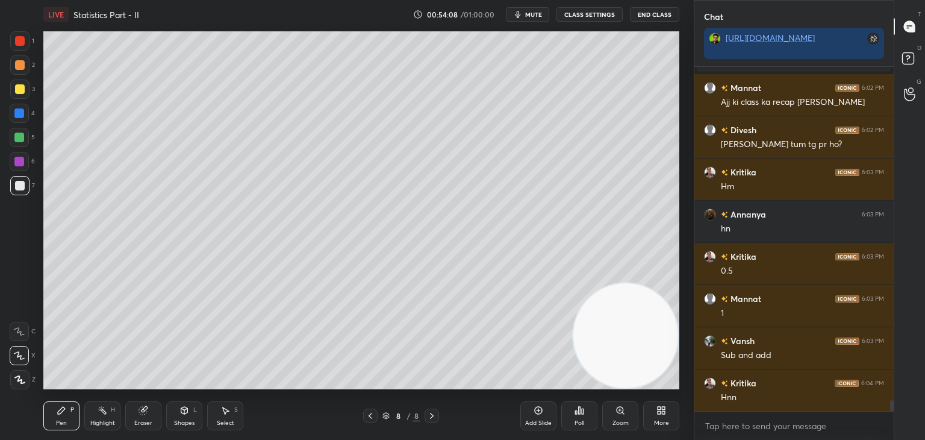
click at [142, 413] on icon at bounding box center [143, 411] width 8 height 8
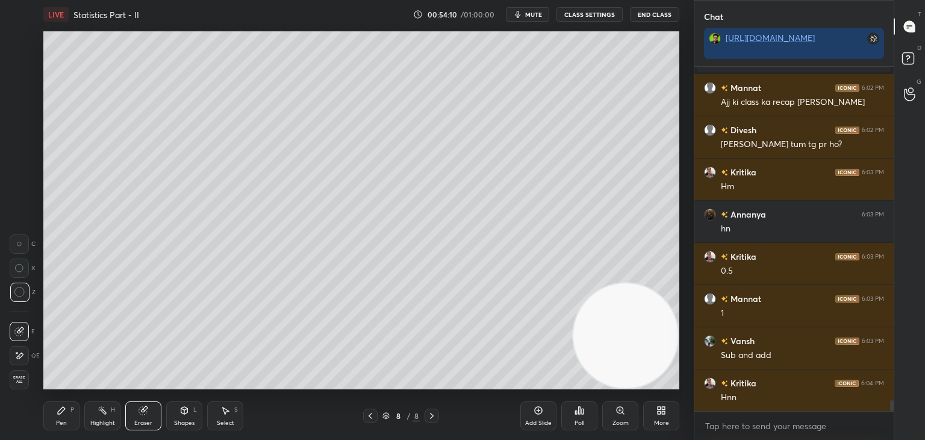
click at [53, 407] on div "Pen P" at bounding box center [61, 415] width 36 height 29
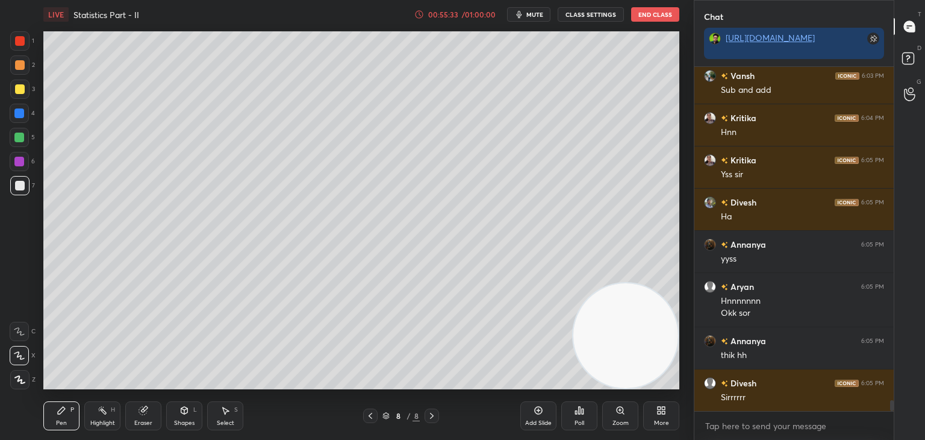
scroll to position [10739, 0]
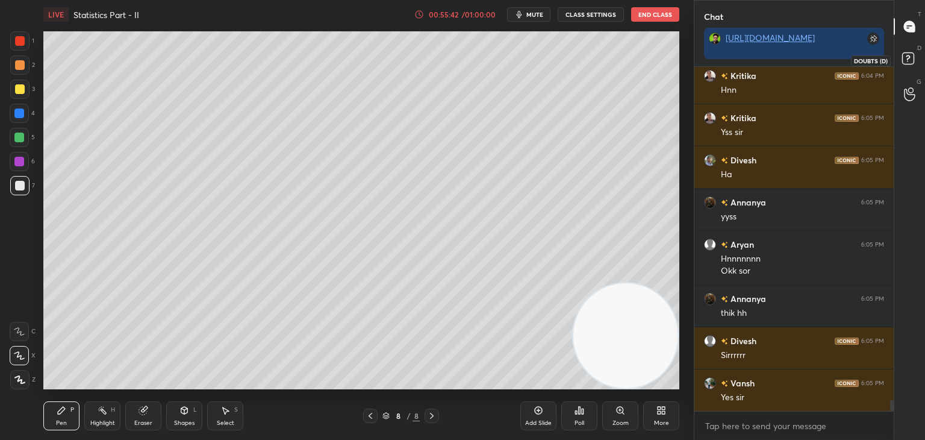
click at [902, 62] on rect at bounding box center [907, 58] width 11 height 11
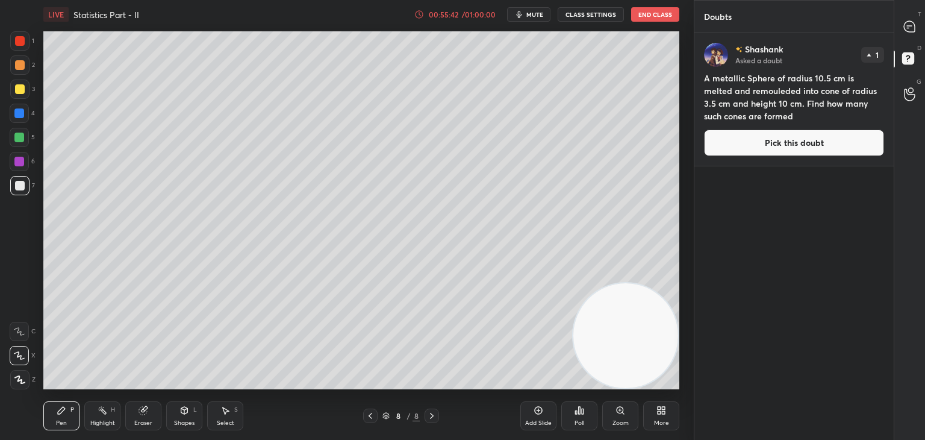
drag, startPoint x: 766, startPoint y: 150, endPoint x: 747, endPoint y: 160, distance: 21.8
click at [765, 150] on button "Pick this doubt" at bounding box center [794, 143] width 180 height 27
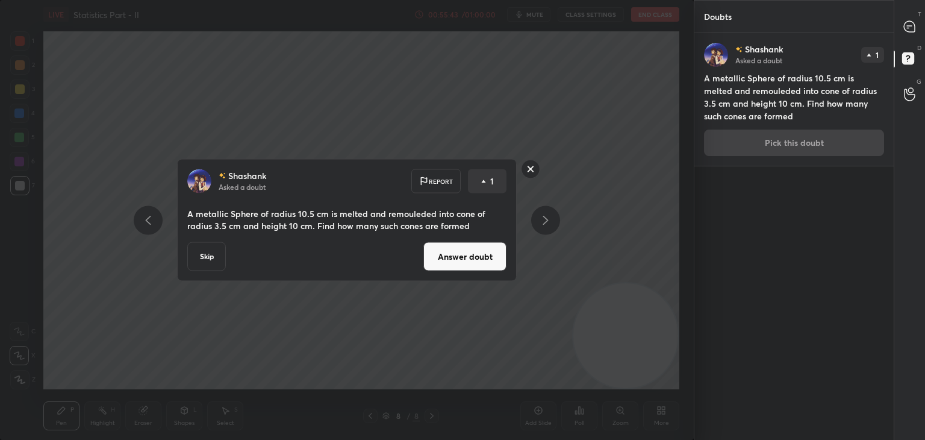
click at [475, 256] on button "Answer doubt" at bounding box center [465, 256] width 83 height 29
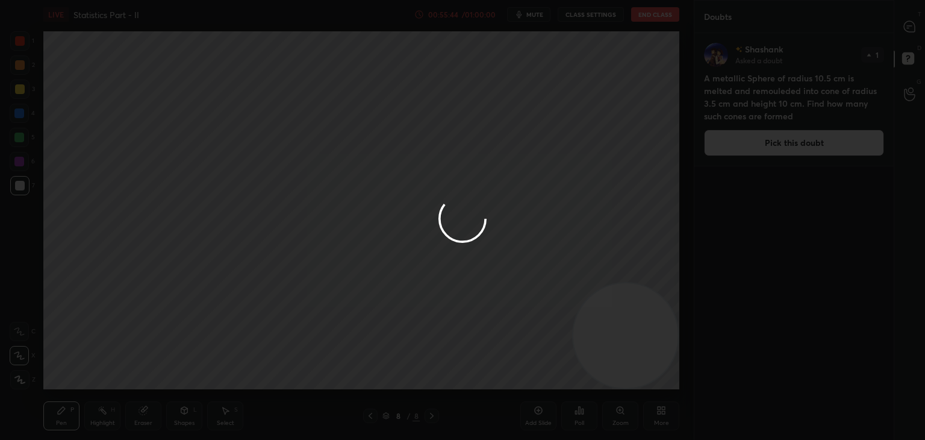
click at [915, 24] on div at bounding box center [462, 220] width 925 height 440
click at [904, 29] on div at bounding box center [462, 220] width 925 height 440
click at [906, 31] on div at bounding box center [462, 220] width 925 height 440
click at [905, 31] on div at bounding box center [462, 220] width 925 height 440
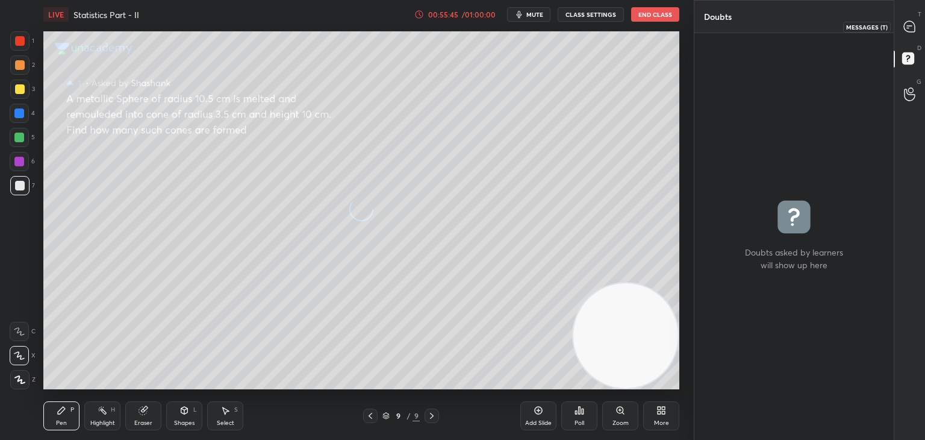
click at [906, 32] on icon at bounding box center [910, 26] width 13 height 13
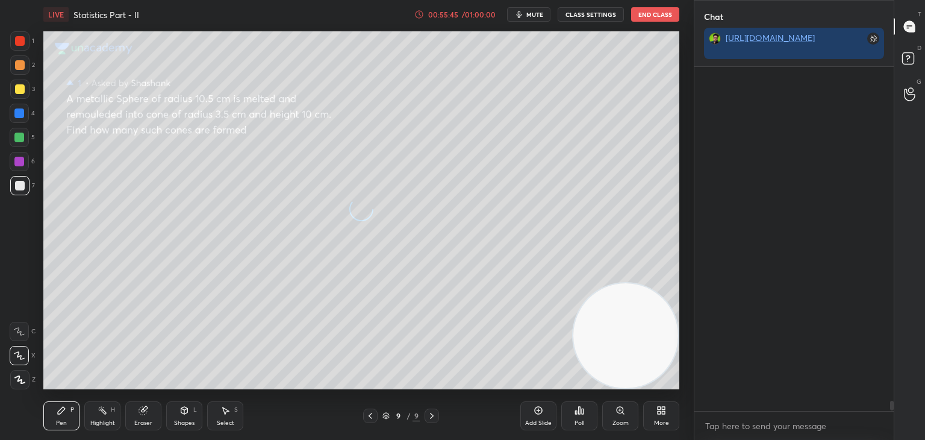
click at [907, 31] on icon at bounding box center [910, 26] width 13 height 13
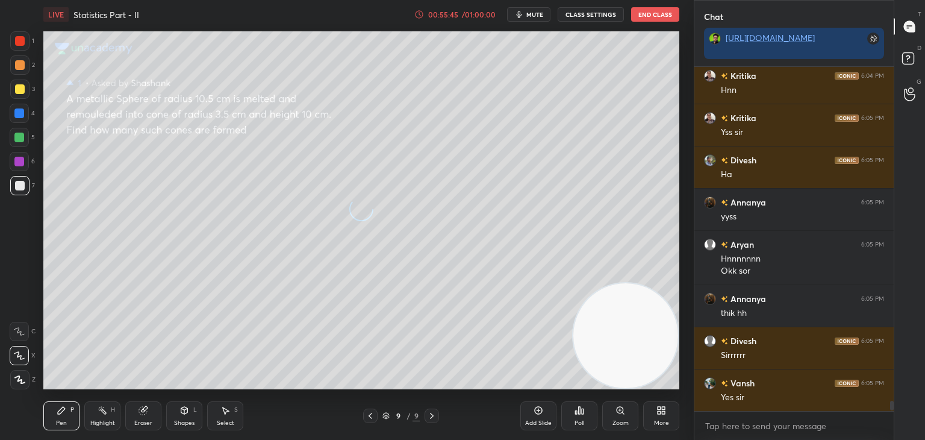
click at [907, 31] on icon at bounding box center [910, 26] width 13 height 13
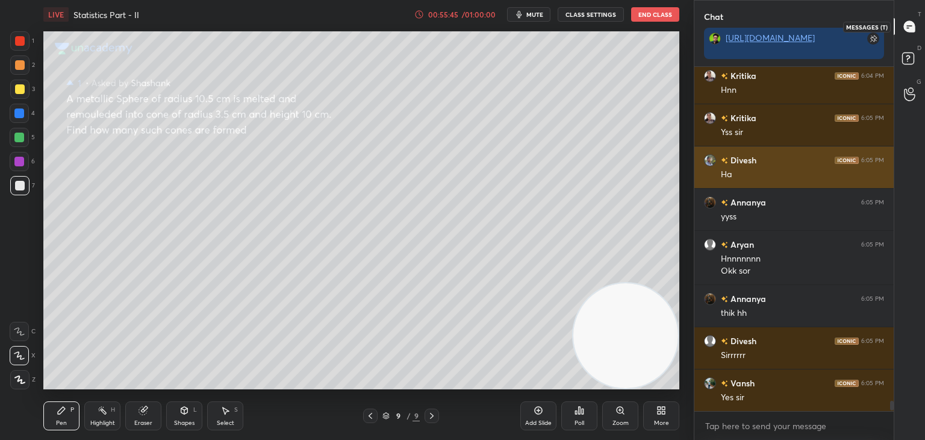
scroll to position [11013, 0]
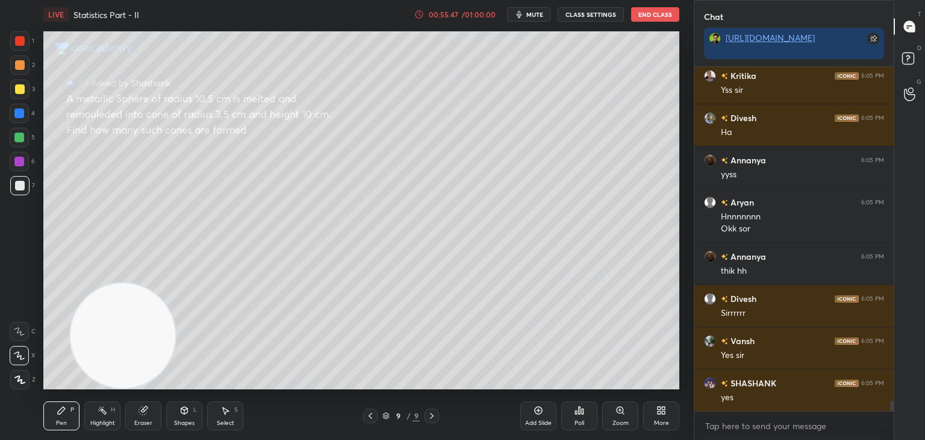
drag, startPoint x: 547, startPoint y: 337, endPoint x: 40, endPoint y: 373, distance: 508.6
click at [70, 379] on video at bounding box center [122, 335] width 105 height 105
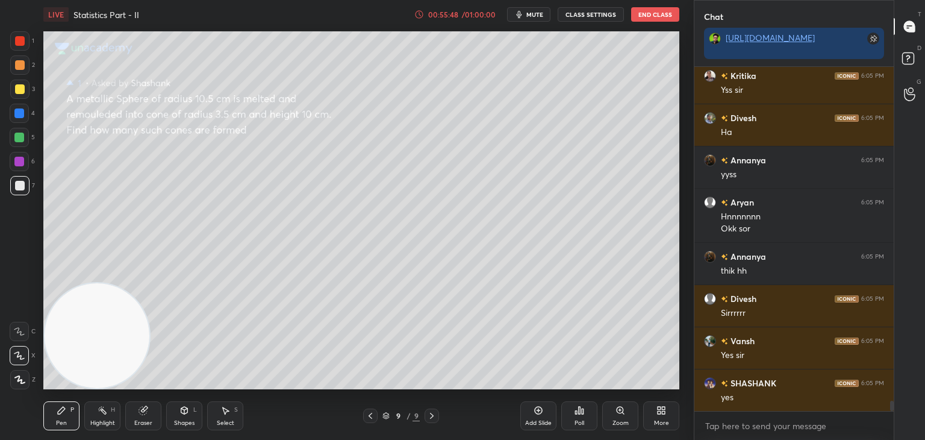
click at [22, 90] on div at bounding box center [20, 89] width 10 height 10
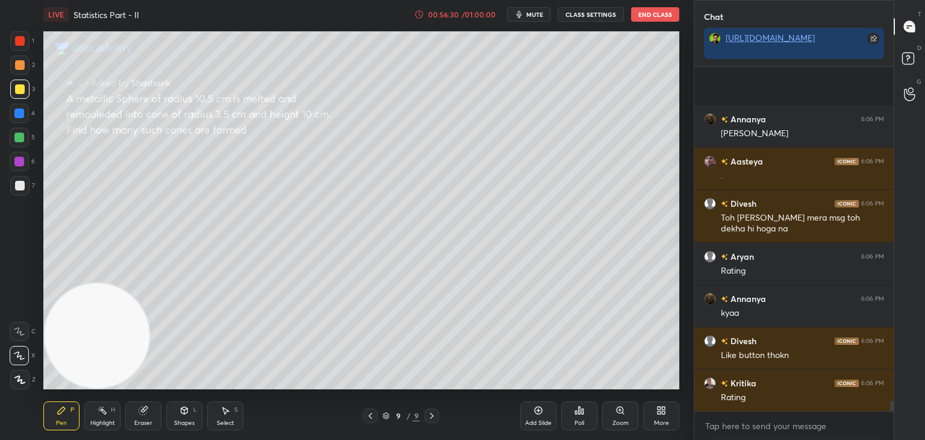
scroll to position [11456, 0]
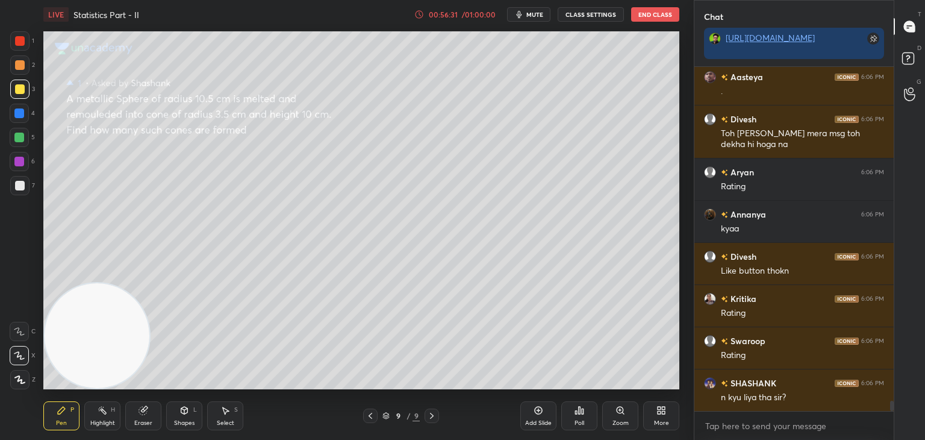
click at [13, 189] on div at bounding box center [19, 185] width 19 height 19
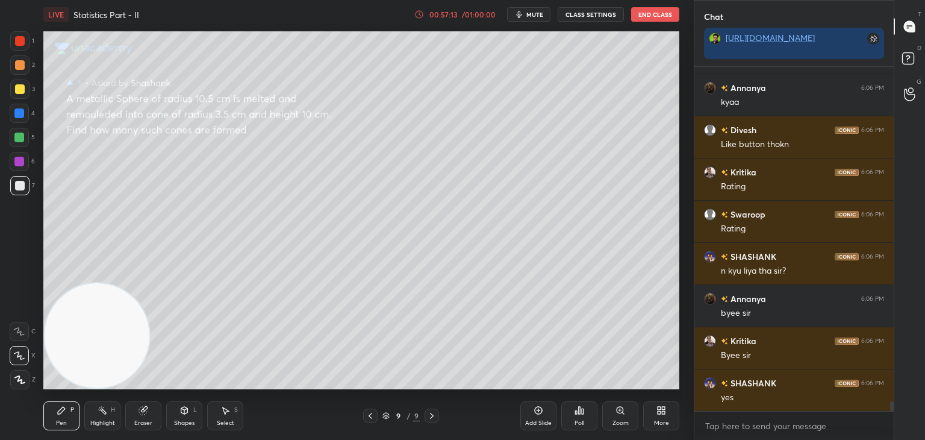
scroll to position [11625, 0]
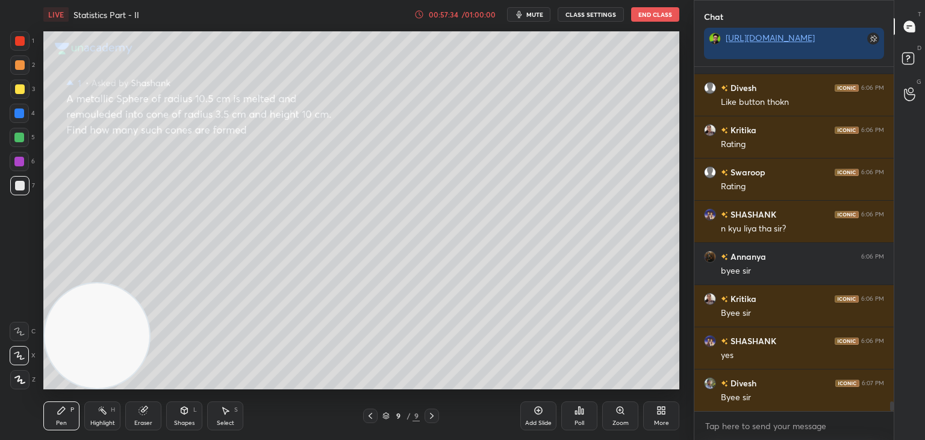
click at [432, 415] on icon at bounding box center [432, 416] width 10 height 10
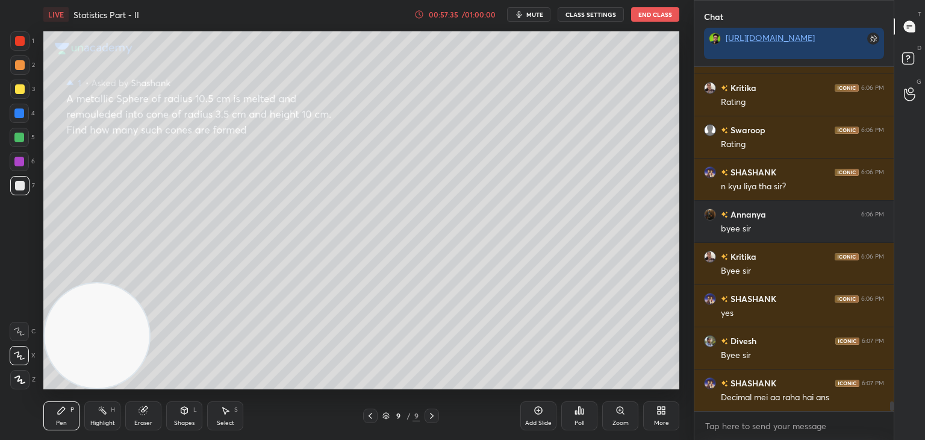
click at [529, 413] on div "Add Slide" at bounding box center [539, 415] width 36 height 29
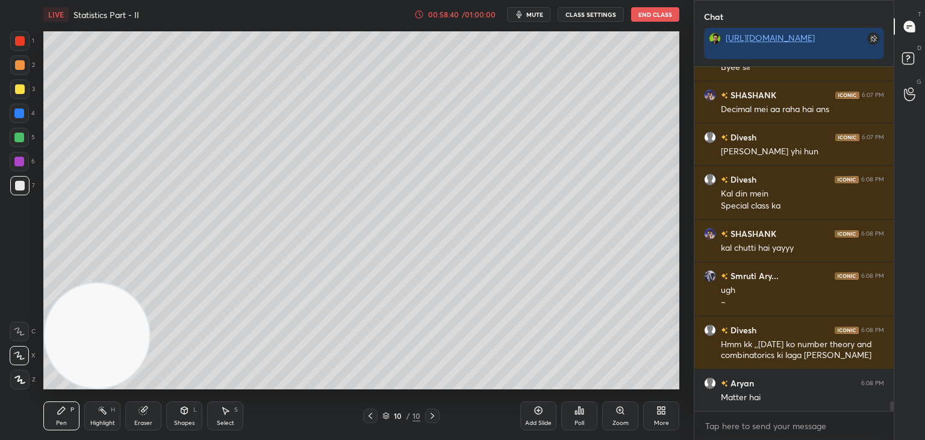
scroll to position [11997, 0]
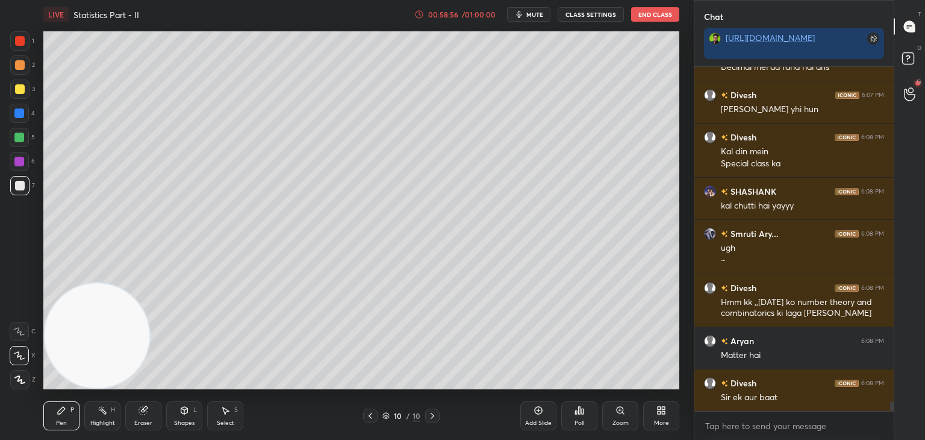
click at [913, 83] on div "G Raise Hand (G)" at bounding box center [910, 94] width 31 height 34
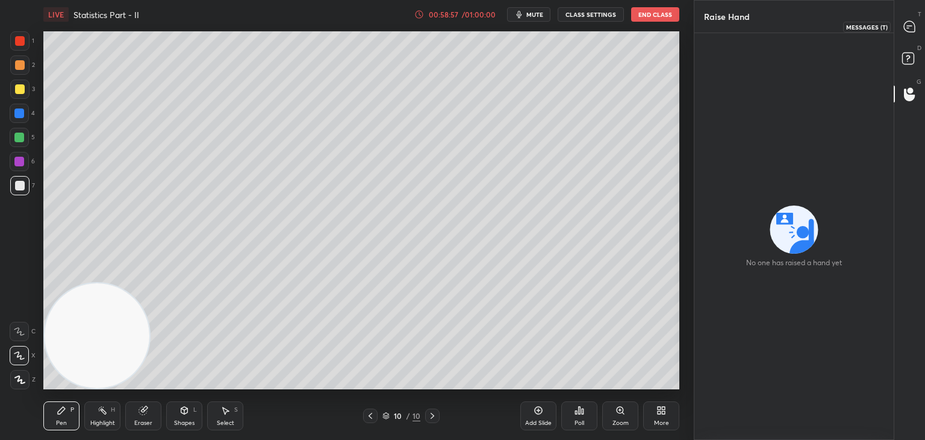
click at [910, 37] on div "T Messages (T)" at bounding box center [910, 27] width 31 height 34
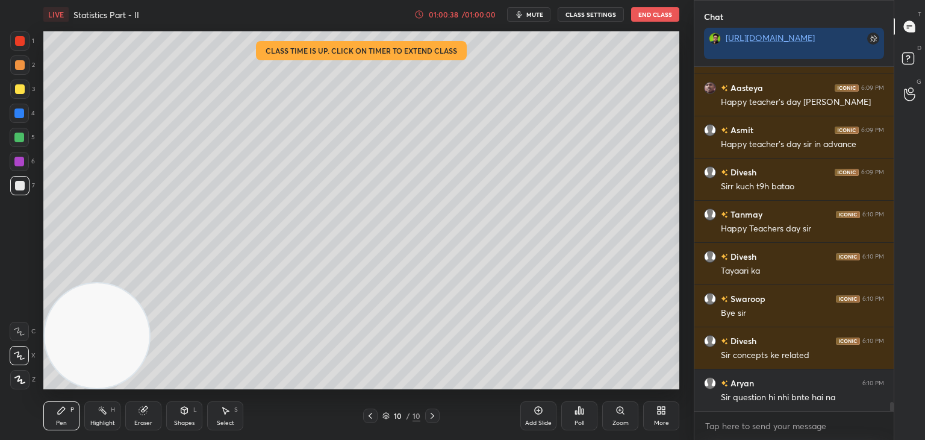
scroll to position [12653, 0]
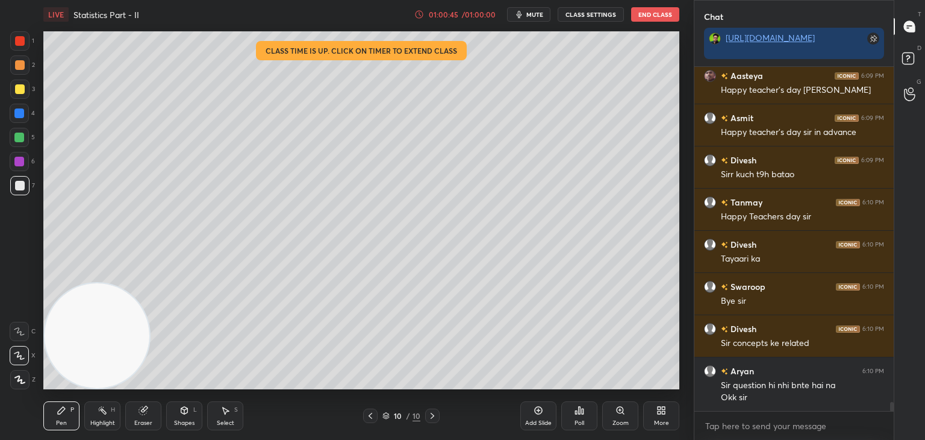
click at [650, 13] on button "End Class" at bounding box center [655, 14] width 48 height 14
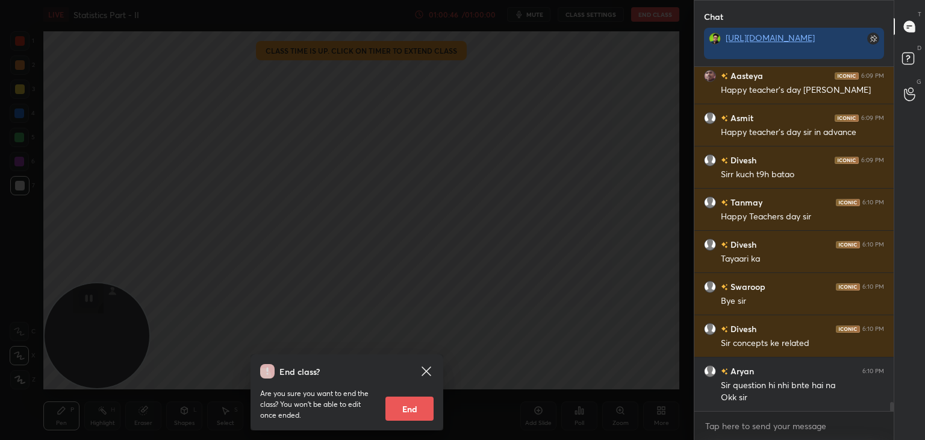
click at [419, 408] on button "End" at bounding box center [410, 408] width 48 height 24
type textarea "x"
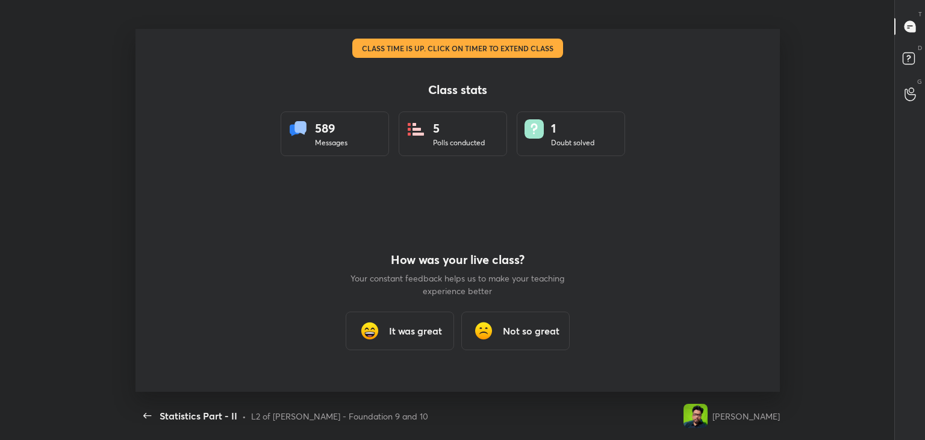
scroll to position [0, 0]
click at [402, 325] on h3 "It was great" at bounding box center [415, 331] width 53 height 14
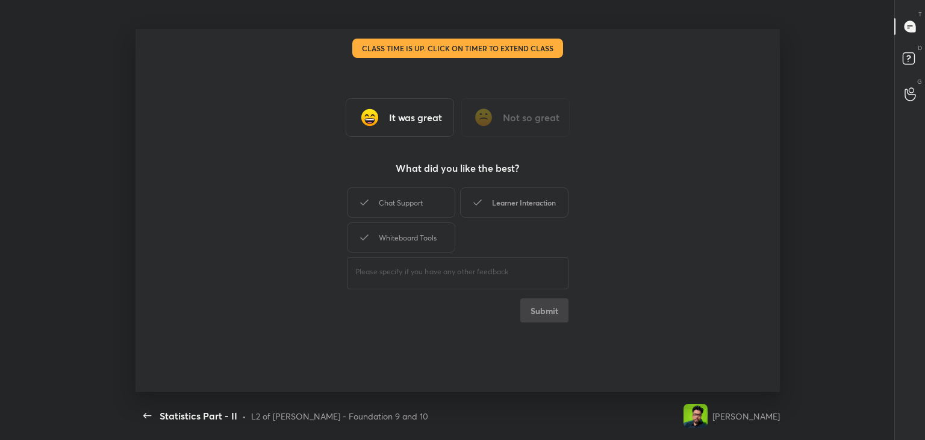
drag, startPoint x: 427, startPoint y: 207, endPoint x: 461, endPoint y: 205, distance: 34.4
click at [429, 207] on div "Chat Support" at bounding box center [401, 202] width 108 height 30
drag, startPoint x: 497, startPoint y: 204, endPoint x: 487, endPoint y: 205, distance: 9.8
click at [495, 204] on div "Learner Interaction" at bounding box center [514, 202] width 108 height 30
click at [418, 239] on div "Whiteboard Tools" at bounding box center [401, 237] width 108 height 30
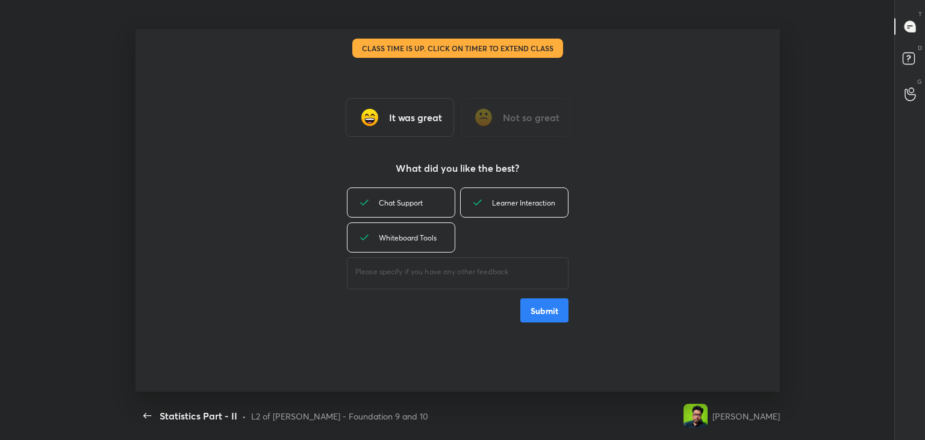
click at [524, 311] on button "Submit" at bounding box center [545, 310] width 48 height 24
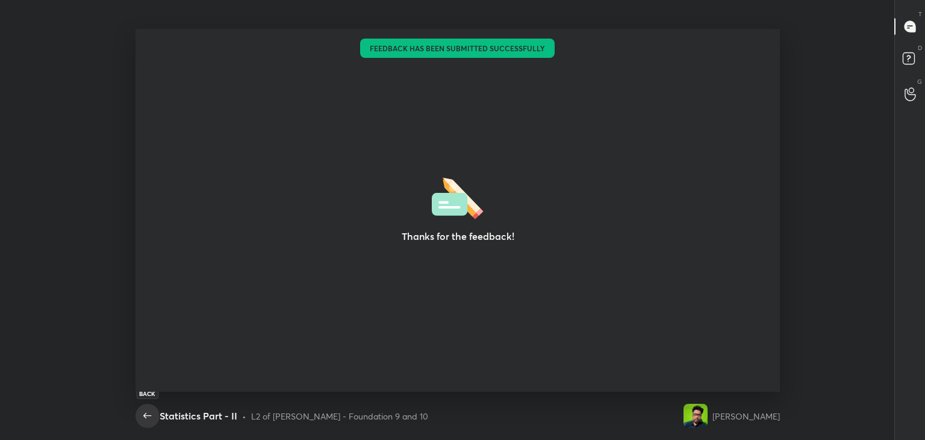
click at [146, 413] on icon "button" at bounding box center [147, 415] width 14 height 14
